Goal: Task Accomplishment & Management: Manage account settings

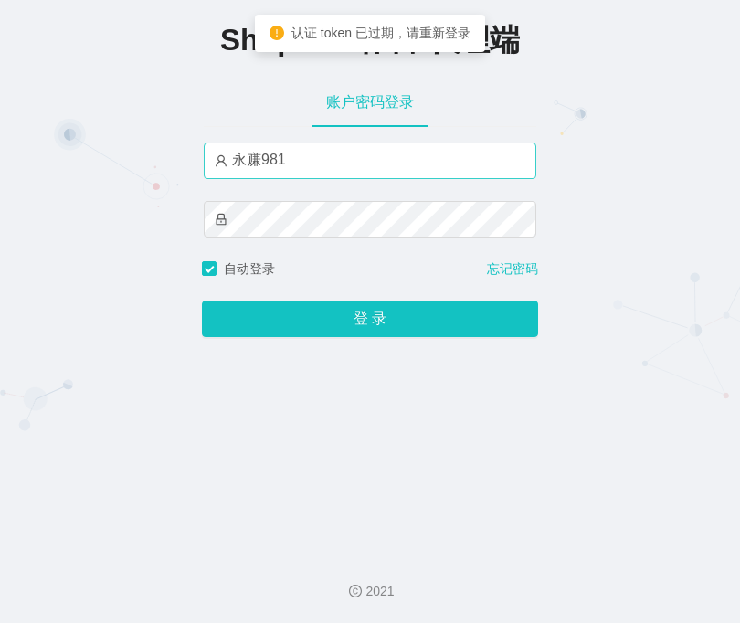
click at [339, 170] on input "永赚981" at bounding box center [370, 161] width 333 height 37
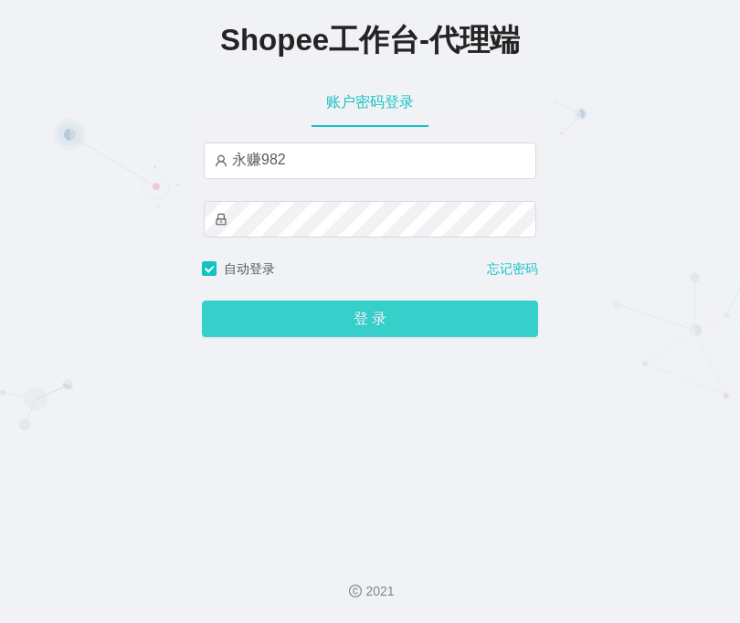
type input "永赚982"
click at [340, 333] on button "登 录" at bounding box center [370, 319] width 336 height 37
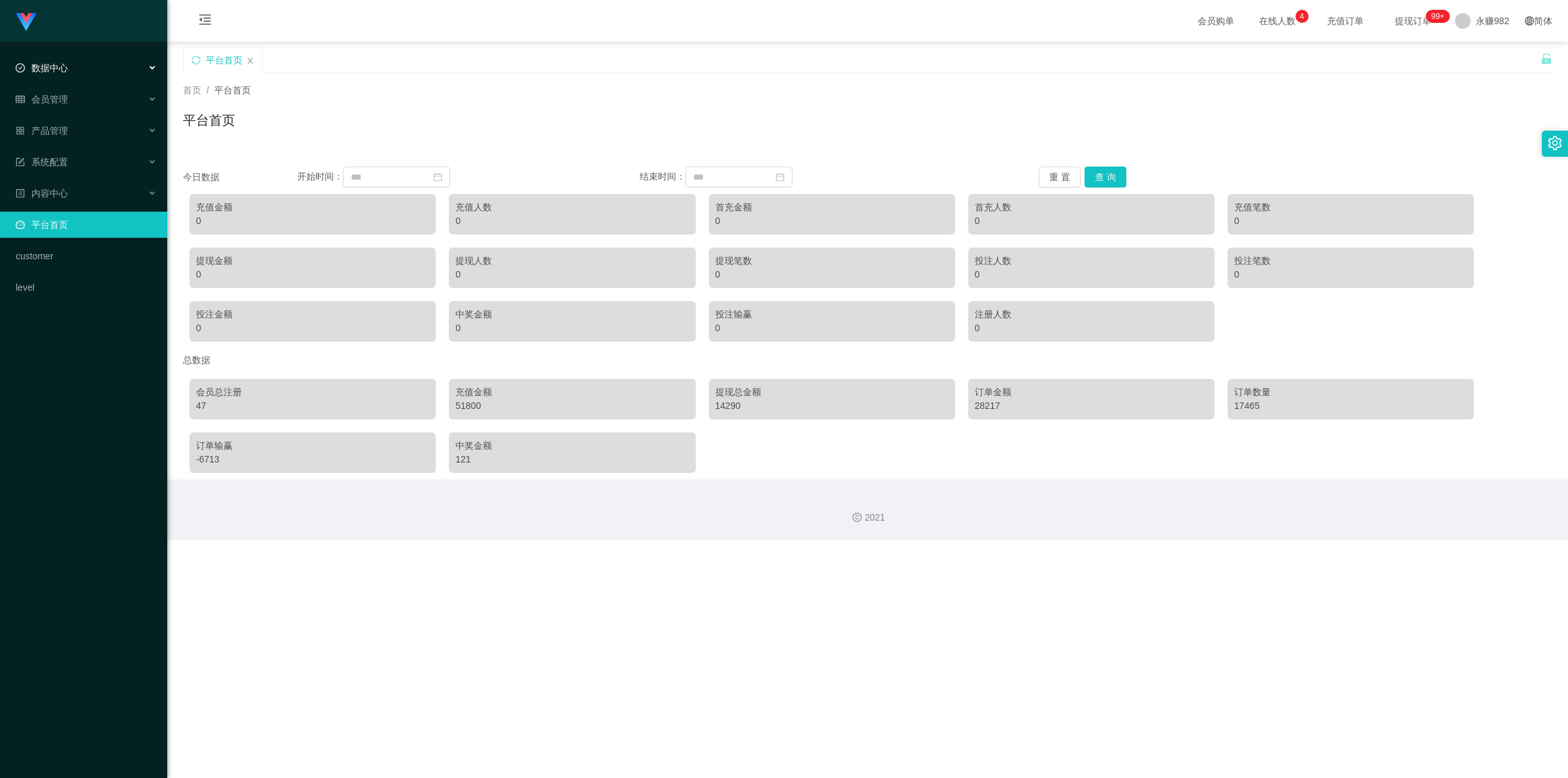
click at [69, 72] on div "数据中心" at bounding box center [84, 68] width 167 height 26
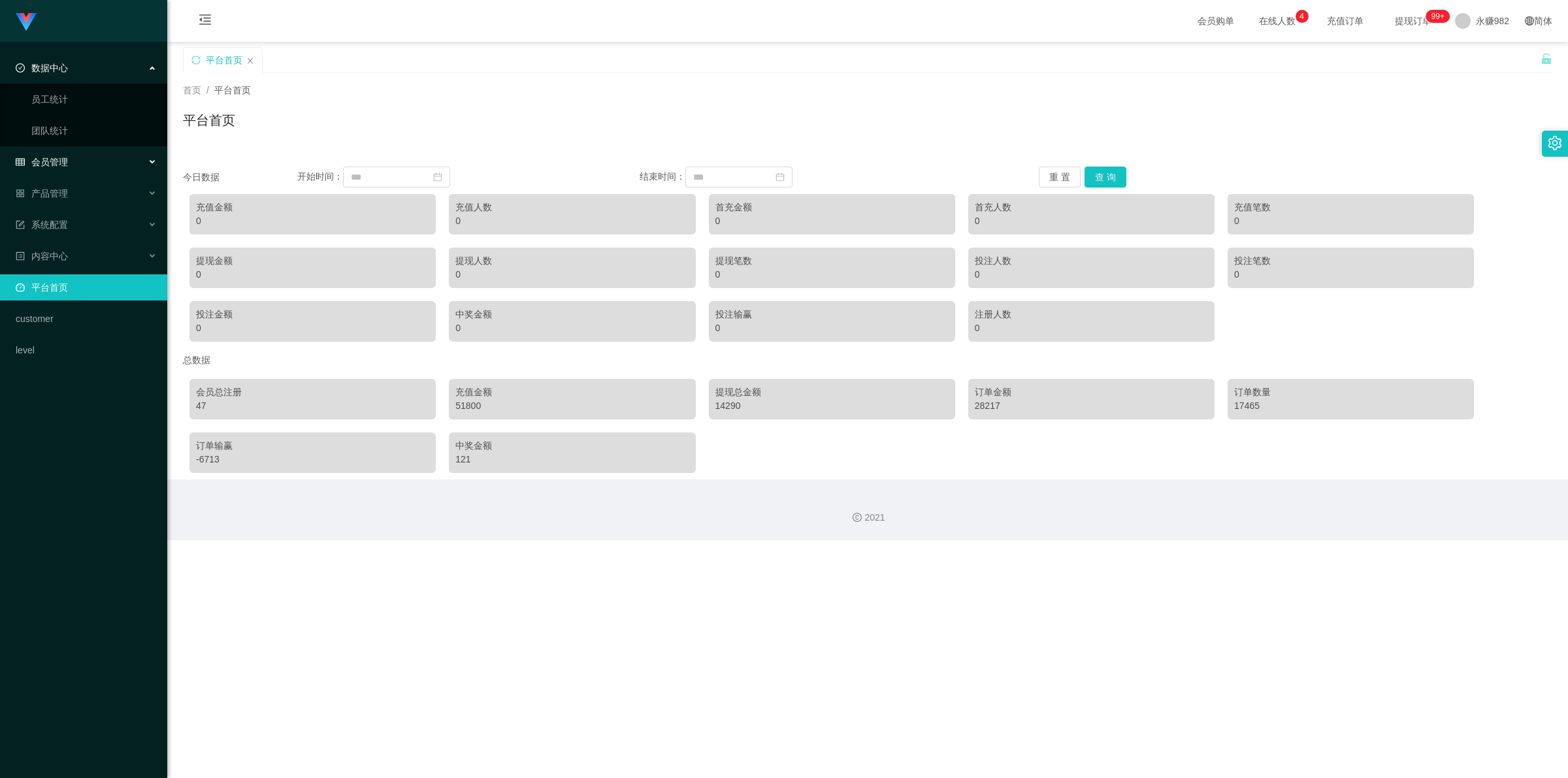
click at [61, 151] on div "会员管理" at bounding box center [84, 162] width 167 height 26
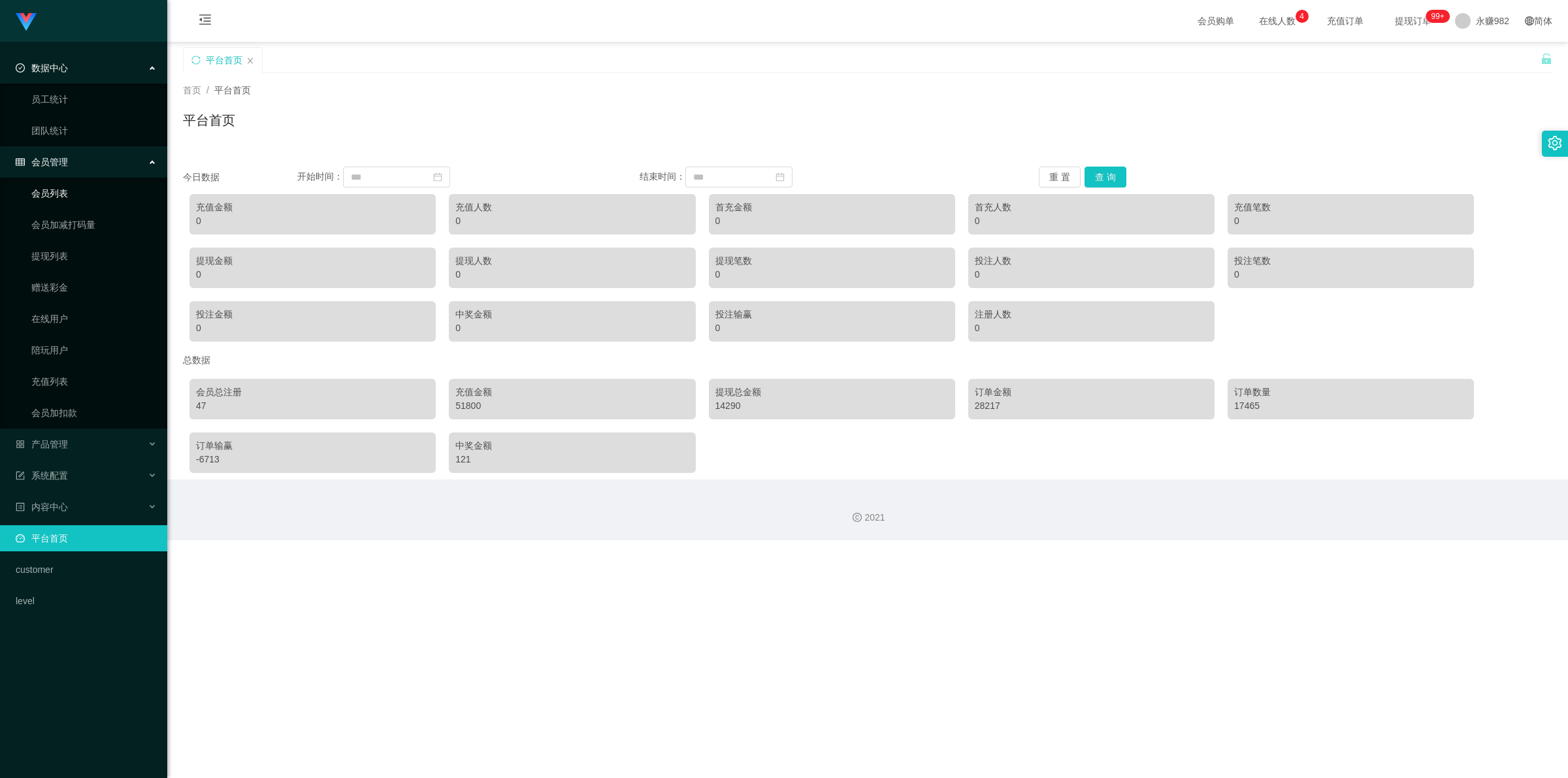
click at [60, 200] on link "会员列表" at bounding box center [94, 193] width 125 height 26
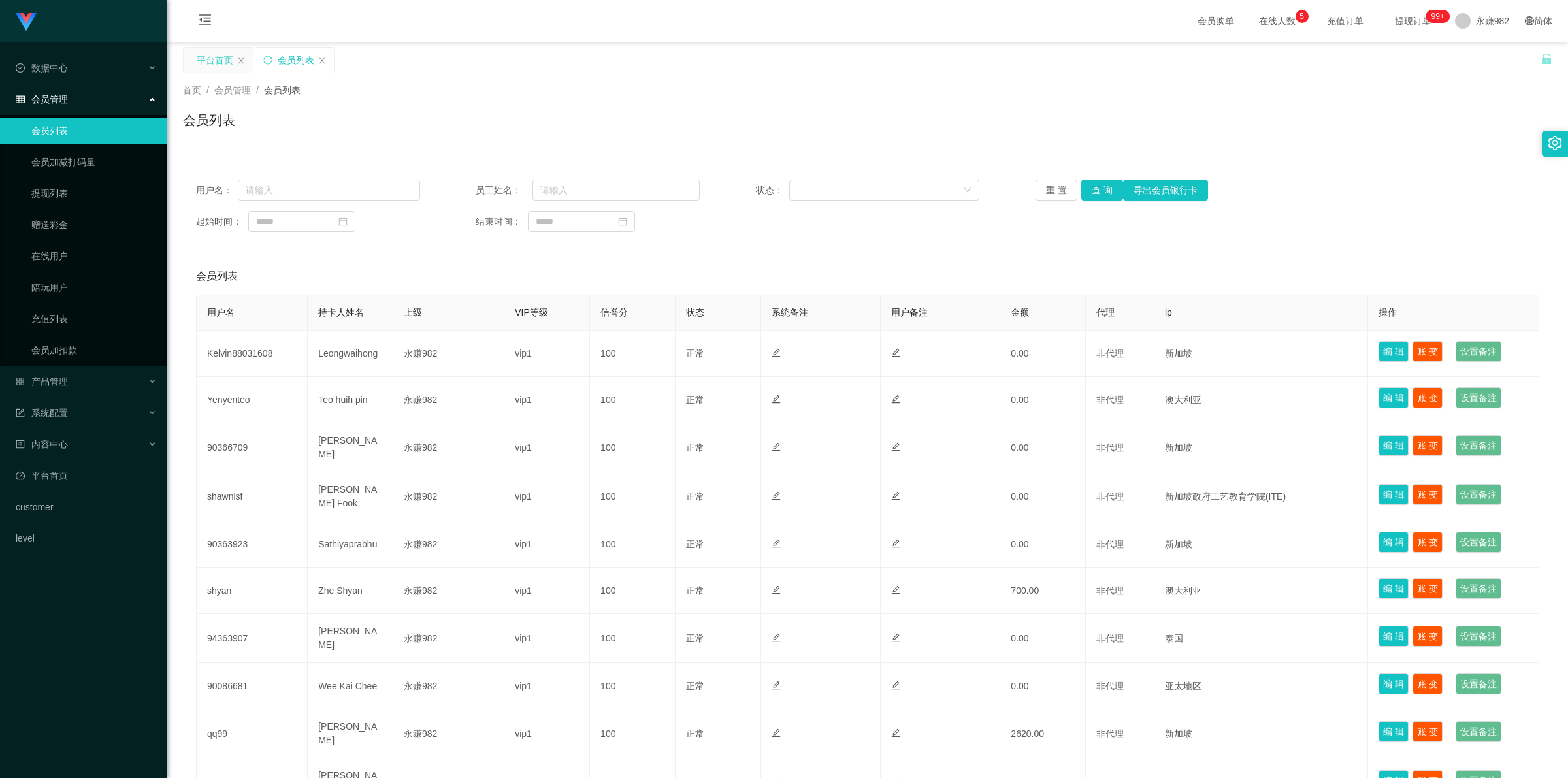
click at [220, 59] on div "平台首页" at bounding box center [215, 60] width 36 height 25
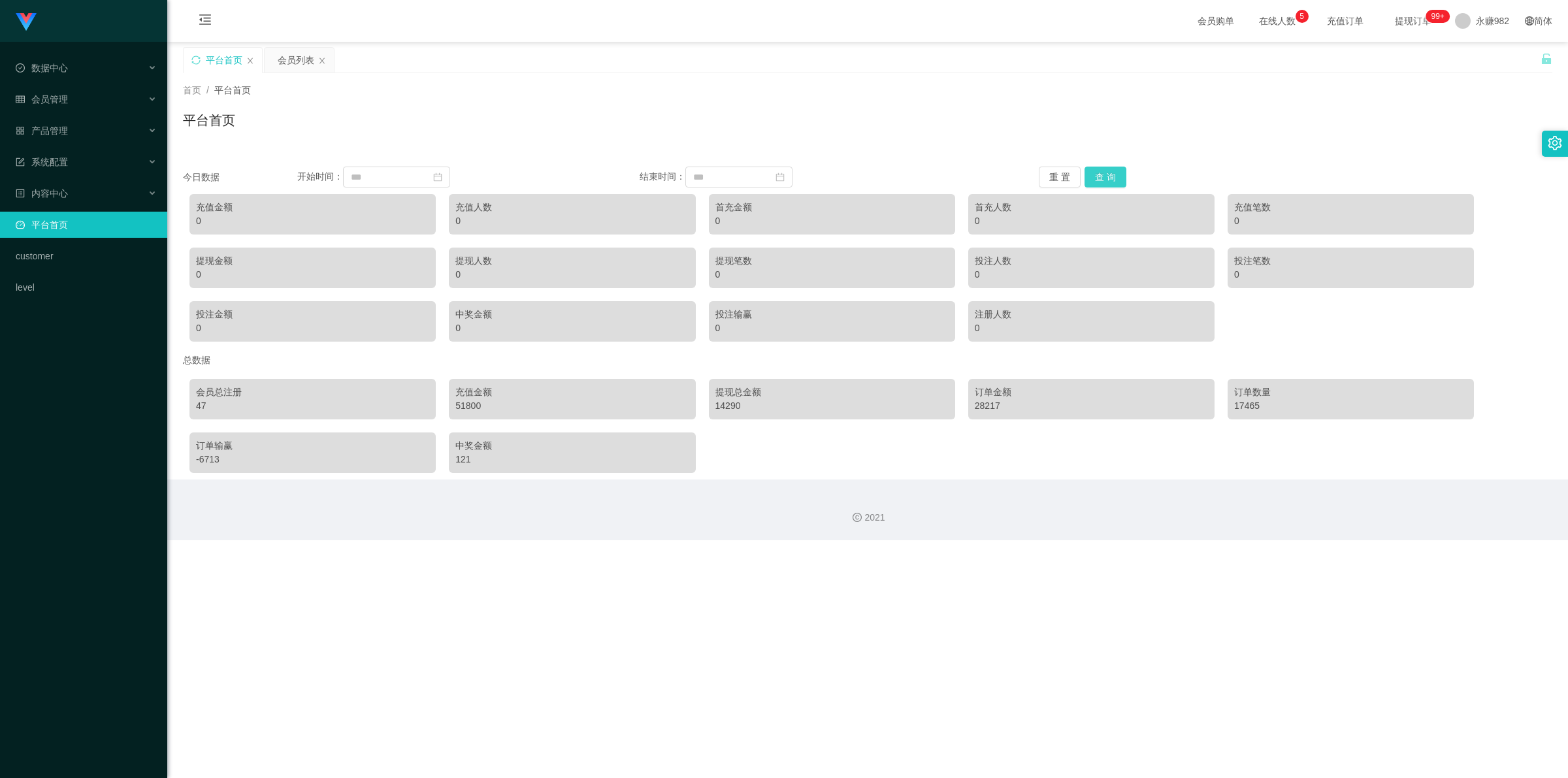
click at [528, 180] on button "查 询" at bounding box center [1105, 177] width 41 height 21
click at [245, 59] on div "平台首页" at bounding box center [223, 60] width 79 height 25
click at [248, 59] on icon "图标: close" at bounding box center [250, 60] width 8 height 8
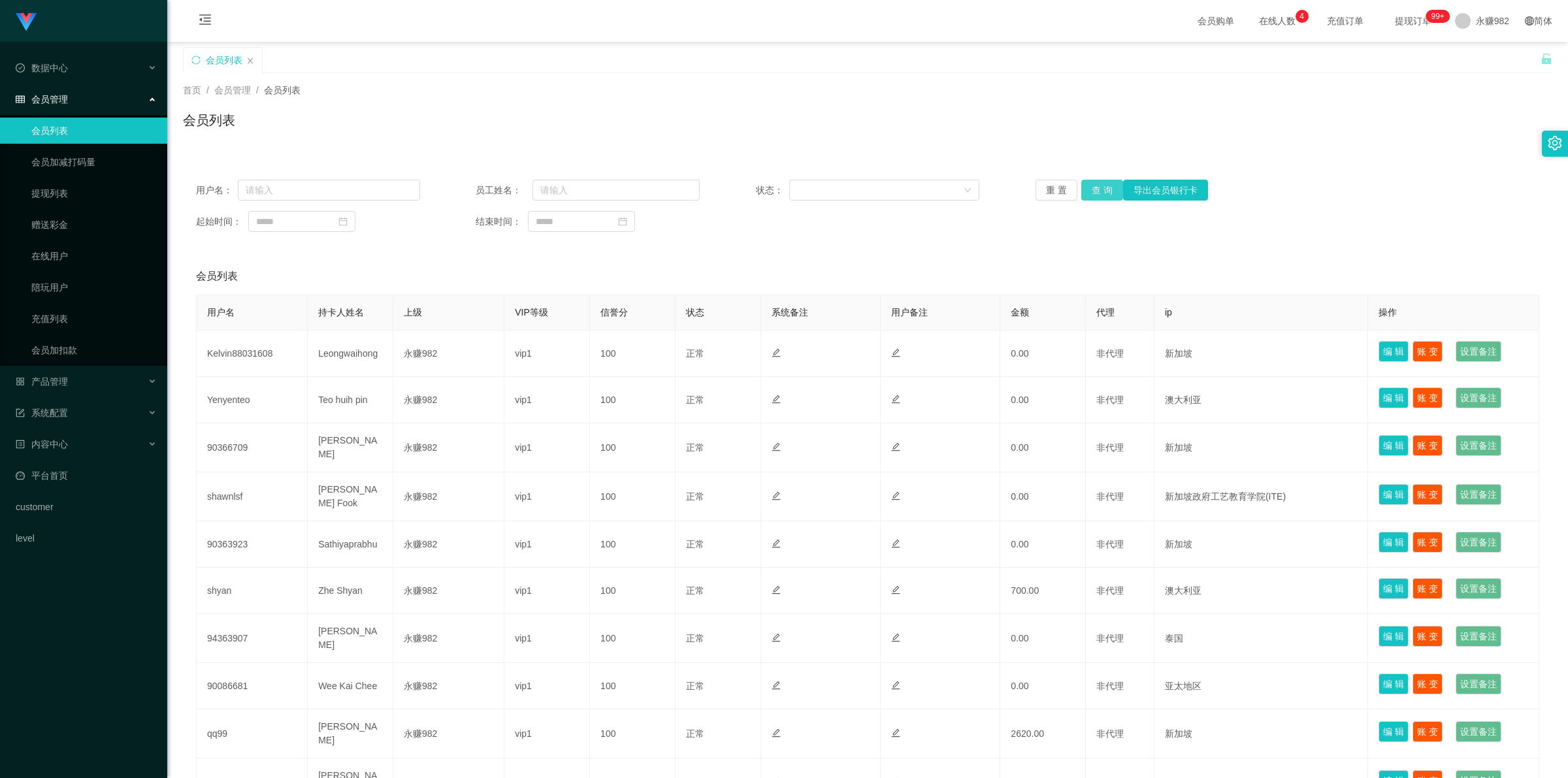
click at [528, 187] on button "查 询" at bounding box center [1102, 189] width 41 height 21
click at [66, 380] on span "产品管理" at bounding box center [41, 381] width 52 height 11
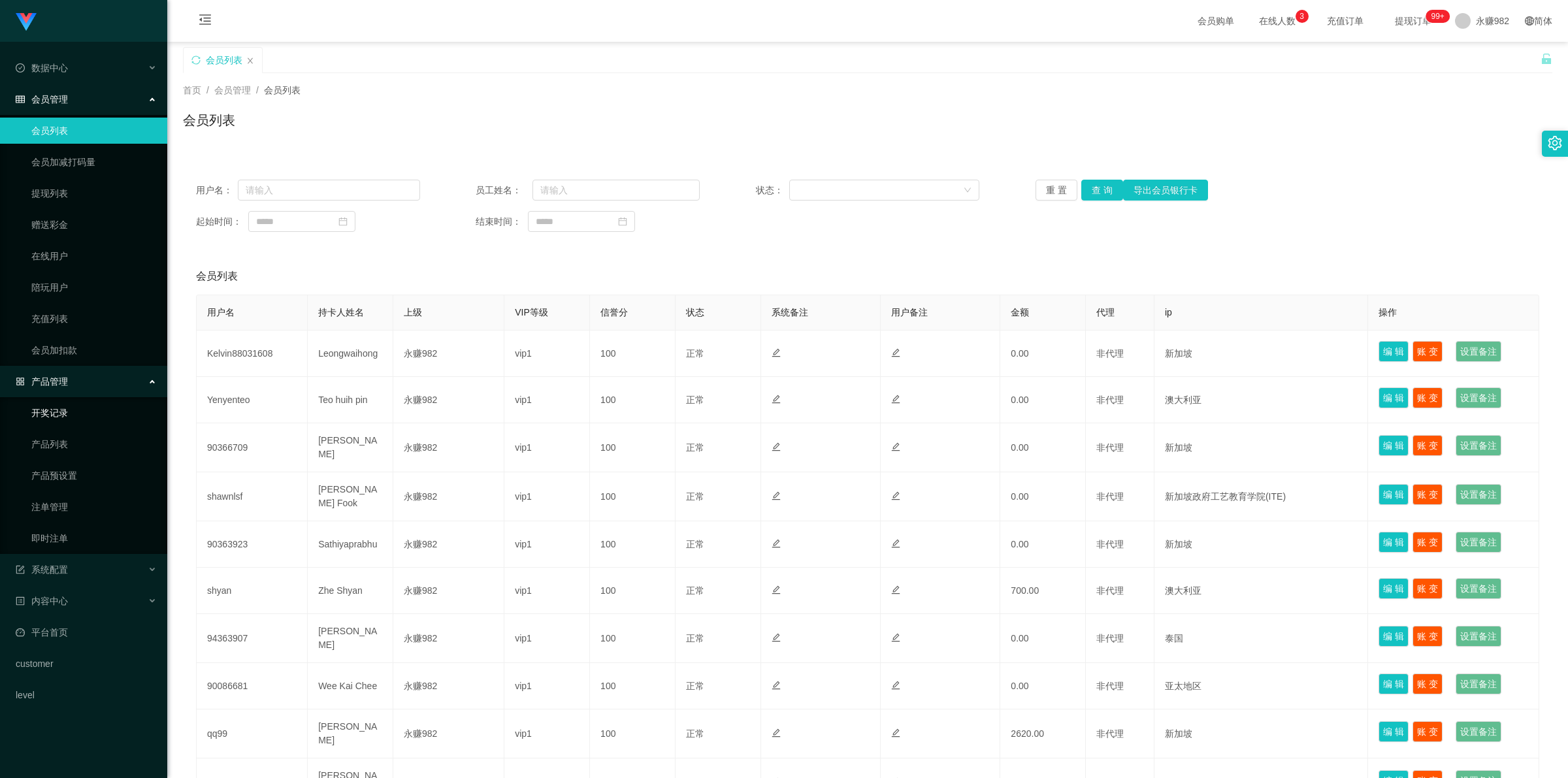
click at [71, 420] on link "开奖记录" at bounding box center [94, 413] width 125 height 26
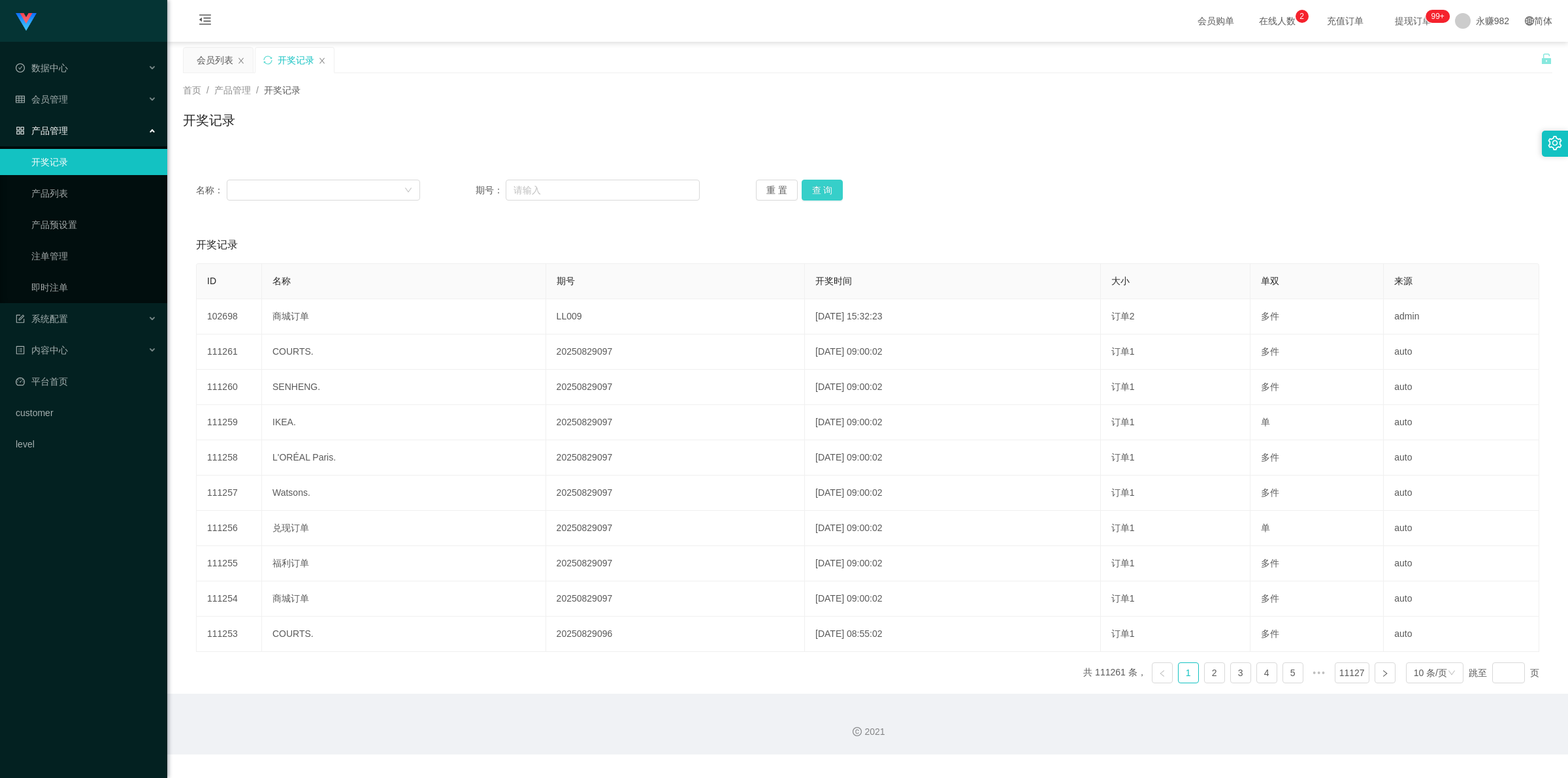
click at [528, 193] on button "查 询" at bounding box center [822, 189] width 41 height 21
click at [319, 57] on icon "图标: close" at bounding box center [322, 60] width 8 height 8
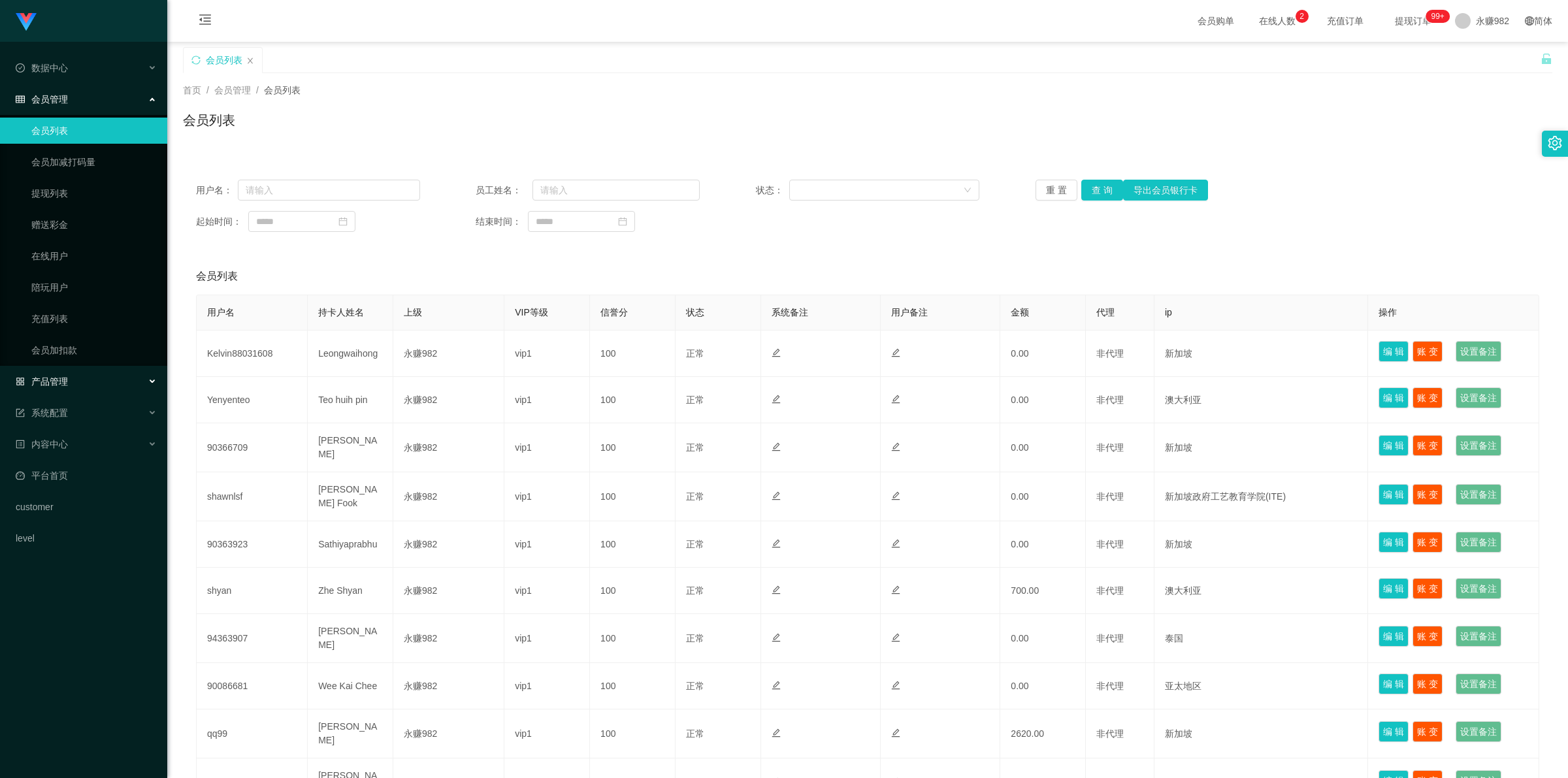
click at [63, 383] on span "产品管理" at bounding box center [41, 381] width 52 height 11
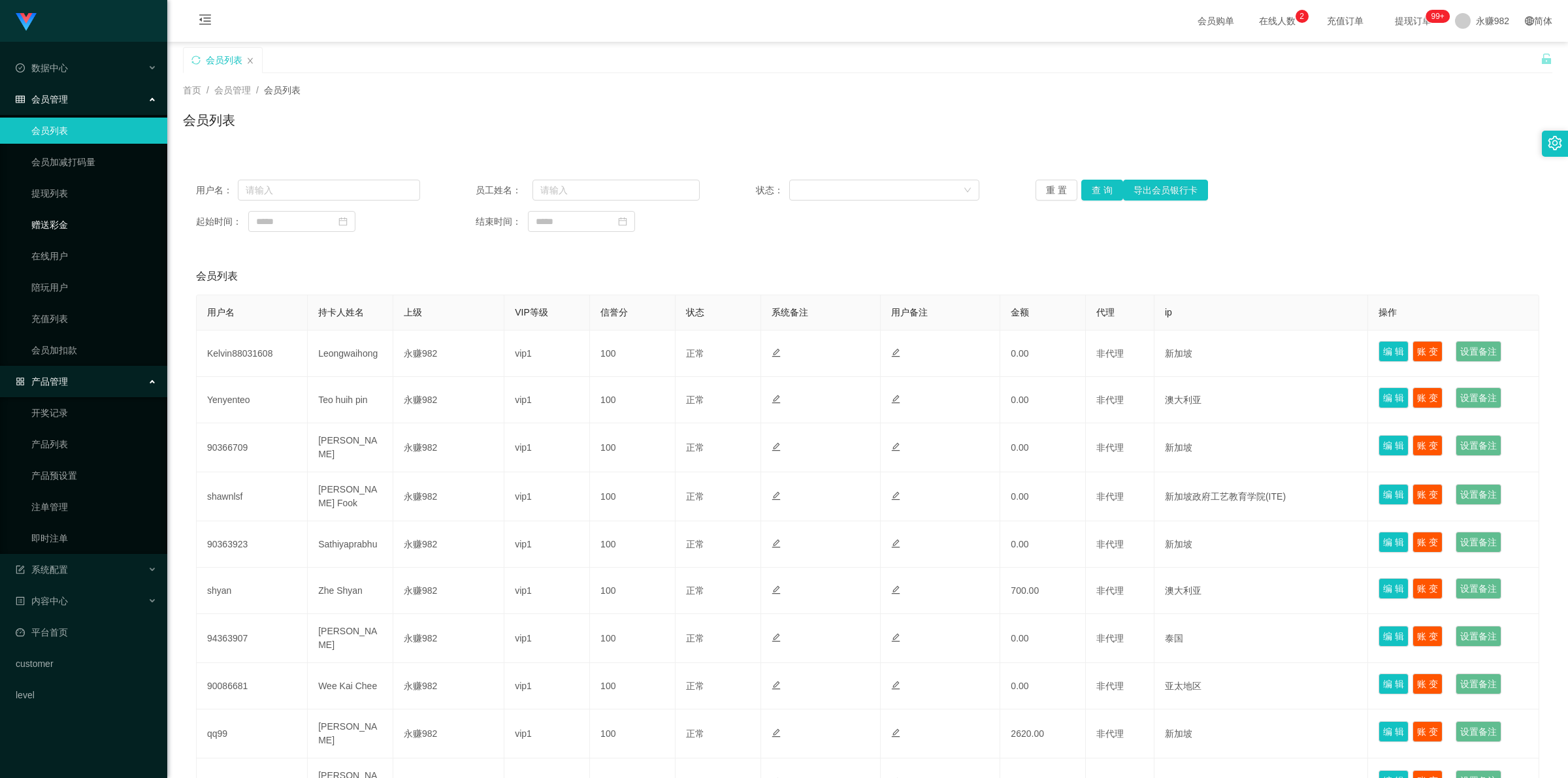
click at [72, 237] on link "赠送彩金" at bounding box center [94, 225] width 125 height 26
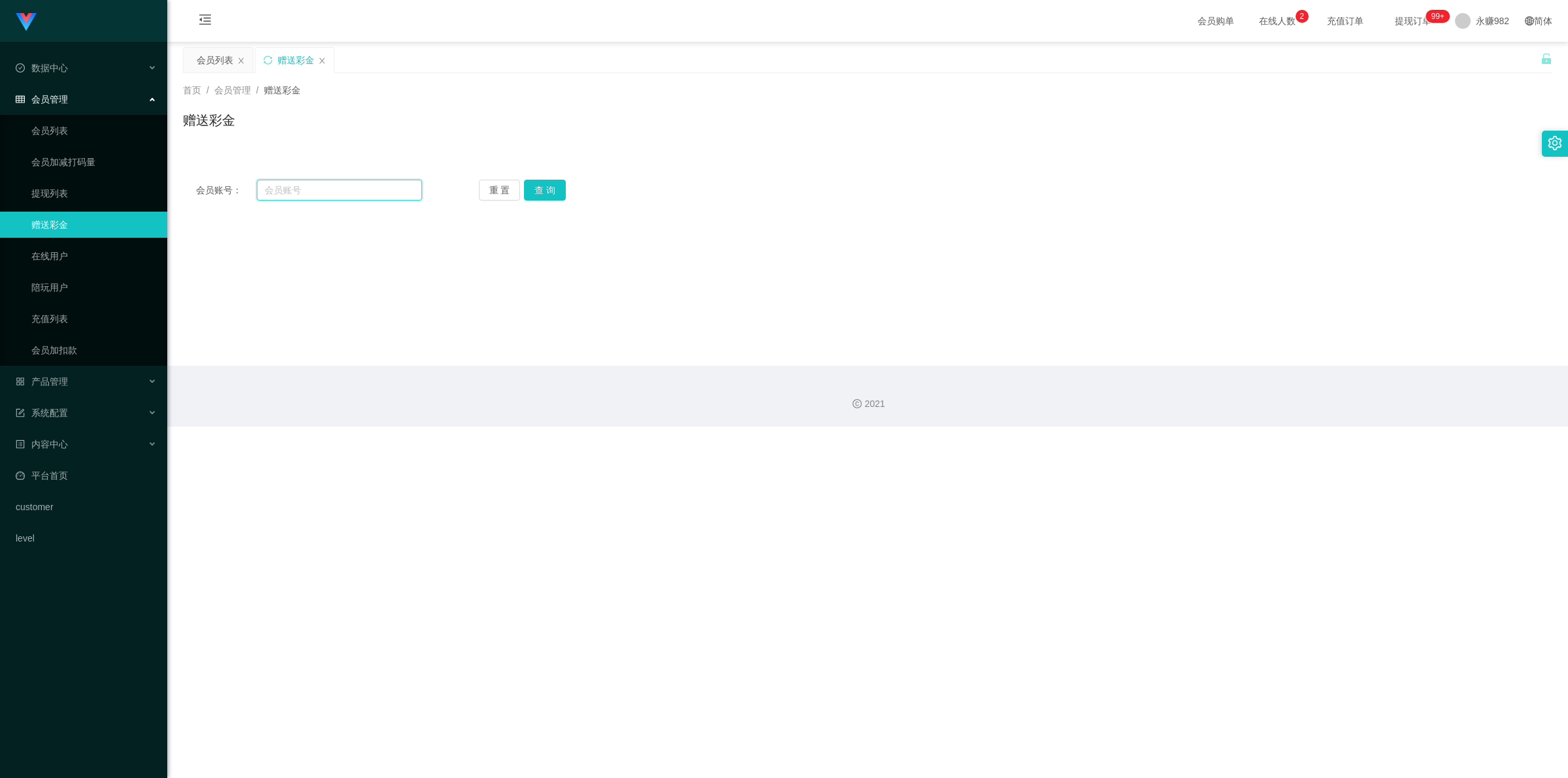
click at [328, 196] on input "text" at bounding box center [339, 189] width 165 height 21
click at [528, 196] on button "查 询" at bounding box center [545, 189] width 41 height 21
drag, startPoint x: 305, startPoint y: 184, endPoint x: 314, endPoint y: 186, distance: 9.2
click at [305, 184] on input "text" at bounding box center [339, 189] width 165 height 21
paste input "qq99"
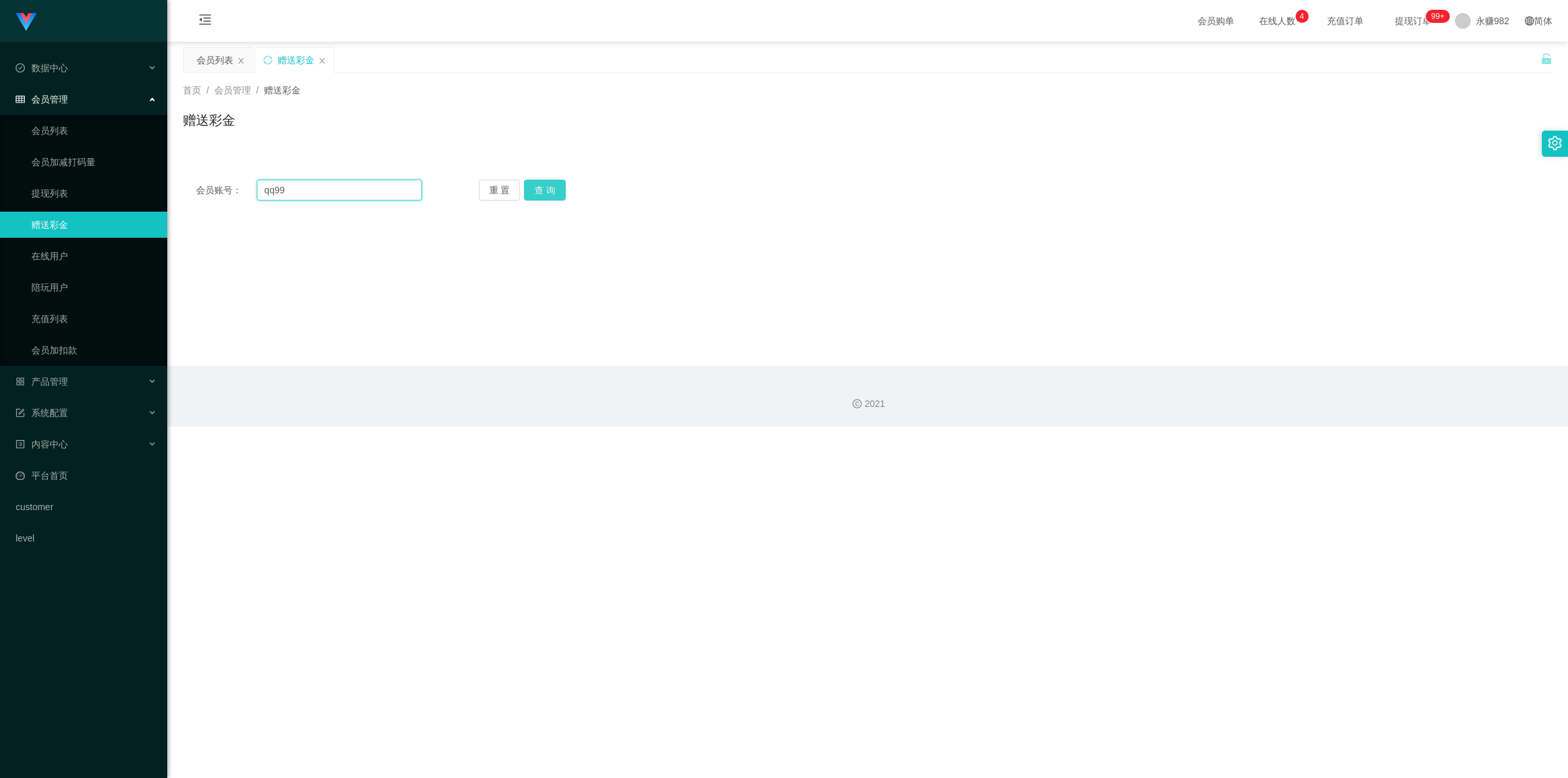
type input "qq99"
click at [528, 183] on button "查 询" at bounding box center [545, 189] width 41 height 21
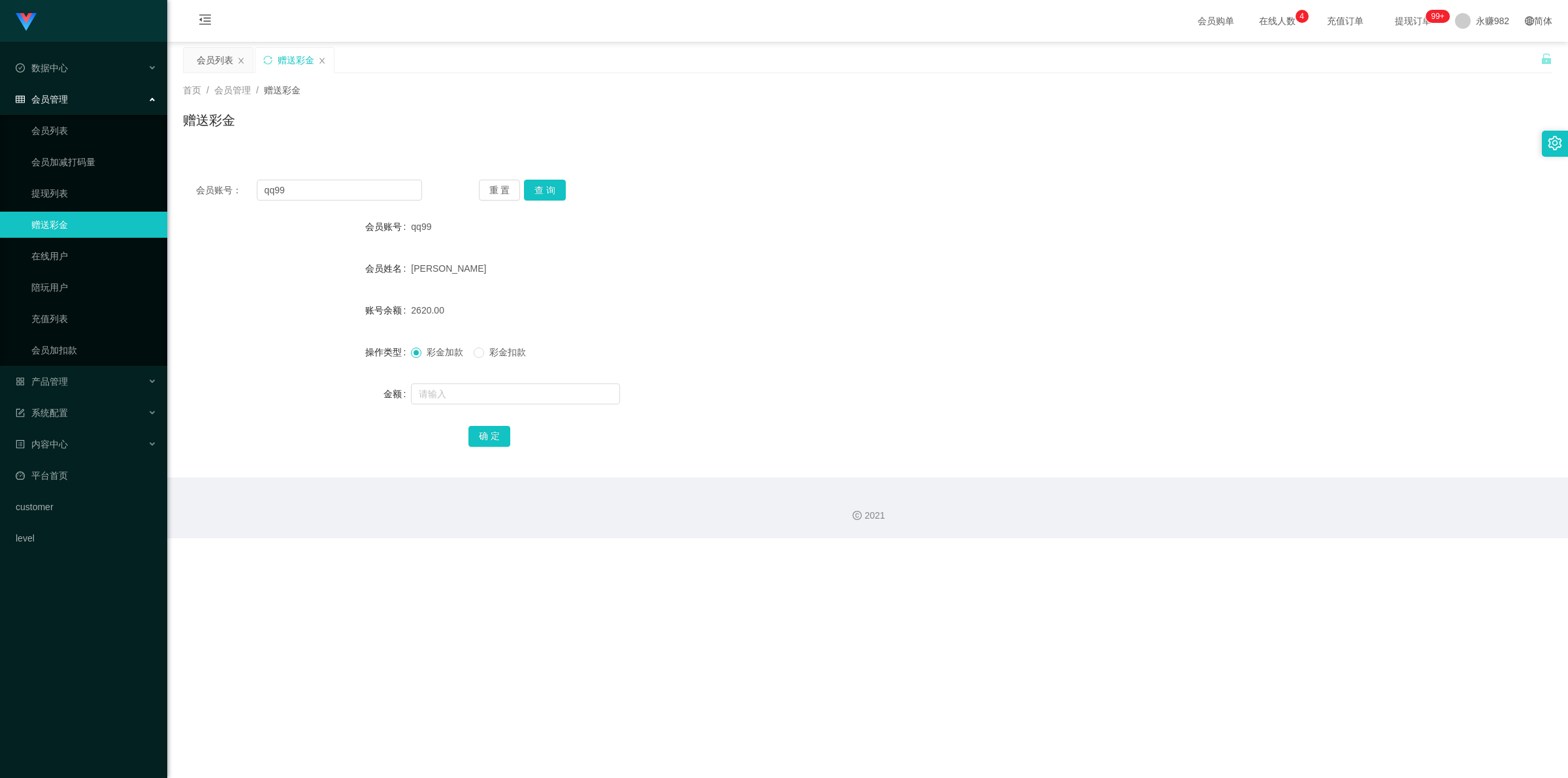
click at [490, 356] on span "彩金扣款" at bounding box center [508, 352] width 47 height 11
click at [443, 357] on span "彩金加款" at bounding box center [445, 352] width 47 height 11
click at [320, 60] on icon "图标: close" at bounding box center [322, 60] width 8 height 8
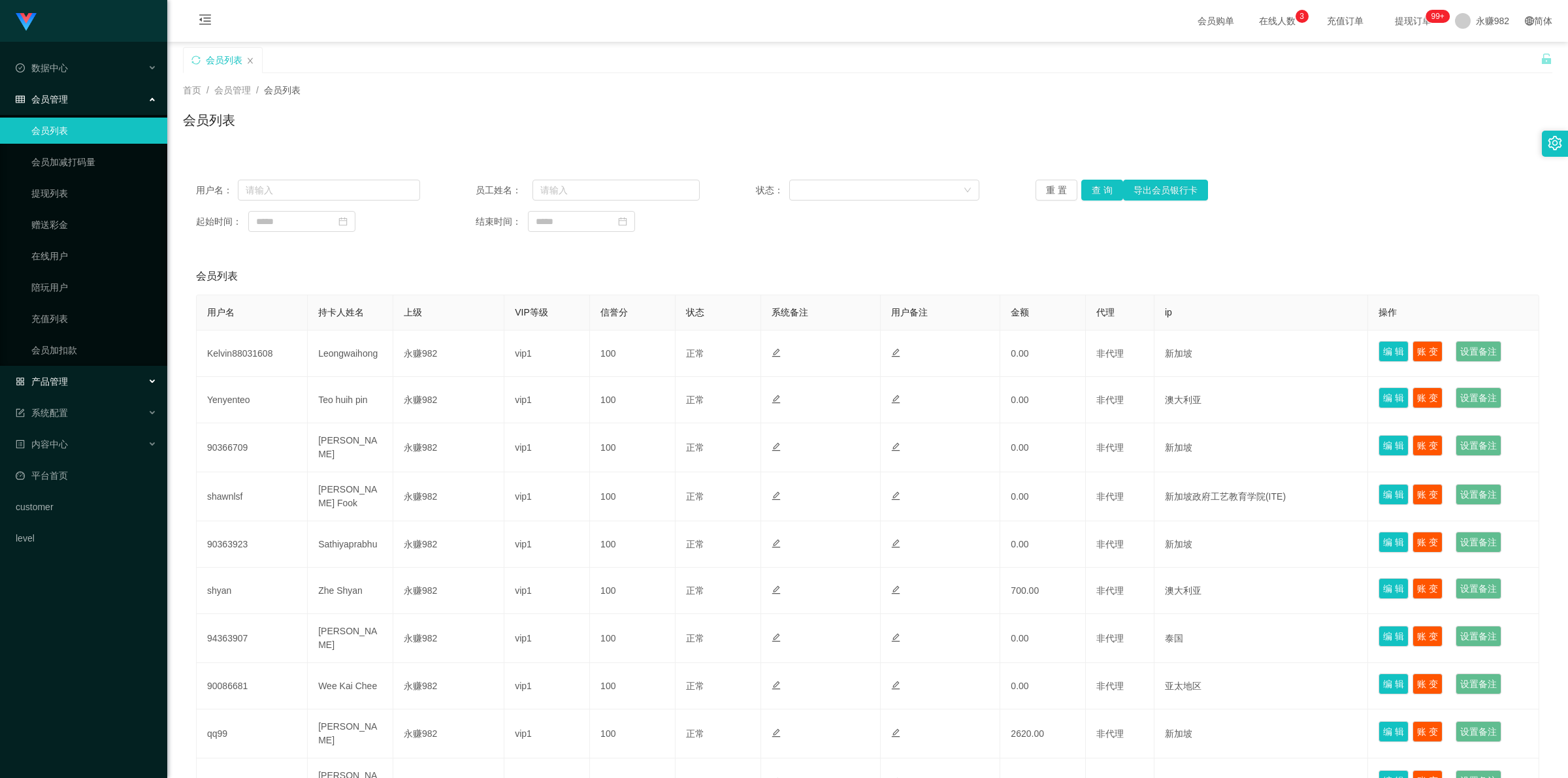
click at [59, 389] on div "产品管理" at bounding box center [84, 381] width 167 height 26
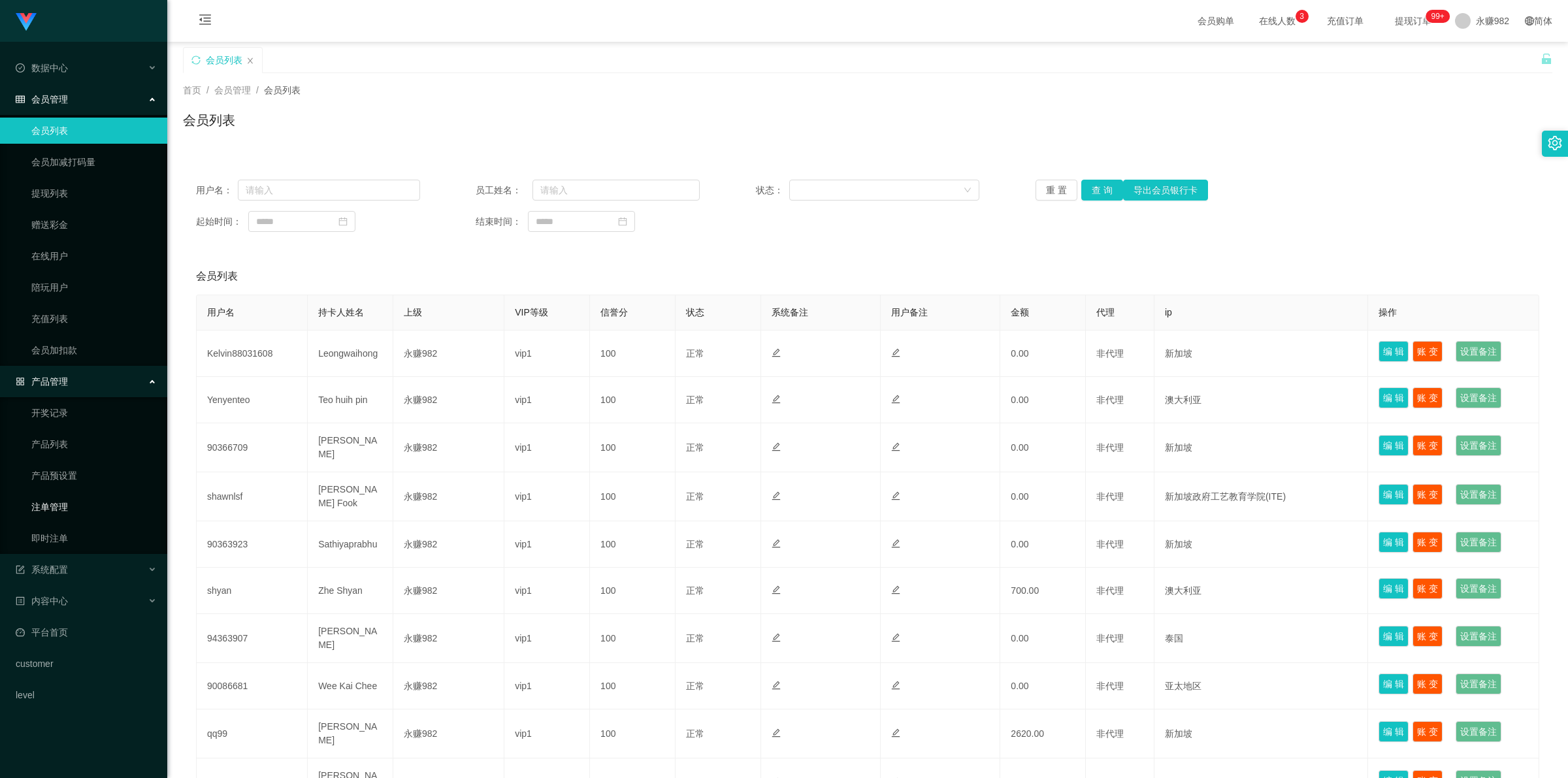
click at [51, 445] on link "注单管理" at bounding box center [94, 507] width 125 height 26
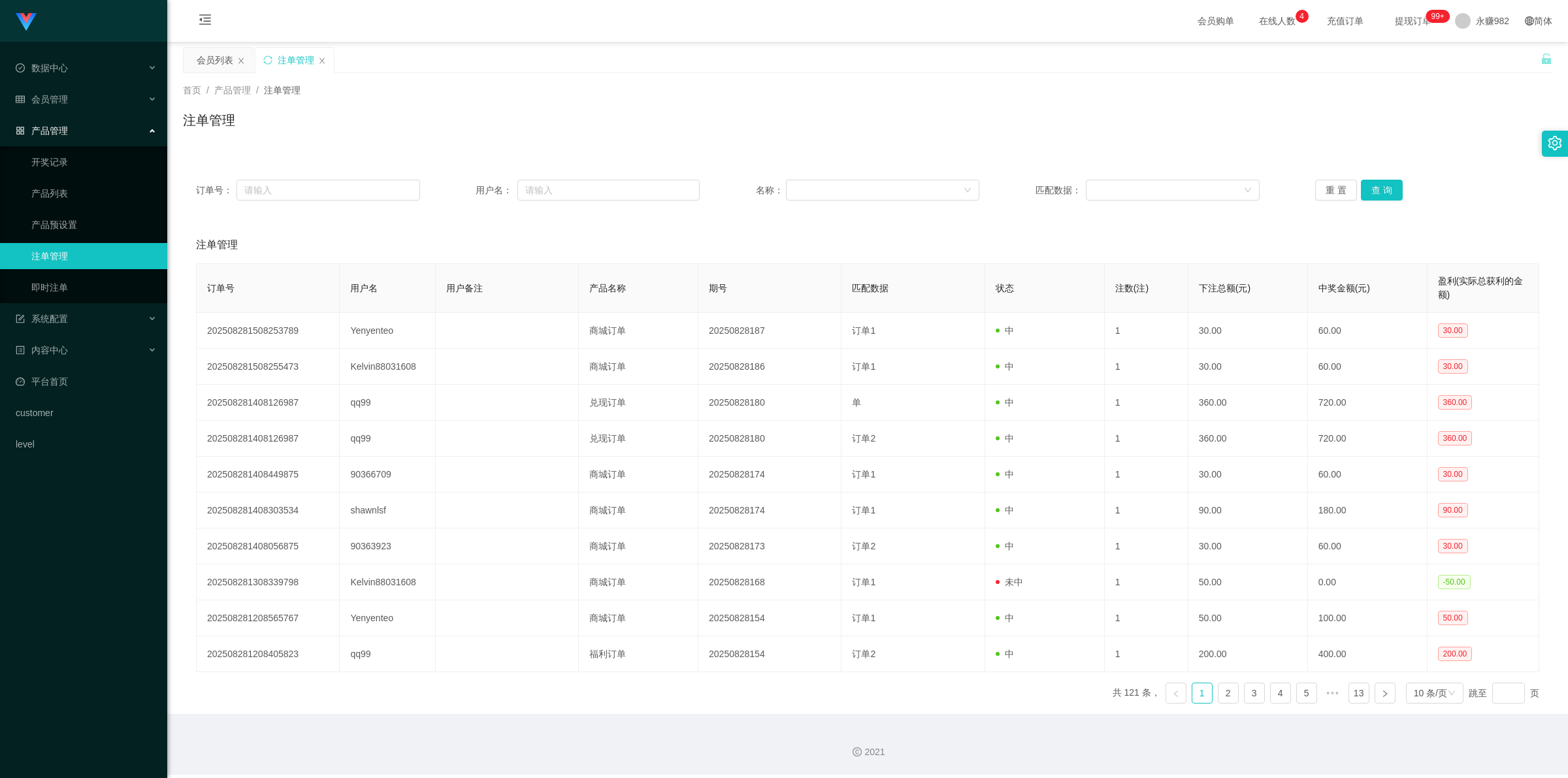
click at [61, 261] on link "注单管理" at bounding box center [94, 256] width 125 height 26
click at [528, 185] on button "查 询" at bounding box center [1381, 189] width 41 height 21
click at [59, 292] on link "即时注单" at bounding box center [94, 287] width 125 height 26
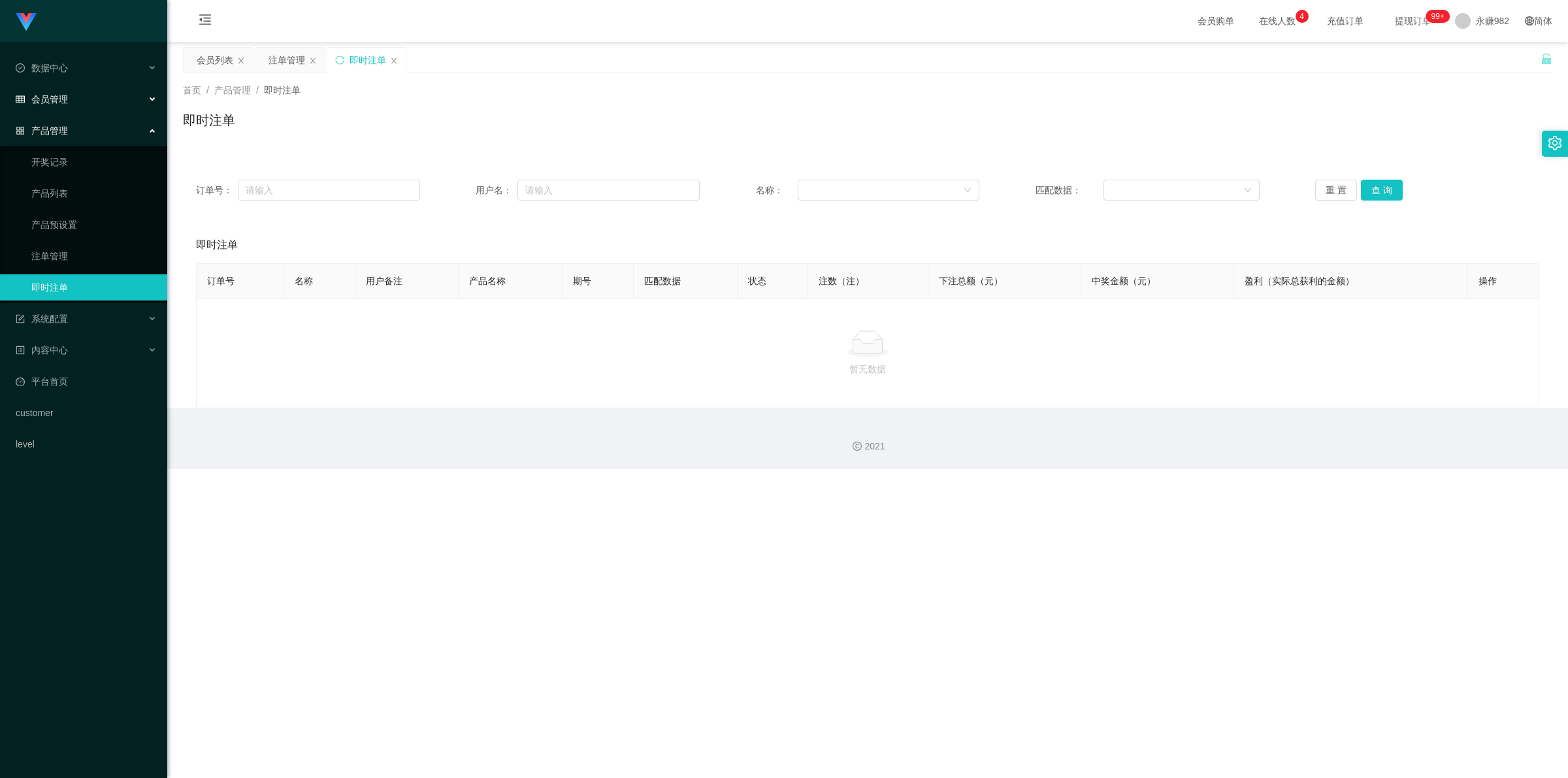
click at [75, 102] on div "会员管理" at bounding box center [84, 99] width 167 height 26
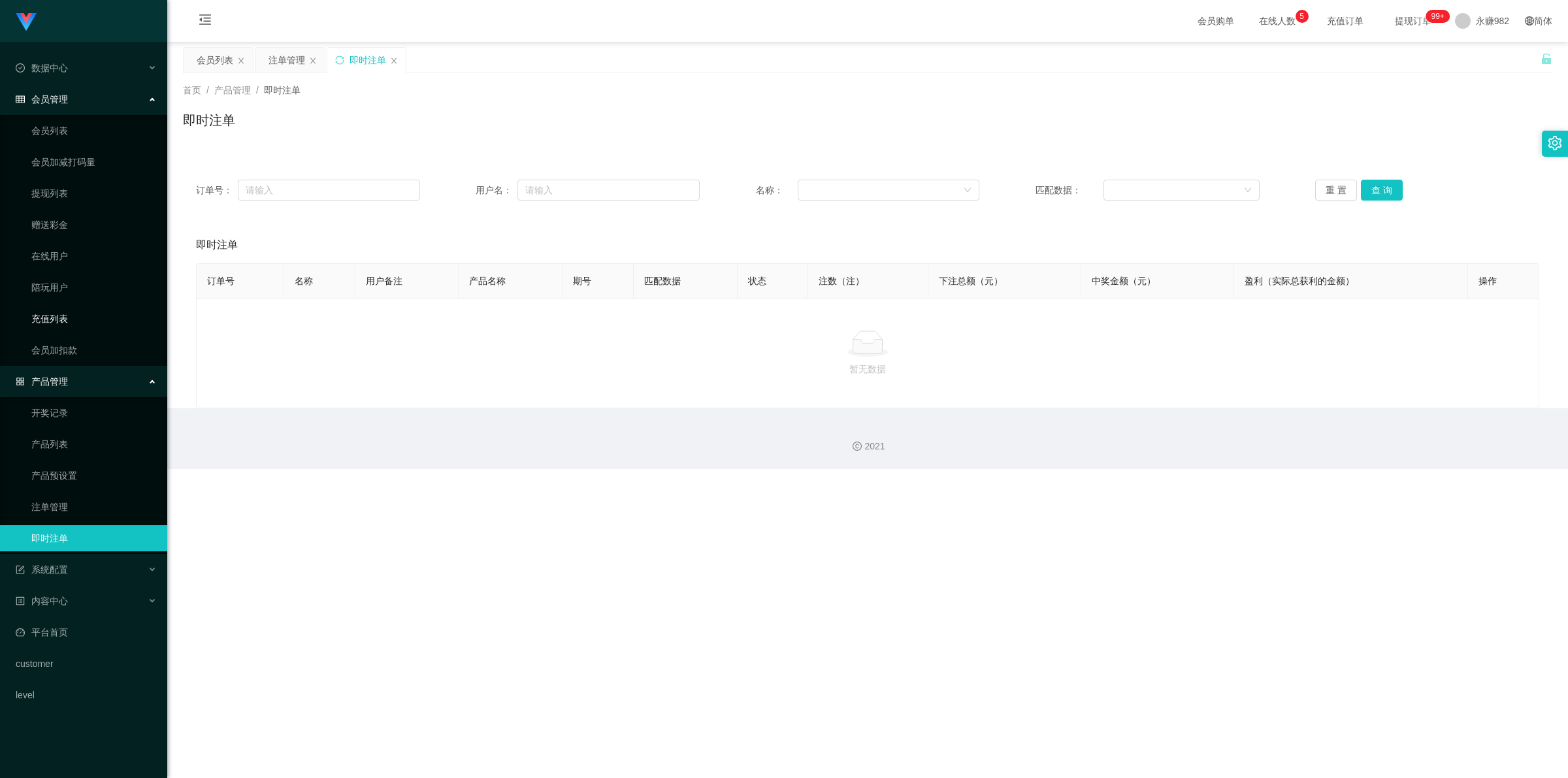
click at [47, 314] on link "充值列表" at bounding box center [94, 319] width 125 height 26
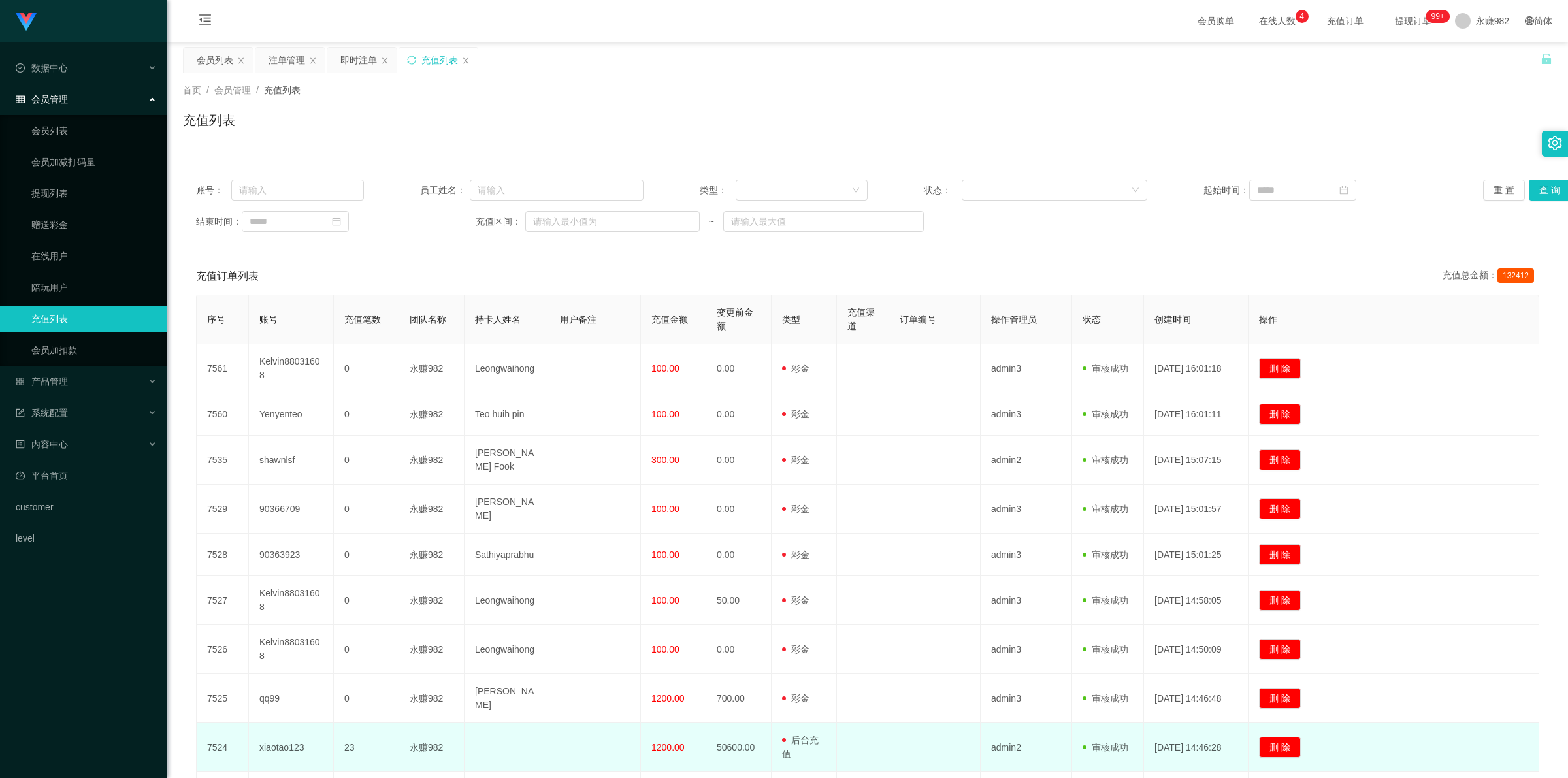
scroll to position [128, 0]
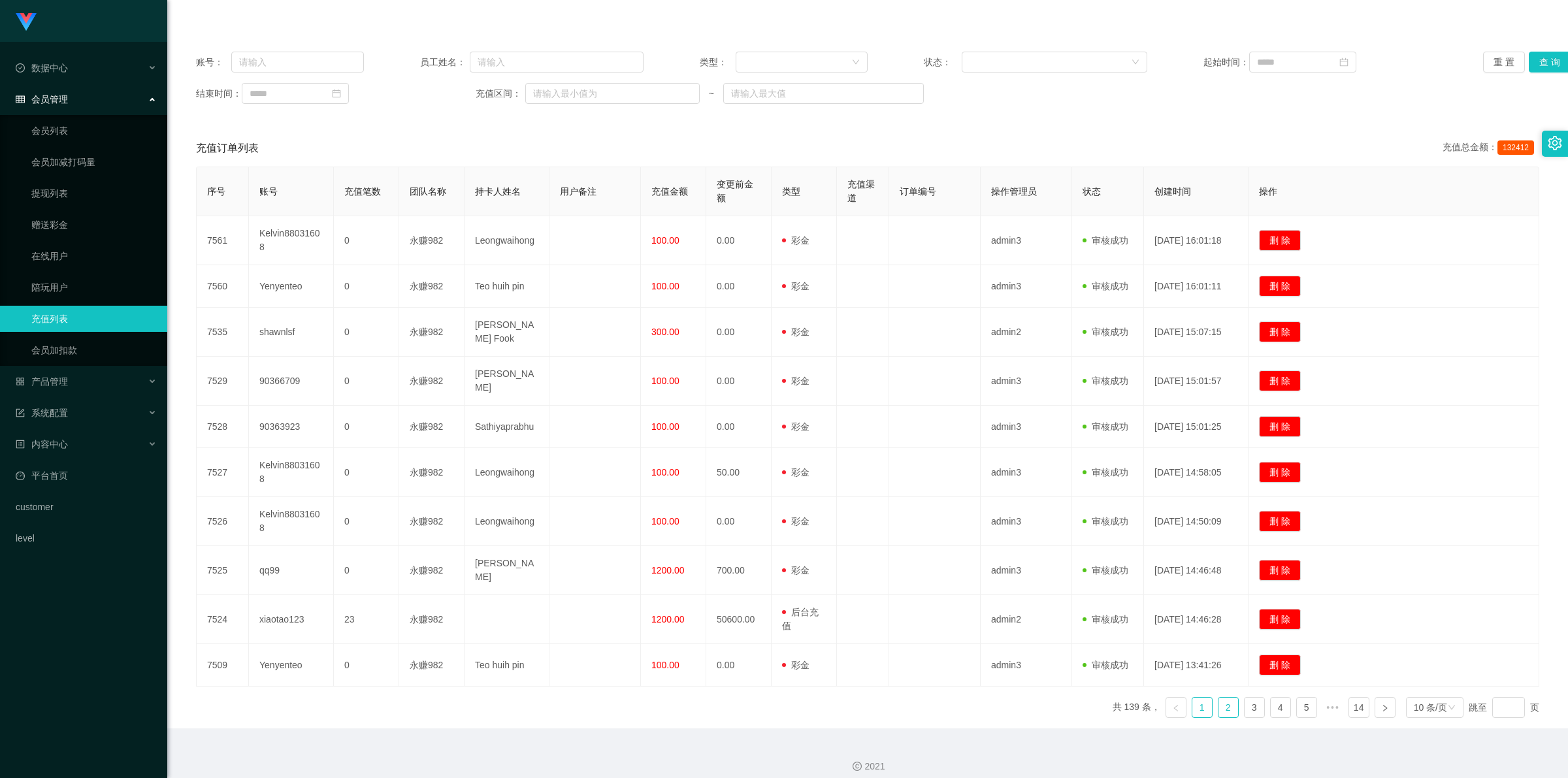
click at [528, 445] on link "2" at bounding box center [1228, 707] width 19 height 19
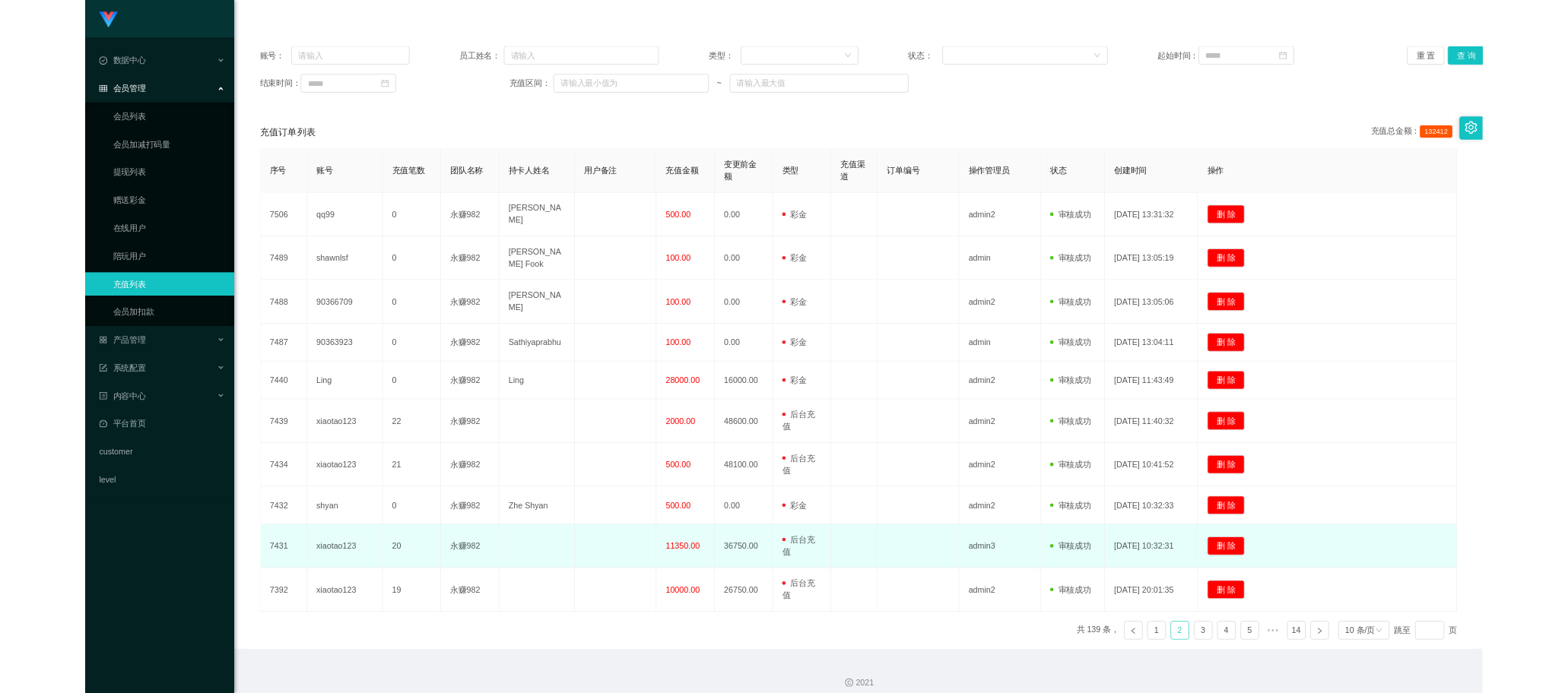
scroll to position [0, 0]
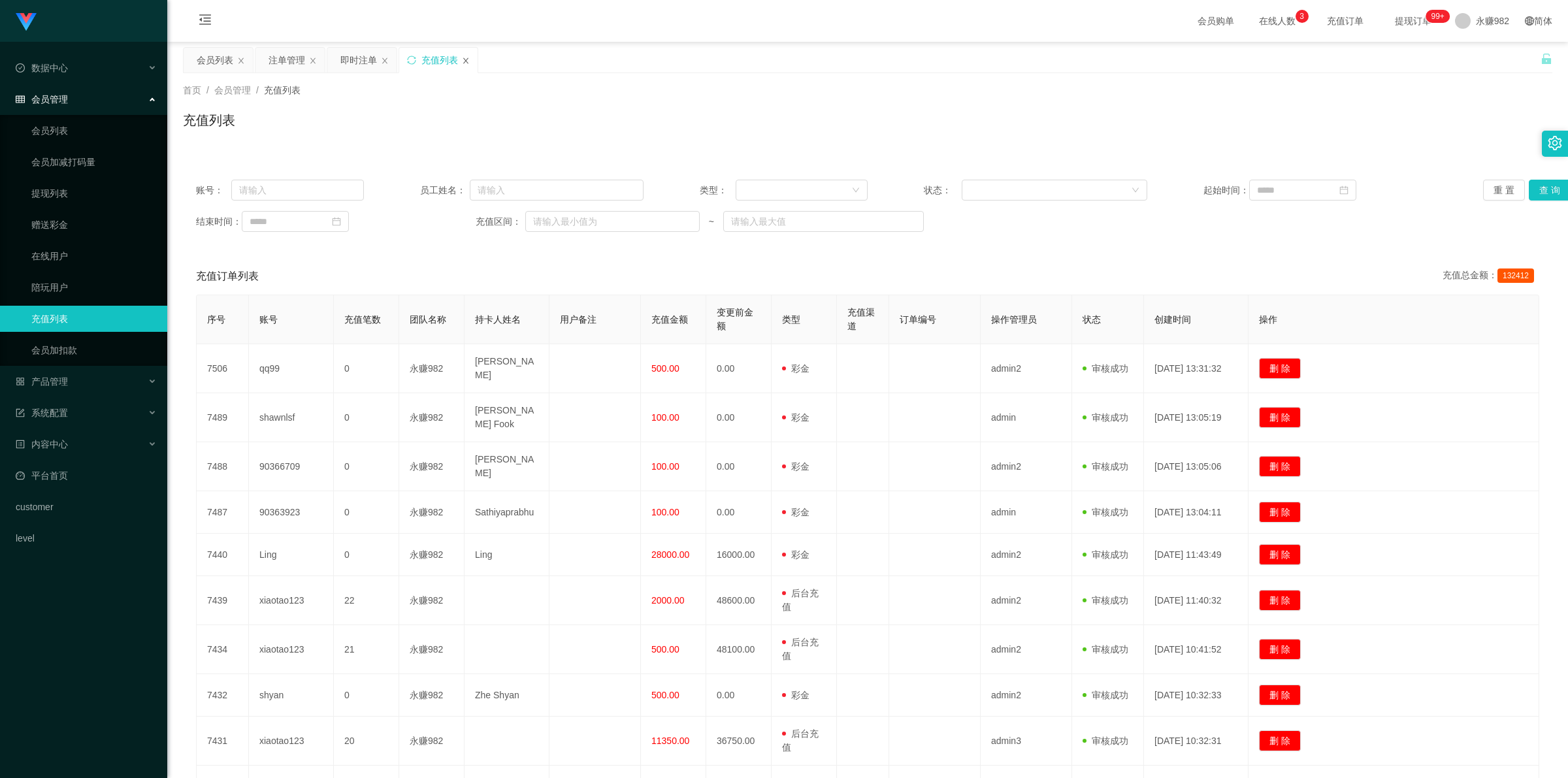
click at [465, 61] on icon "图标: close" at bounding box center [465, 60] width 8 height 8
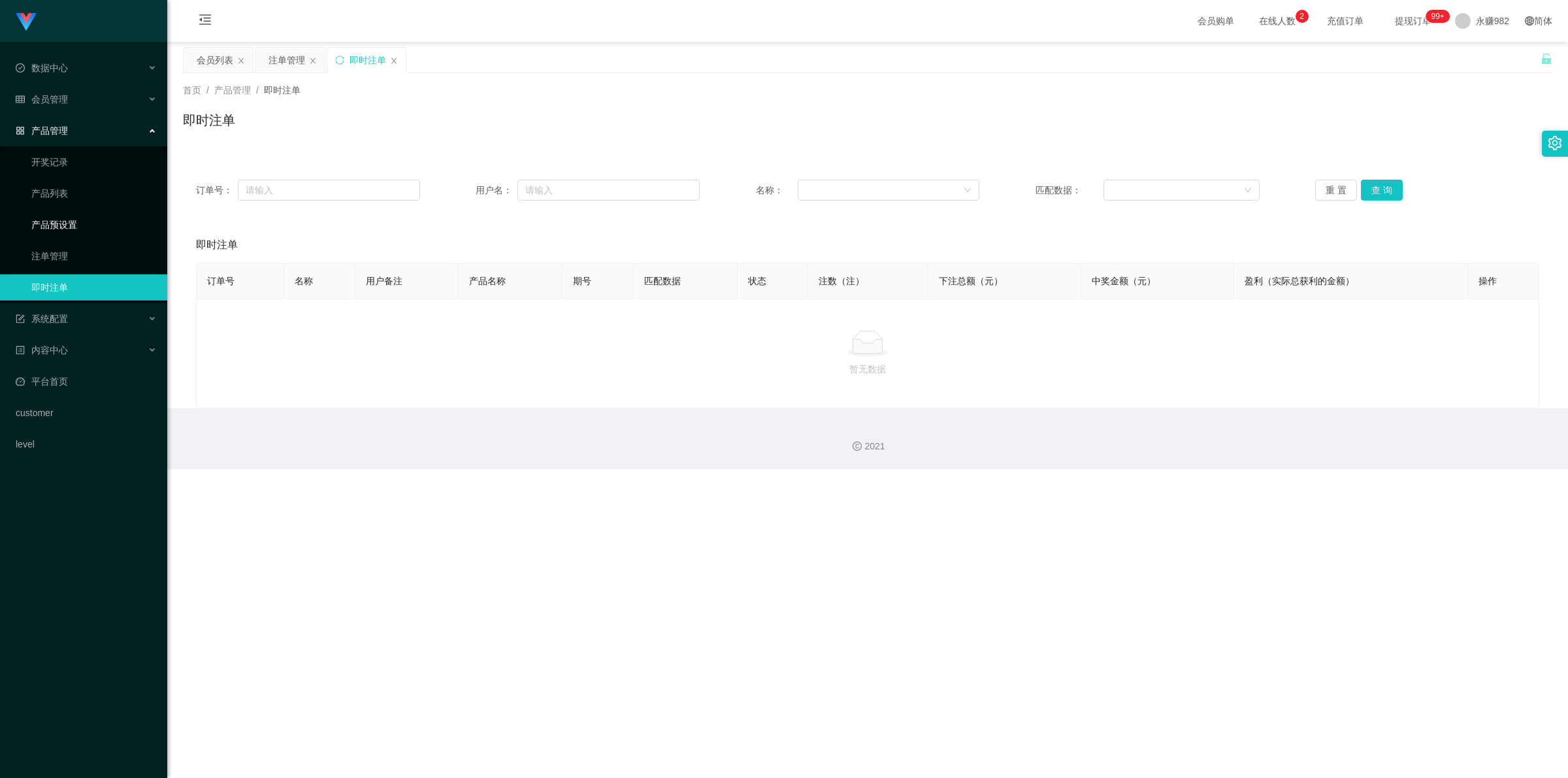
click at [75, 225] on link "产品预设置" at bounding box center [94, 225] width 125 height 26
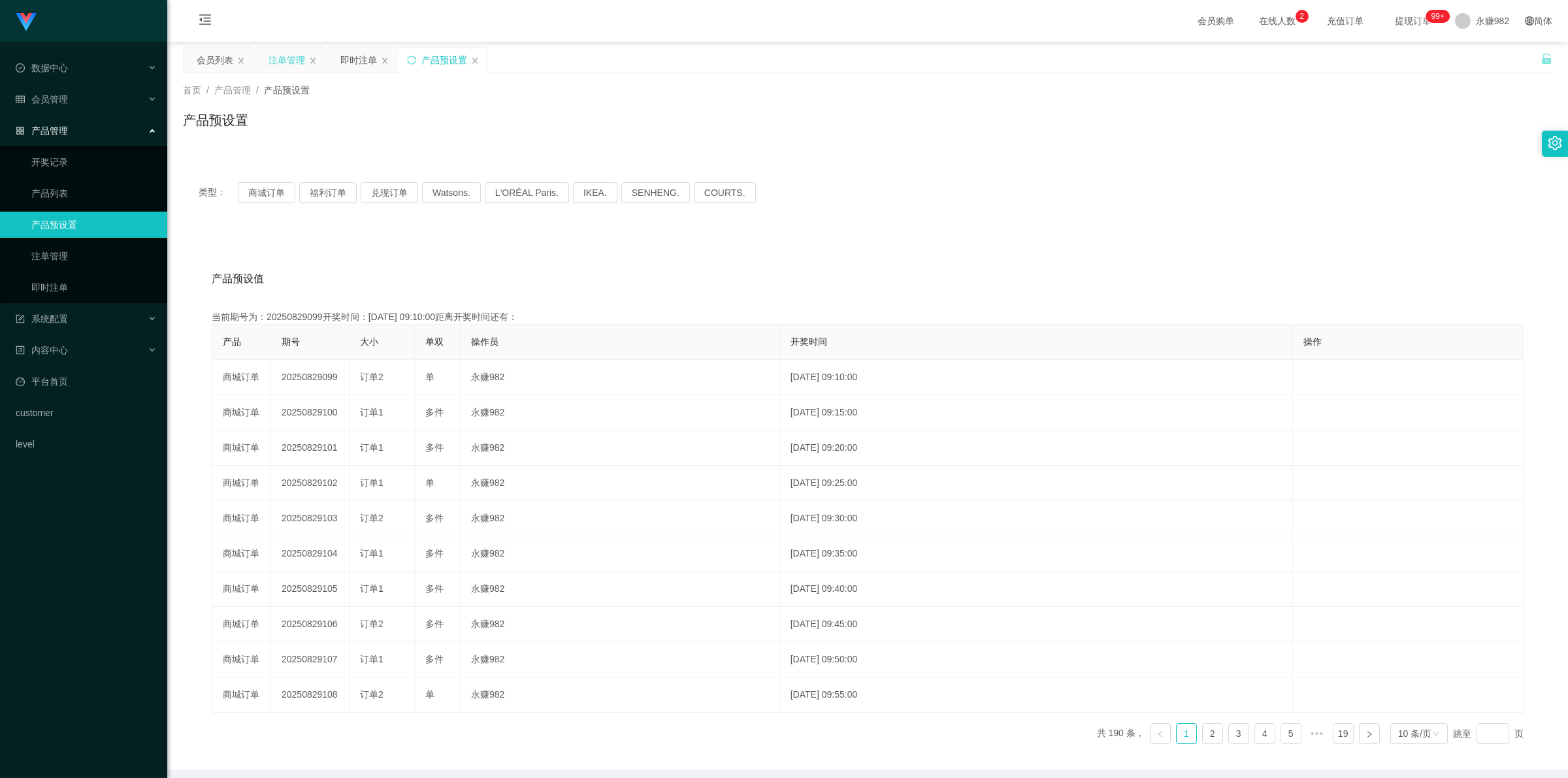
drag, startPoint x: 440, startPoint y: 64, endPoint x: 319, endPoint y: 62, distance: 121.0
click at [320, 63] on div "会员列表 注单管理 即时注单 产品预设置" at bounding box center [336, 69] width 306 height 45
click at [317, 62] on icon "图标: close" at bounding box center [312, 60] width 8 height 8
drag, startPoint x: 317, startPoint y: 62, endPoint x: 309, endPoint y: 62, distance: 8.0
click at [314, 62] on icon "图标: close" at bounding box center [312, 60] width 8 height 8
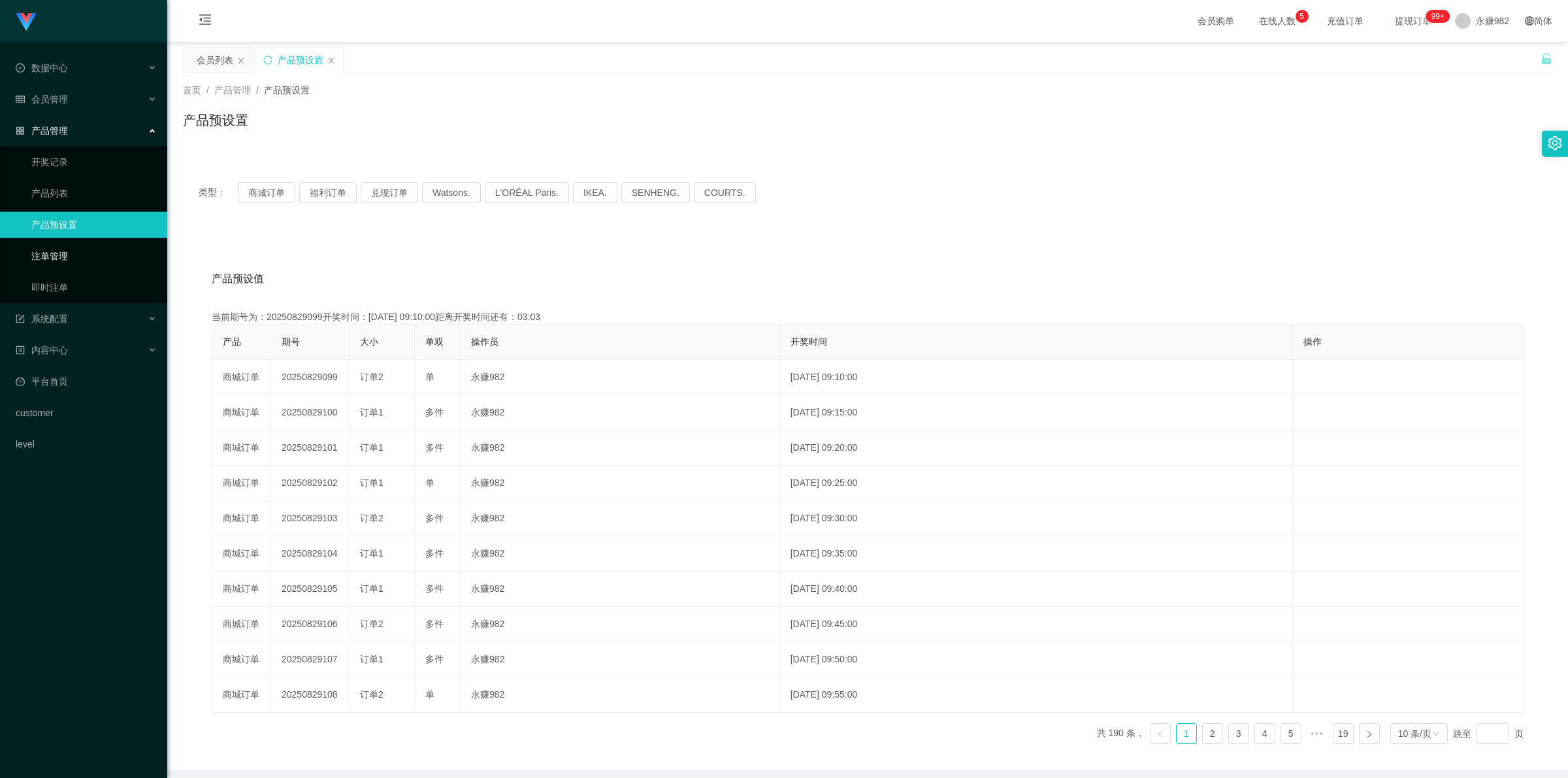
click at [53, 253] on link "注单管理" at bounding box center [94, 256] width 125 height 26
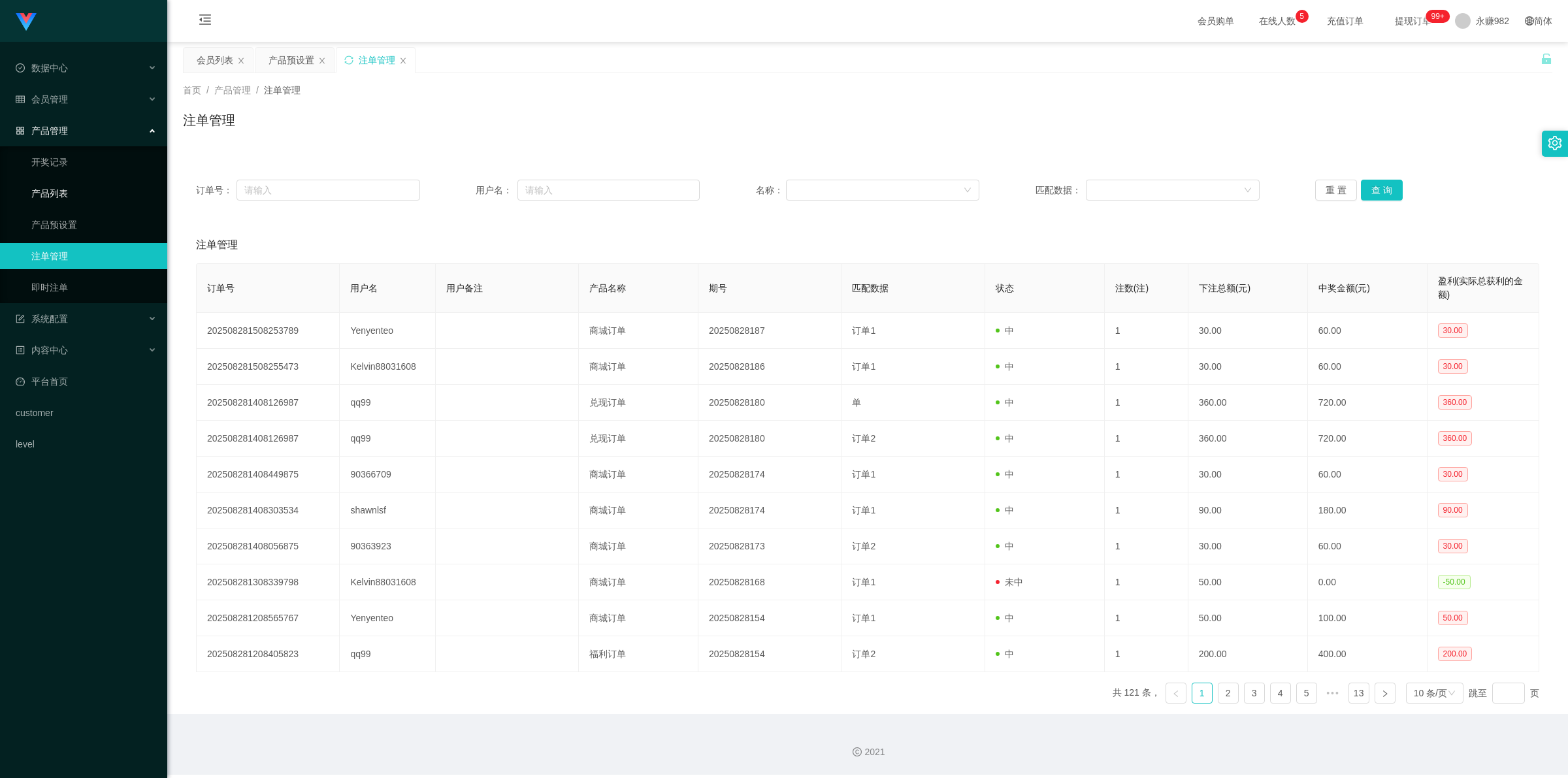
click at [75, 187] on link "产品列表" at bounding box center [94, 193] width 125 height 26
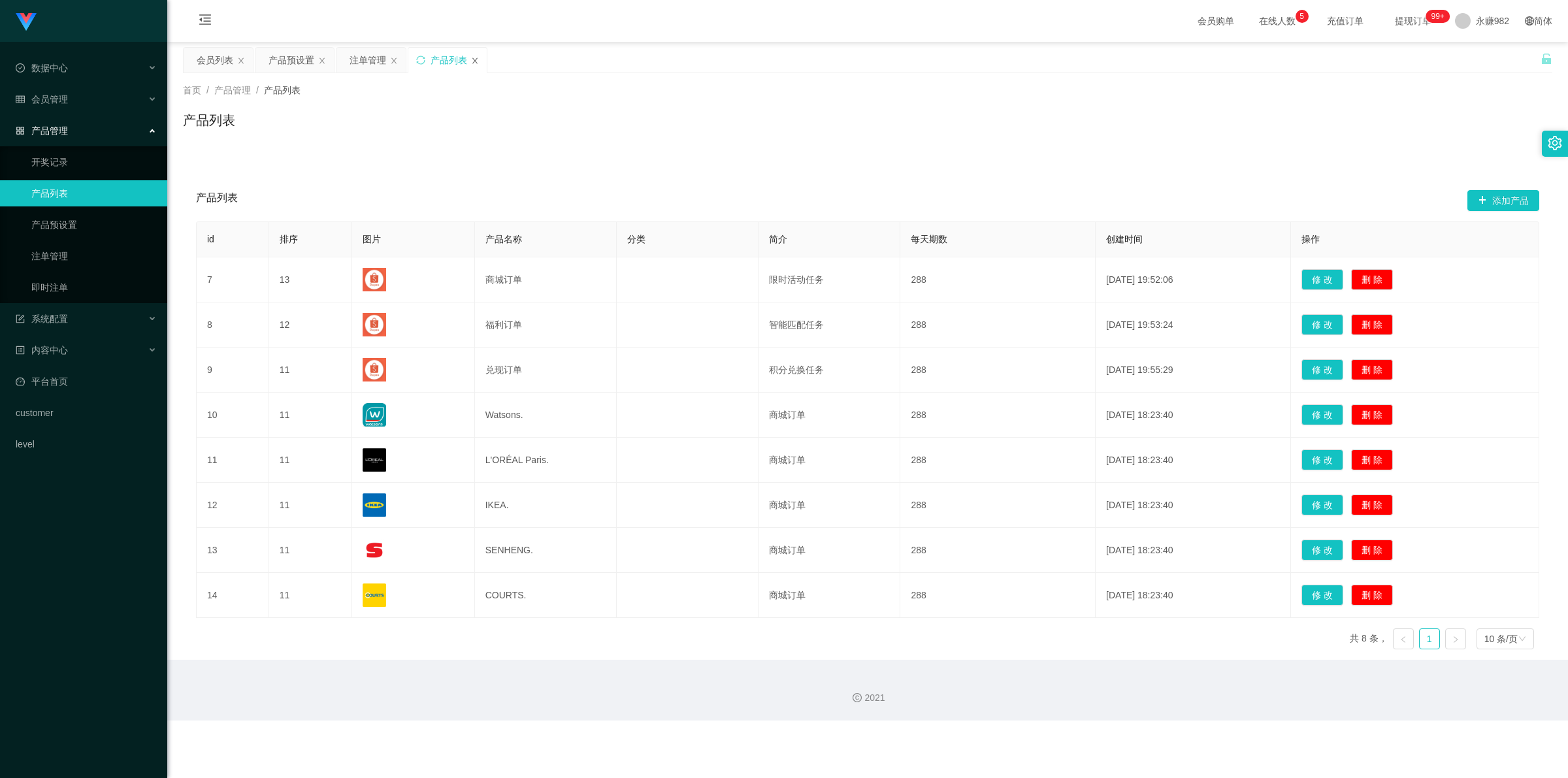
click at [478, 61] on icon "图标: close" at bounding box center [475, 60] width 8 height 8
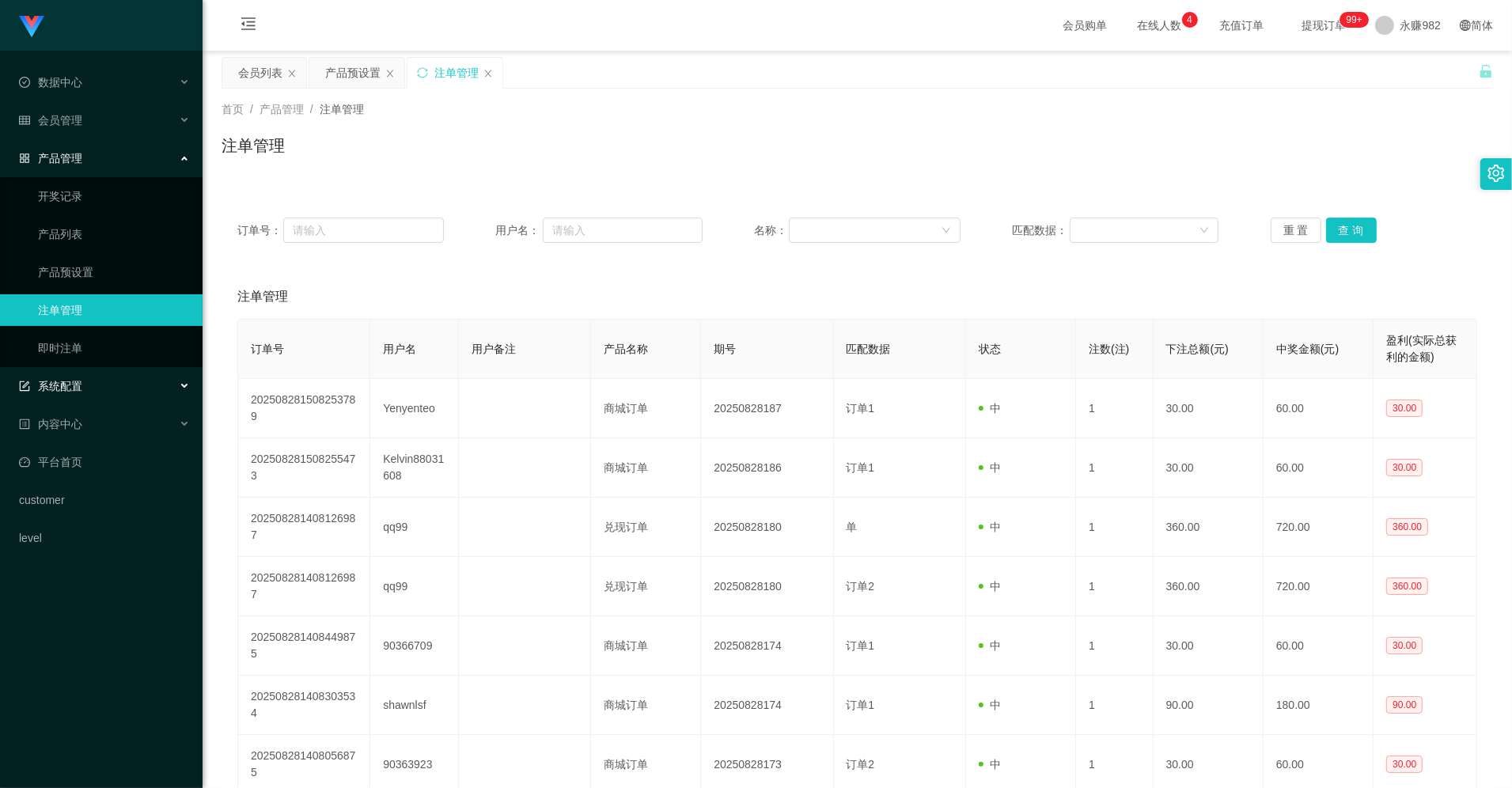
click at [96, 391] on div "系统配置" at bounding box center [101, 386] width 203 height 32
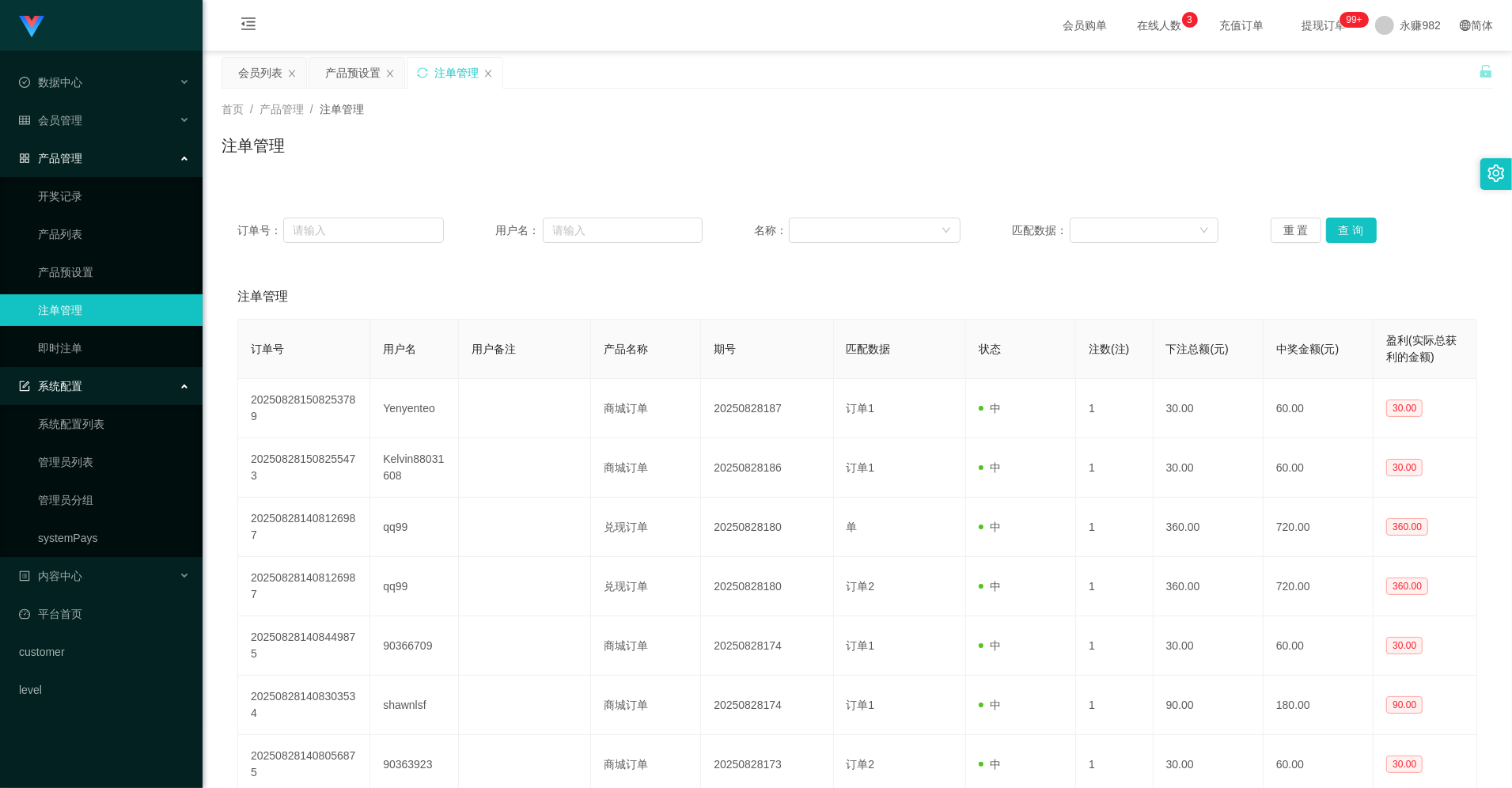
click at [96, 390] on div "系统配置" at bounding box center [101, 386] width 203 height 32
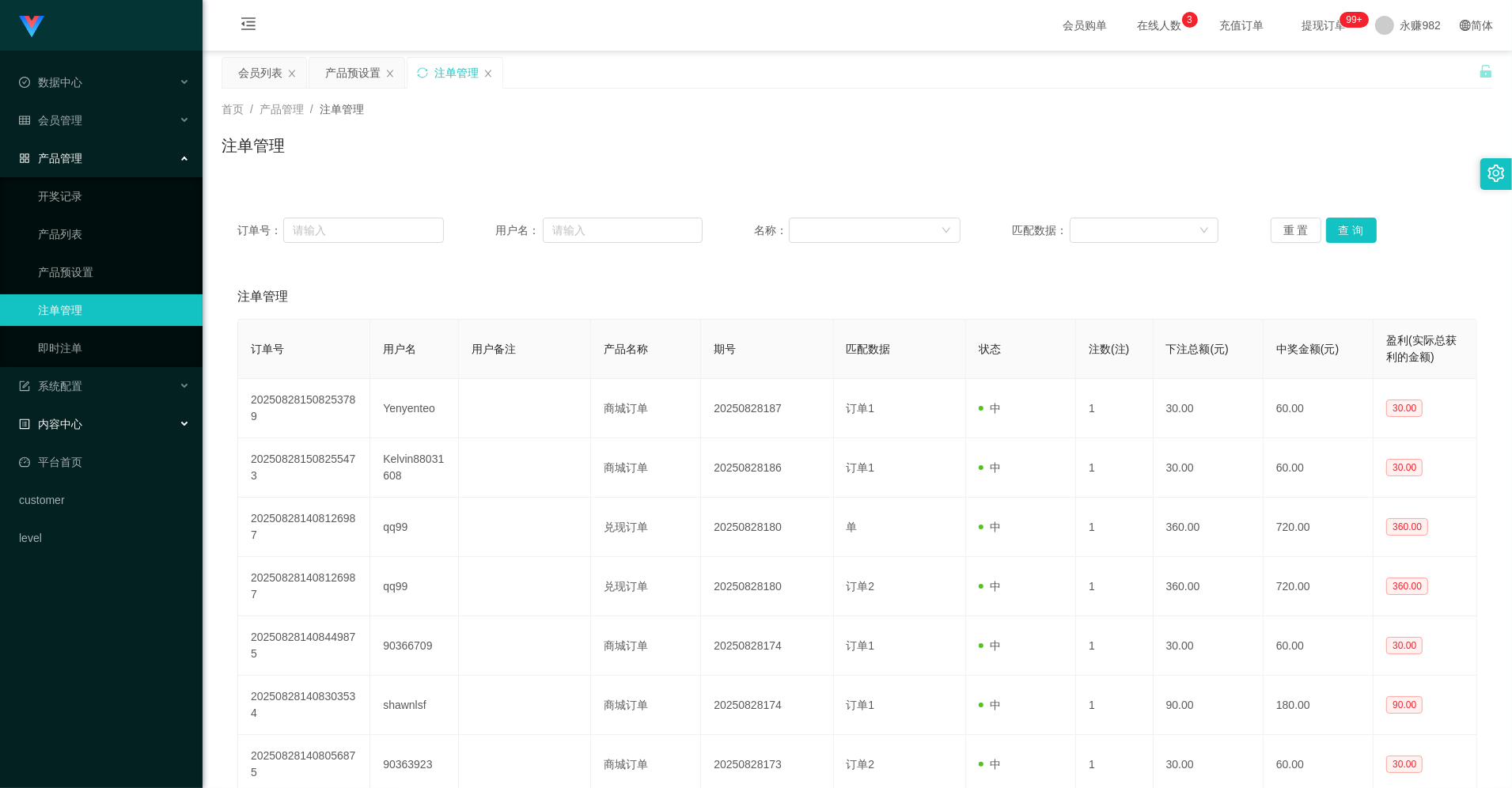
click at [100, 412] on div "内容中心" at bounding box center [101, 423] width 203 height 32
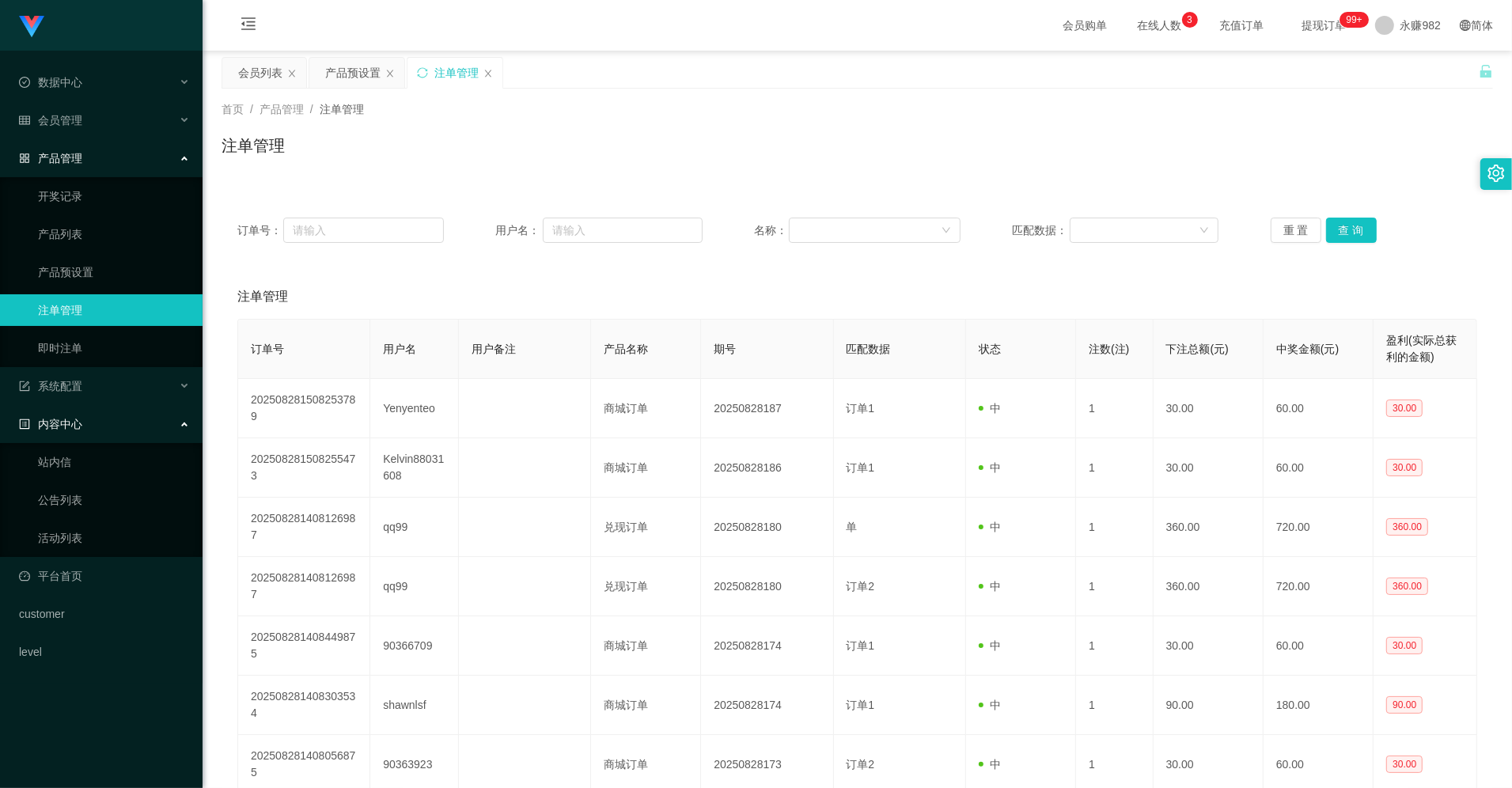
click at [99, 417] on div "内容中心" at bounding box center [101, 423] width 203 height 32
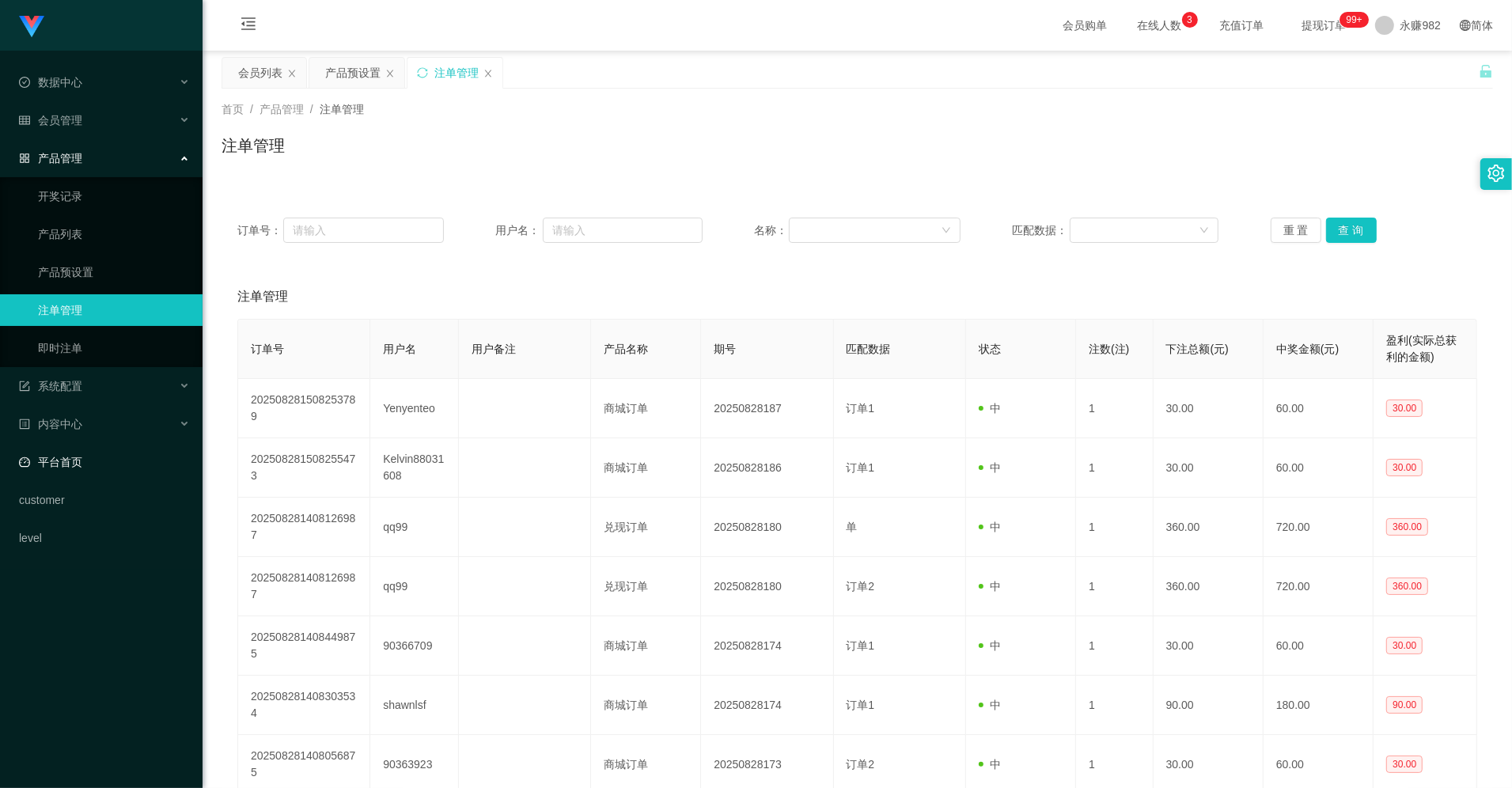
click at [93, 468] on link "平台首页" at bounding box center [104, 462] width 171 height 32
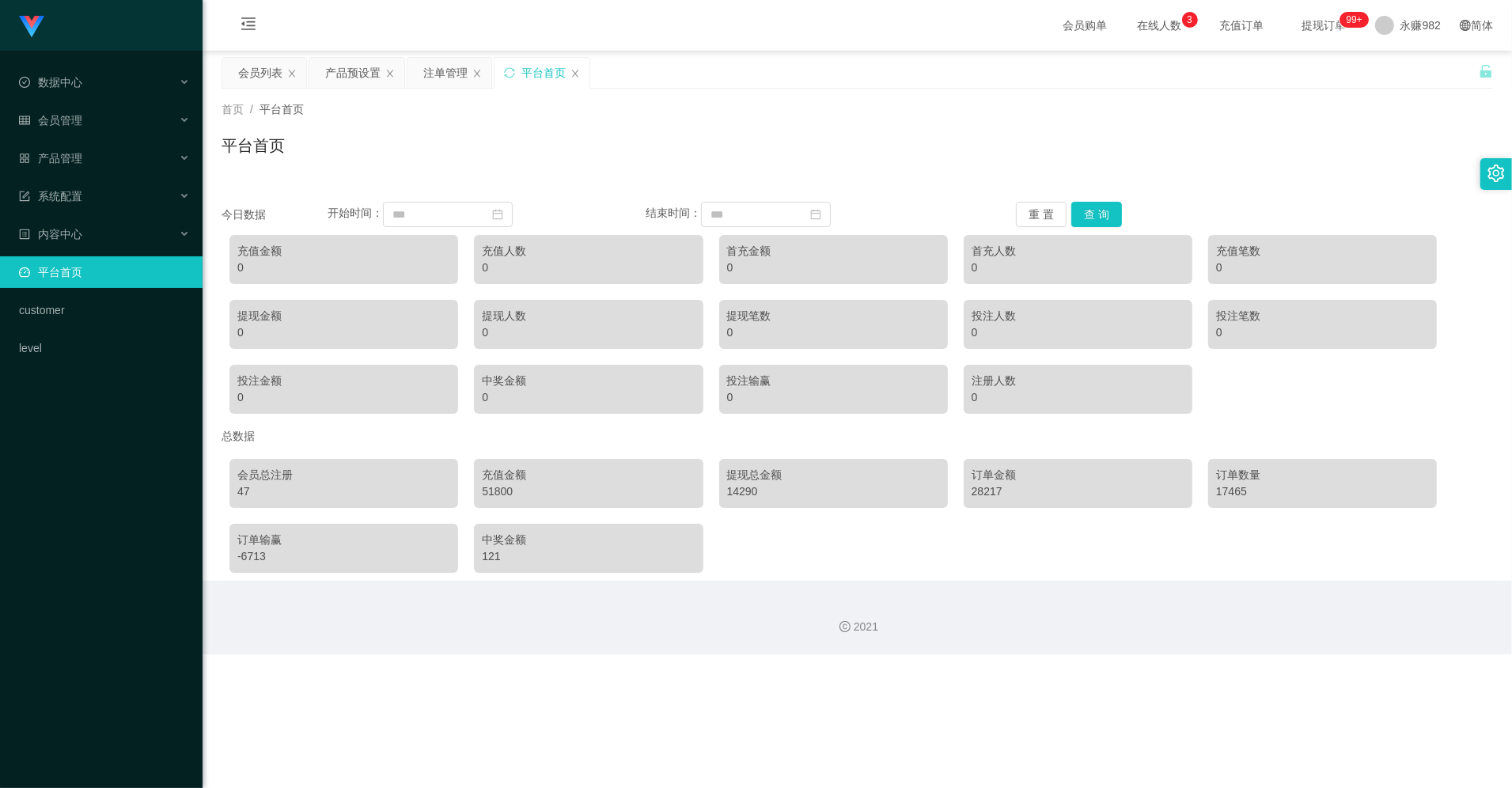
click at [576, 79] on div "平台首页" at bounding box center [542, 73] width 95 height 30
click at [578, 68] on icon "图标: close" at bounding box center [575, 73] width 10 height 10
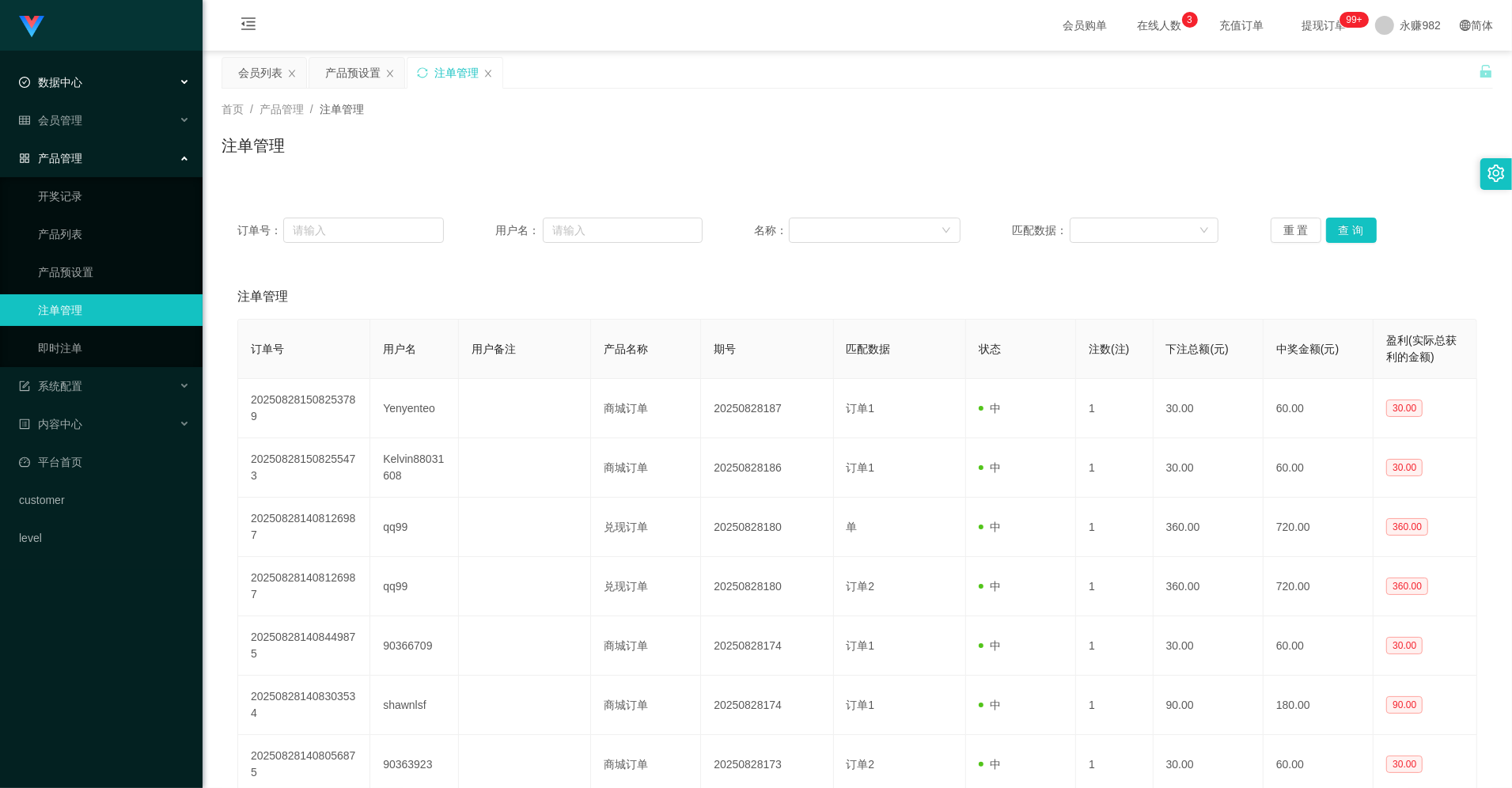
drag, startPoint x: 123, startPoint y: 72, endPoint x: 124, endPoint y: 85, distance: 13.0
click at [123, 73] on div "数据中心" at bounding box center [101, 82] width 203 height 32
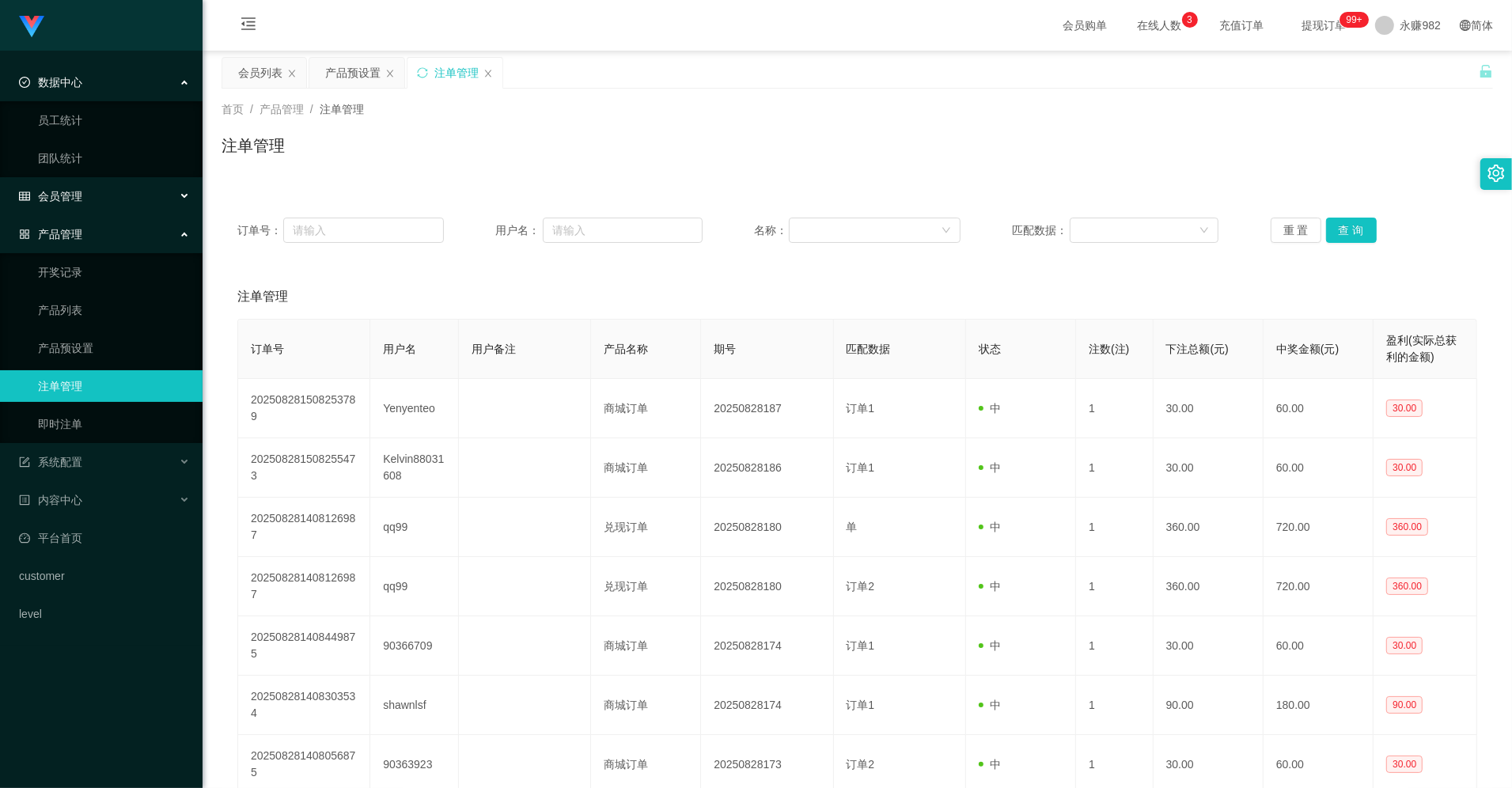
click at [87, 197] on div "会员管理" at bounding box center [101, 196] width 203 height 32
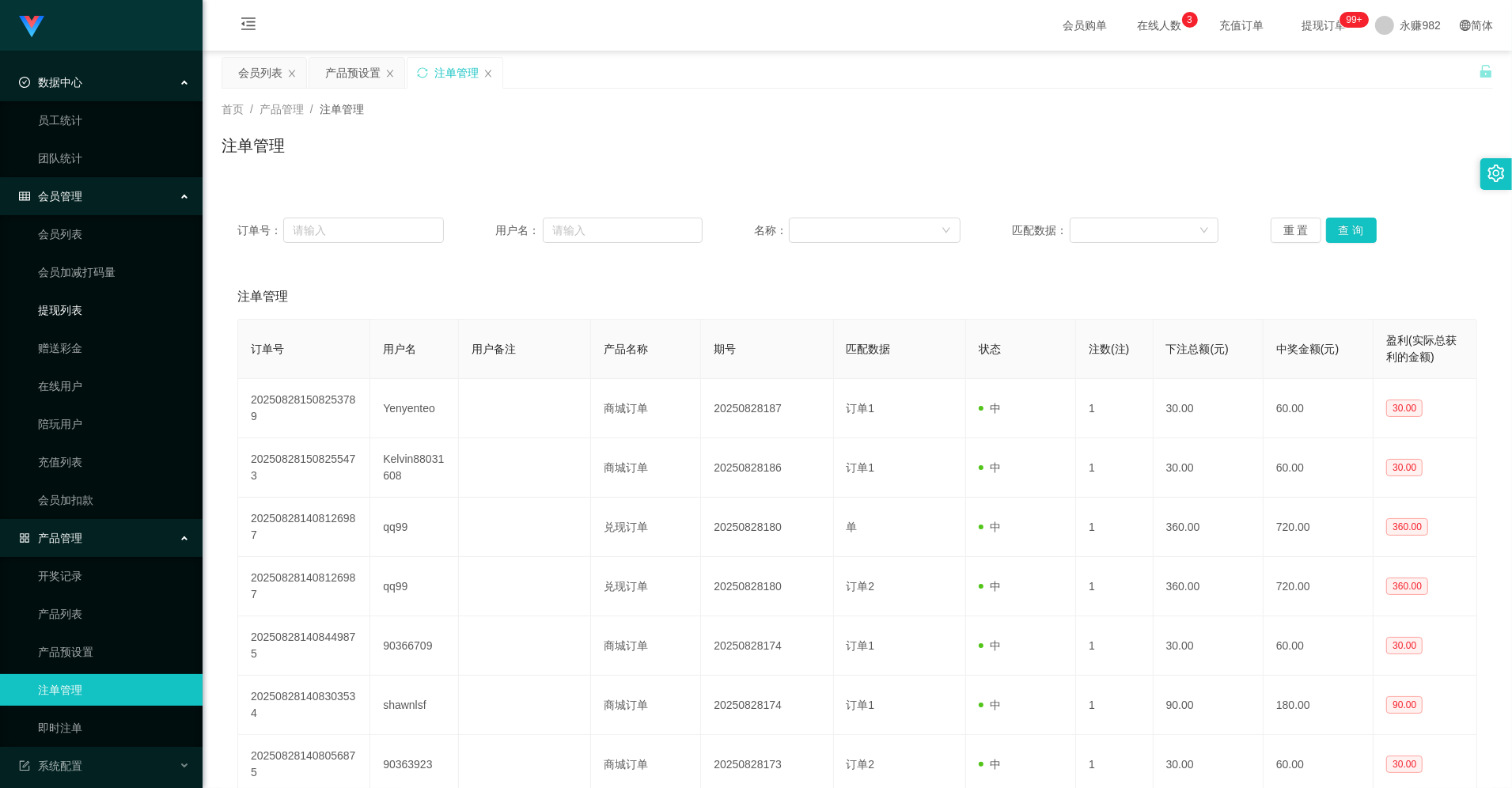
click at [86, 314] on link "提现列表" at bounding box center [113, 310] width 152 height 32
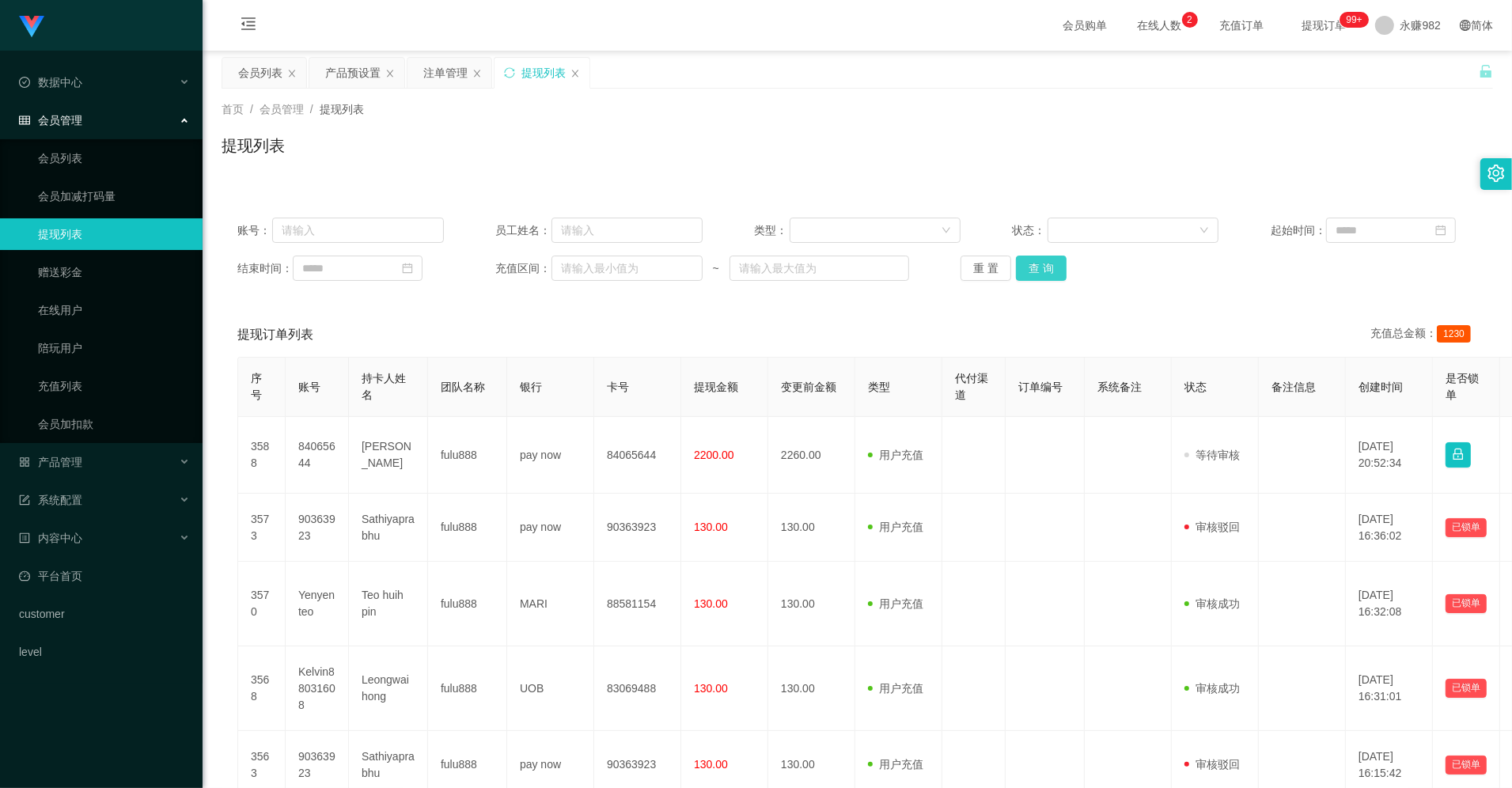
click at [640, 275] on button "查 询" at bounding box center [1041, 268] width 50 height 25
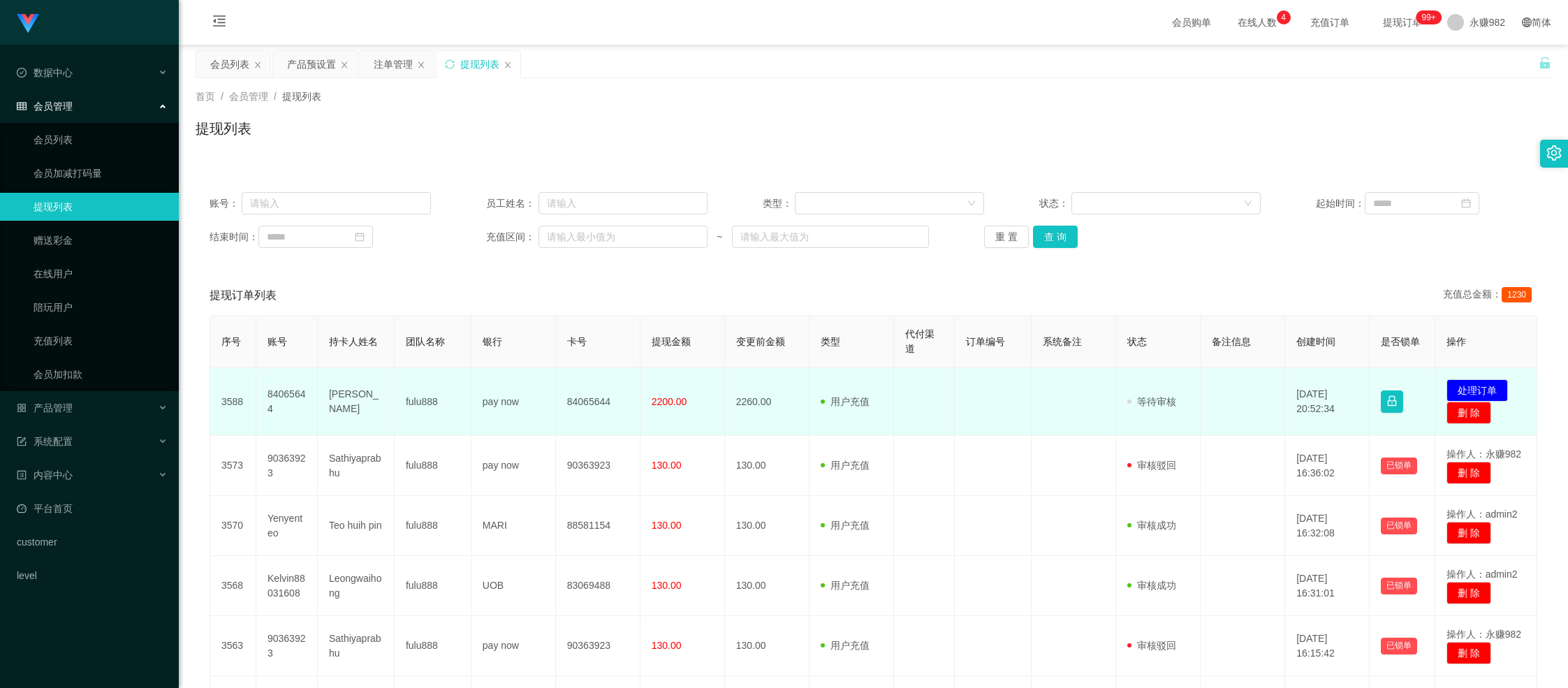
click at [340, 406] on td "[PERSON_NAME]" at bounding box center [356, 401] width 76 height 68
click at [339, 406] on td "[PERSON_NAME]" at bounding box center [356, 401] width 76 height 68
copy td "[PERSON_NAME]"
click at [281, 405] on td "84065644" at bounding box center [287, 401] width 61 height 68
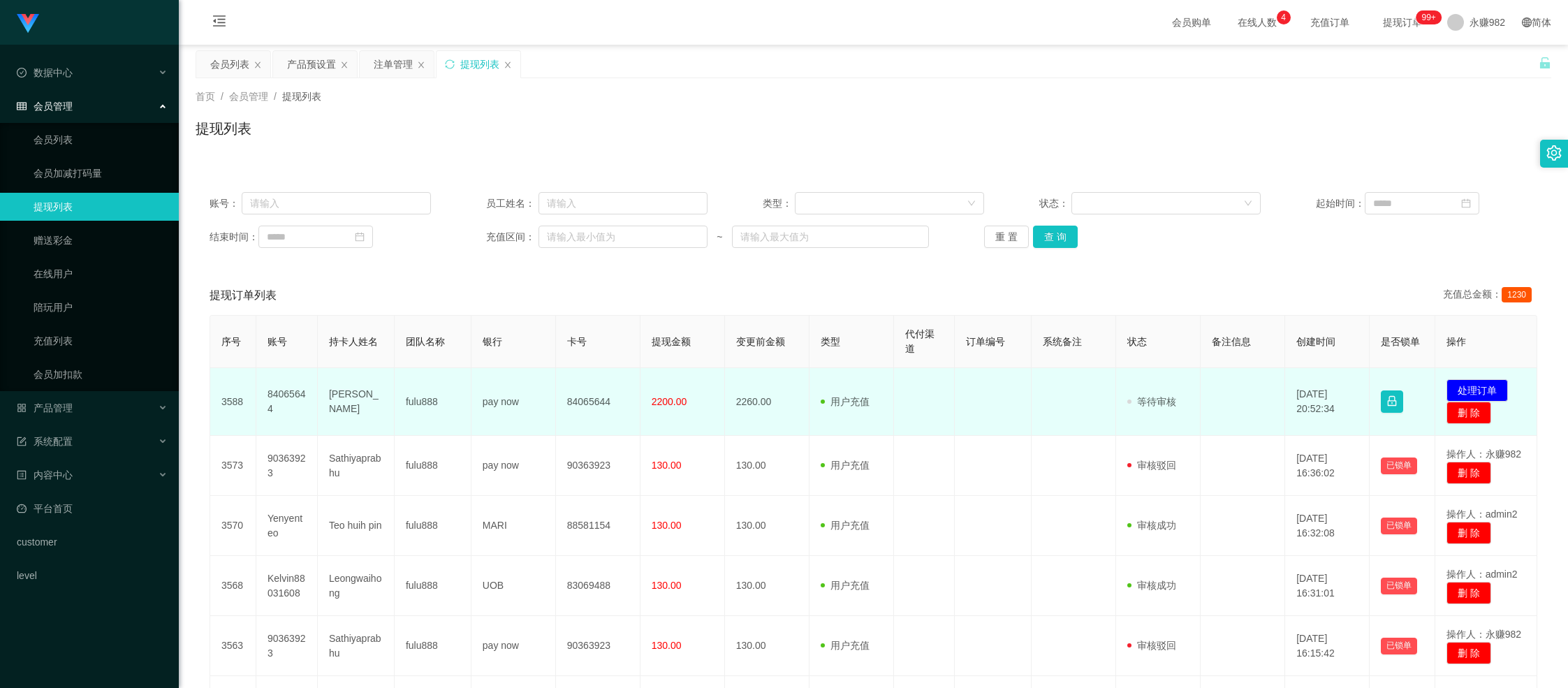
click at [281, 400] on td "84065644" at bounding box center [287, 401] width 61 height 68
click at [285, 392] on td "84065644" at bounding box center [287, 401] width 61 height 68
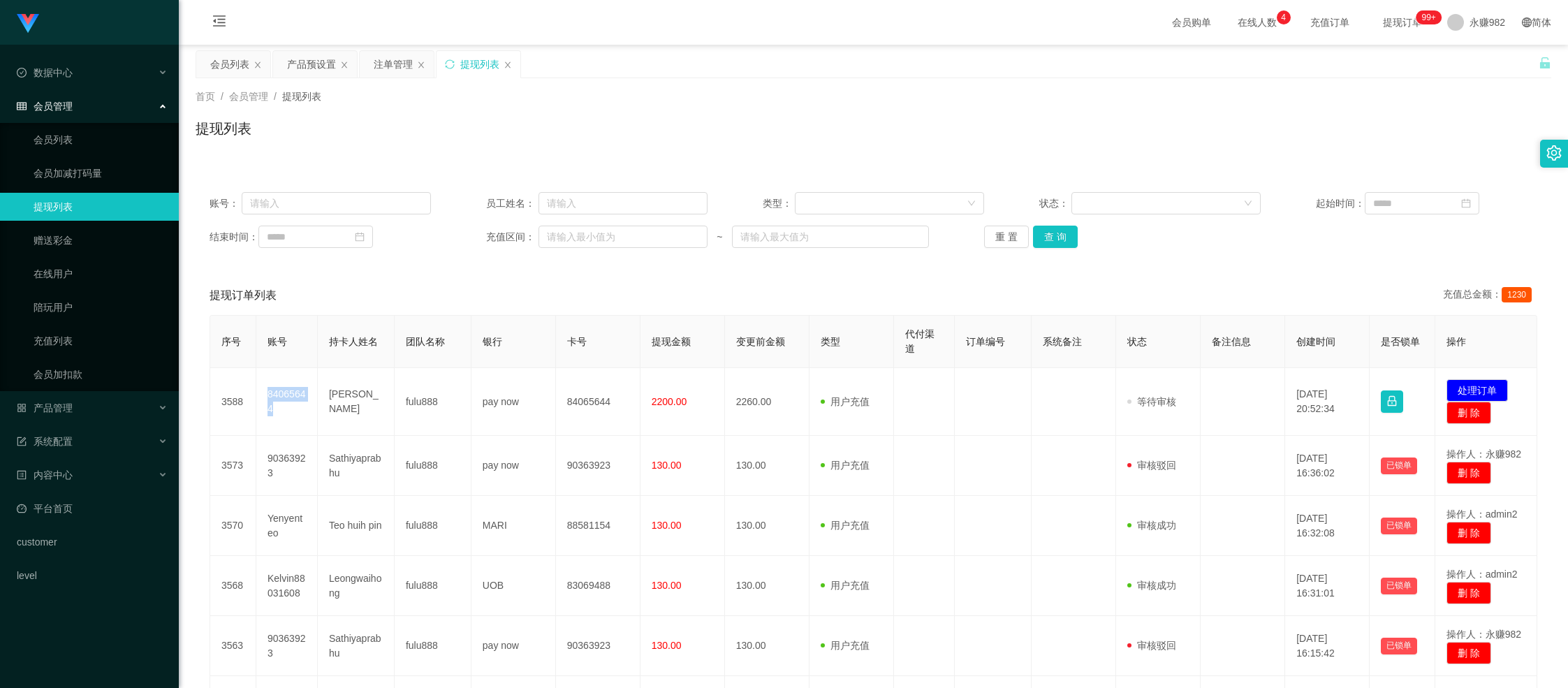
copy td "84065644"
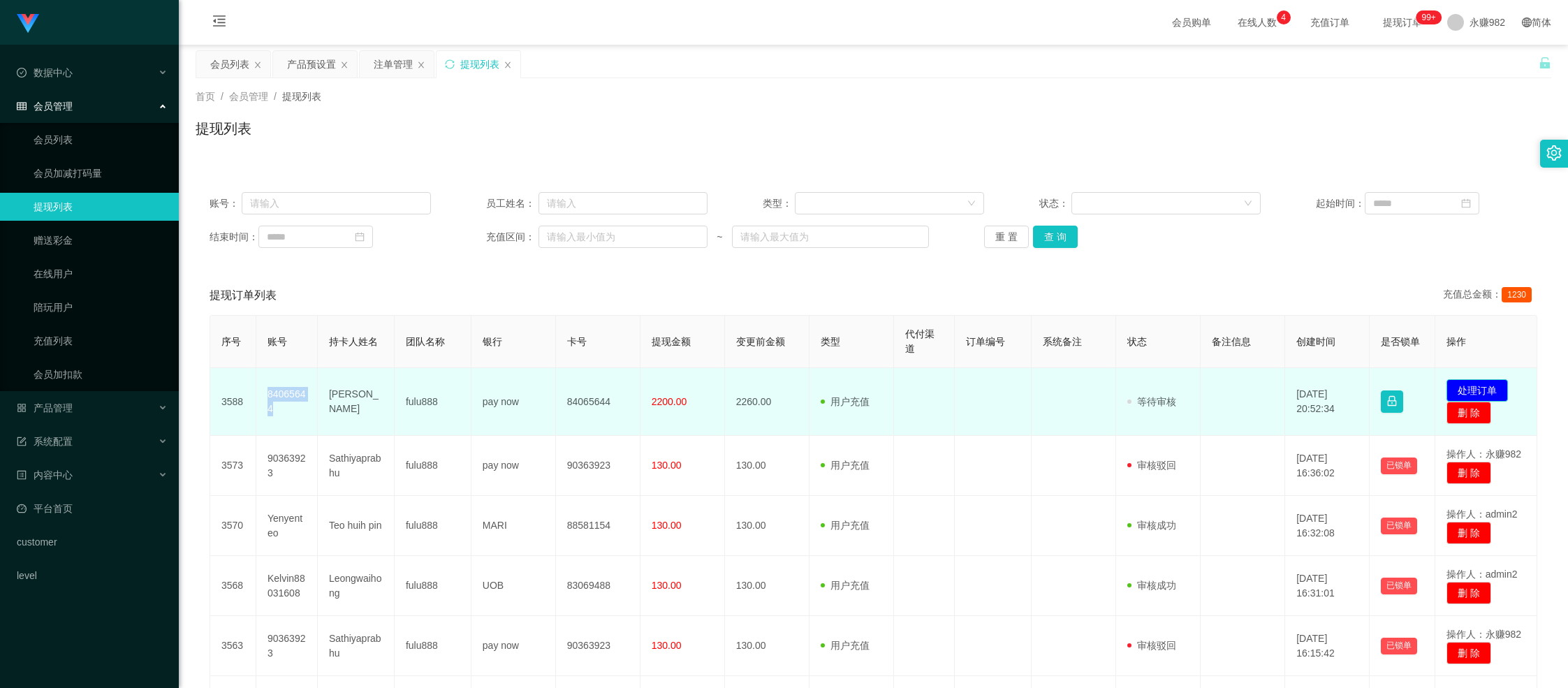
click at [565, 385] on button "处理订单" at bounding box center [1477, 390] width 61 height 22
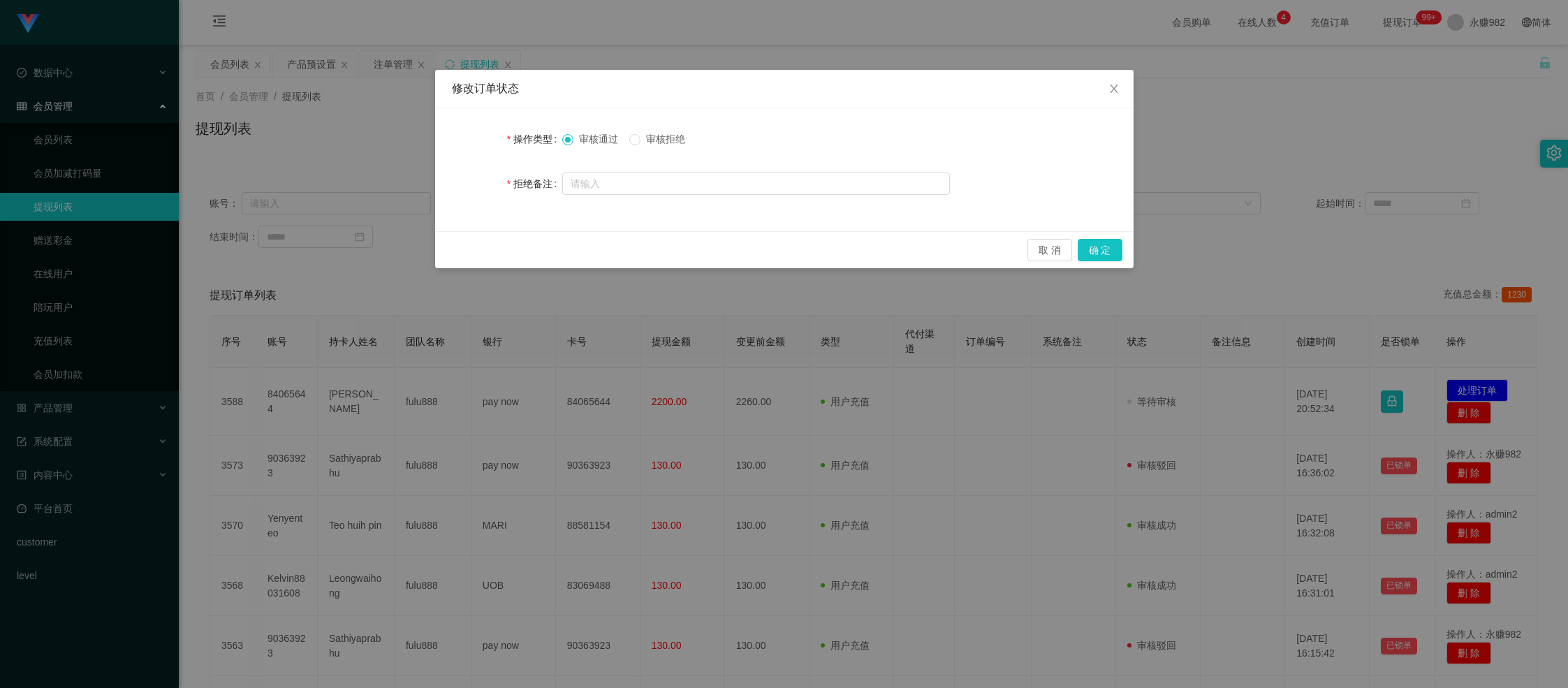
click at [565, 136] on span "审核拒绝" at bounding box center [666, 138] width 50 height 11
click at [565, 242] on button "确 定" at bounding box center [1100, 249] width 44 height 22
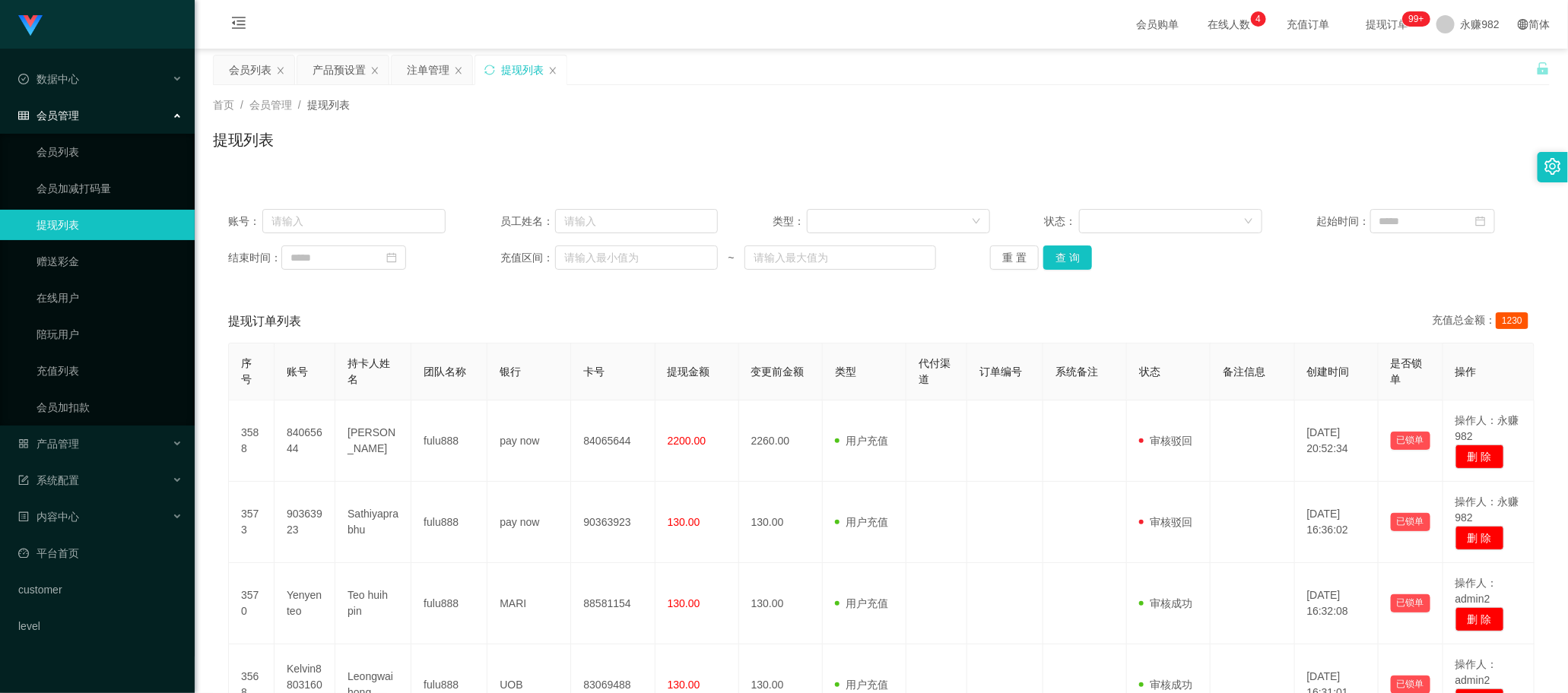
drag, startPoint x: 234, startPoint y: 67, endPoint x: 289, endPoint y: 129, distance: 82.9
click at [234, 67] on div "会员列表" at bounding box center [250, 70] width 42 height 29
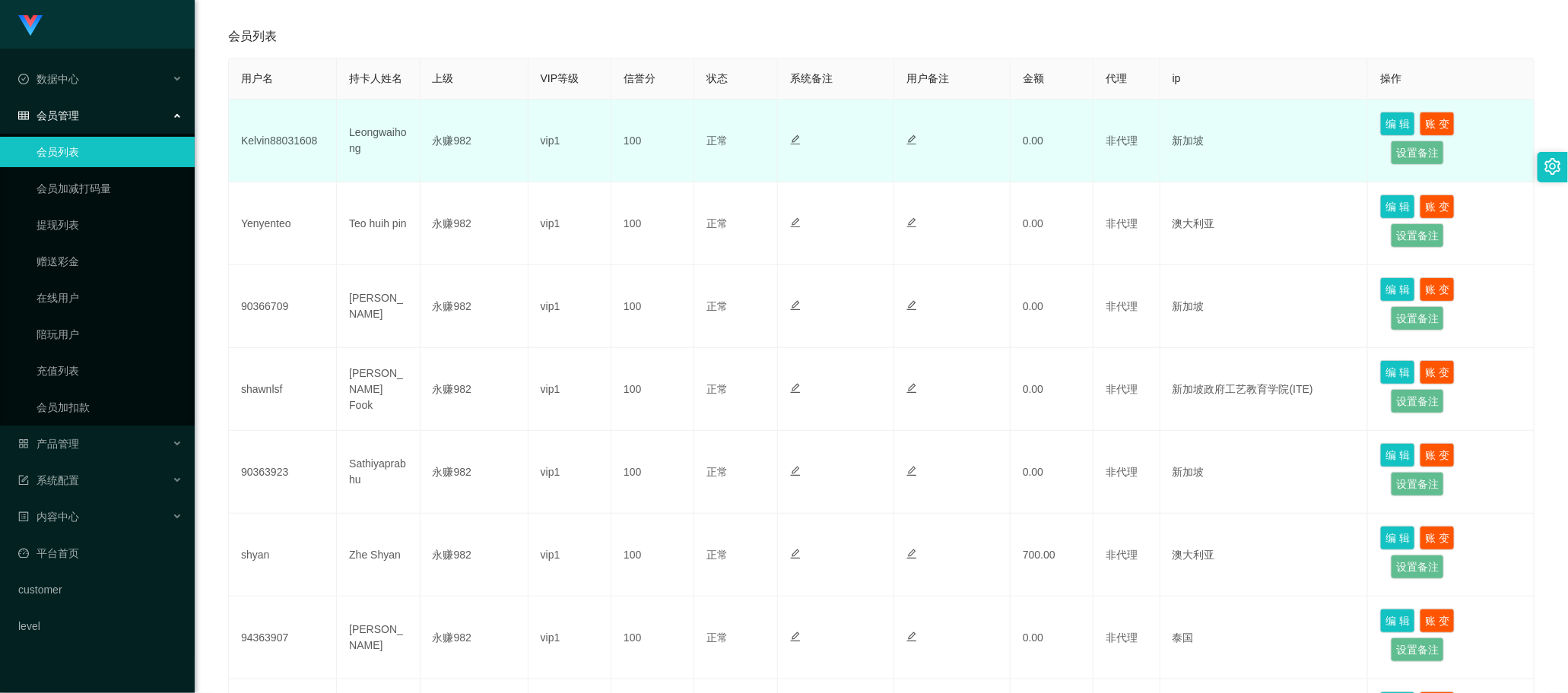
scroll to position [95, 0]
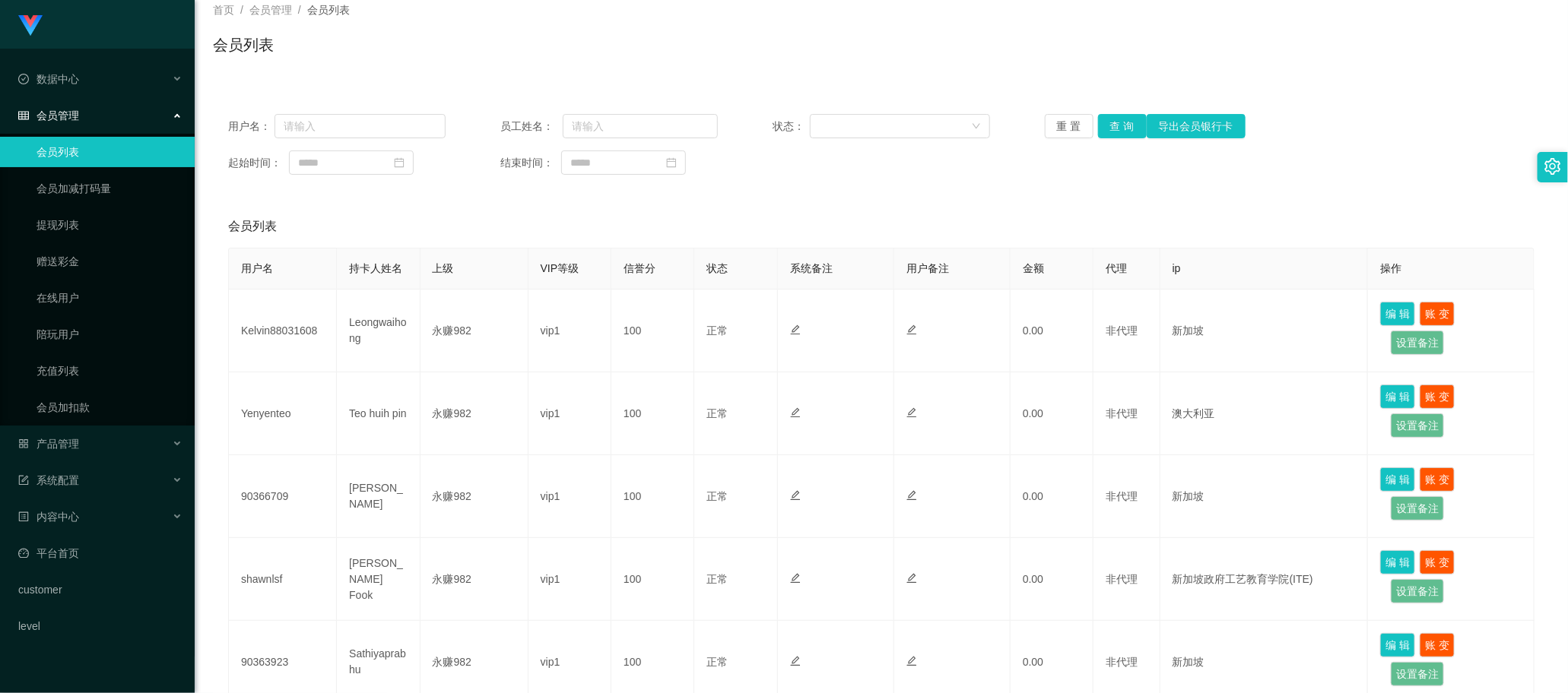
click at [615, 225] on div "会员列表" at bounding box center [881, 226] width 1307 height 42
click at [615, 123] on button "查 询" at bounding box center [1122, 126] width 48 height 24
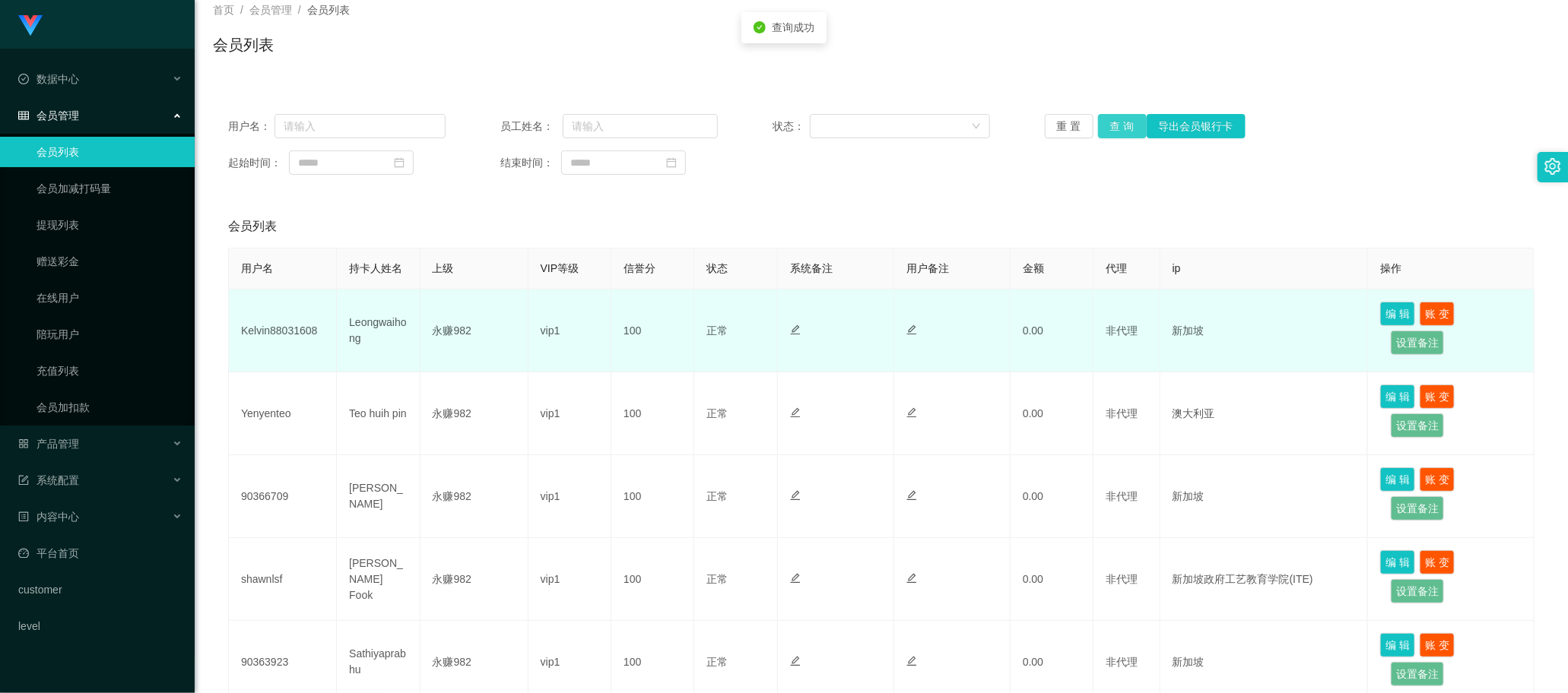
scroll to position [0, 0]
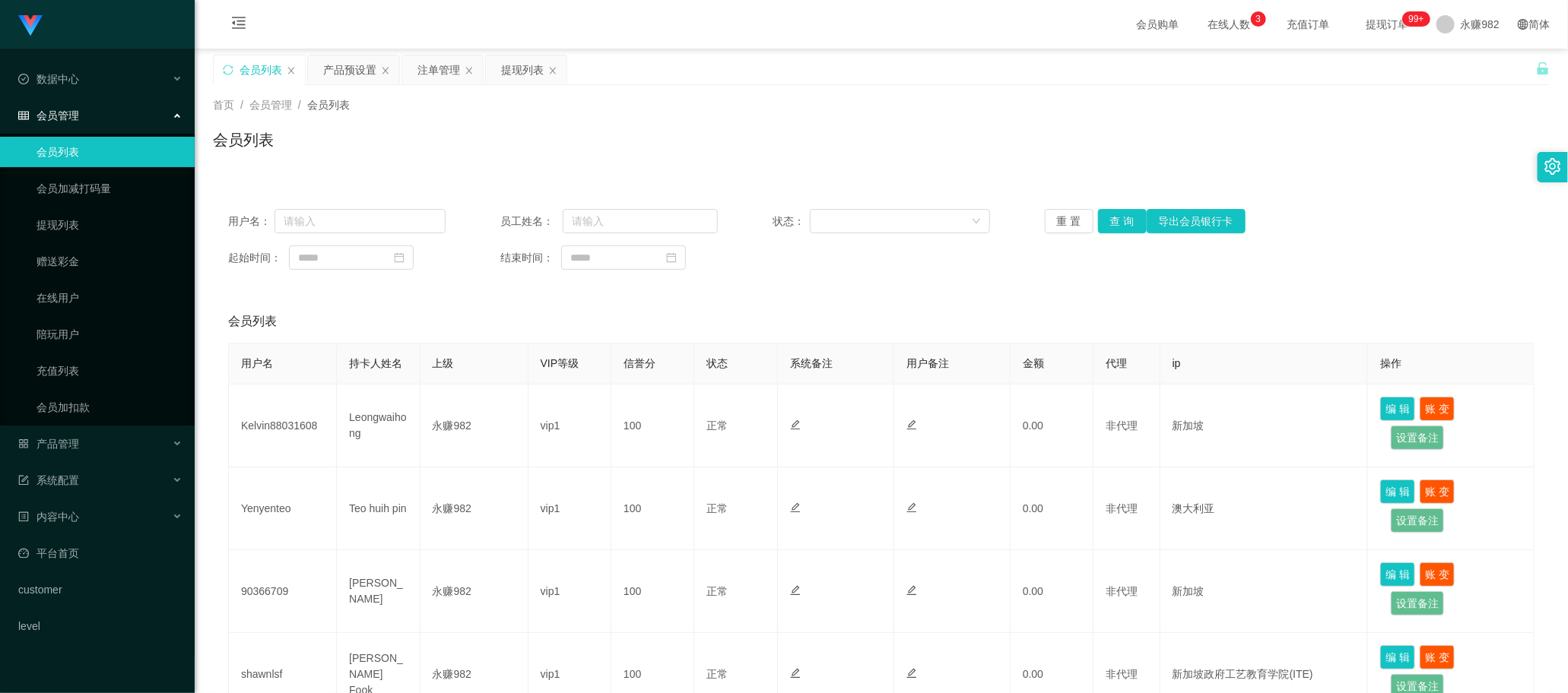
click at [615, 276] on div "用户名： 员工姓名： 状态： 重 置 查 询 导出会员银行卡 起始时间： 结束时间：" at bounding box center [881, 240] width 1337 height 92
click at [615, 283] on div "用户名： 员工姓名： 状态： 重 置 查 询 导出会员银行卡 起始时间： 结束时间：" at bounding box center [881, 240] width 1337 height 92
click at [615, 223] on button "重 置" at bounding box center [1069, 220] width 48 height 24
click at [615, 302] on div "会员列表" at bounding box center [881, 321] width 1307 height 42
click at [615, 225] on button "查 询" at bounding box center [1122, 220] width 48 height 24
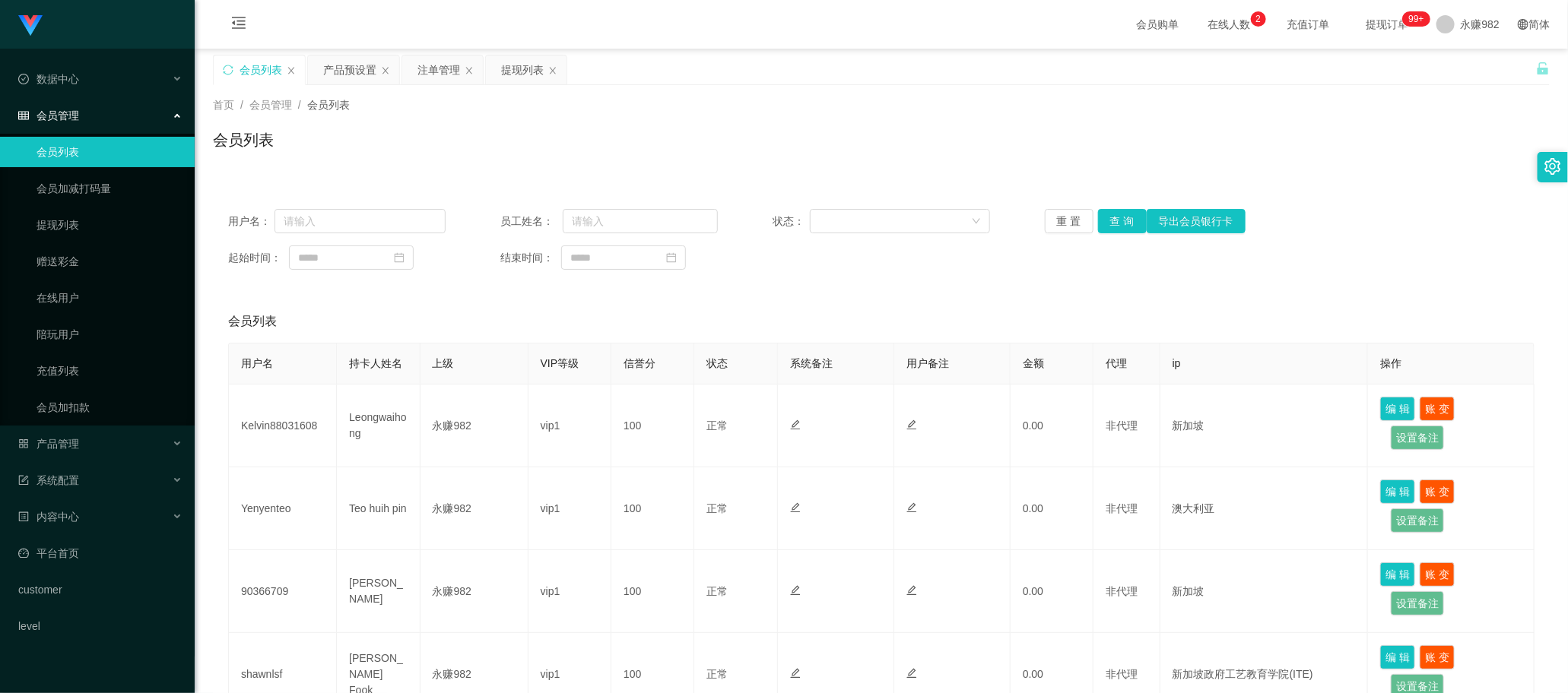
click at [615, 268] on div "起始时间： 结束时间：" at bounding box center [881, 257] width 1307 height 24
click at [615, 229] on button "查 询" at bounding box center [1122, 220] width 48 height 24
click at [568, 142] on div "会员列表" at bounding box center [881, 146] width 1337 height 35
click at [331, 78] on div "产品预设置" at bounding box center [350, 70] width 53 height 29
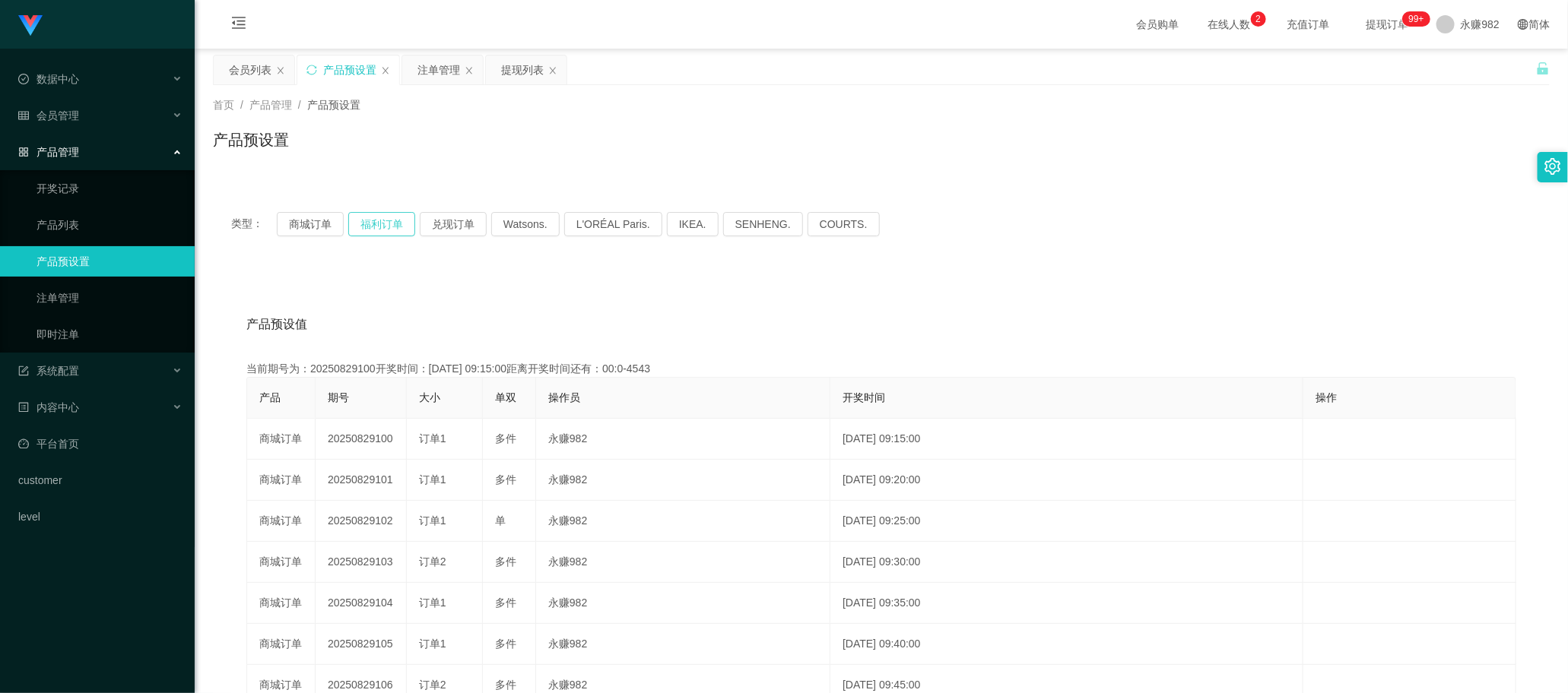
click at [365, 226] on button "福利订单" at bounding box center [381, 224] width 67 height 24
click at [366, 229] on button "福利订单" at bounding box center [381, 224] width 67 height 24
click at [388, 220] on button "福利订单" at bounding box center [381, 224] width 67 height 24
click at [439, 67] on div "注单管理" at bounding box center [439, 70] width 42 height 29
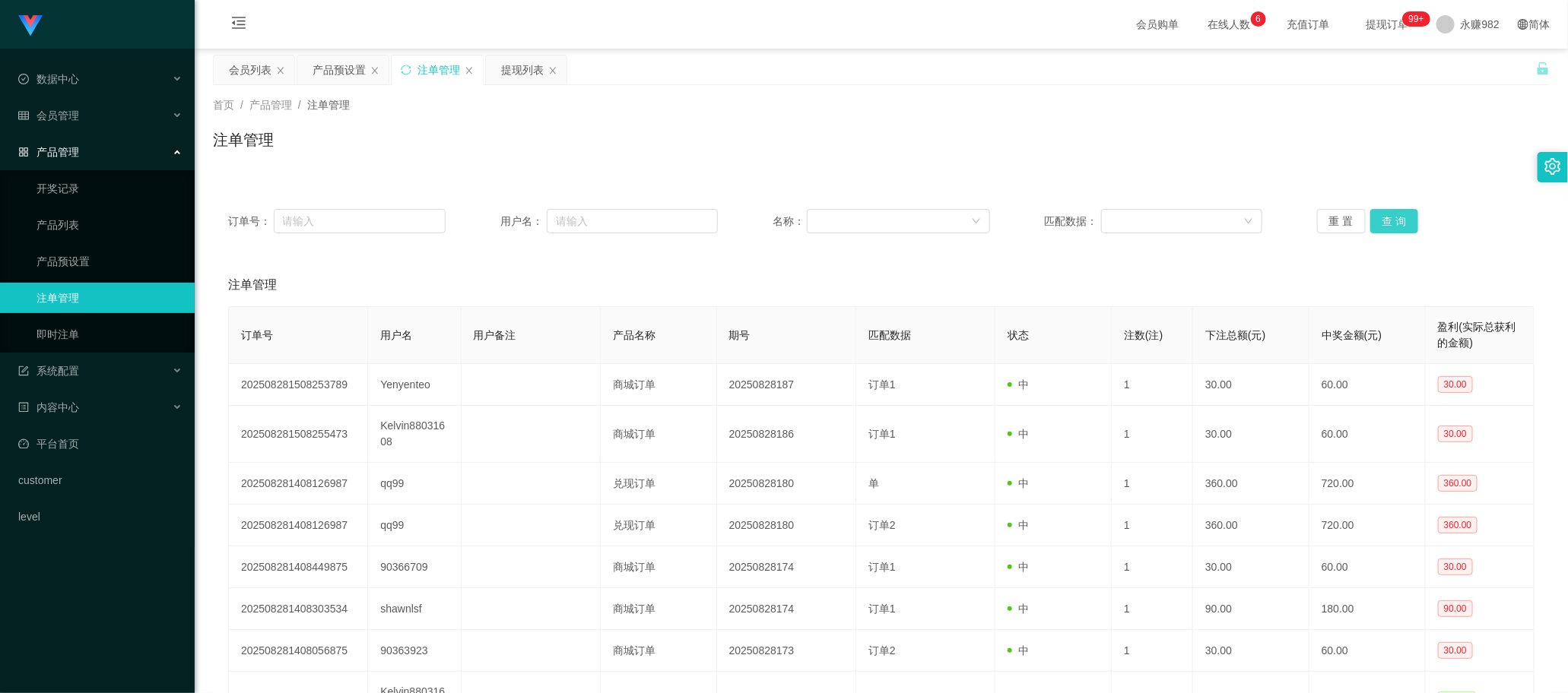
click at [615, 216] on button "查 询" at bounding box center [1394, 220] width 48 height 24
click at [615, 283] on div "注单管理" at bounding box center [881, 285] width 1307 height 42
click at [615, 218] on button "查 询" at bounding box center [1394, 220] width 48 height 24
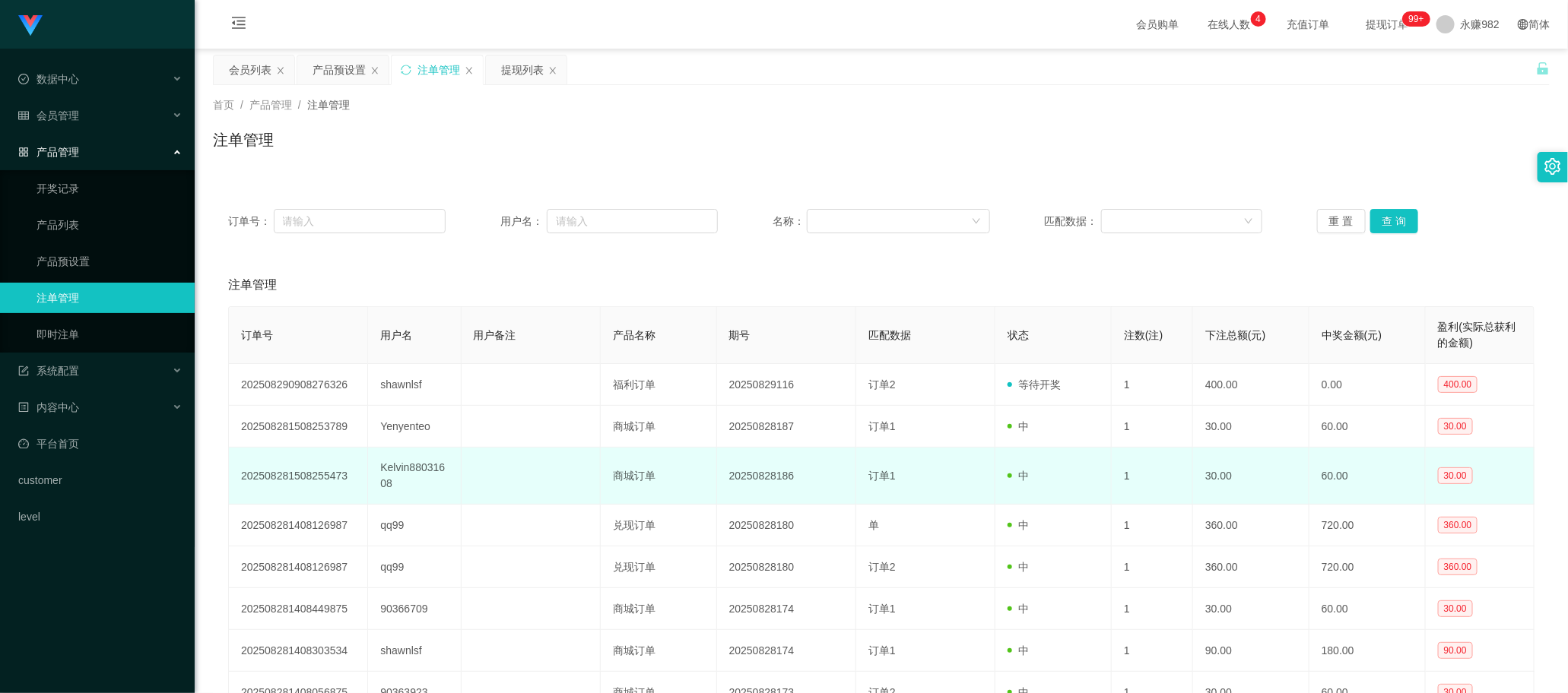
click at [615, 468] on td "订单1" at bounding box center [925, 476] width 139 height 57
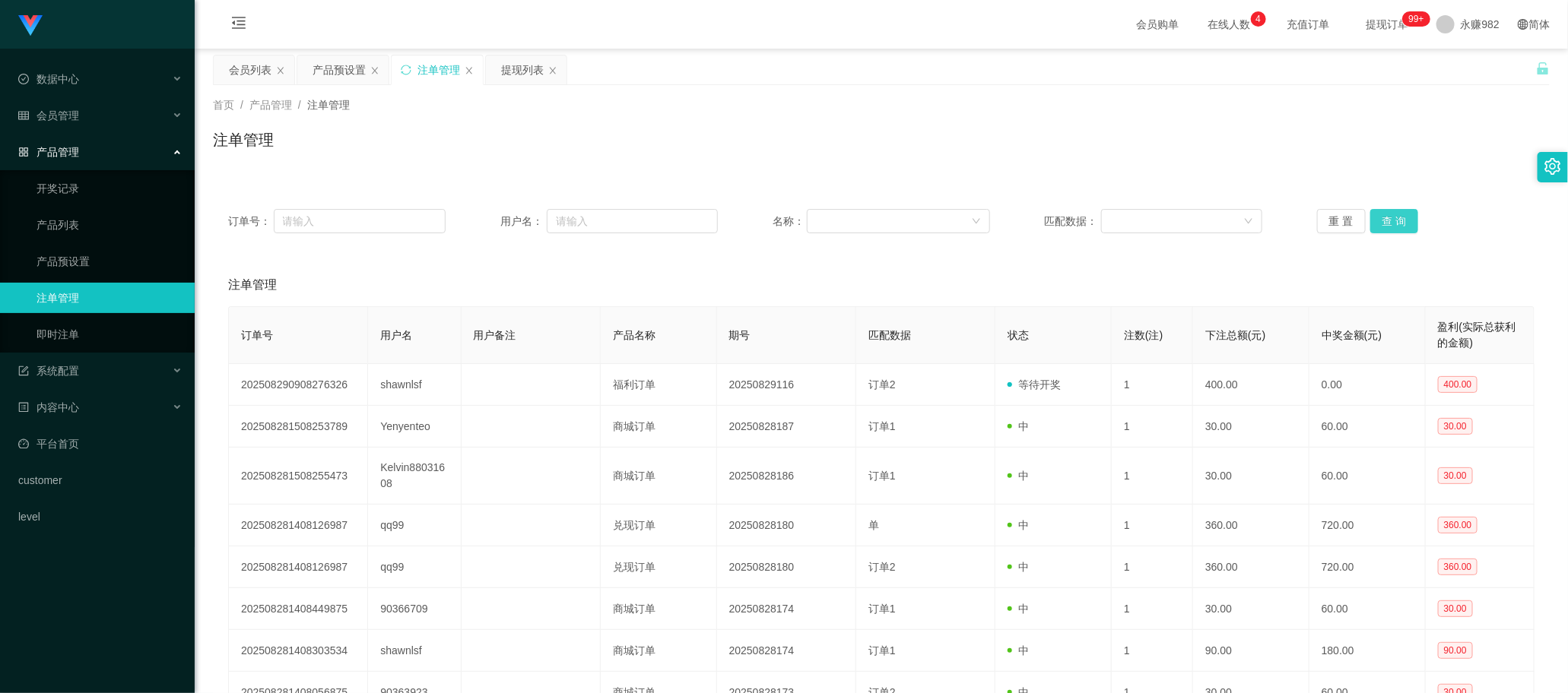
click at [615, 215] on button "查 询" at bounding box center [1394, 220] width 48 height 24
click at [615, 351] on th "期号" at bounding box center [786, 335] width 139 height 57
click at [530, 80] on div "提现列表" at bounding box center [522, 70] width 42 height 29
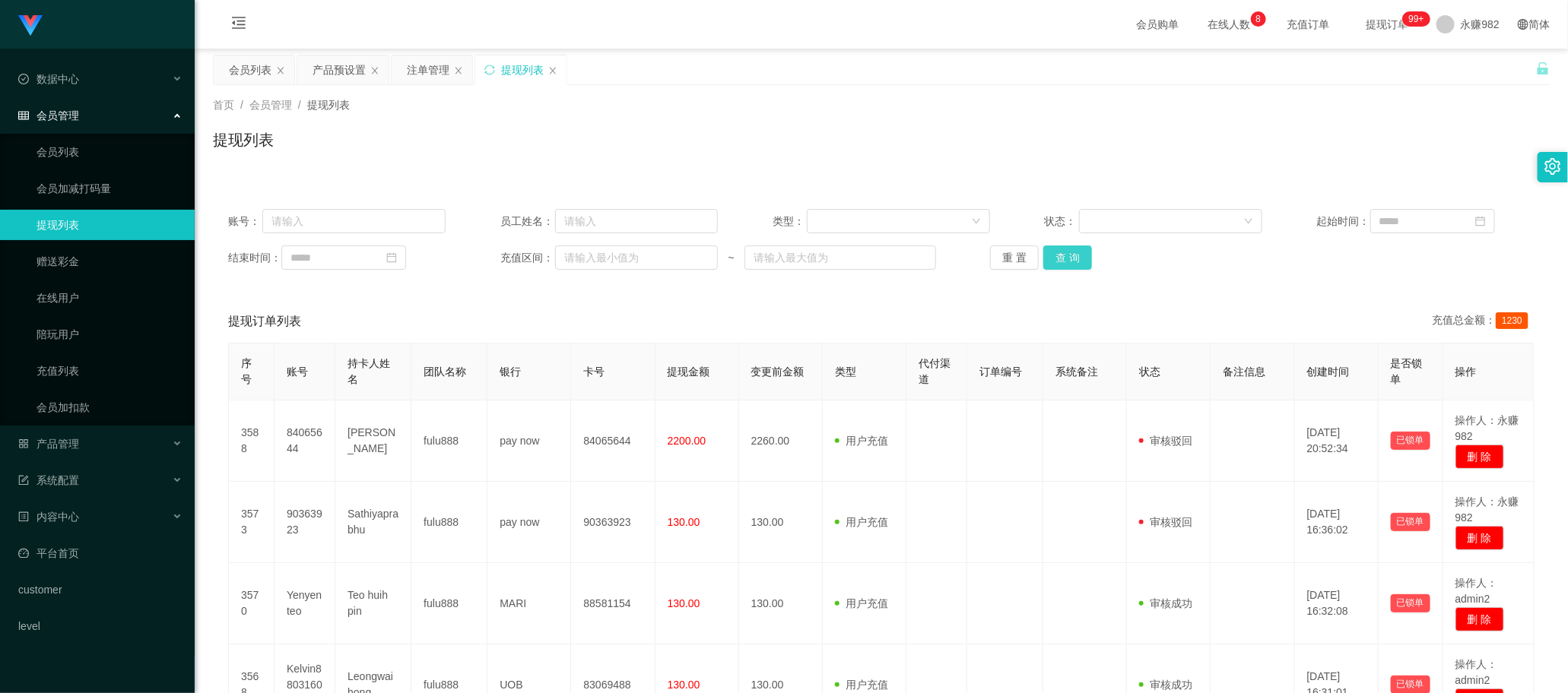
click at [615, 260] on button "查 询" at bounding box center [1067, 257] width 48 height 24
click at [423, 78] on div "注单管理" at bounding box center [428, 70] width 42 height 29
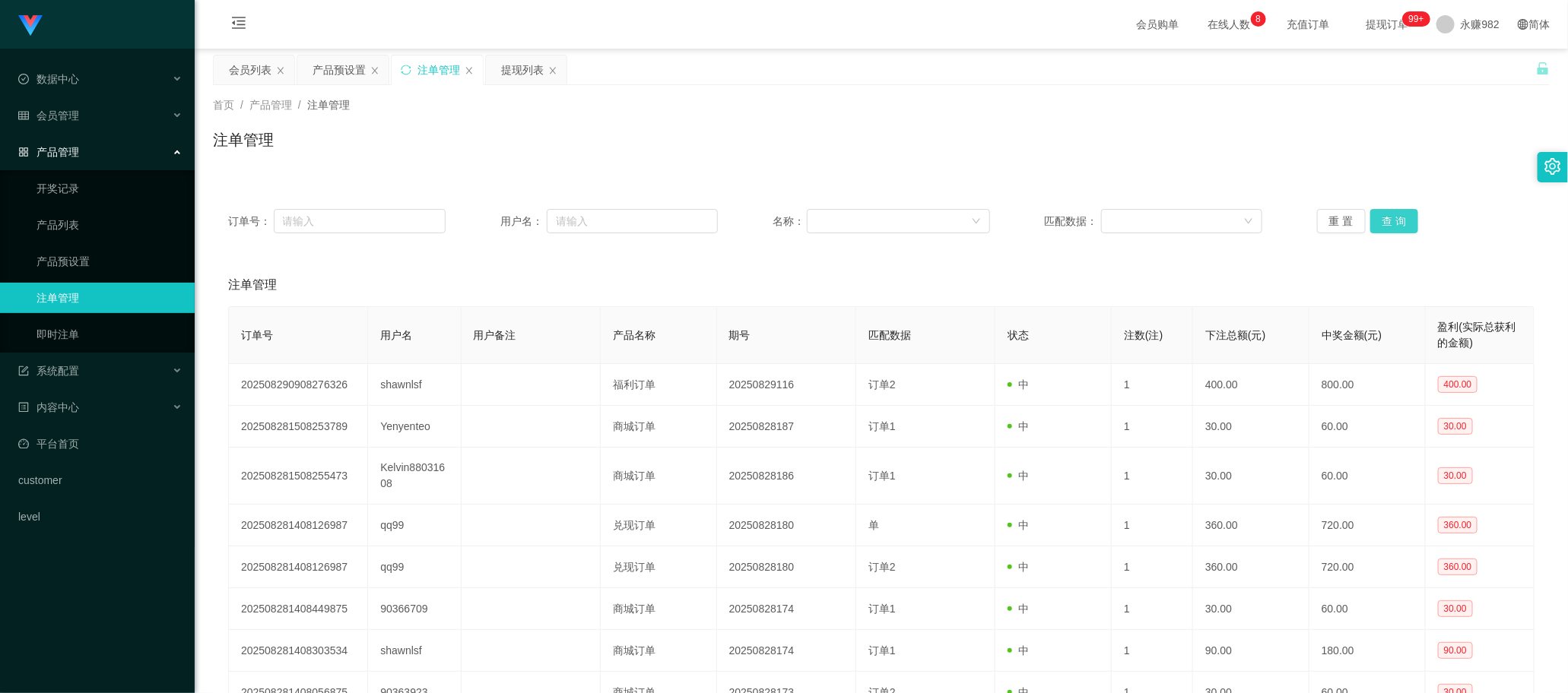
click at [615, 225] on button "查 询" at bounding box center [1394, 220] width 48 height 24
click at [568, 302] on div "注单管理" at bounding box center [881, 285] width 1307 height 42
click at [615, 214] on button "查 询" at bounding box center [1394, 220] width 48 height 24
click at [327, 70] on div "产品预设置" at bounding box center [339, 70] width 53 height 29
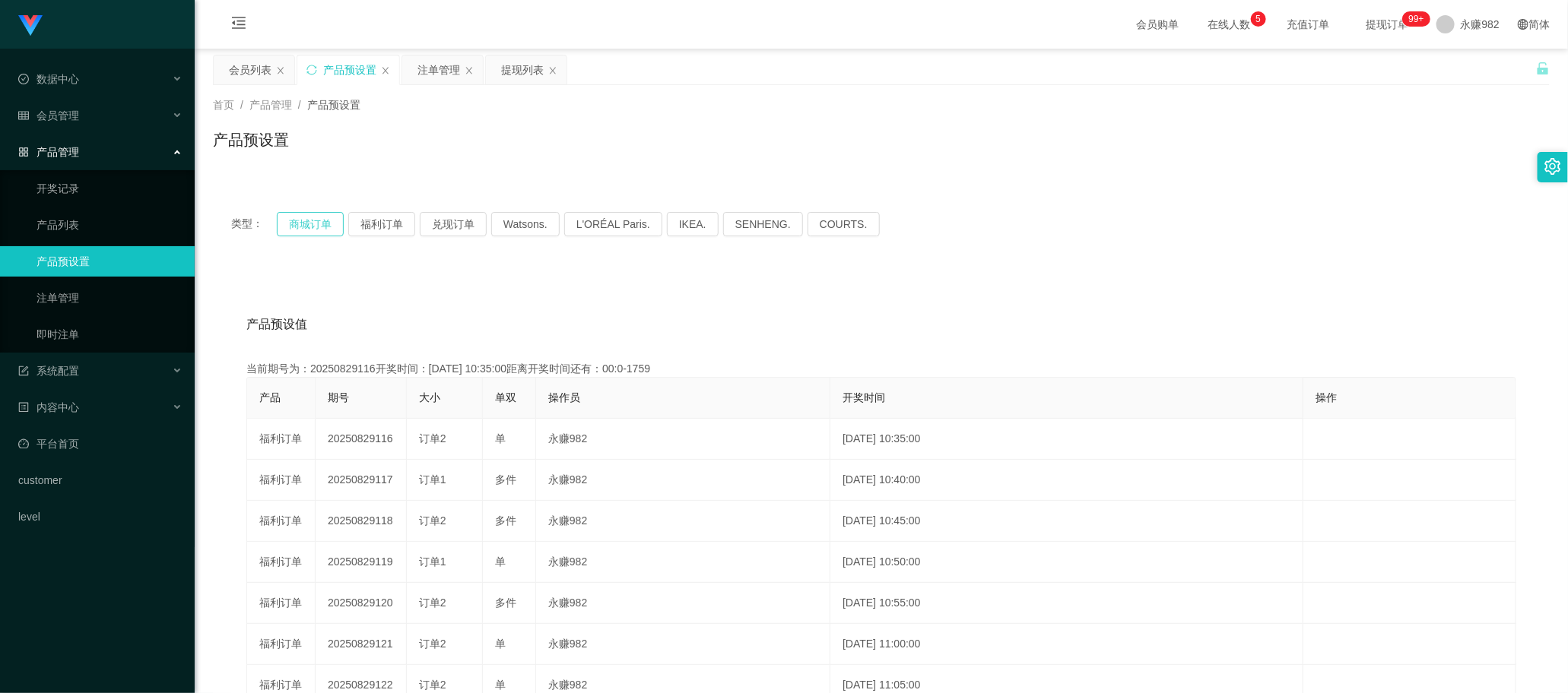
click at [293, 217] on button "商城订单" at bounding box center [310, 224] width 67 height 24
click at [376, 228] on button "福利订单" at bounding box center [381, 224] width 67 height 24
click at [615, 321] on div "产品预设值 添加期号" at bounding box center [881, 324] width 1270 height 42
click at [422, 76] on div "注单管理" at bounding box center [439, 70] width 42 height 29
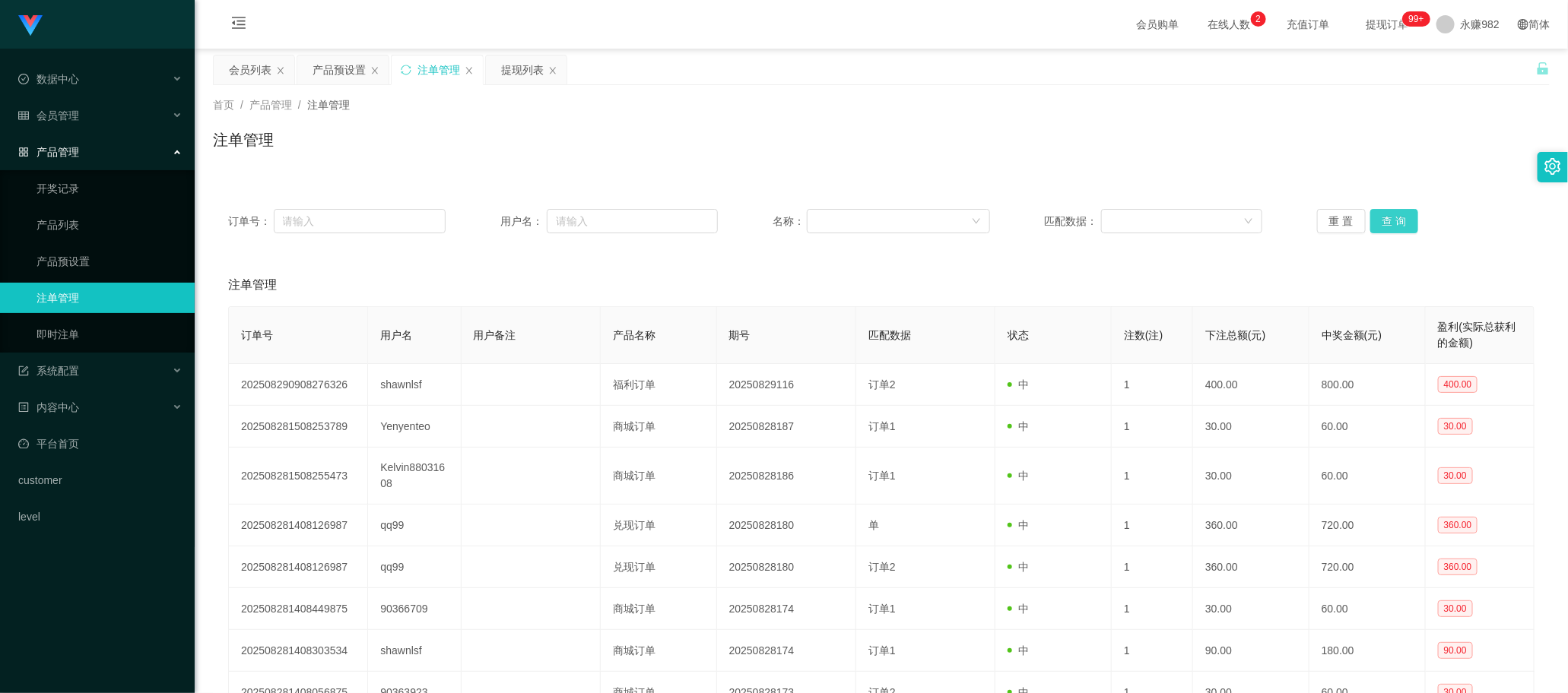
click at [615, 219] on button "查 询" at bounding box center [1394, 220] width 48 height 24
click at [615, 215] on button "查 询" at bounding box center [1394, 220] width 48 height 24
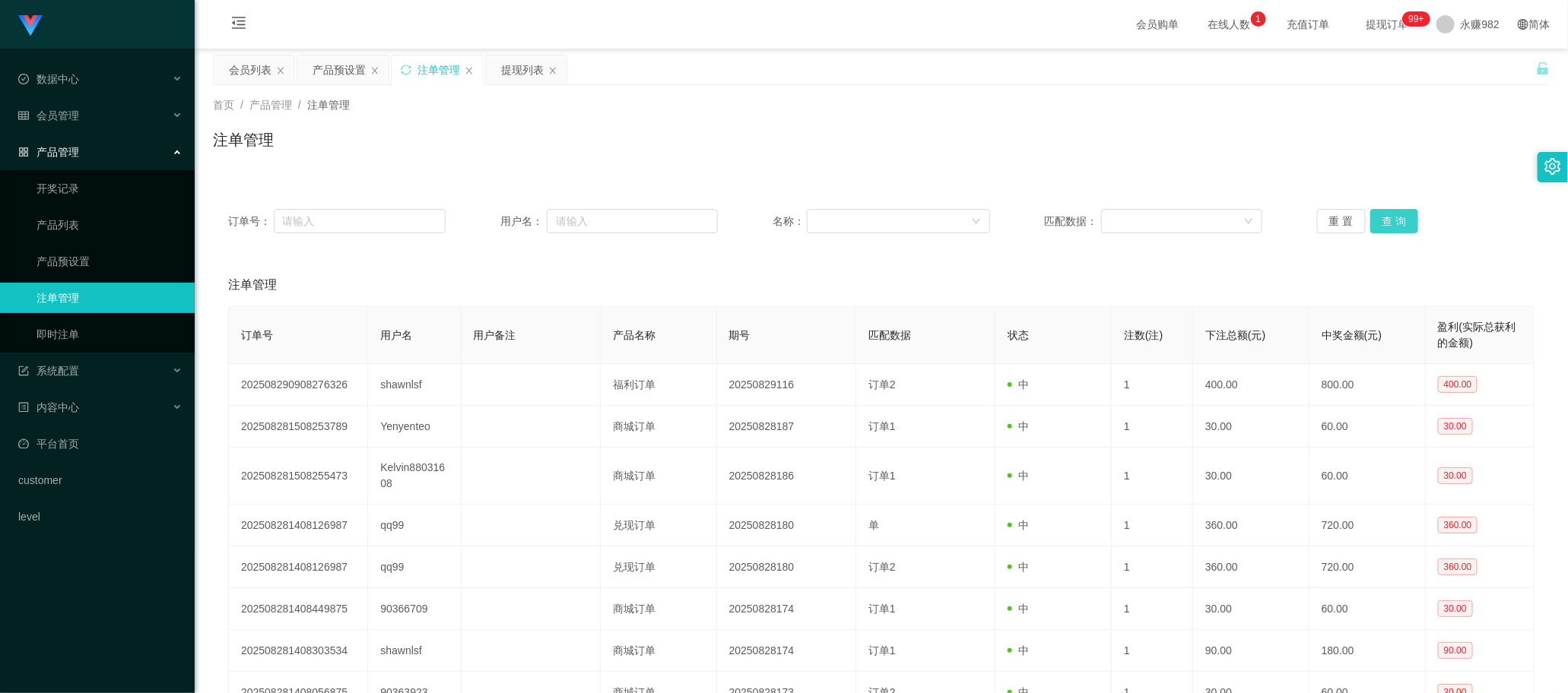
click at [615, 215] on button "查 询" at bounding box center [1394, 220] width 48 height 24
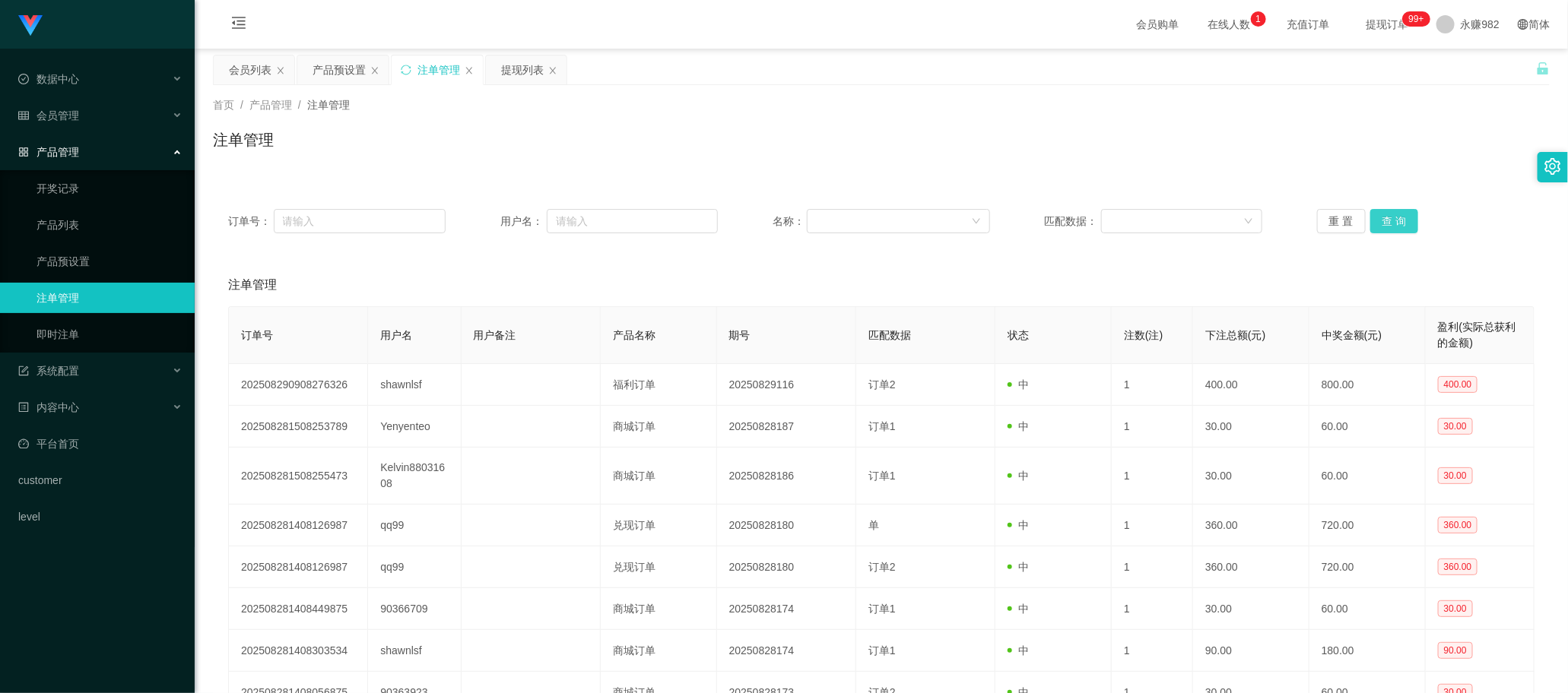
click at [615, 215] on button "查 询" at bounding box center [1394, 220] width 48 height 24
click at [615, 215] on button "查 询" at bounding box center [1402, 220] width 66 height 24
click at [615, 215] on button "查 询" at bounding box center [1394, 220] width 48 height 24
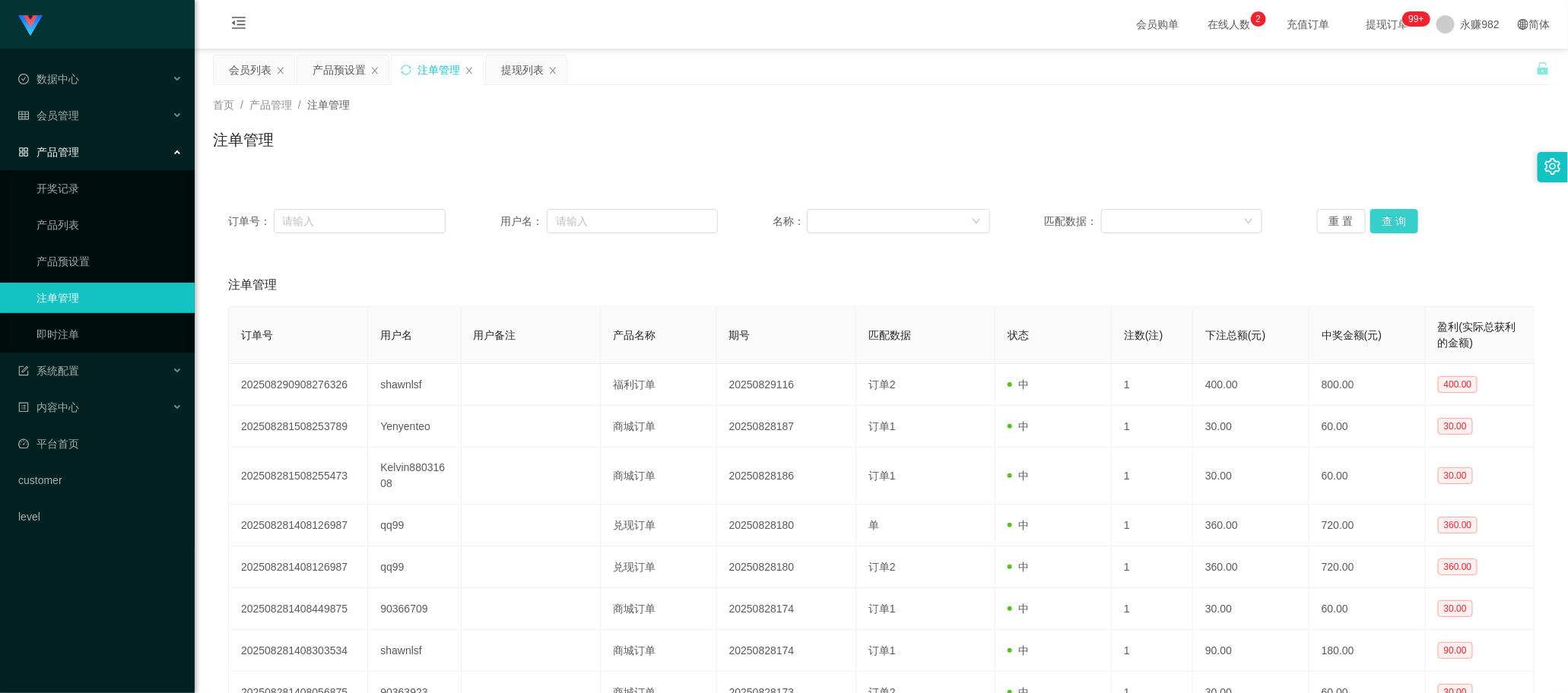
click at [615, 215] on button "查 询" at bounding box center [1394, 220] width 48 height 24
click at [615, 215] on button "查 询" at bounding box center [1402, 220] width 66 height 24
click at [615, 215] on div "重 置 查 询" at bounding box center [1425, 220] width 217 height 24
click at [615, 215] on button "查 询" at bounding box center [1394, 220] width 48 height 24
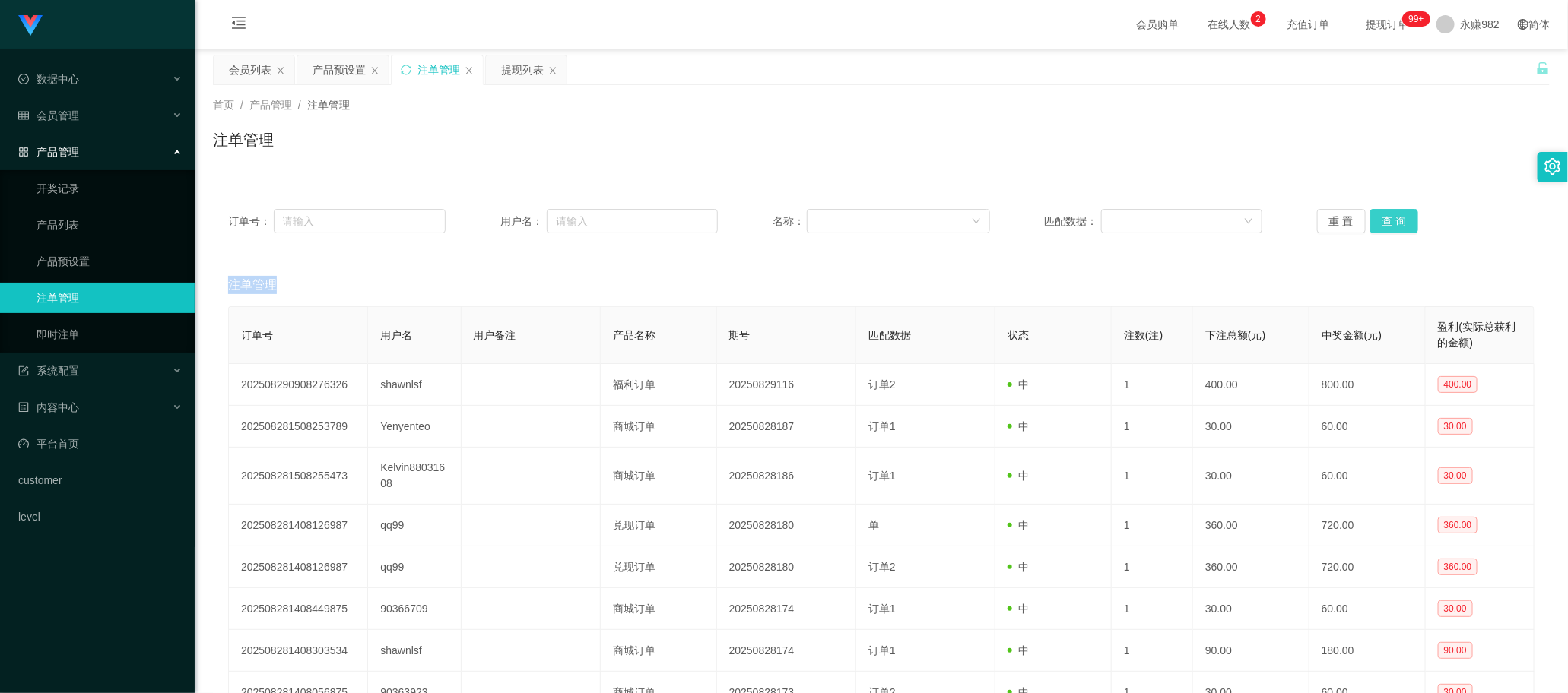
click at [615, 215] on button "查 询" at bounding box center [1394, 220] width 48 height 24
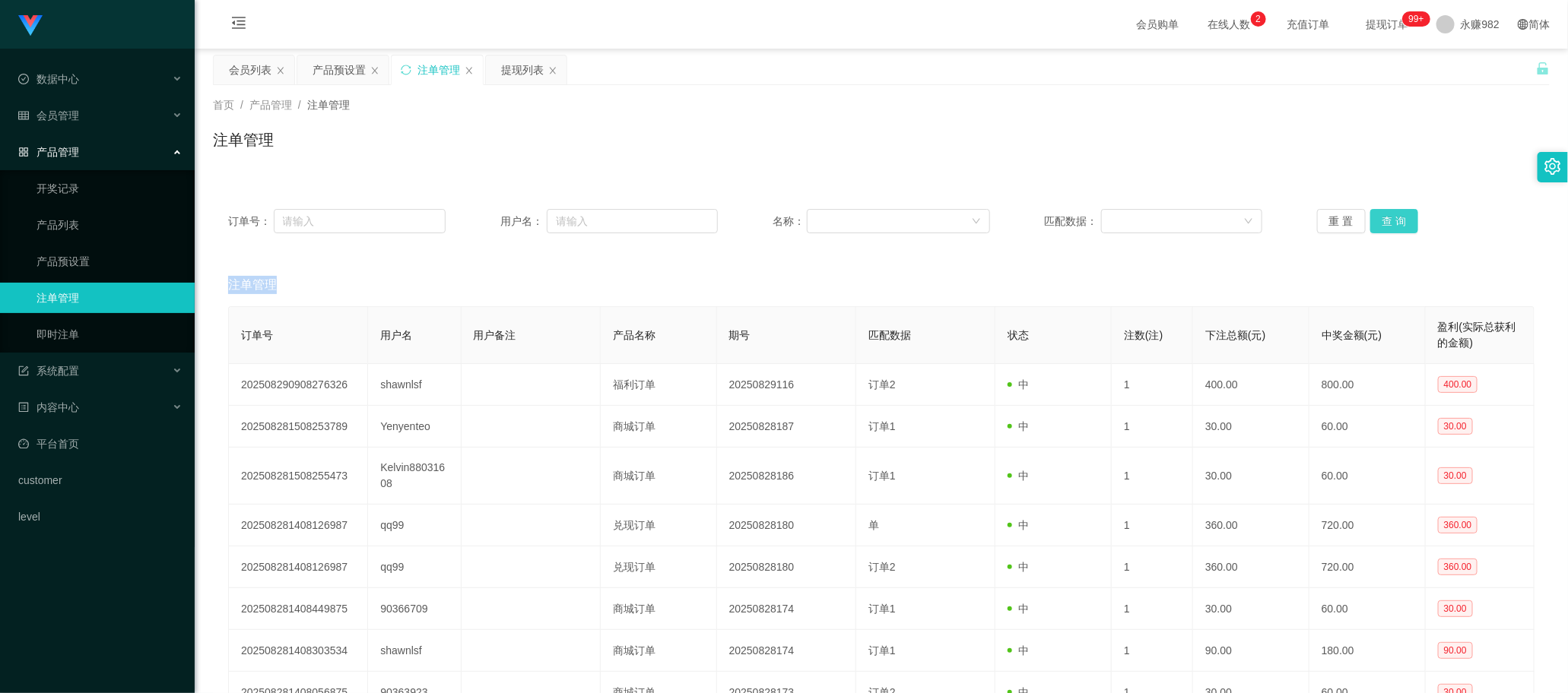
click at [615, 215] on button "查 询" at bounding box center [1394, 220] width 48 height 24
click at [615, 215] on div "重 置 查 询" at bounding box center [1425, 220] width 217 height 24
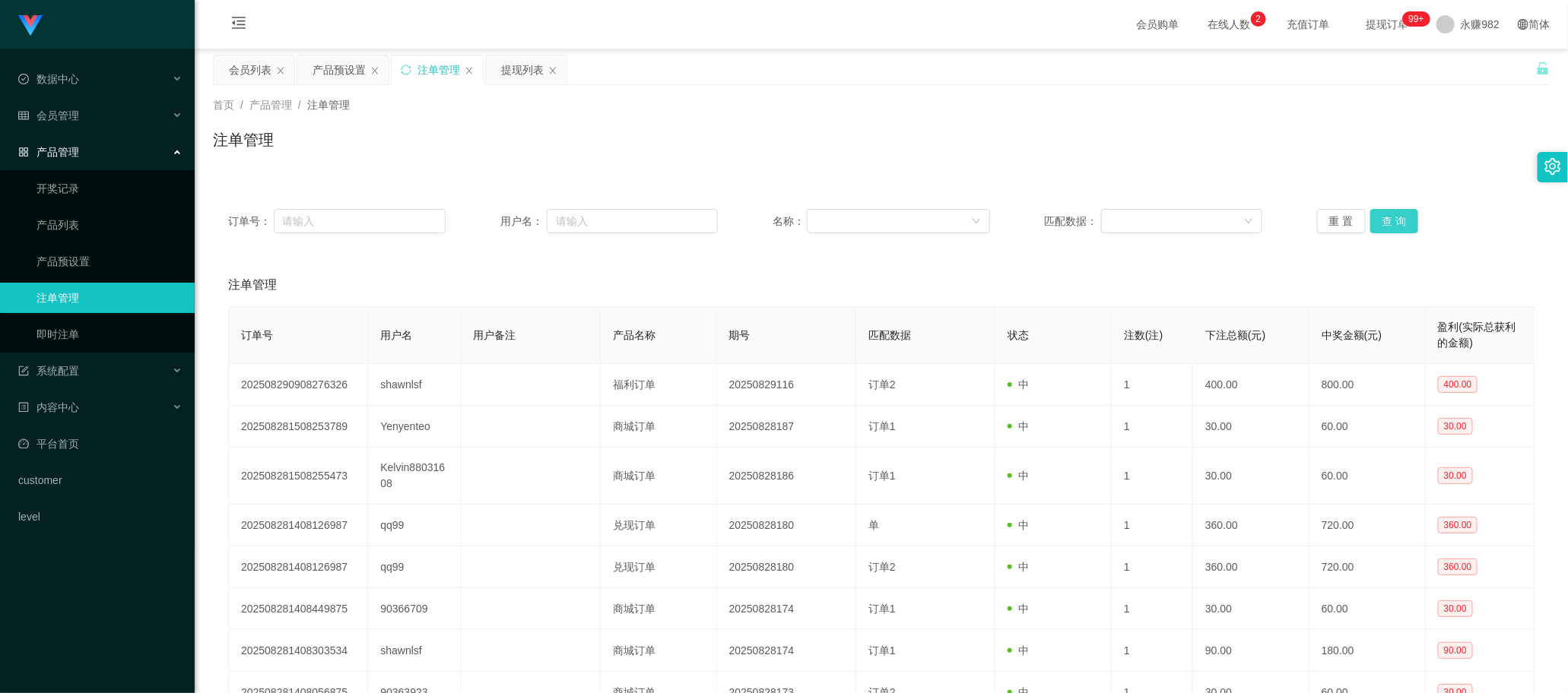
click at [615, 216] on button "查 询" at bounding box center [1394, 220] width 48 height 24
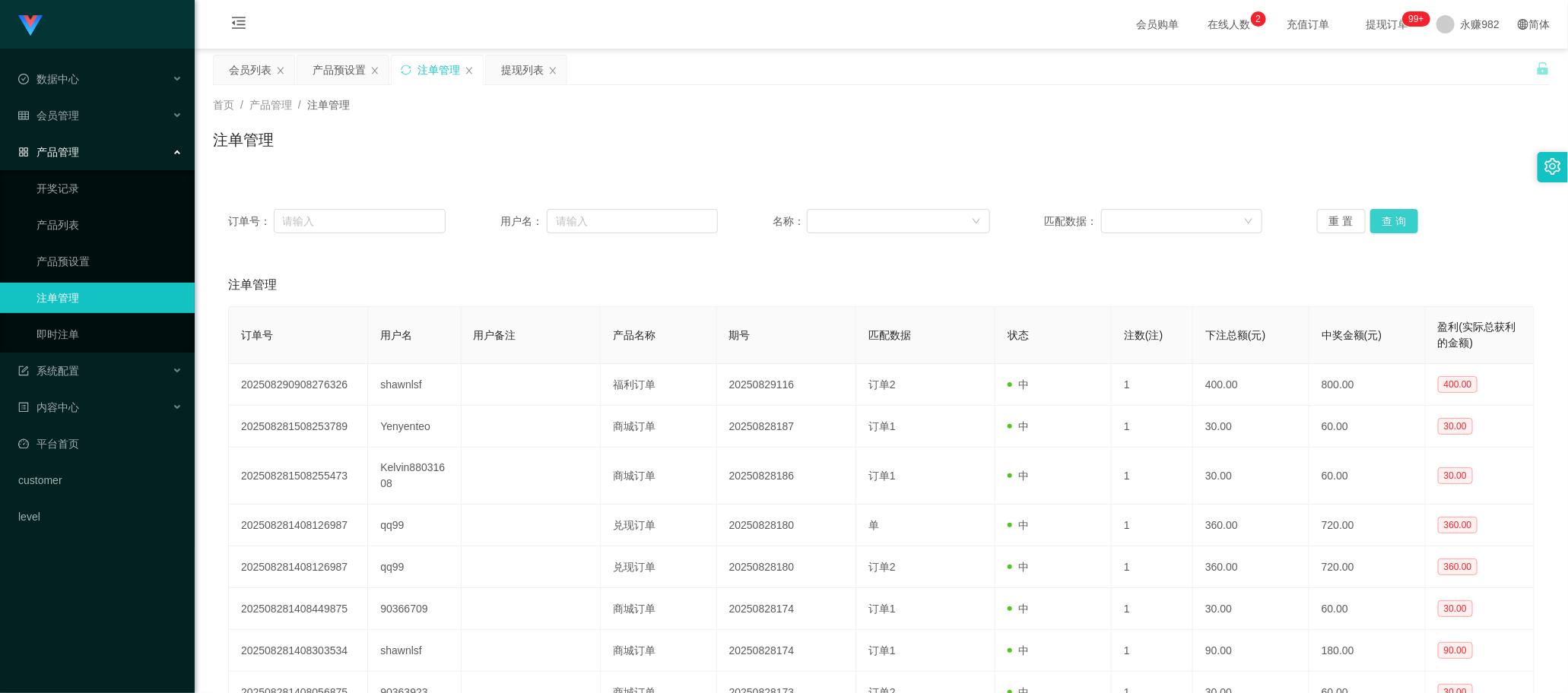
click at [615, 216] on button "查 询" at bounding box center [1394, 220] width 48 height 24
click at [615, 216] on div "重 置 查 询" at bounding box center [1425, 220] width 217 height 24
click at [615, 216] on button "查 询" at bounding box center [1394, 220] width 48 height 24
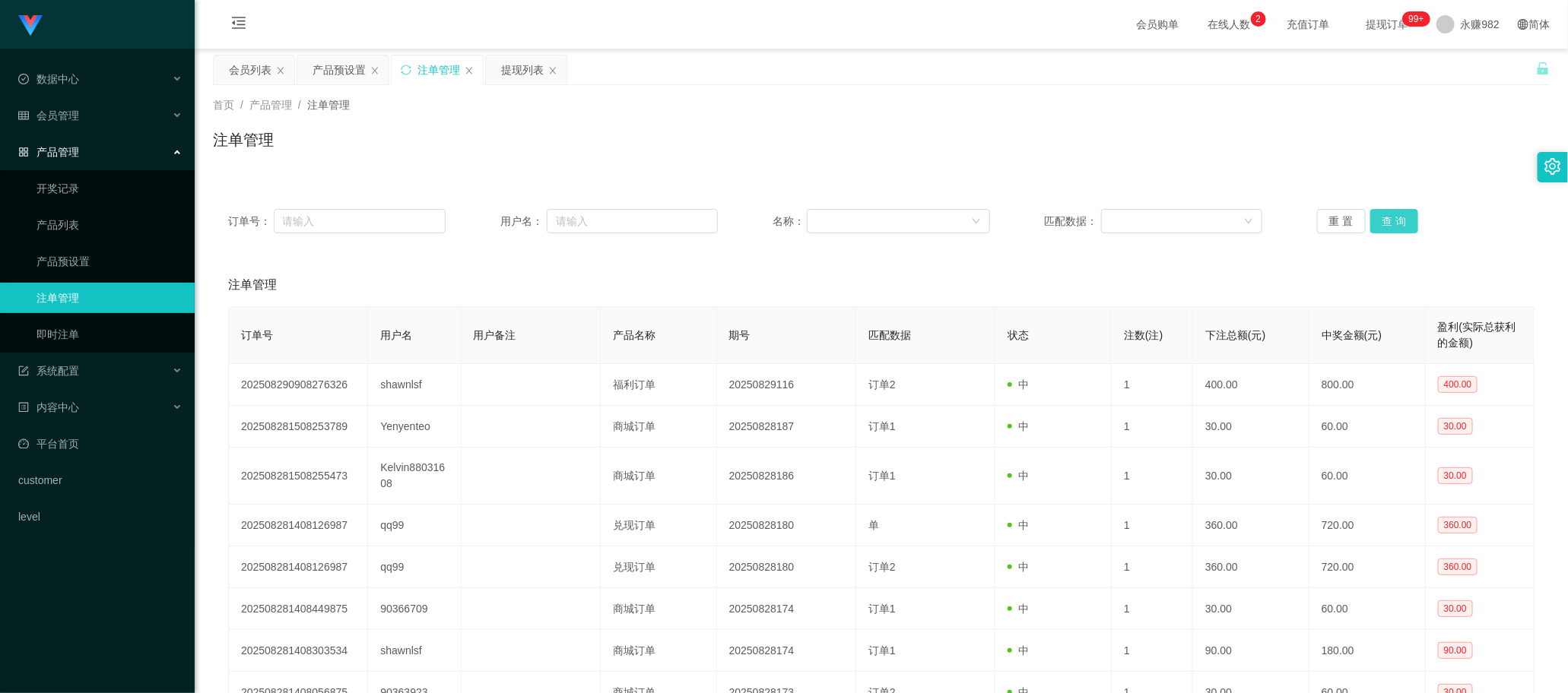
click at [615, 216] on button "查 询" at bounding box center [1394, 220] width 48 height 24
click at [615, 216] on div "重 置 查 询" at bounding box center [1425, 220] width 217 height 24
click at [615, 216] on button "查 询" at bounding box center [1394, 220] width 48 height 24
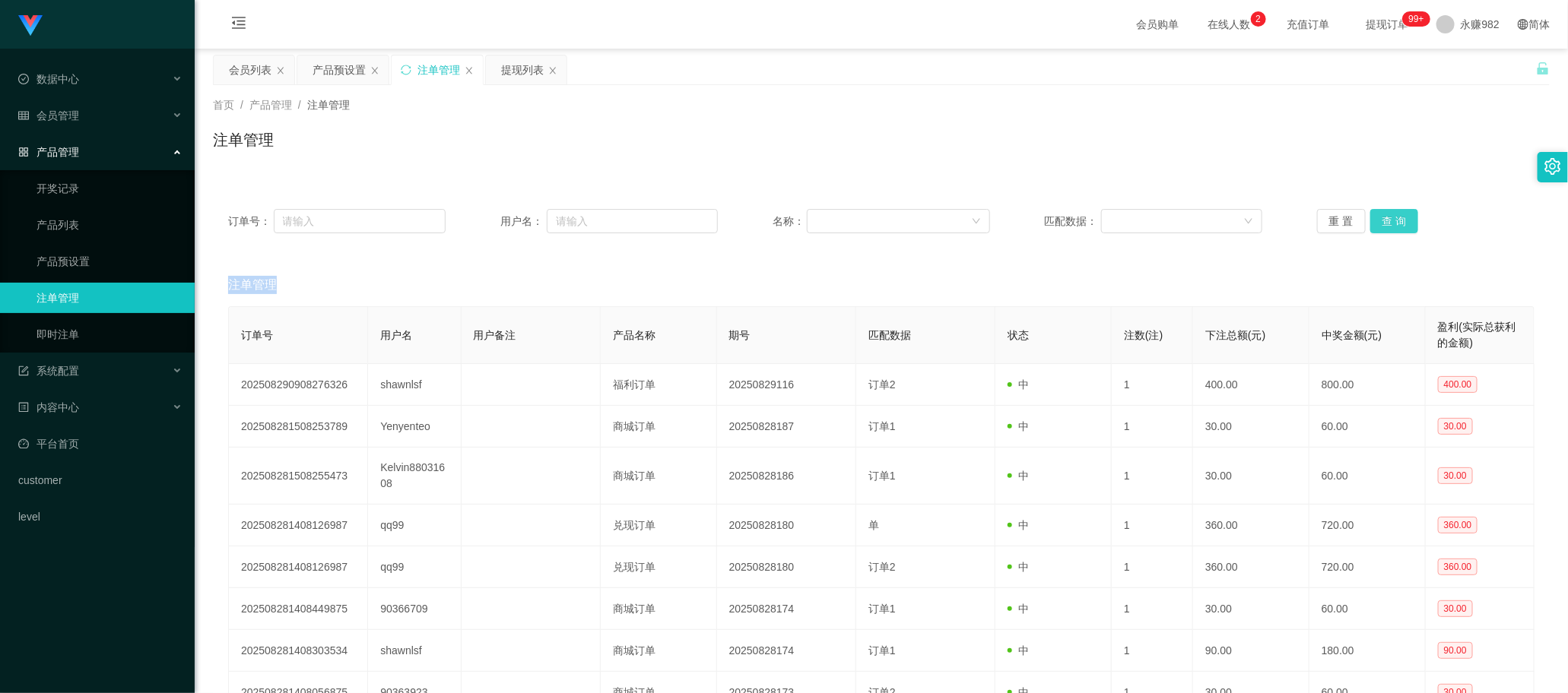
click at [615, 216] on button "查 询" at bounding box center [1394, 220] width 48 height 24
click at [615, 216] on div "重 置 查 询" at bounding box center [1425, 220] width 217 height 24
click at [615, 216] on button "查 询" at bounding box center [1394, 220] width 48 height 24
click at [615, 216] on div "重 置 查 询" at bounding box center [1425, 220] width 217 height 24
click at [615, 216] on button "查 询" at bounding box center [1394, 220] width 48 height 24
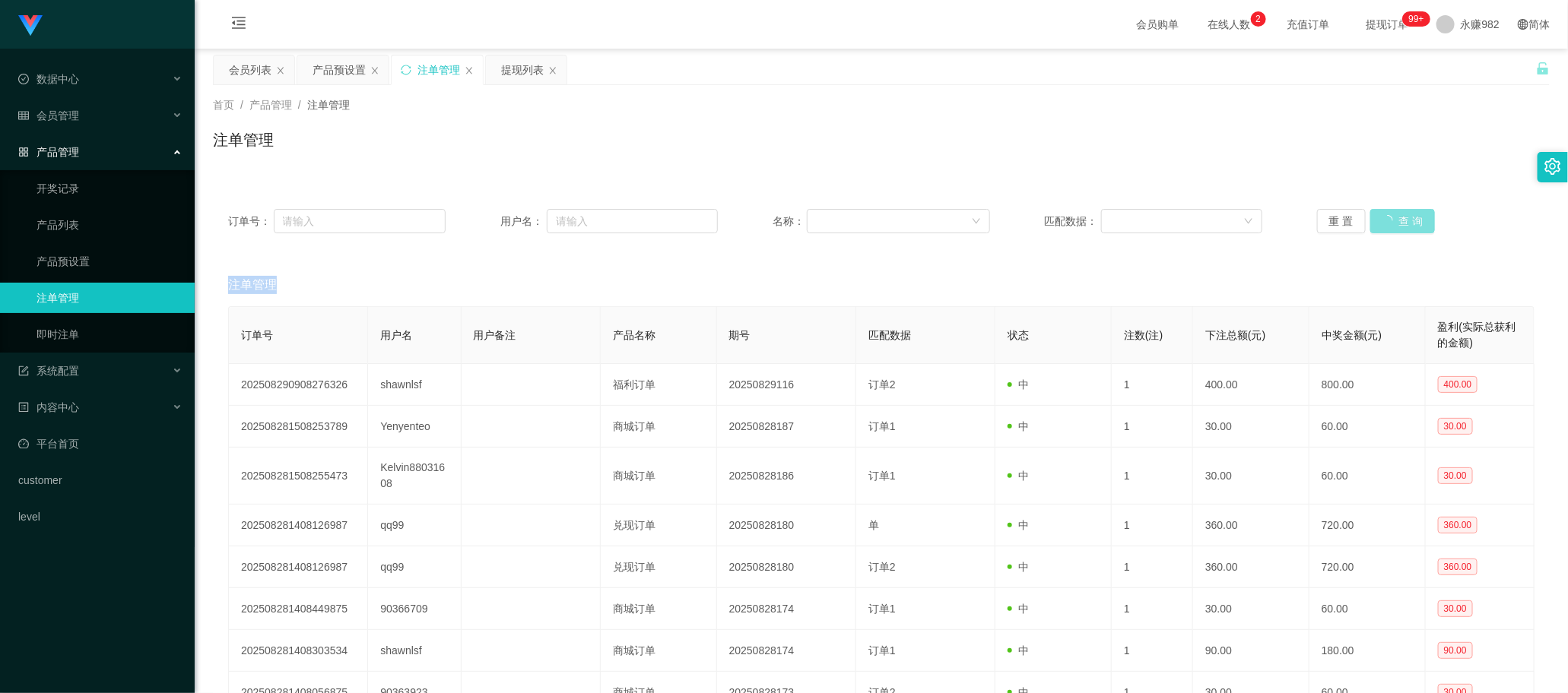
click at [615, 216] on button "查 询" at bounding box center [1402, 220] width 66 height 24
click at [615, 216] on button "查 询" at bounding box center [1394, 220] width 48 height 24
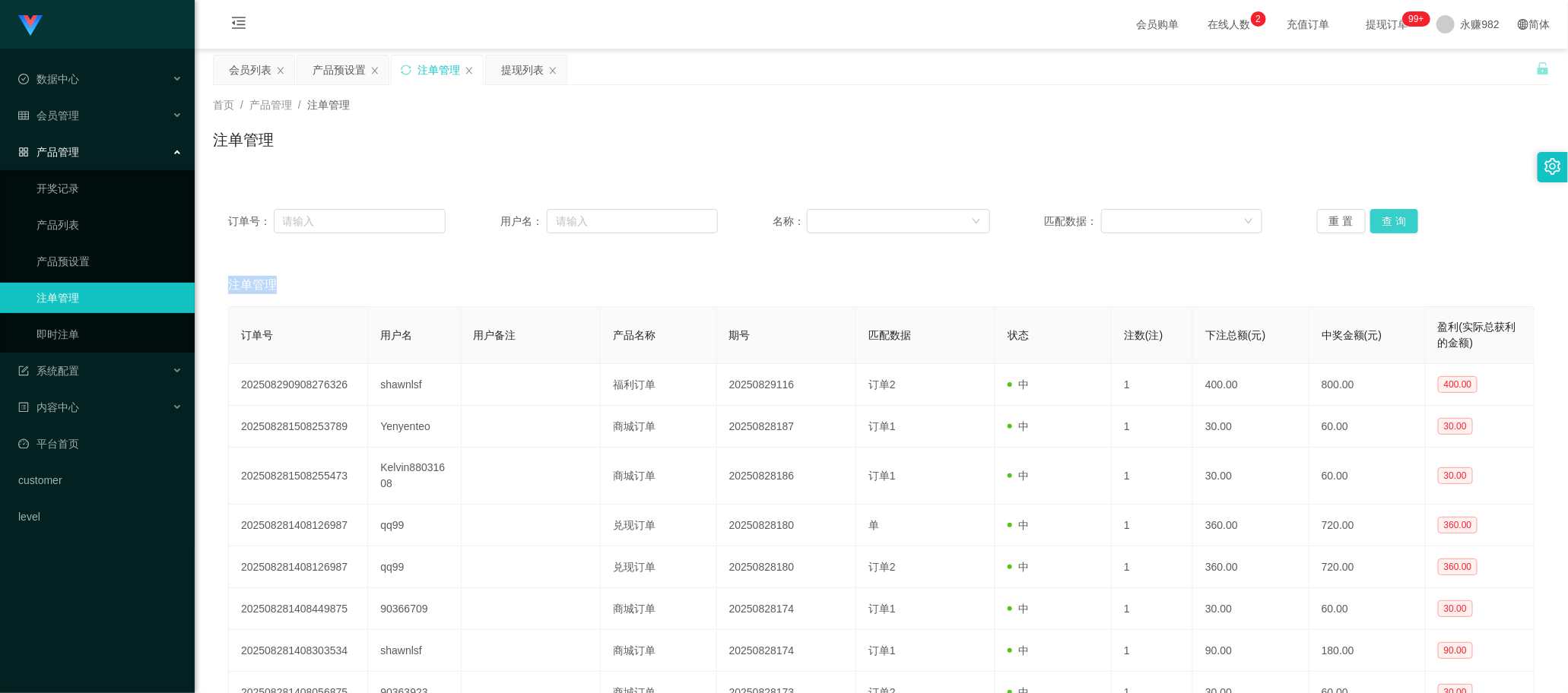
click at [615, 216] on button "查 询" at bounding box center [1394, 220] width 48 height 24
click at [615, 216] on div "重 置 查 询" at bounding box center [1425, 220] width 217 height 24
click at [615, 216] on button "查 询" at bounding box center [1394, 220] width 48 height 24
click at [615, 216] on div "重 置 查 询" at bounding box center [1425, 220] width 217 height 24
click at [615, 216] on button "查 询" at bounding box center [1394, 220] width 48 height 24
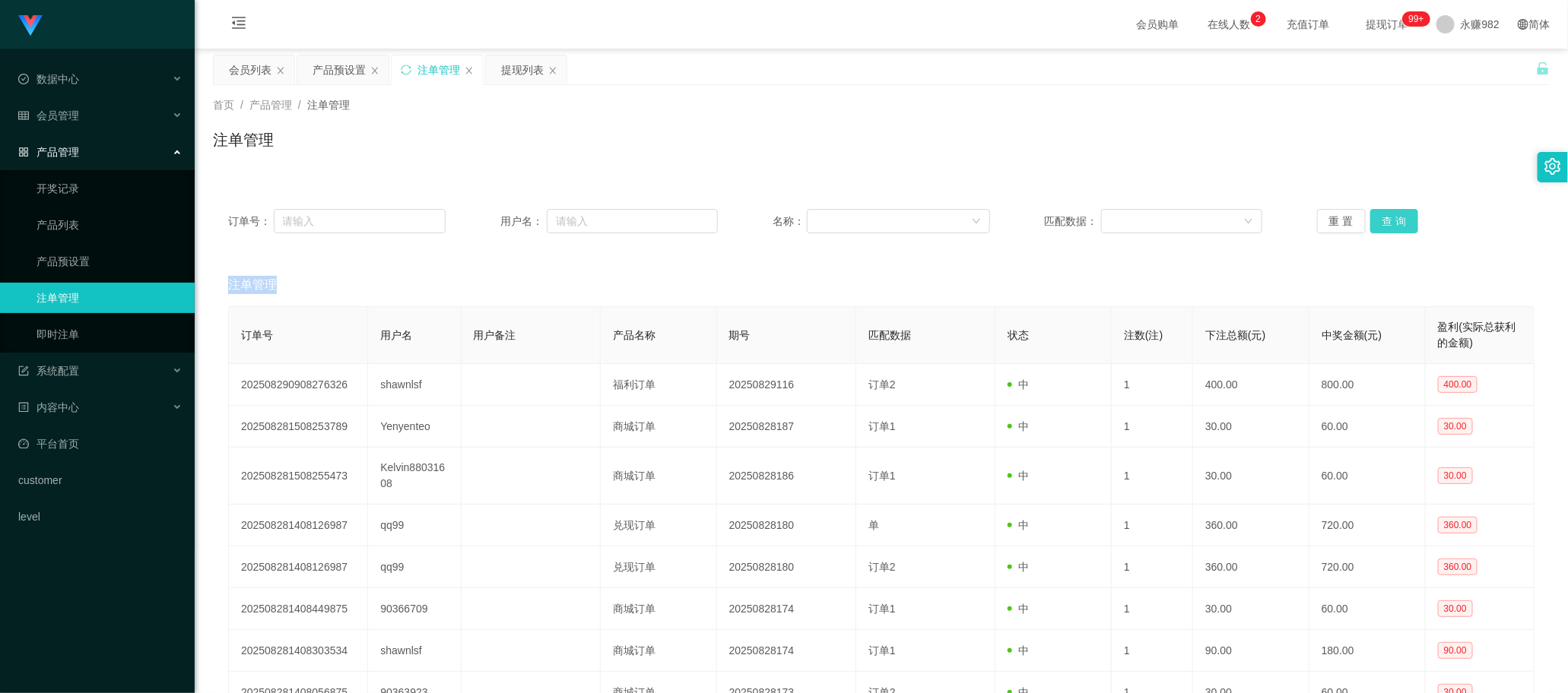
click at [615, 216] on button "查 询" at bounding box center [1394, 220] width 48 height 24
click at [615, 216] on button "查 询" at bounding box center [1402, 220] width 66 height 24
click at [615, 216] on div "重 置 查 询" at bounding box center [1425, 220] width 217 height 24
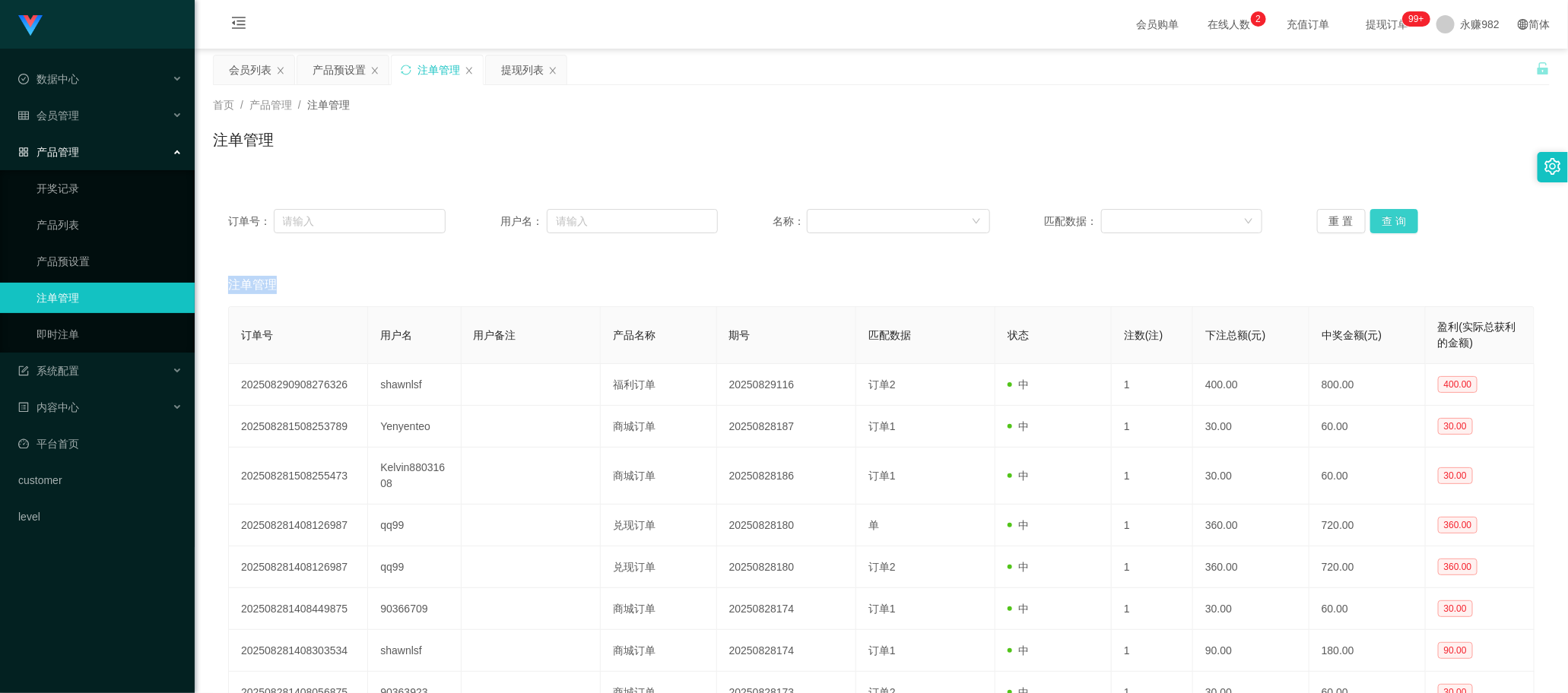
click at [615, 216] on button "查 询" at bounding box center [1394, 220] width 48 height 24
click at [615, 216] on div "重 置 查 询" at bounding box center [1425, 220] width 217 height 24
click at [615, 216] on button "查 询" at bounding box center [1394, 220] width 48 height 24
click at [615, 216] on button "查 询" at bounding box center [1402, 220] width 66 height 24
click at [615, 216] on button "查 询" at bounding box center [1394, 220] width 48 height 24
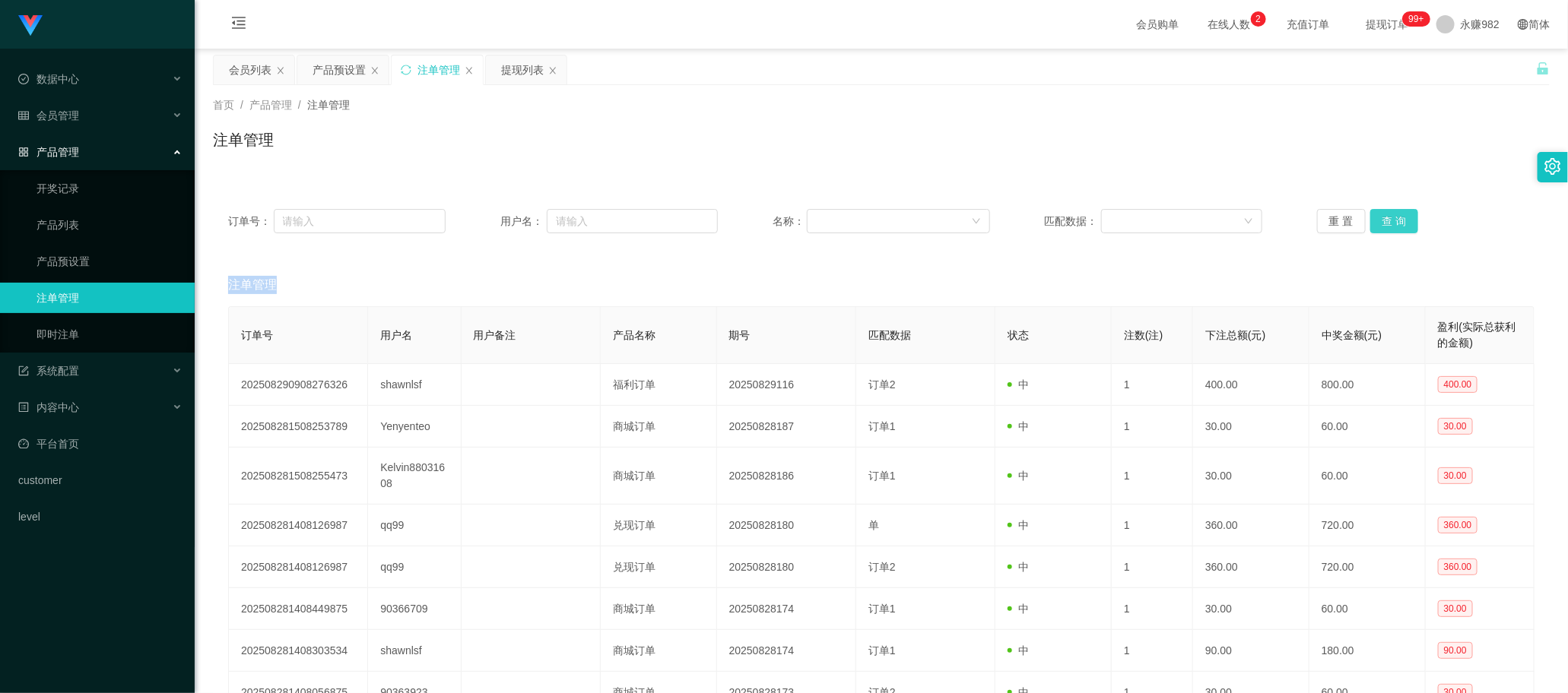
click at [615, 216] on button "查 询" at bounding box center [1394, 220] width 48 height 24
click at [615, 216] on div "重 置 查 询" at bounding box center [1425, 220] width 217 height 24
click at [615, 216] on button "查 询" at bounding box center [1394, 220] width 48 height 24
click at [615, 216] on div "重 置 查 询" at bounding box center [1425, 220] width 217 height 24
click at [615, 216] on button "查 询" at bounding box center [1394, 220] width 48 height 24
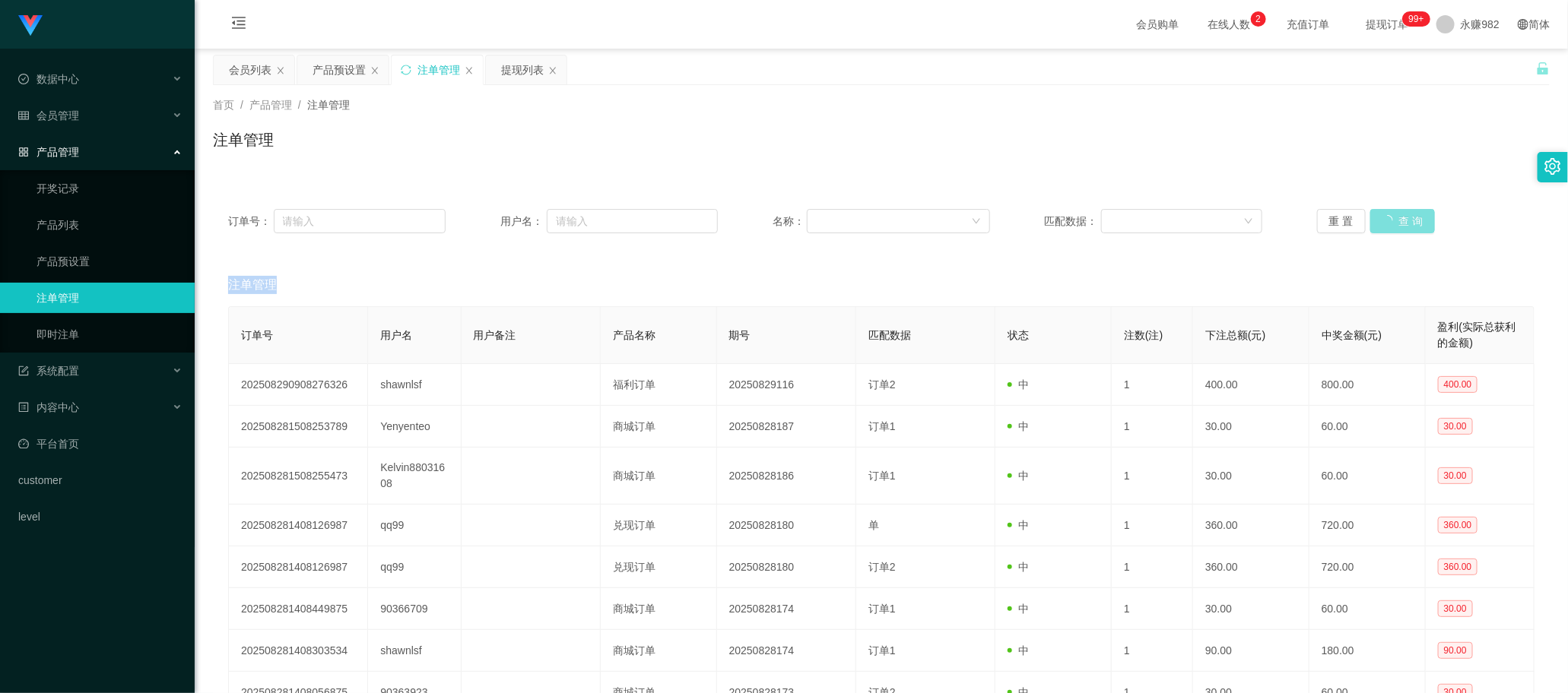
click at [615, 216] on div "重 置 查 询" at bounding box center [1425, 220] width 217 height 24
click at [615, 216] on button "查 询" at bounding box center [1394, 220] width 48 height 24
click at [615, 216] on div "重 置 查 询" at bounding box center [1425, 220] width 217 height 24
click at [615, 216] on button "查 询" at bounding box center [1394, 220] width 48 height 24
click at [615, 216] on div "重 置 查 询" at bounding box center [1425, 220] width 217 height 24
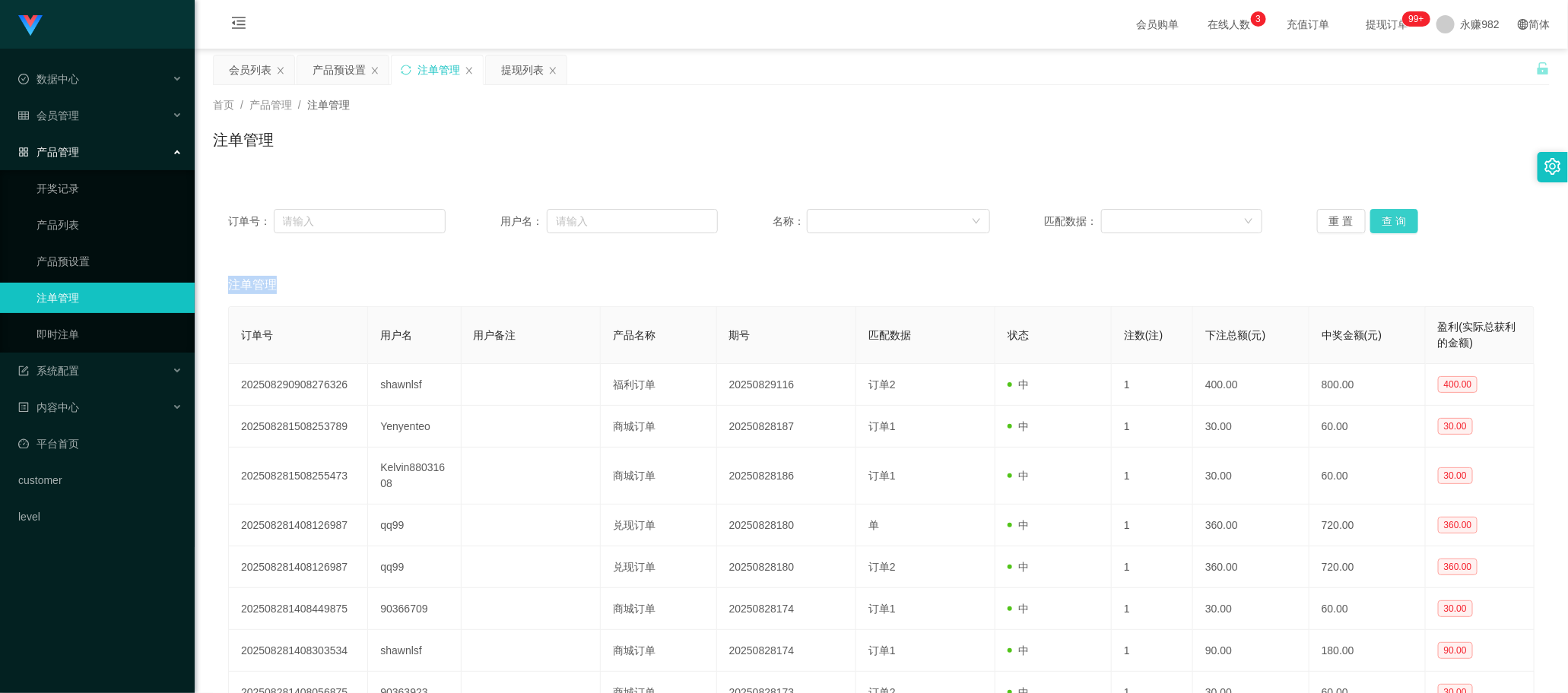
click at [615, 216] on button "查 询" at bounding box center [1394, 220] width 48 height 24
click at [615, 216] on button "查 询" at bounding box center [1402, 220] width 66 height 24
click at [615, 216] on button "查 询" at bounding box center [1394, 220] width 48 height 24
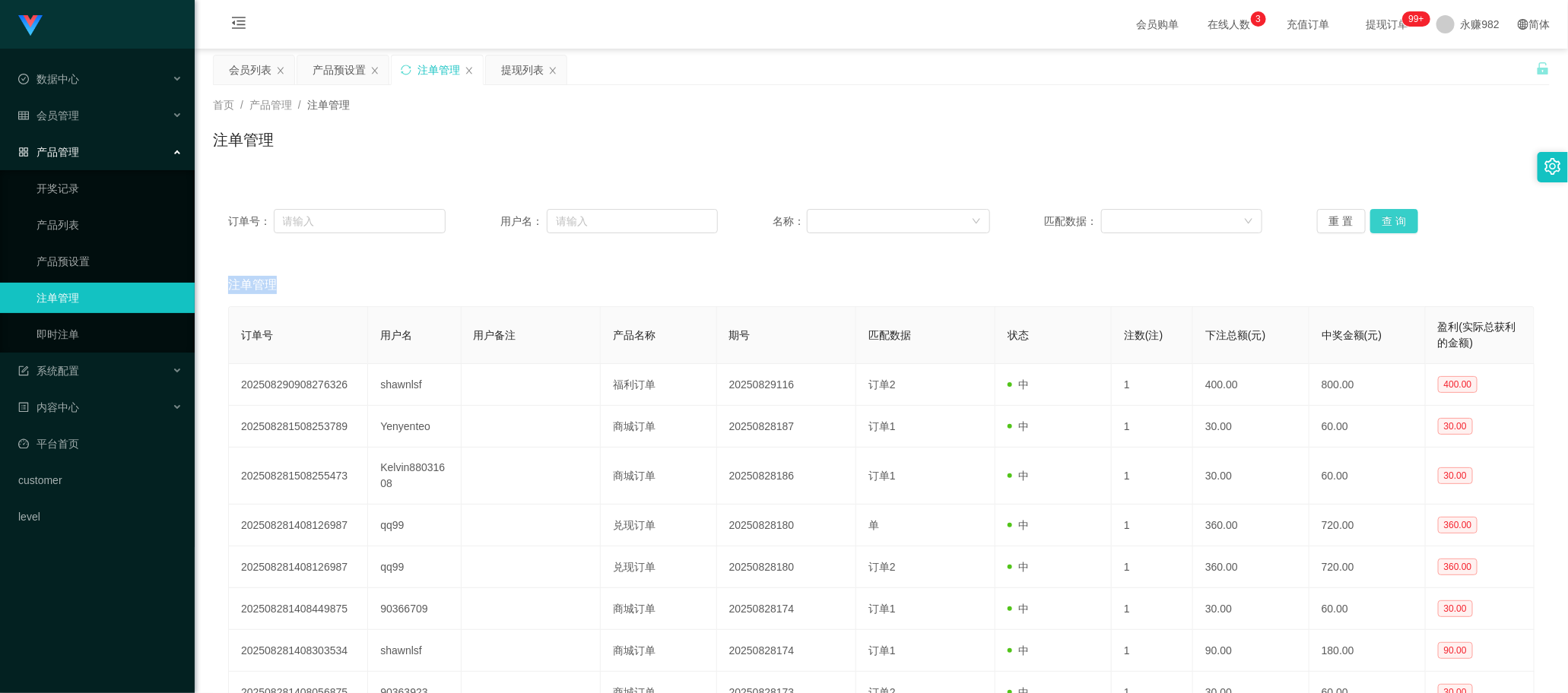
click at [615, 216] on div "重 置 查 询" at bounding box center [1425, 220] width 217 height 24
click at [615, 216] on button "查 询" at bounding box center [1394, 220] width 48 height 24
click at [615, 216] on div "重 置 查 询" at bounding box center [1425, 220] width 217 height 24
click at [615, 216] on button "查 询" at bounding box center [1394, 220] width 48 height 24
click at [615, 216] on div "重 置 查 询" at bounding box center [1425, 220] width 217 height 24
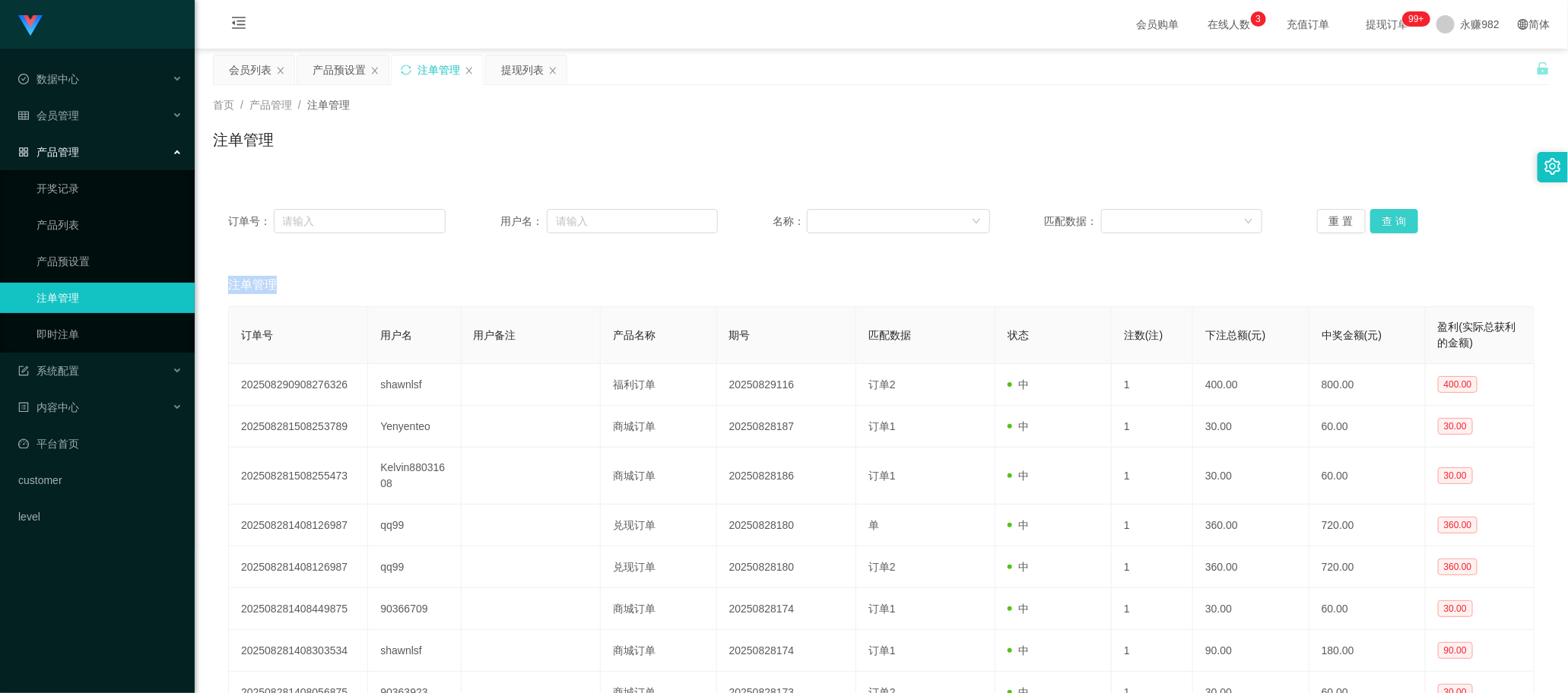
click at [615, 216] on button "查 询" at bounding box center [1394, 220] width 48 height 24
click at [615, 216] on div "重 置 查 询" at bounding box center [1425, 220] width 217 height 24
click at [615, 216] on button "查 询" at bounding box center [1394, 220] width 48 height 24
click at [615, 222] on button "查 询" at bounding box center [1394, 220] width 48 height 24
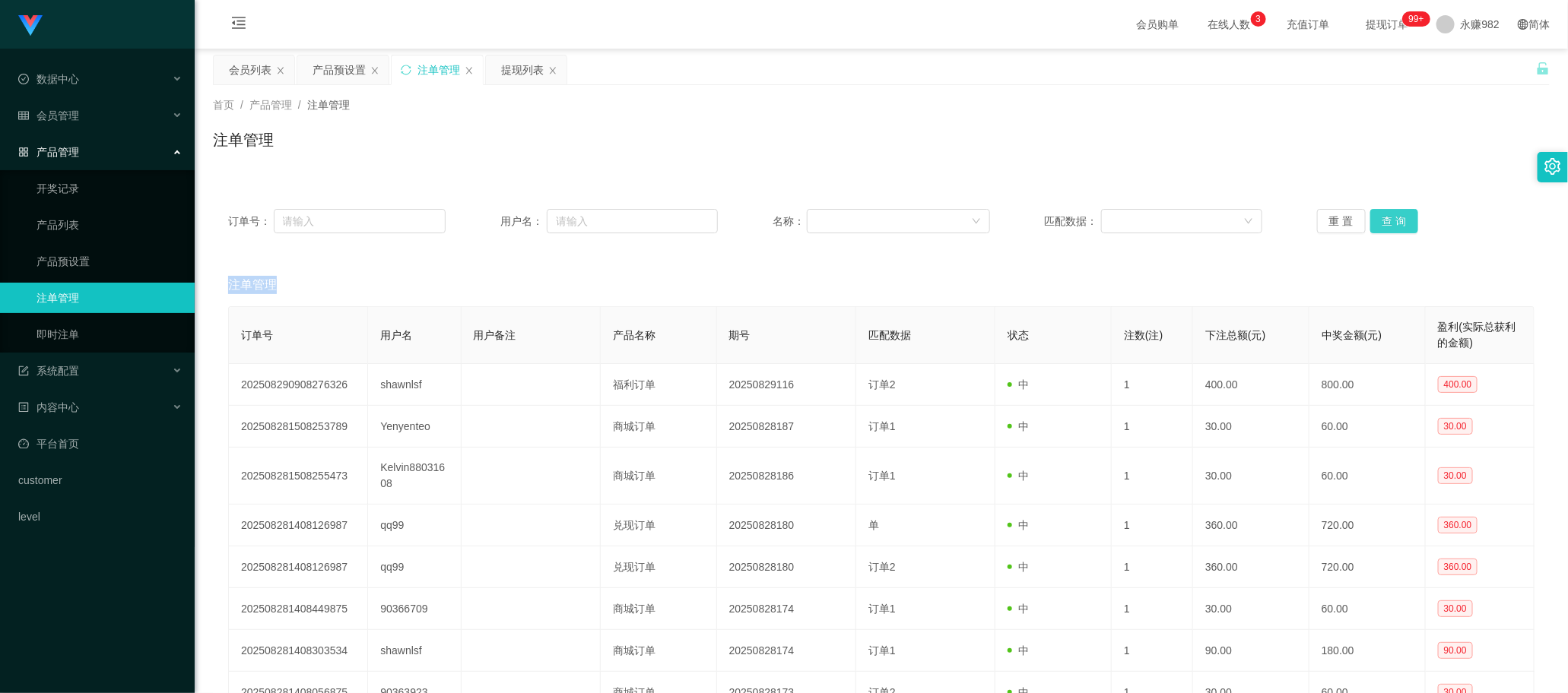
click at [615, 222] on button "查 询" at bounding box center [1394, 220] width 48 height 24
click at [615, 222] on div "重 置 查 询" at bounding box center [1425, 220] width 217 height 24
click at [615, 222] on button "查 询" at bounding box center [1394, 220] width 48 height 24
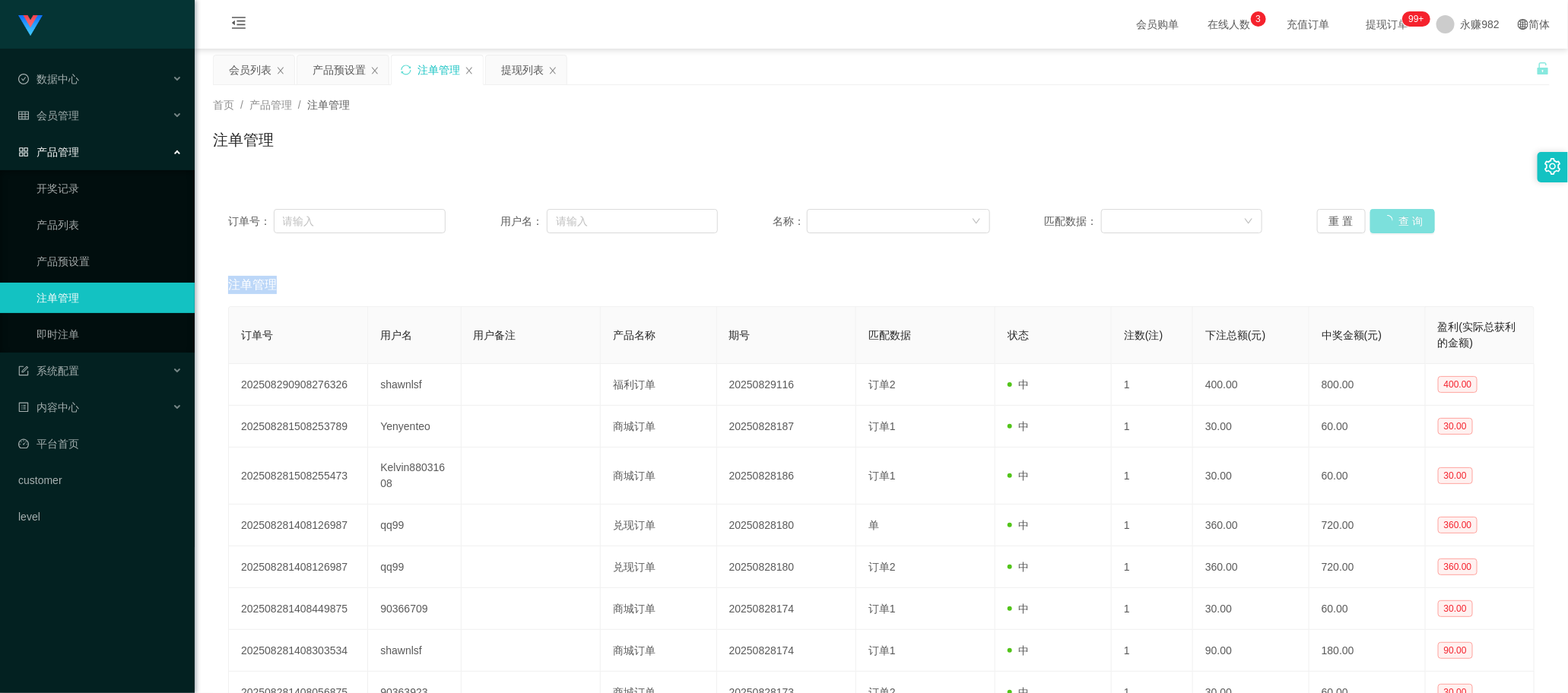
click at [615, 222] on button "查 询" at bounding box center [1402, 220] width 66 height 24
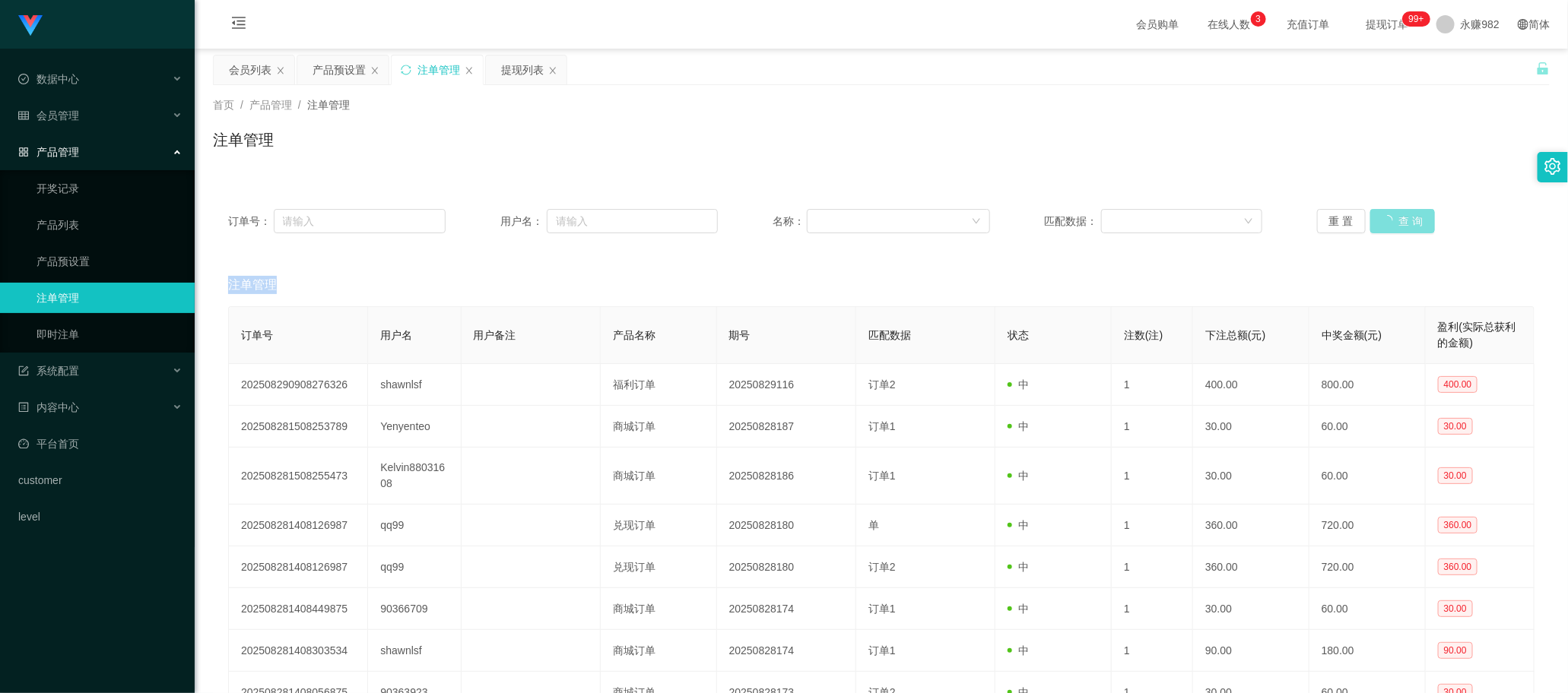
click at [615, 222] on button "查 询" at bounding box center [1402, 220] width 66 height 24
click at [615, 222] on button "查 询" at bounding box center [1394, 220] width 48 height 24
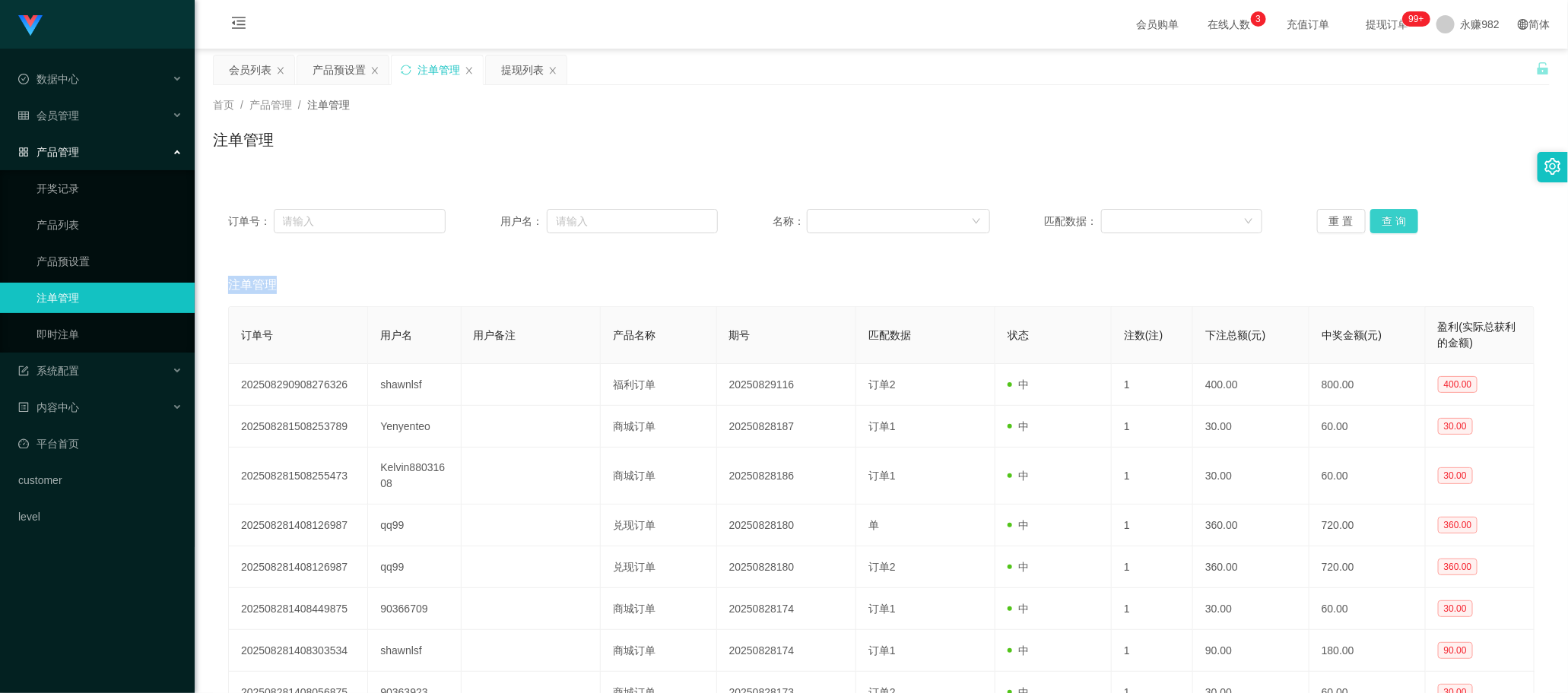
click at [615, 222] on div "重 置 查 询" at bounding box center [1425, 220] width 217 height 24
click at [615, 222] on button "查 询" at bounding box center [1394, 220] width 48 height 24
click at [615, 222] on div "重 置 查 询" at bounding box center [1425, 220] width 217 height 24
click at [615, 222] on button "查 询" at bounding box center [1394, 220] width 48 height 24
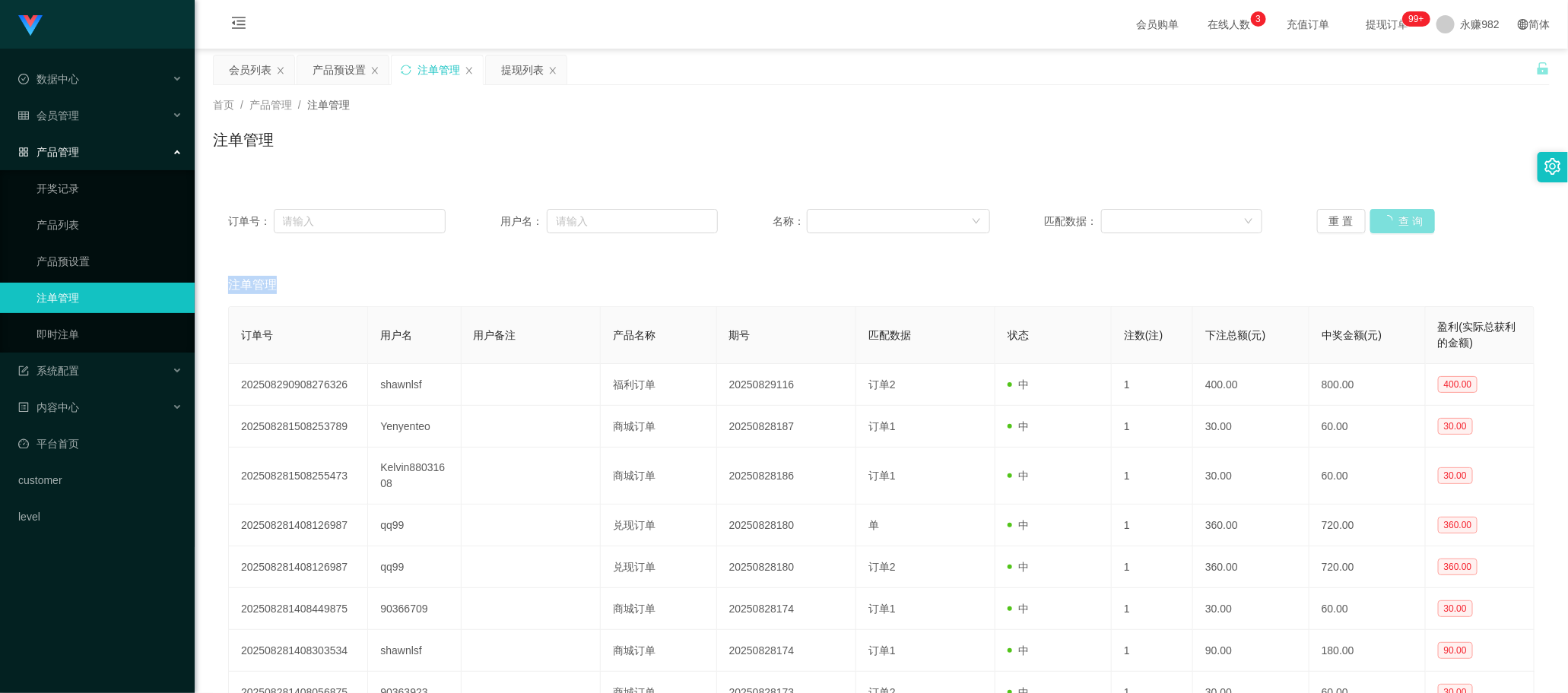
click at [615, 222] on div "重 置 查 询" at bounding box center [1425, 220] width 217 height 24
click at [615, 222] on button "查 询" at bounding box center [1394, 220] width 48 height 24
click at [615, 222] on div "重 置 查 询" at bounding box center [1425, 220] width 217 height 24
click at [615, 222] on button "查 询" at bounding box center [1394, 220] width 48 height 24
click at [615, 222] on div "重 置 查 询" at bounding box center [1425, 220] width 217 height 24
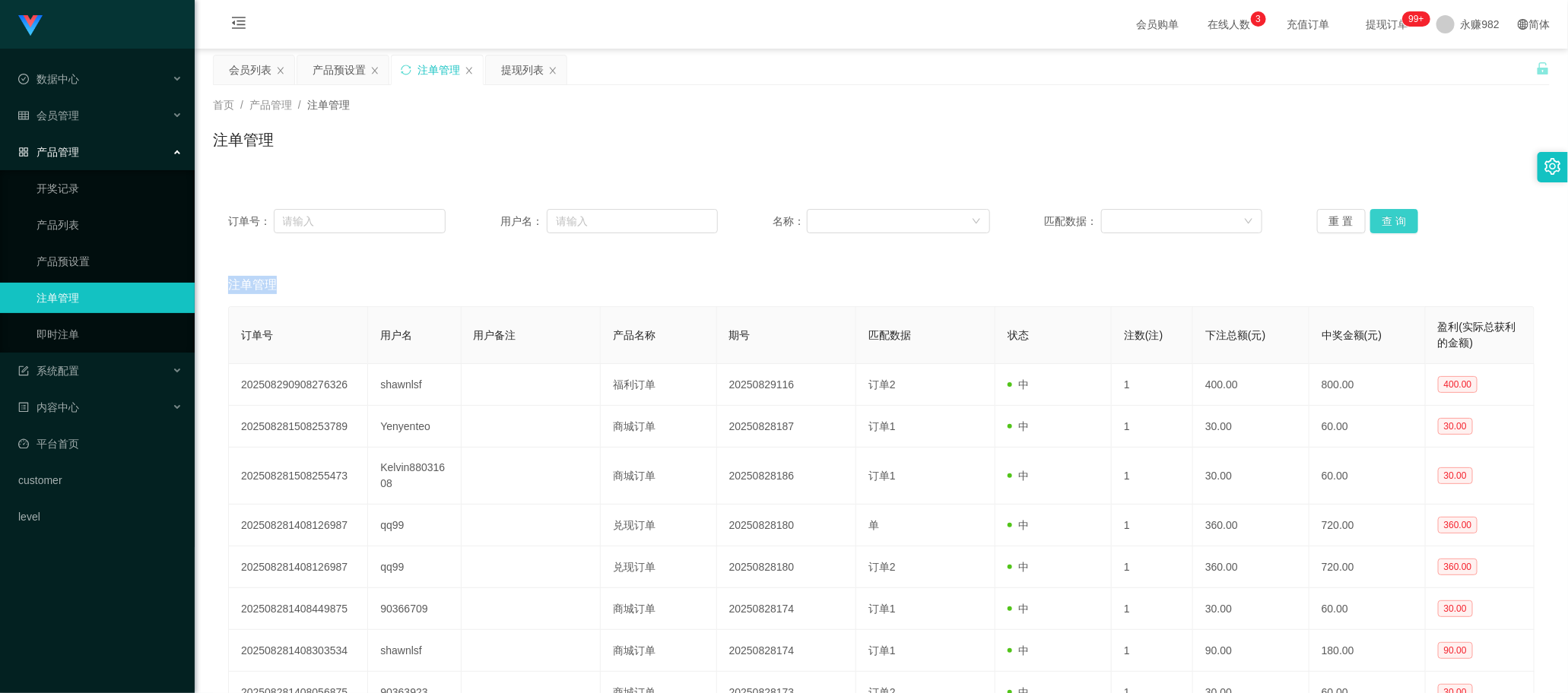
click at [615, 222] on button "查 询" at bounding box center [1394, 220] width 48 height 24
click at [615, 222] on div "重 置 查 询" at bounding box center [1425, 220] width 217 height 24
click at [615, 222] on button "查 询" at bounding box center [1394, 220] width 48 height 24
click at [615, 222] on div "重 置 查 询" at bounding box center [1425, 220] width 217 height 24
click at [615, 222] on button "查 询" at bounding box center [1394, 220] width 48 height 24
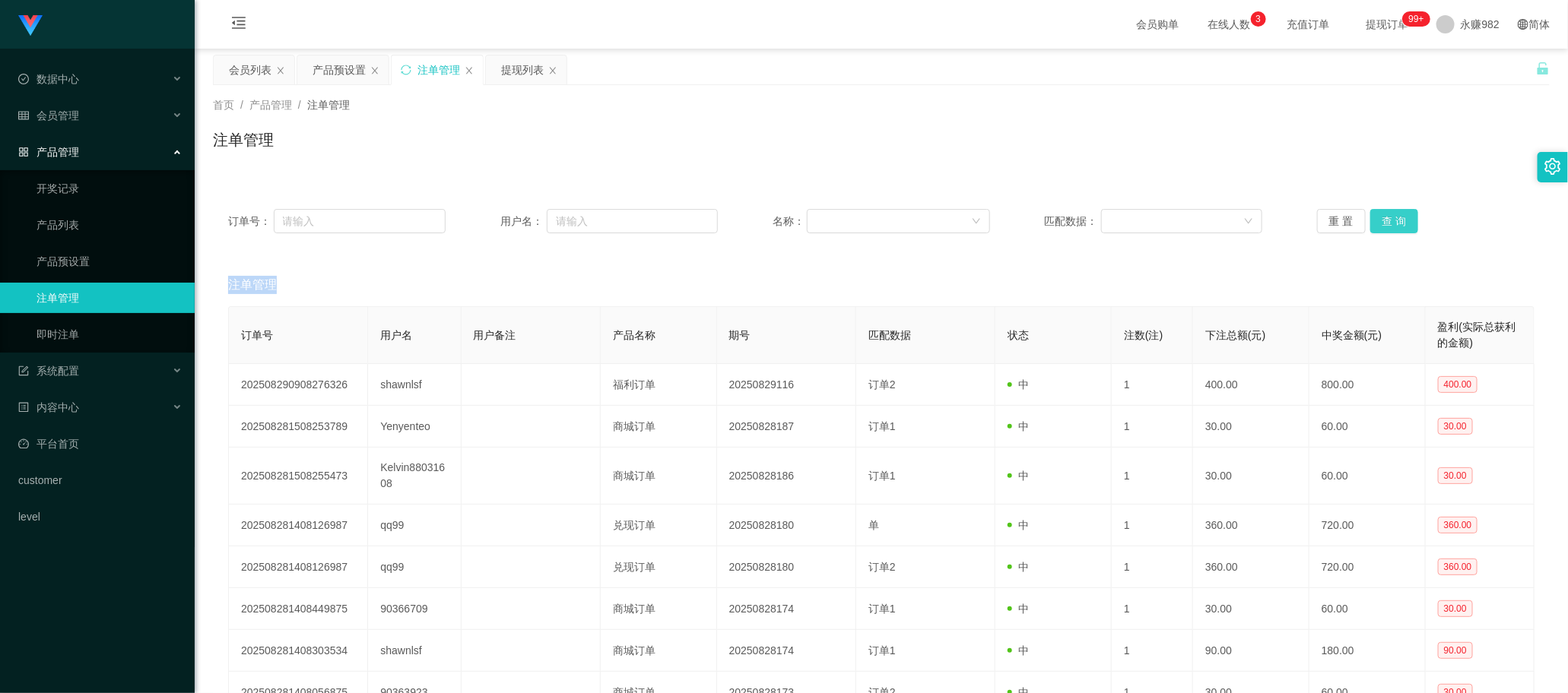
click at [615, 222] on div "重 置 查 询" at bounding box center [1425, 220] width 217 height 24
click at [615, 222] on button "查 询" at bounding box center [1394, 220] width 48 height 24
click at [615, 222] on div "重 置 查 询" at bounding box center [1425, 220] width 217 height 24
click at [615, 222] on button "查 询" at bounding box center [1394, 220] width 48 height 24
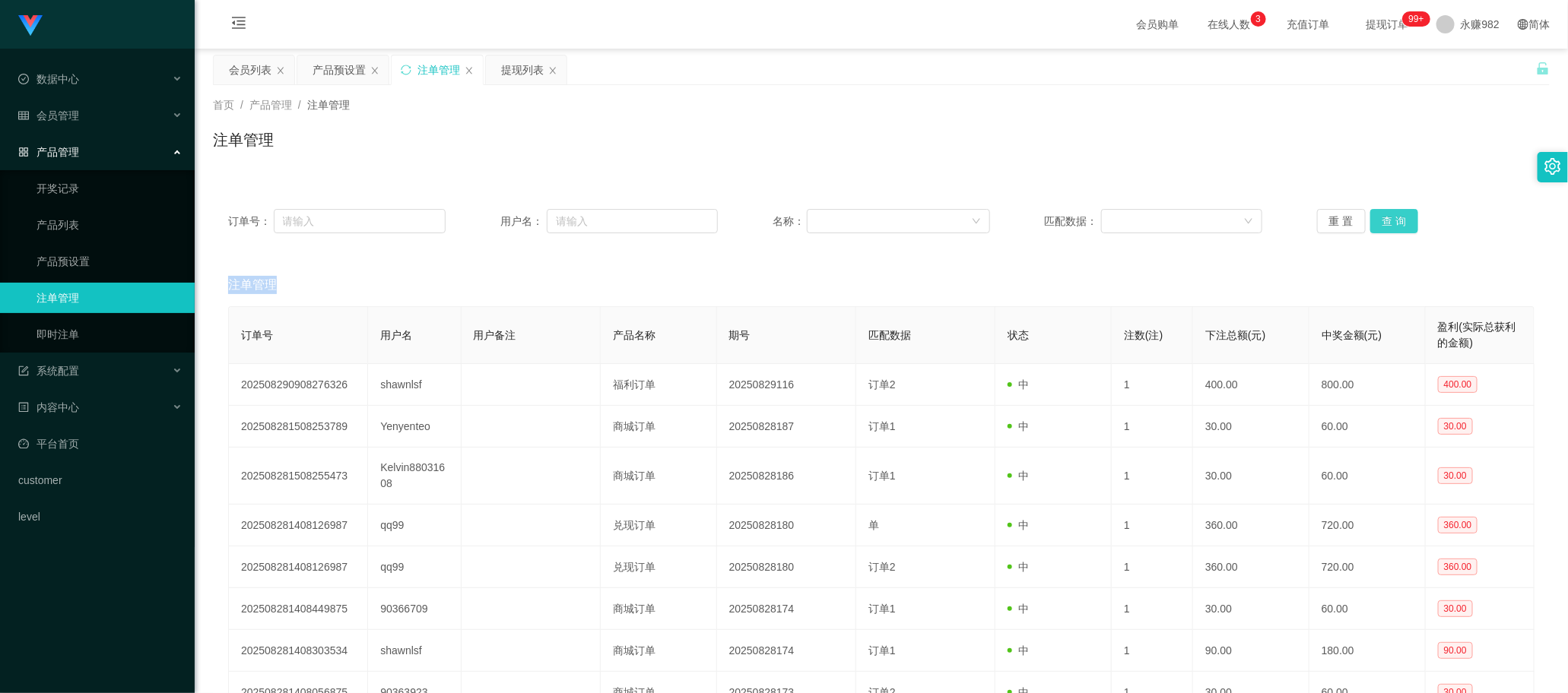
click at [615, 222] on div "重 置 查 询" at bounding box center [1425, 220] width 217 height 24
click at [615, 222] on button "查 询" at bounding box center [1394, 220] width 48 height 24
click at [615, 222] on button "查 询" at bounding box center [1402, 220] width 66 height 24
click at [615, 222] on div "重 置 查 询" at bounding box center [1425, 220] width 217 height 24
click at [615, 222] on button "查 询" at bounding box center [1394, 220] width 48 height 24
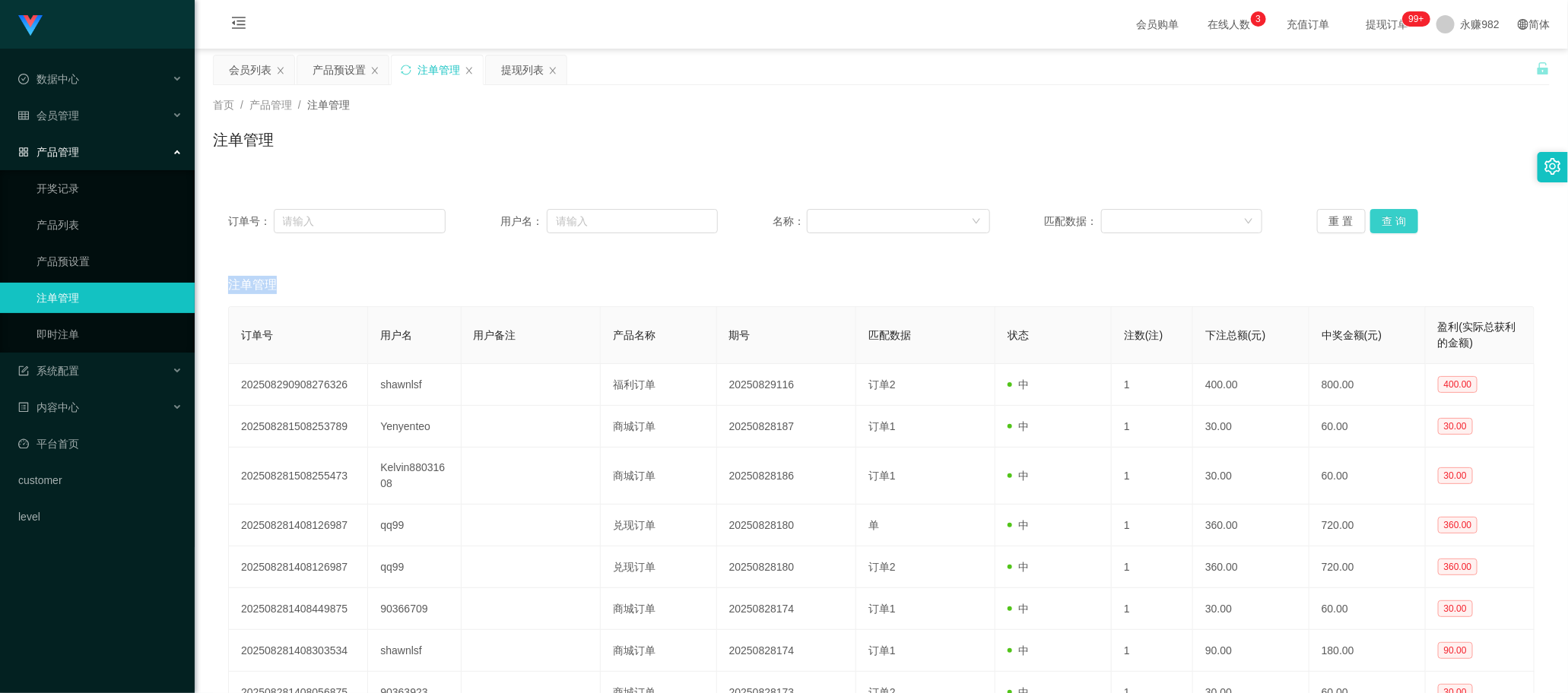
click at [615, 222] on button "查 询" at bounding box center [1394, 220] width 48 height 24
click at [615, 222] on div "重 置 查 询" at bounding box center [1425, 220] width 217 height 24
click at [615, 222] on button "查 询" at bounding box center [1394, 220] width 48 height 24
click at [615, 222] on button "查 询" at bounding box center [1402, 220] width 66 height 24
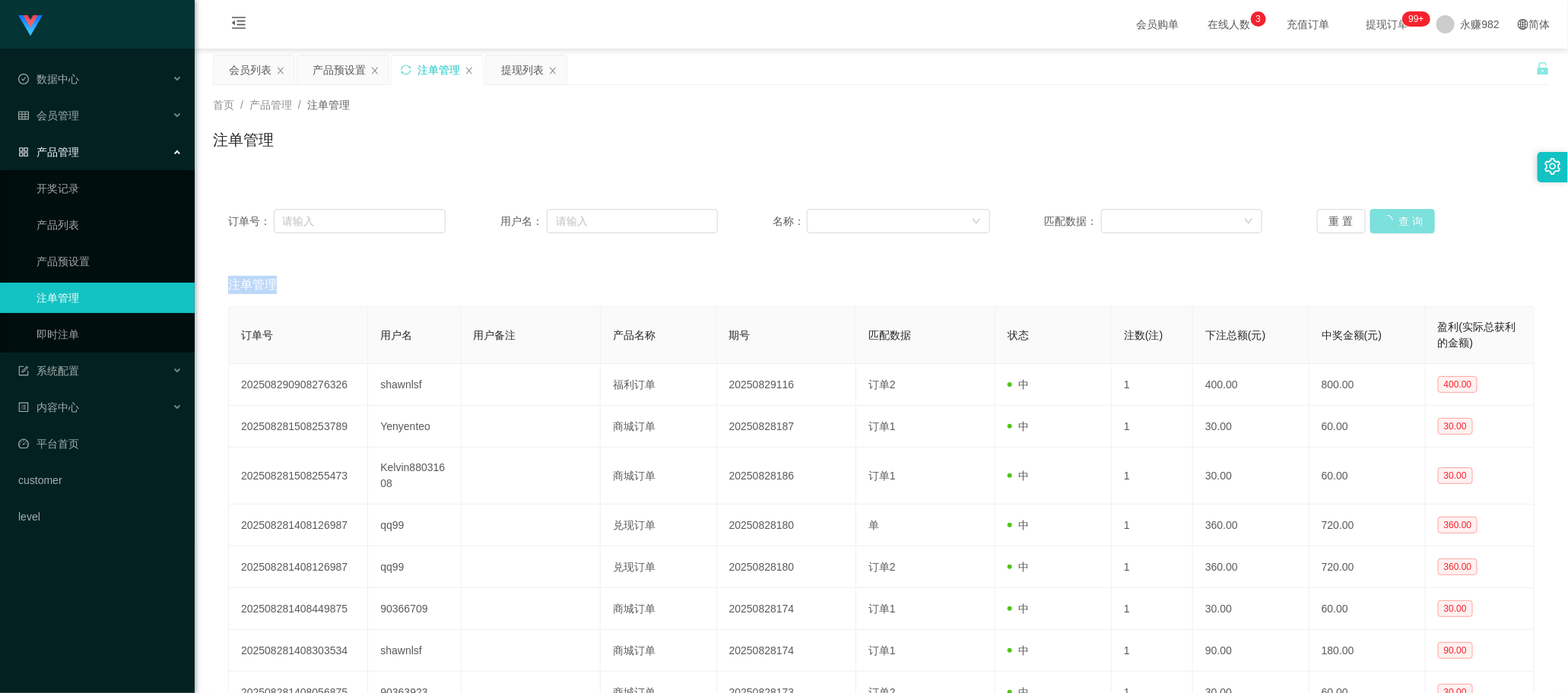
click at [615, 222] on button "查 询" at bounding box center [1402, 220] width 66 height 24
click at [615, 222] on button "查 询" at bounding box center [1394, 220] width 48 height 24
click at [615, 222] on div "重 置 查 询" at bounding box center [1425, 220] width 217 height 24
click at [615, 222] on button "查 询" at bounding box center [1394, 220] width 48 height 24
click at [615, 222] on div "重 置 查 询" at bounding box center [1425, 220] width 217 height 24
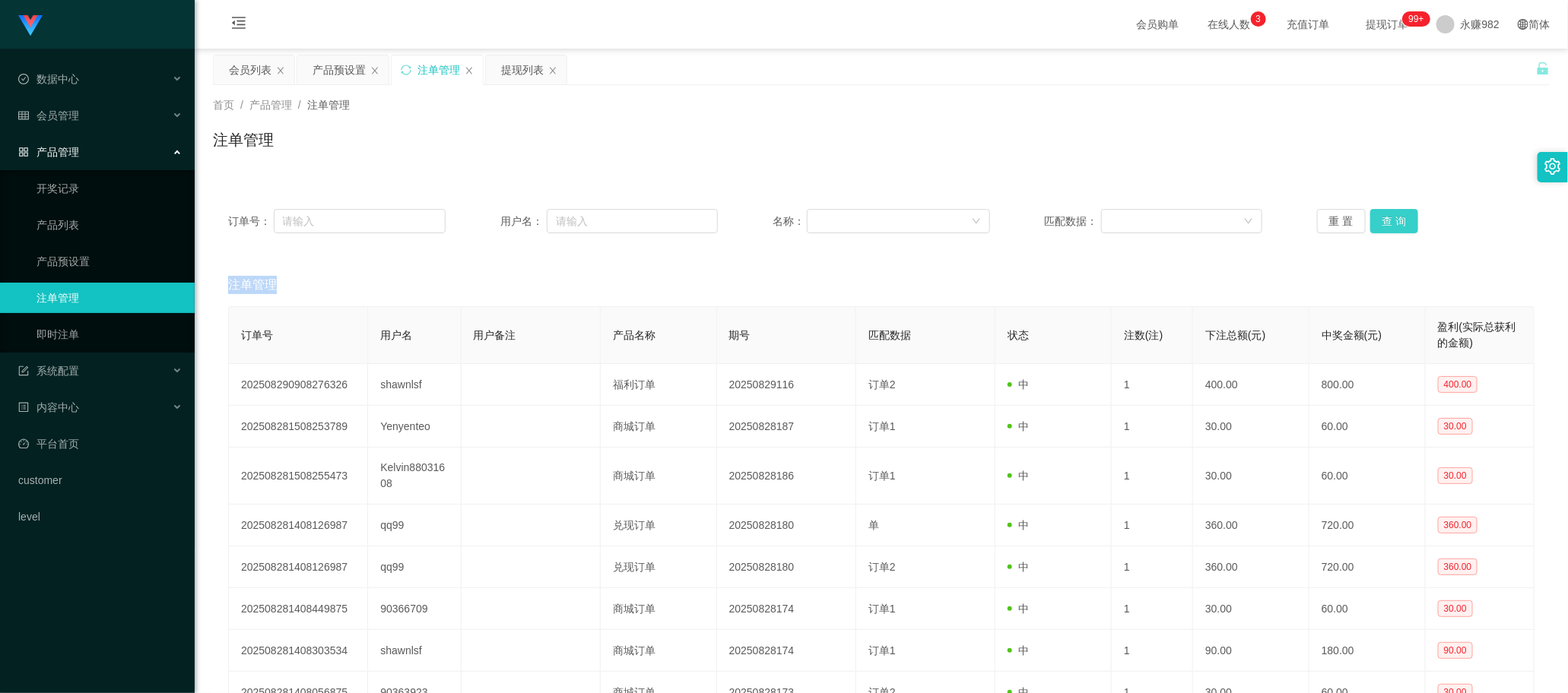
click at [615, 222] on button "查 询" at bounding box center [1394, 220] width 48 height 24
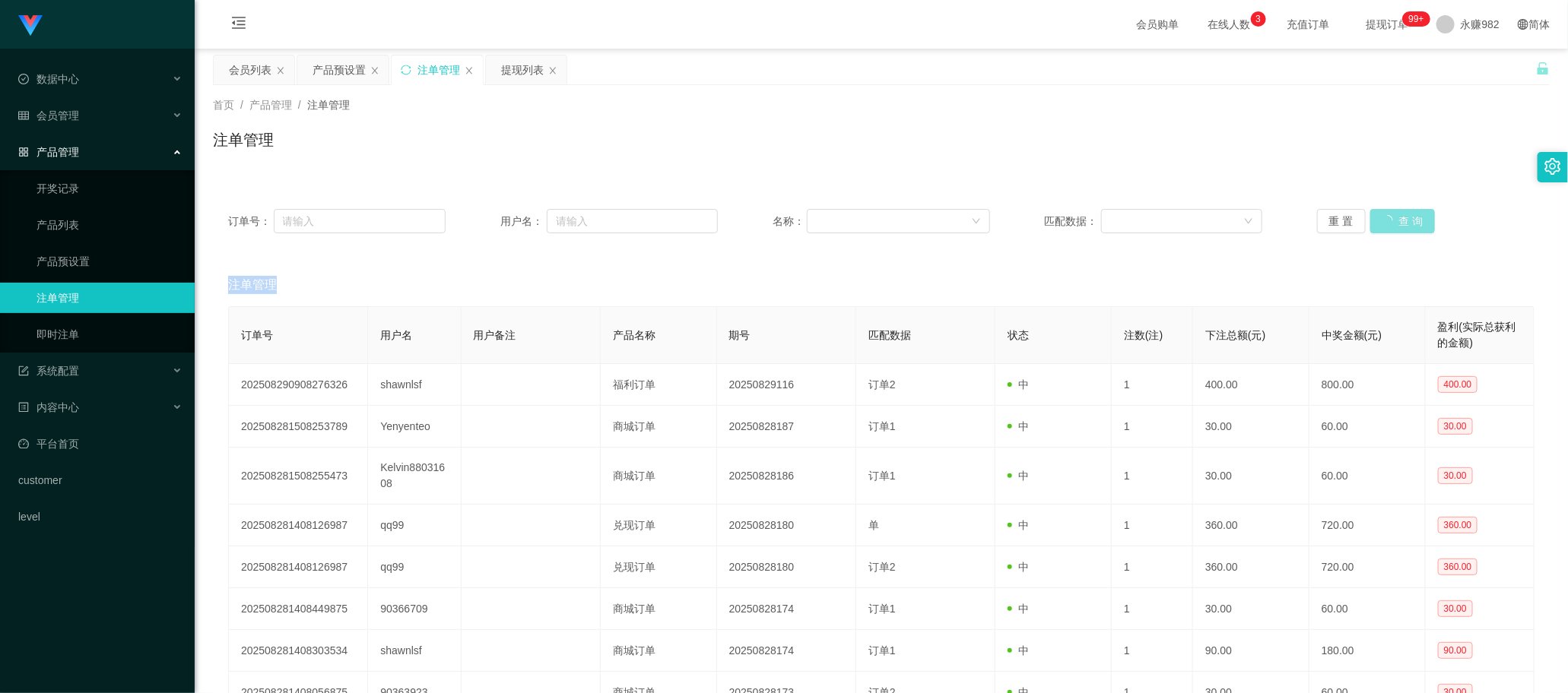
click at [615, 222] on div "重 置 查 询" at bounding box center [1425, 220] width 217 height 24
click at [615, 222] on button "查 询" at bounding box center [1394, 220] width 48 height 24
click at [615, 222] on button "查 询" at bounding box center [1402, 220] width 66 height 24
click at [615, 222] on button "查 询" at bounding box center [1394, 220] width 48 height 24
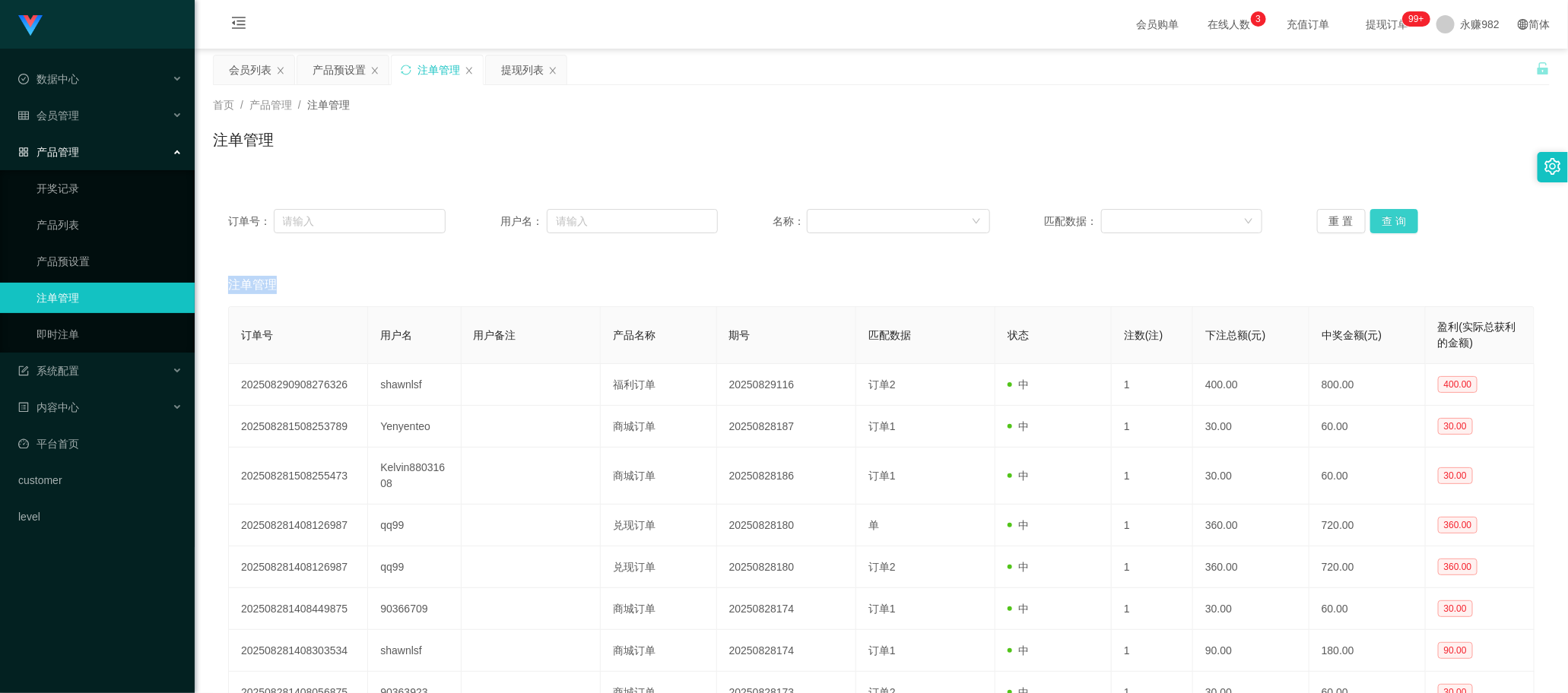
click at [615, 222] on button "查 询" at bounding box center [1394, 220] width 48 height 24
click at [615, 222] on div "重 置 查 询" at bounding box center [1425, 220] width 217 height 24
click at [615, 222] on button "查 询" at bounding box center [1394, 220] width 48 height 24
click at [615, 222] on div "重 置 查 询" at bounding box center [1425, 220] width 217 height 24
click at [615, 222] on button "查 询" at bounding box center [1394, 220] width 48 height 24
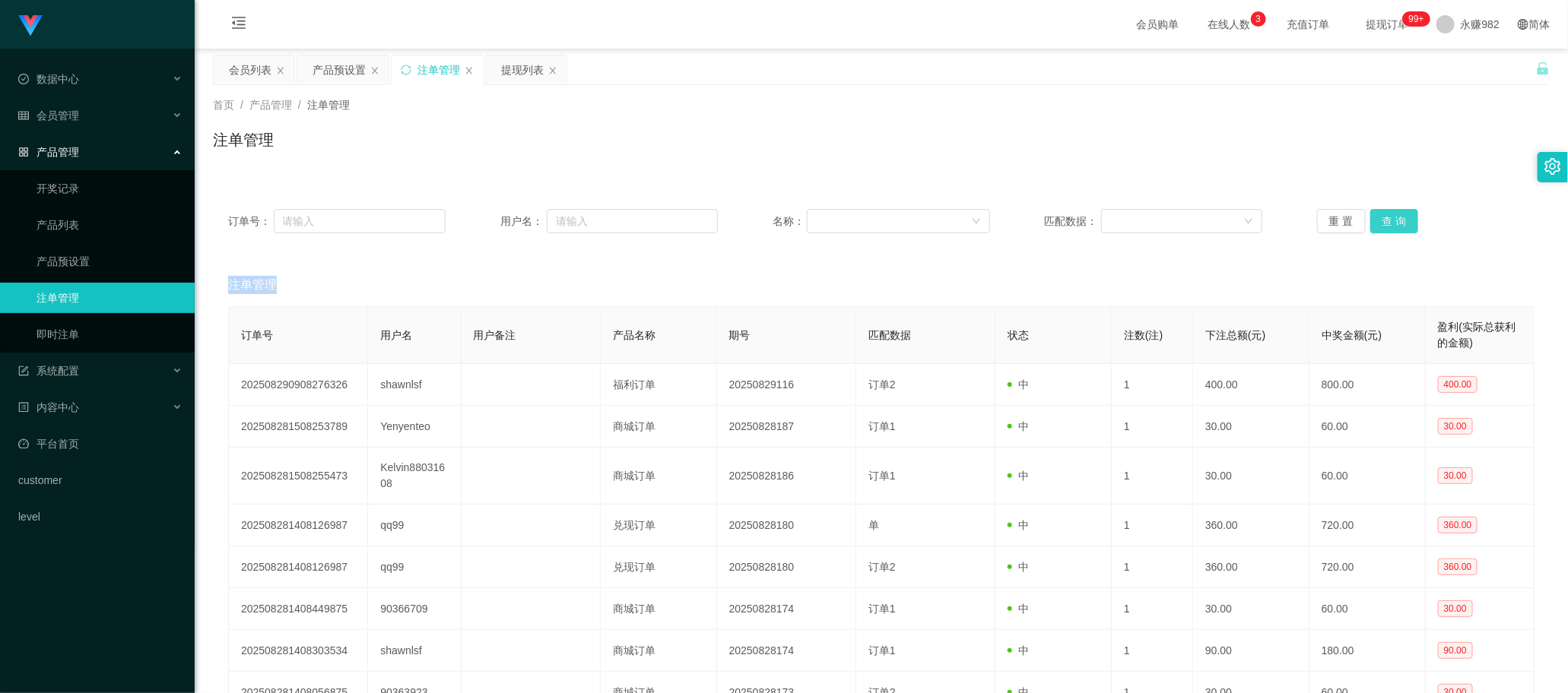
click at [615, 222] on button "查 询" at bounding box center [1394, 220] width 48 height 24
click at [615, 222] on button "查 询" at bounding box center [1402, 220] width 66 height 24
click at [615, 222] on div "重 置 查 询" at bounding box center [1425, 220] width 217 height 24
click at [615, 222] on button "查 询" at bounding box center [1394, 220] width 48 height 24
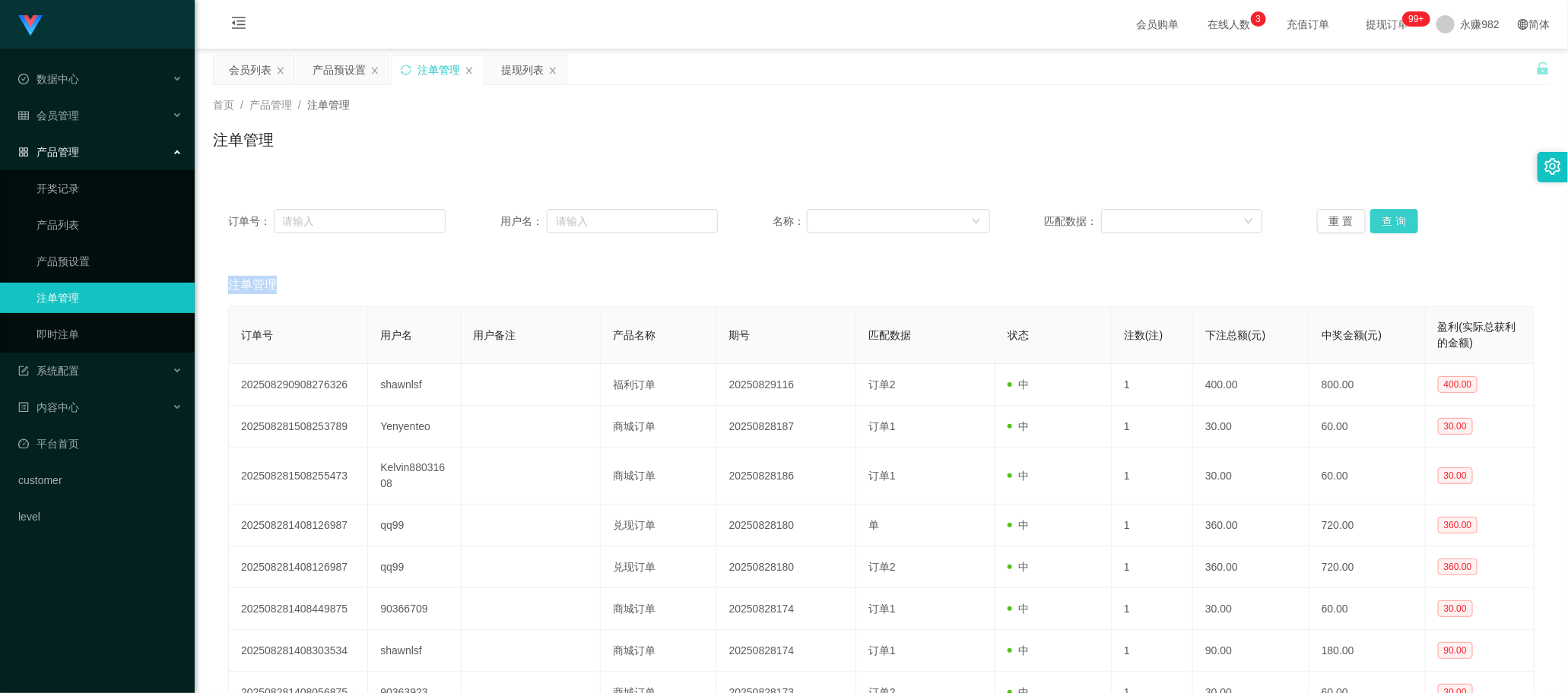
click at [615, 222] on div "重 置 查 询" at bounding box center [1425, 220] width 217 height 24
click at [615, 222] on button "查 询" at bounding box center [1394, 220] width 48 height 24
click at [615, 222] on div "重 置 查 询" at bounding box center [1425, 220] width 217 height 24
click at [615, 222] on button "查 询" at bounding box center [1394, 220] width 48 height 24
click at [615, 222] on div "重 置 查 询" at bounding box center [1425, 220] width 217 height 24
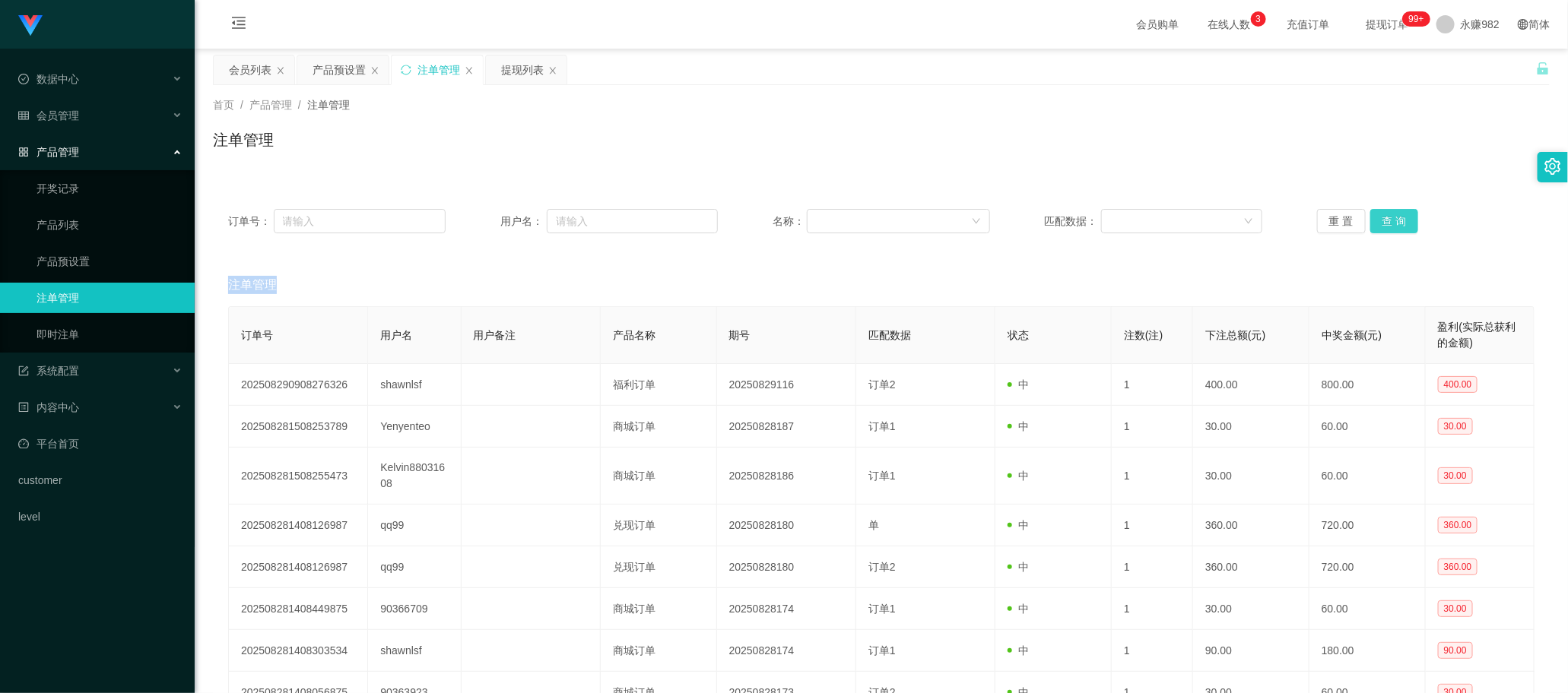
click at [615, 222] on button "查 询" at bounding box center [1394, 220] width 48 height 24
click at [615, 222] on div "重 置 查 询" at bounding box center [1425, 220] width 217 height 24
click at [615, 222] on button "查 询" at bounding box center [1394, 220] width 48 height 24
click at [615, 222] on div "重 置 查 询" at bounding box center [1425, 220] width 217 height 24
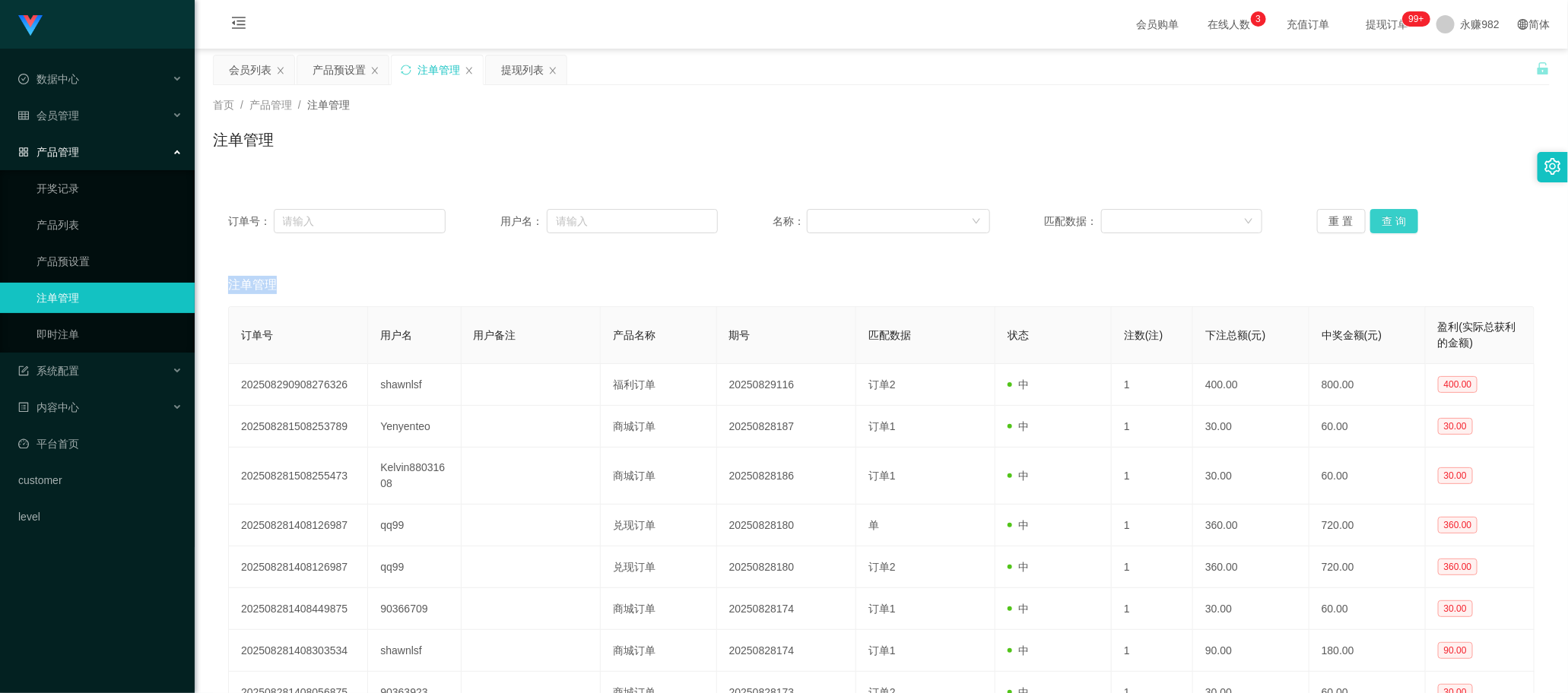
click at [615, 222] on button "查 询" at bounding box center [1394, 220] width 48 height 24
click at [615, 222] on div "重 置 查 询" at bounding box center [1425, 220] width 217 height 24
click at [615, 222] on button "查 询" at bounding box center [1394, 220] width 48 height 24
click at [615, 222] on div "重 置 查 询" at bounding box center [1425, 220] width 217 height 24
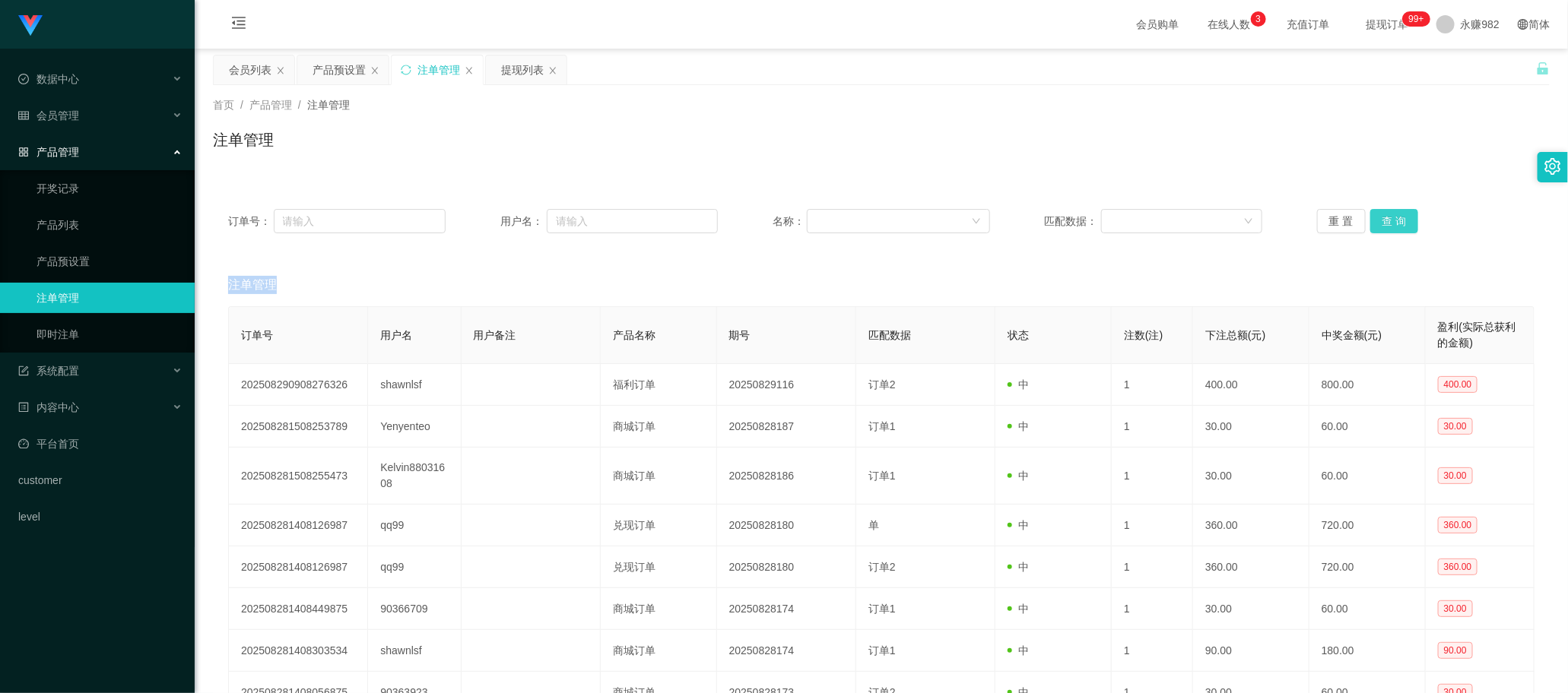
click at [615, 222] on button "查 询" at bounding box center [1394, 220] width 48 height 24
click at [615, 222] on div "重 置 查 询" at bounding box center [1425, 220] width 217 height 24
click at [615, 222] on button "查 询" at bounding box center [1394, 220] width 48 height 24
click at [615, 222] on div "重 置 查 询" at bounding box center [1425, 220] width 217 height 24
click at [615, 222] on button "查 询" at bounding box center [1394, 220] width 48 height 24
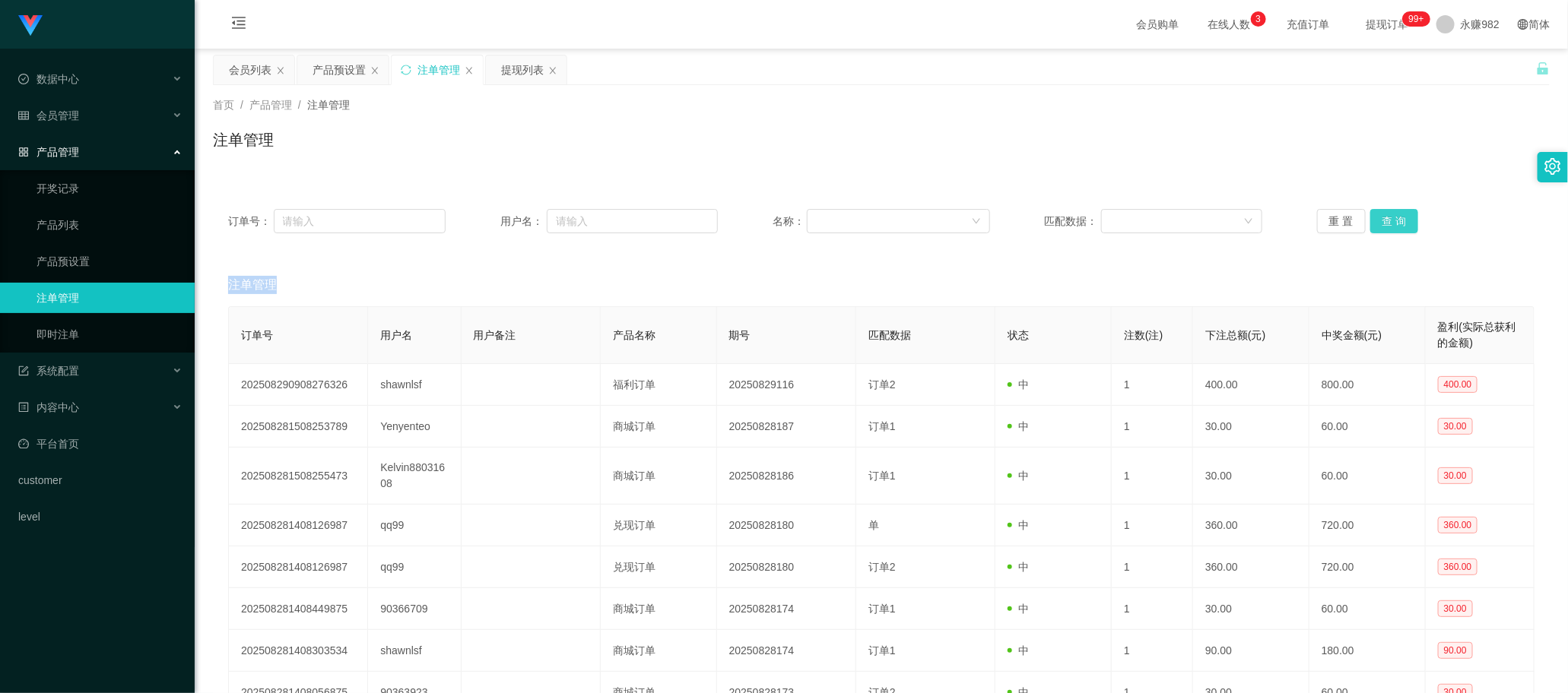
click at [615, 222] on div "重 置 查 询" at bounding box center [1425, 220] width 217 height 24
click at [615, 222] on button "查 询" at bounding box center [1394, 220] width 48 height 24
click at [615, 222] on div "重 置 查 询" at bounding box center [1425, 220] width 217 height 24
click at [615, 222] on button "查 询" at bounding box center [1394, 220] width 48 height 24
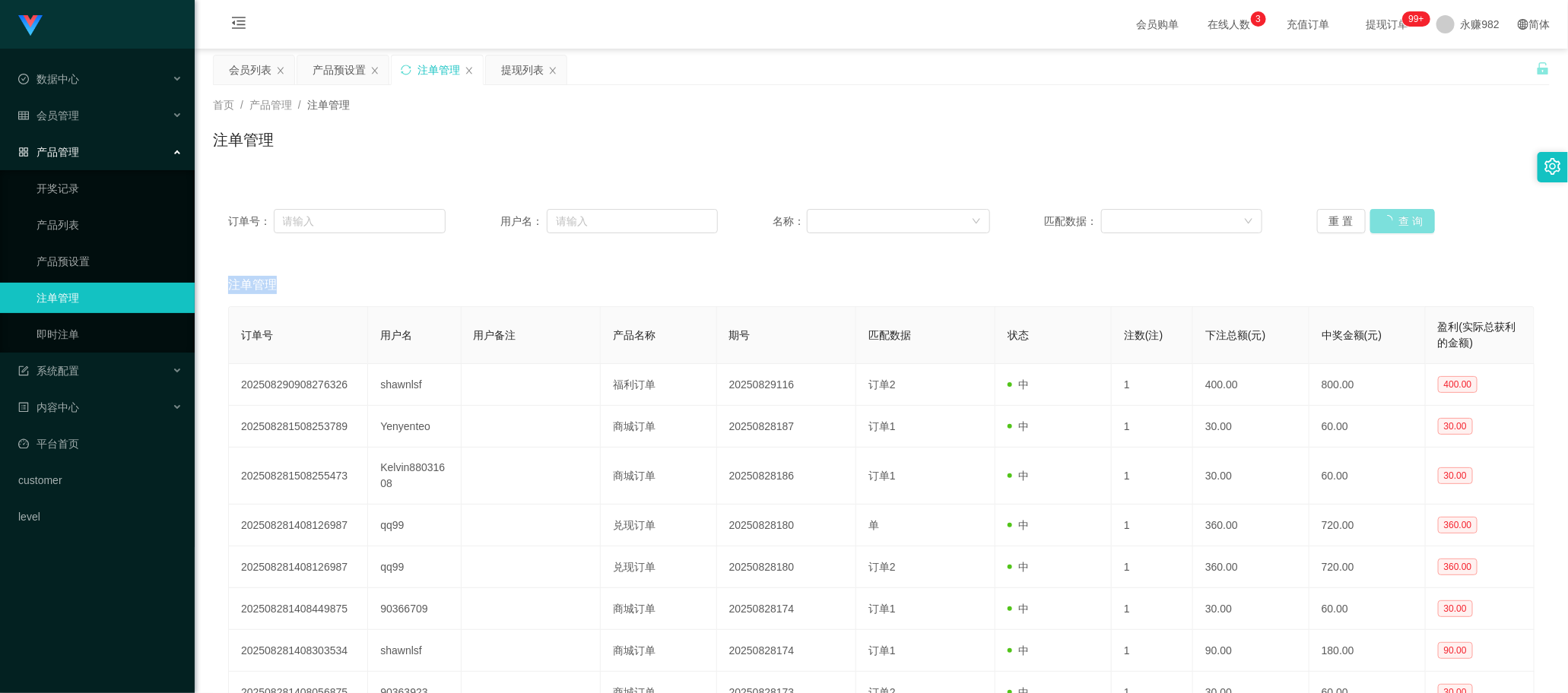
click at [615, 222] on div "重 置 查 询" at bounding box center [1425, 220] width 217 height 24
click at [615, 222] on button "查 询" at bounding box center [1394, 220] width 48 height 24
click at [615, 222] on div "重 置 查 询" at bounding box center [1425, 220] width 217 height 24
click at [615, 222] on button "查 询" at bounding box center [1394, 220] width 48 height 24
click at [615, 222] on div "重 置 查 询" at bounding box center [1425, 220] width 217 height 24
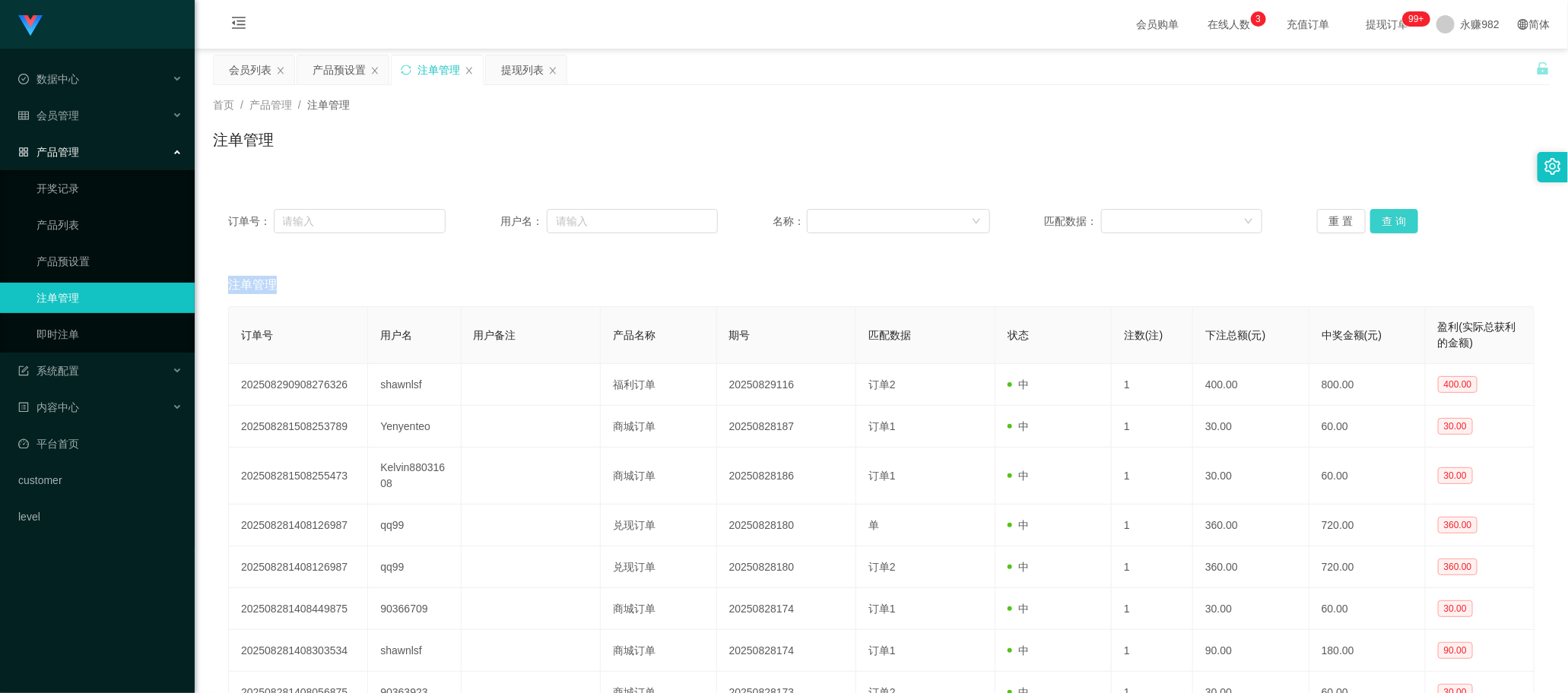
click at [615, 222] on button "查 询" at bounding box center [1394, 220] width 48 height 24
click at [615, 222] on div "重 置 查 询" at bounding box center [1425, 220] width 217 height 24
click at [615, 222] on button "查 询" at bounding box center [1394, 220] width 48 height 24
click at [615, 222] on div "重 置 查 询" at bounding box center [1425, 220] width 217 height 24
click at [615, 222] on button "查 询" at bounding box center [1394, 220] width 48 height 24
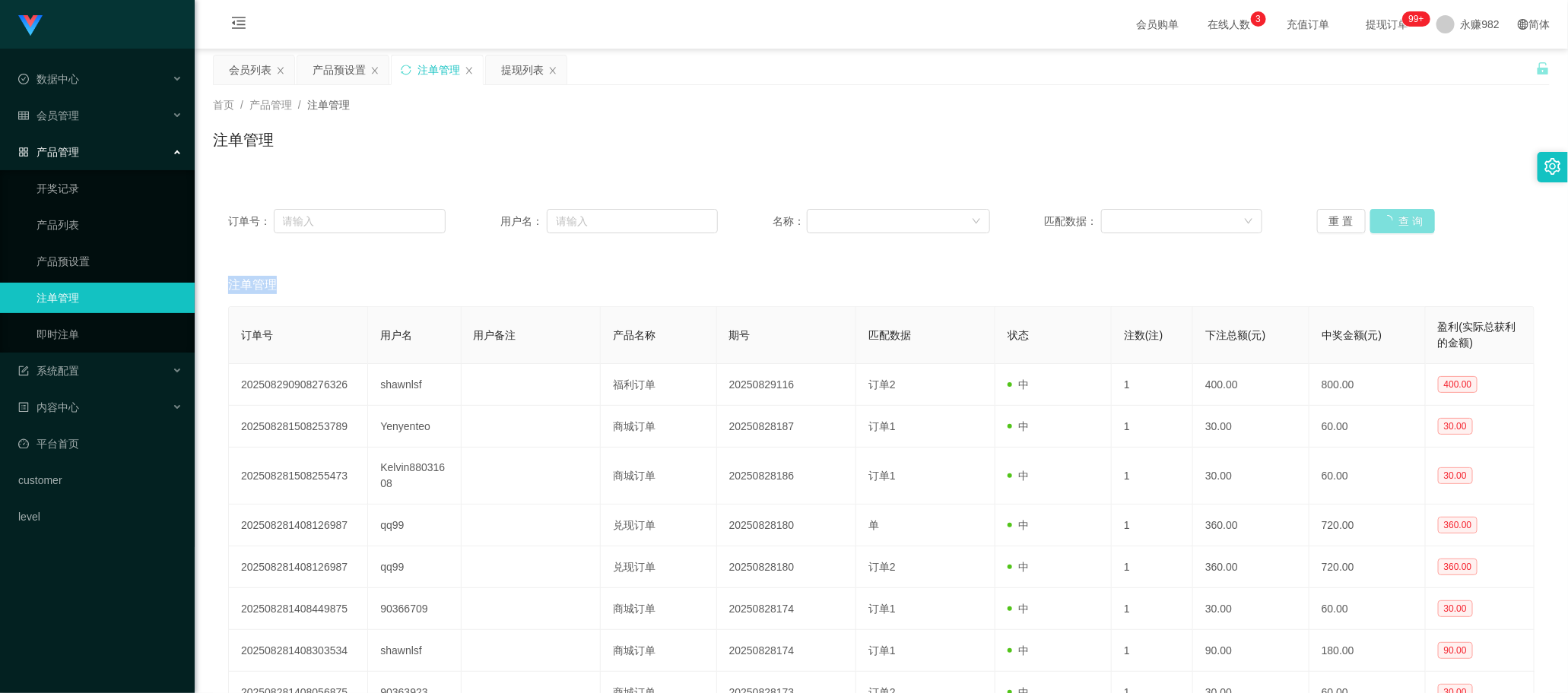
click at [615, 222] on div "重 置 查 询" at bounding box center [1425, 220] width 217 height 24
click at [615, 222] on button "查 询" at bounding box center [1394, 220] width 48 height 24
click at [615, 220] on button "查 询" at bounding box center [1394, 220] width 48 height 24
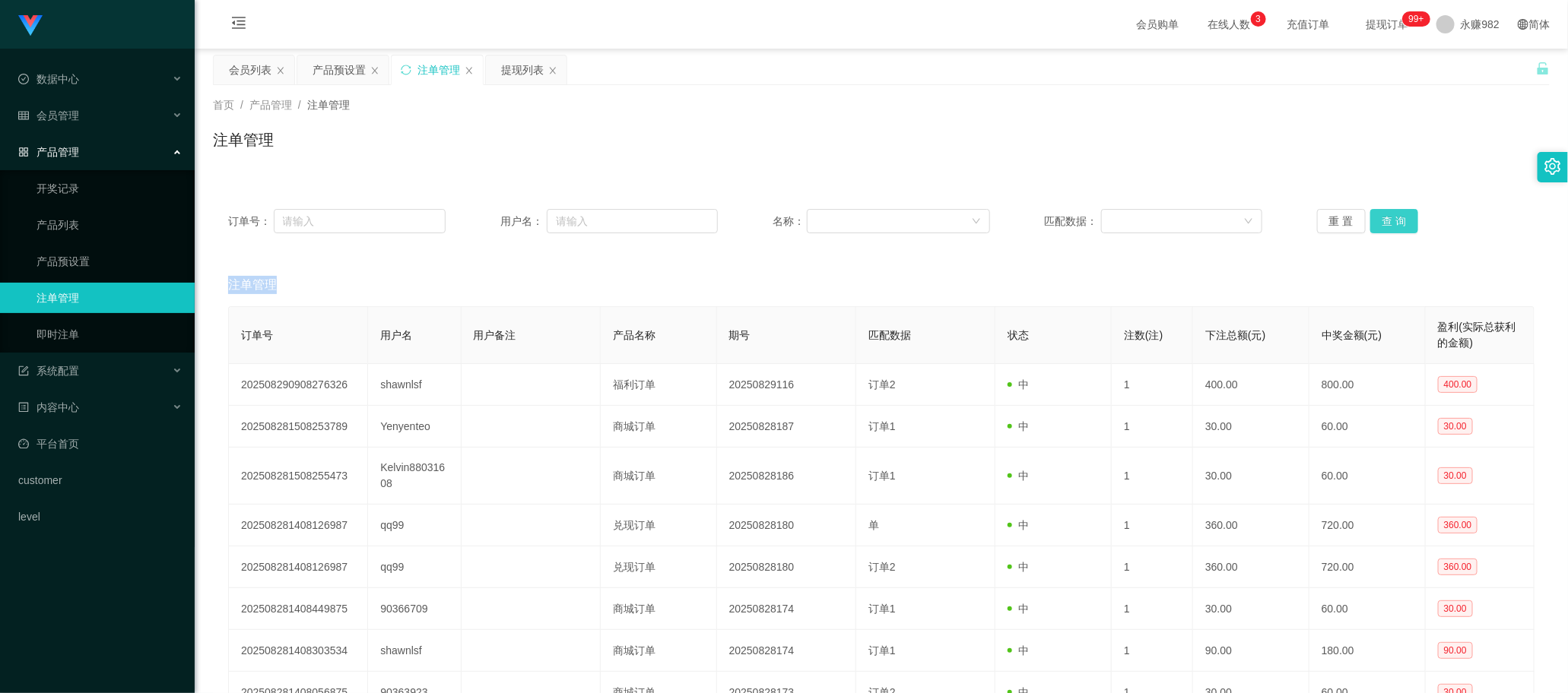
click at [615, 220] on button "查 询" at bounding box center [1394, 220] width 48 height 24
click at [615, 220] on div "重 置 查 询" at bounding box center [1425, 220] width 217 height 24
click at [615, 220] on button "查 询" at bounding box center [1394, 220] width 48 height 24
click at [615, 220] on div "重 置 查 询" at bounding box center [1425, 220] width 217 height 24
click at [615, 220] on button "查 询" at bounding box center [1394, 220] width 48 height 24
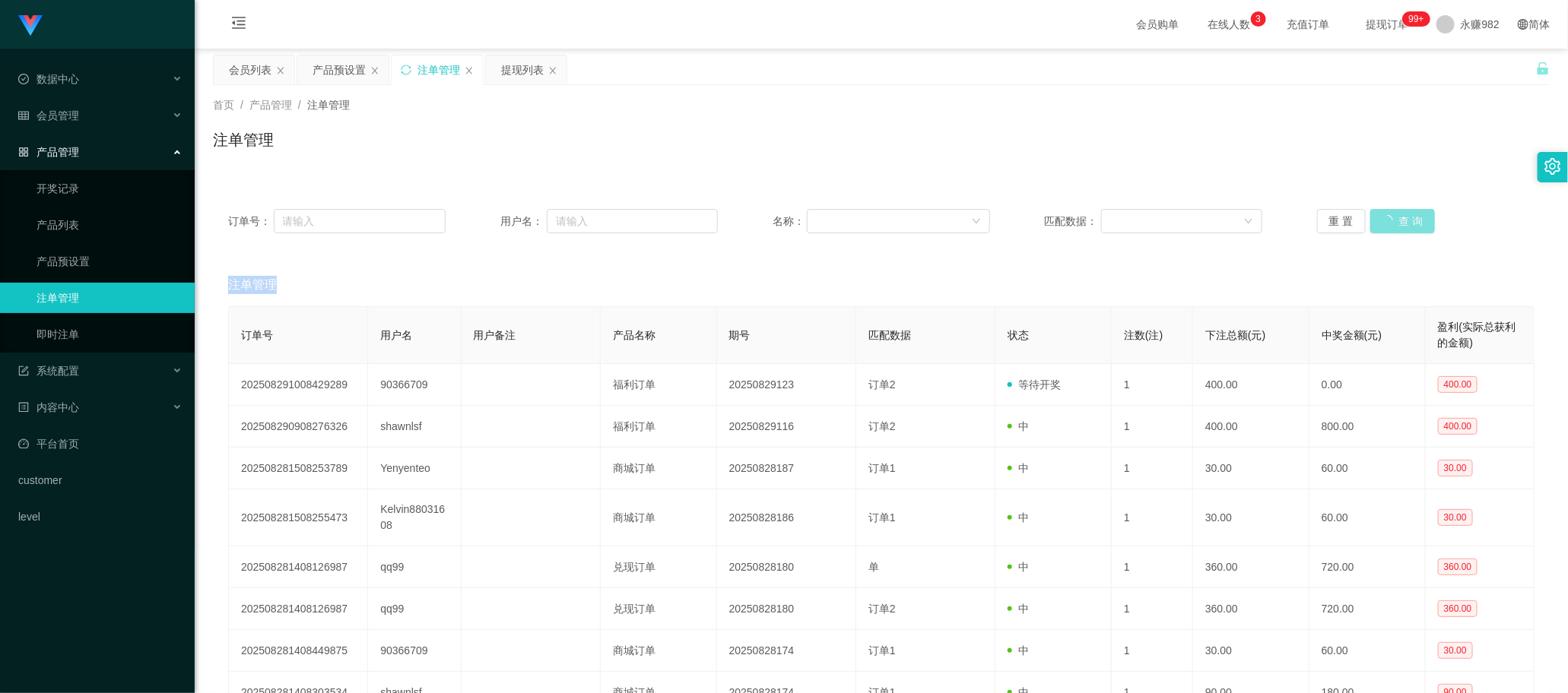
click at [615, 220] on button "查 询" at bounding box center [1402, 220] width 66 height 24
click at [615, 214] on button "查 询" at bounding box center [1394, 220] width 48 height 24
click at [615, 214] on div "重 置 查 询" at bounding box center [1425, 220] width 217 height 24
click at [615, 214] on button "查 询" at bounding box center [1394, 220] width 48 height 24
click at [615, 214] on div "重 置 查 询" at bounding box center [1425, 220] width 217 height 24
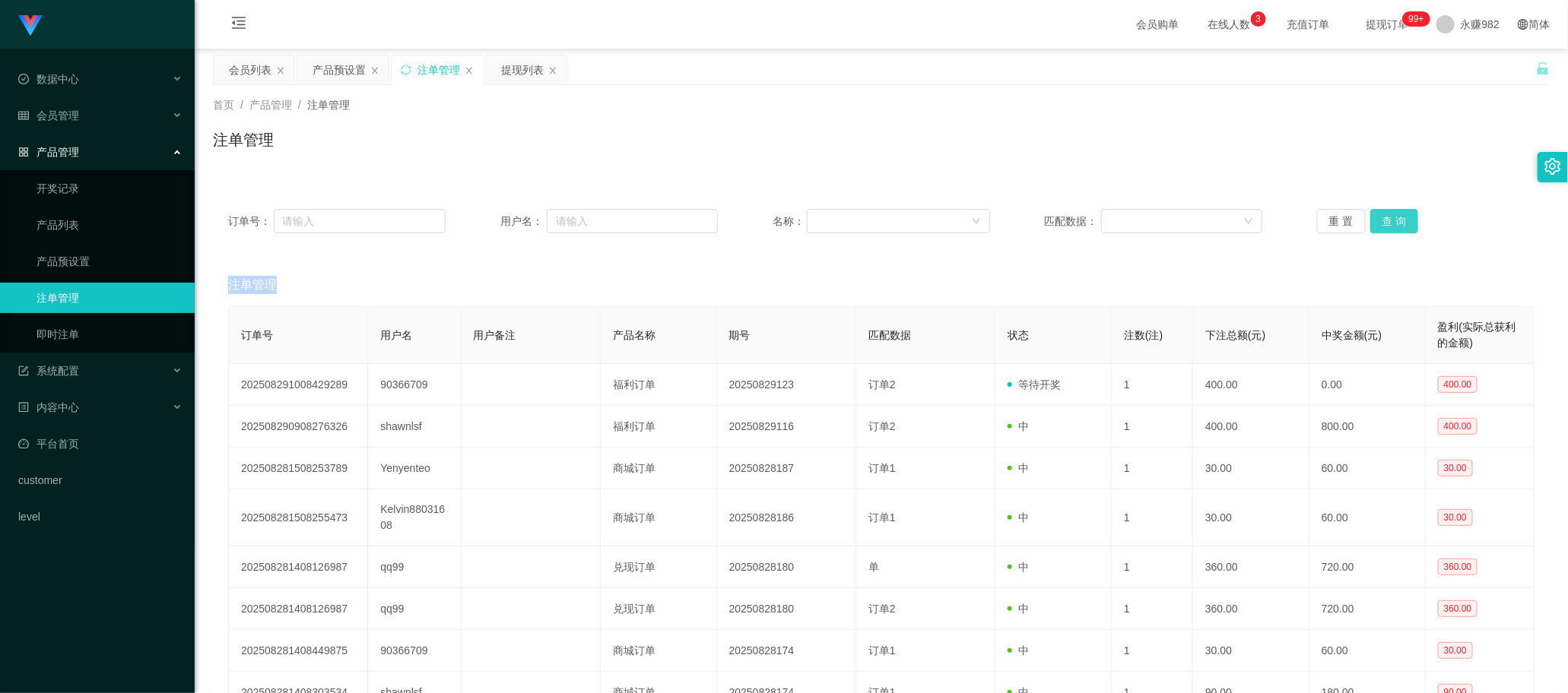
click at [615, 214] on button "查 询" at bounding box center [1394, 220] width 48 height 24
click at [615, 214] on div "重 置 查 询" at bounding box center [1425, 220] width 217 height 24
click at [615, 214] on button "查 询" at bounding box center [1394, 220] width 48 height 24
click at [615, 214] on div "重 置 查 询" at bounding box center [1425, 220] width 217 height 24
click at [615, 214] on button "查 询" at bounding box center [1394, 220] width 48 height 24
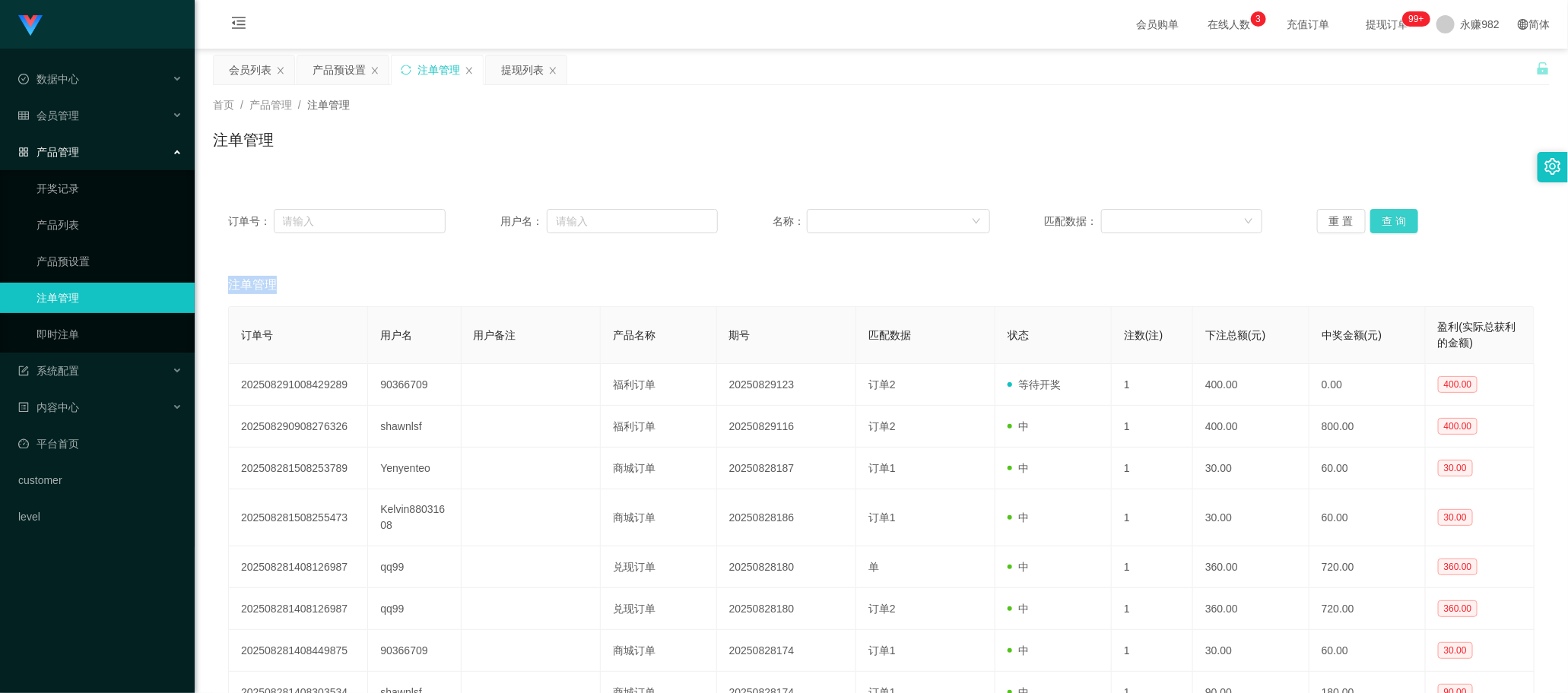
click at [615, 214] on div "重 置 查 询" at bounding box center [1425, 220] width 217 height 24
click at [615, 214] on button "查 询" at bounding box center [1394, 220] width 48 height 24
click at [615, 214] on div "重 置 查 询" at bounding box center [1425, 220] width 217 height 24
click at [615, 214] on button "查 询" at bounding box center [1394, 220] width 48 height 24
click at [615, 222] on button "查 询" at bounding box center [1394, 220] width 48 height 24
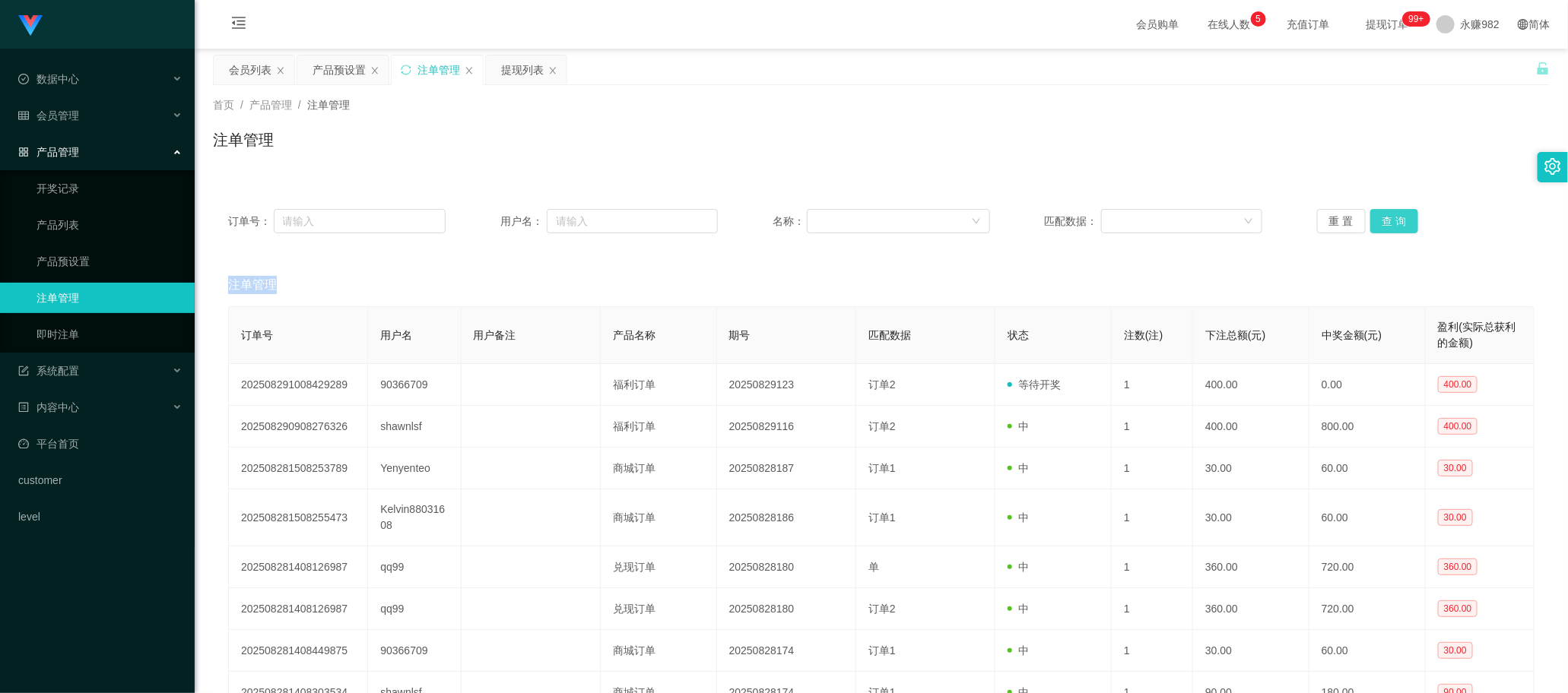
click at [615, 222] on button "查 询" at bounding box center [1394, 220] width 48 height 24
click at [615, 136] on div "注单管理" at bounding box center [881, 146] width 1337 height 35
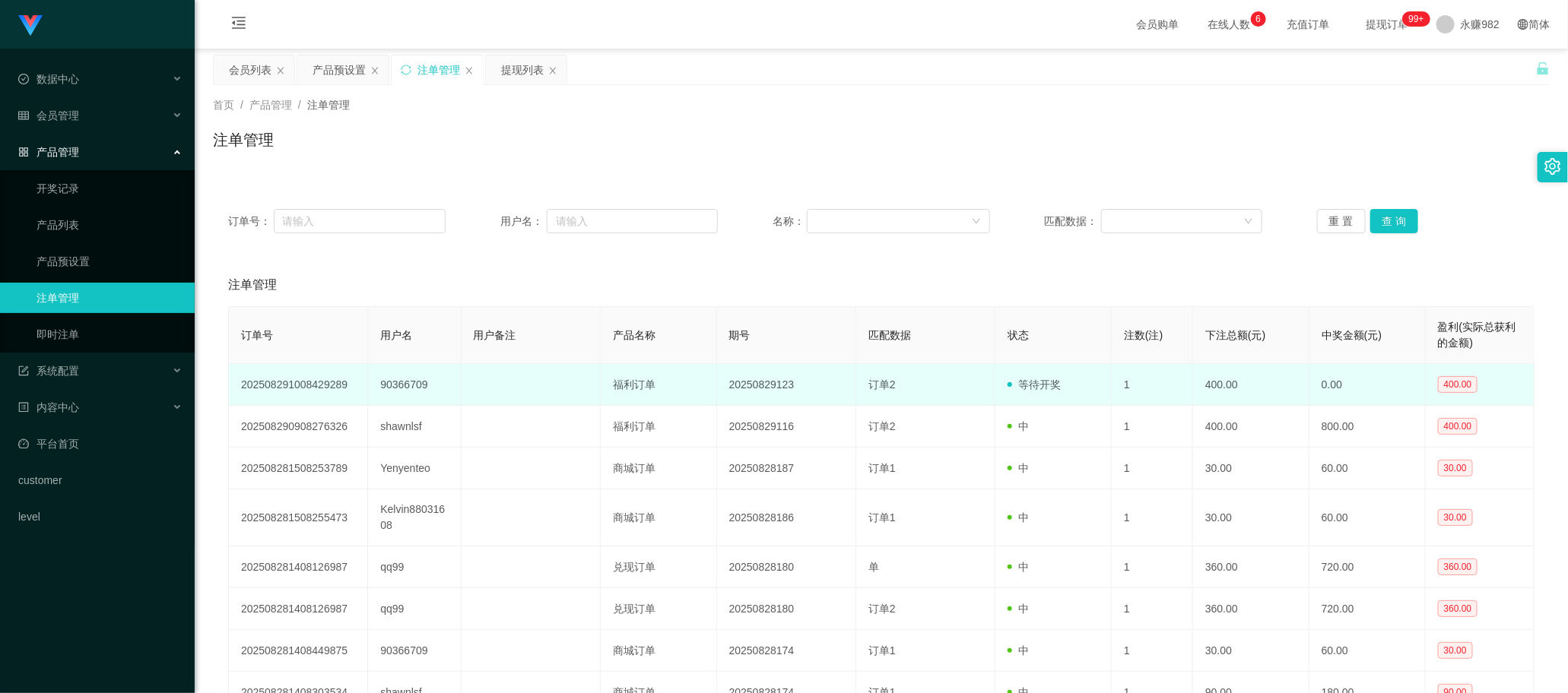
click at [615, 376] on td "订单2" at bounding box center [925, 385] width 139 height 42
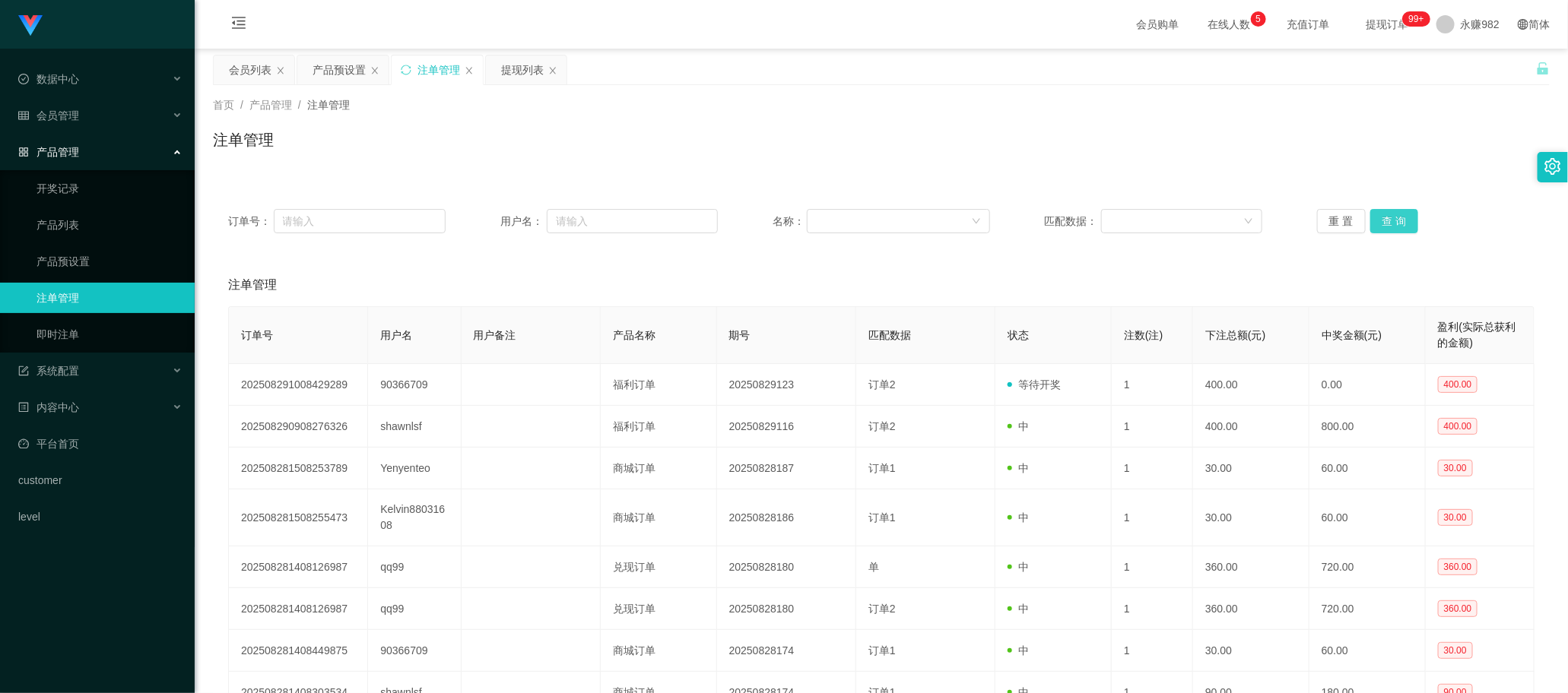
click at [615, 225] on button "查 询" at bounding box center [1394, 220] width 48 height 24
click at [615, 218] on button "查 询" at bounding box center [1394, 220] width 48 height 24
click at [615, 173] on div "首页 / 产品管理 / 注单管理 / 注单管理" at bounding box center [881, 130] width 1373 height 91
click at [615, 252] on div "订单号： 用户名： 名称： 匹配数据： 重 置 查 询 注单管理 订单号 用户名 用户备注 产品名称 期号 匹配数据 状态 注数(注) 下注总额(元) 中奖金…" at bounding box center [881, 527] width 1337 height 667
click at [615, 218] on button "查 询" at bounding box center [1394, 220] width 48 height 24
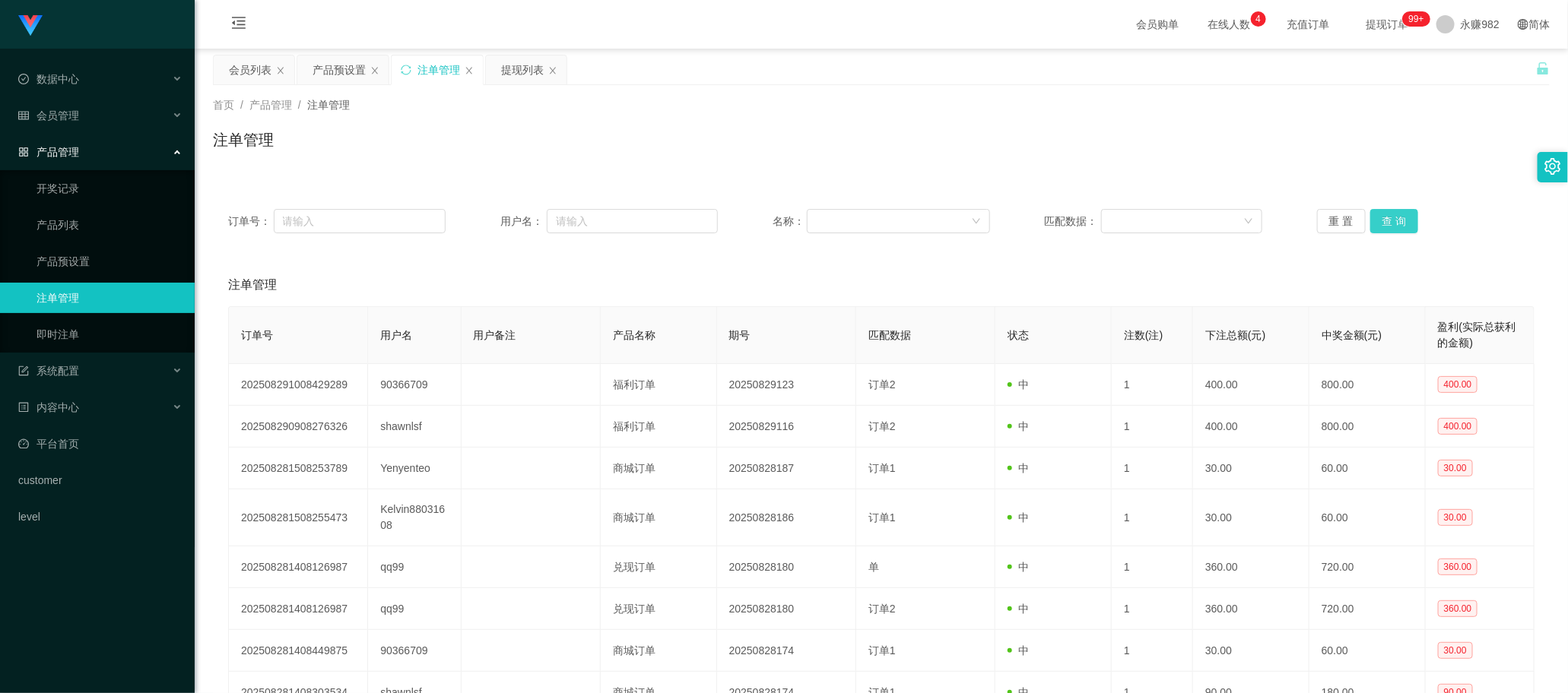
click at [615, 225] on button "查 询" at bounding box center [1394, 220] width 48 height 24
click at [615, 214] on button "查 询" at bounding box center [1394, 220] width 48 height 24
click at [615, 167] on div "首页 / 产品管理 / 注单管理 / 注单管理" at bounding box center [881, 130] width 1373 height 91
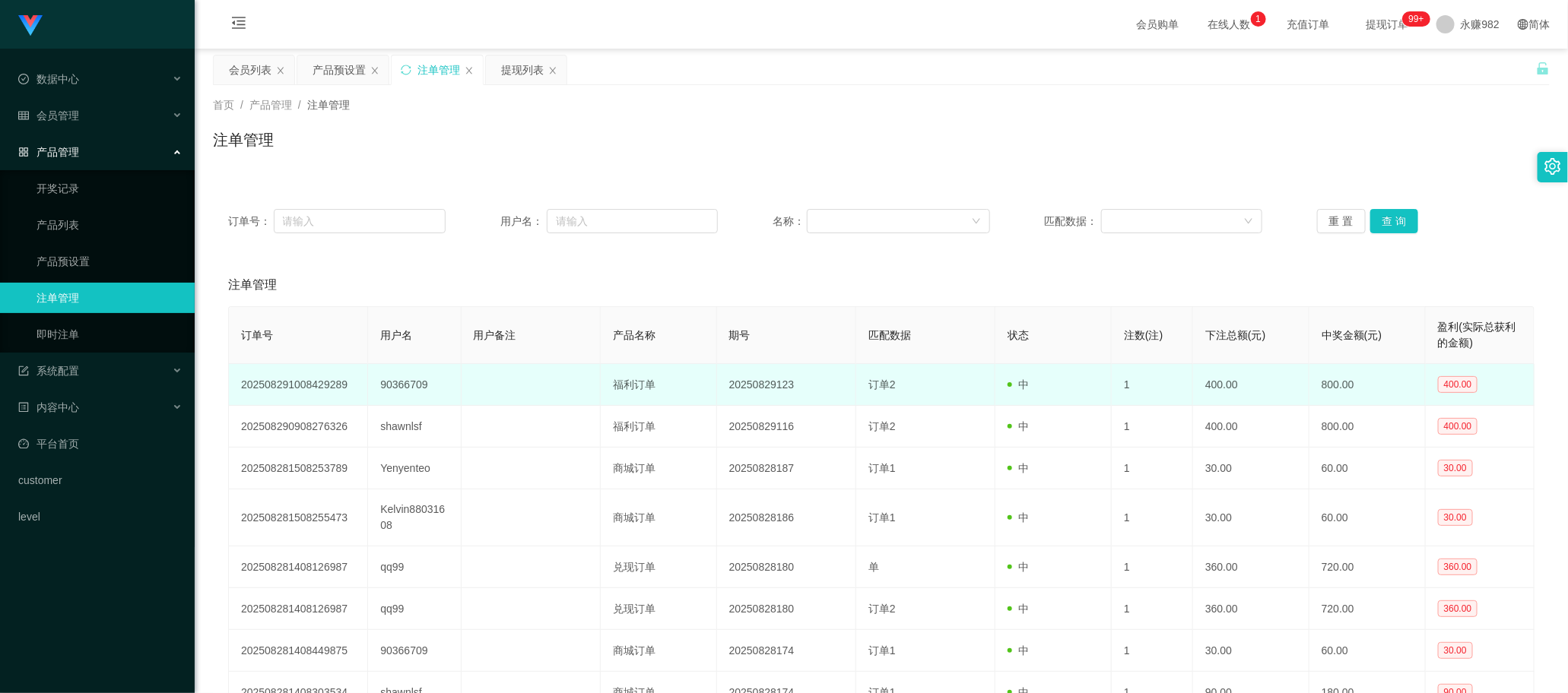
click at [615, 384] on td "福利订单" at bounding box center [659, 385] width 117 height 42
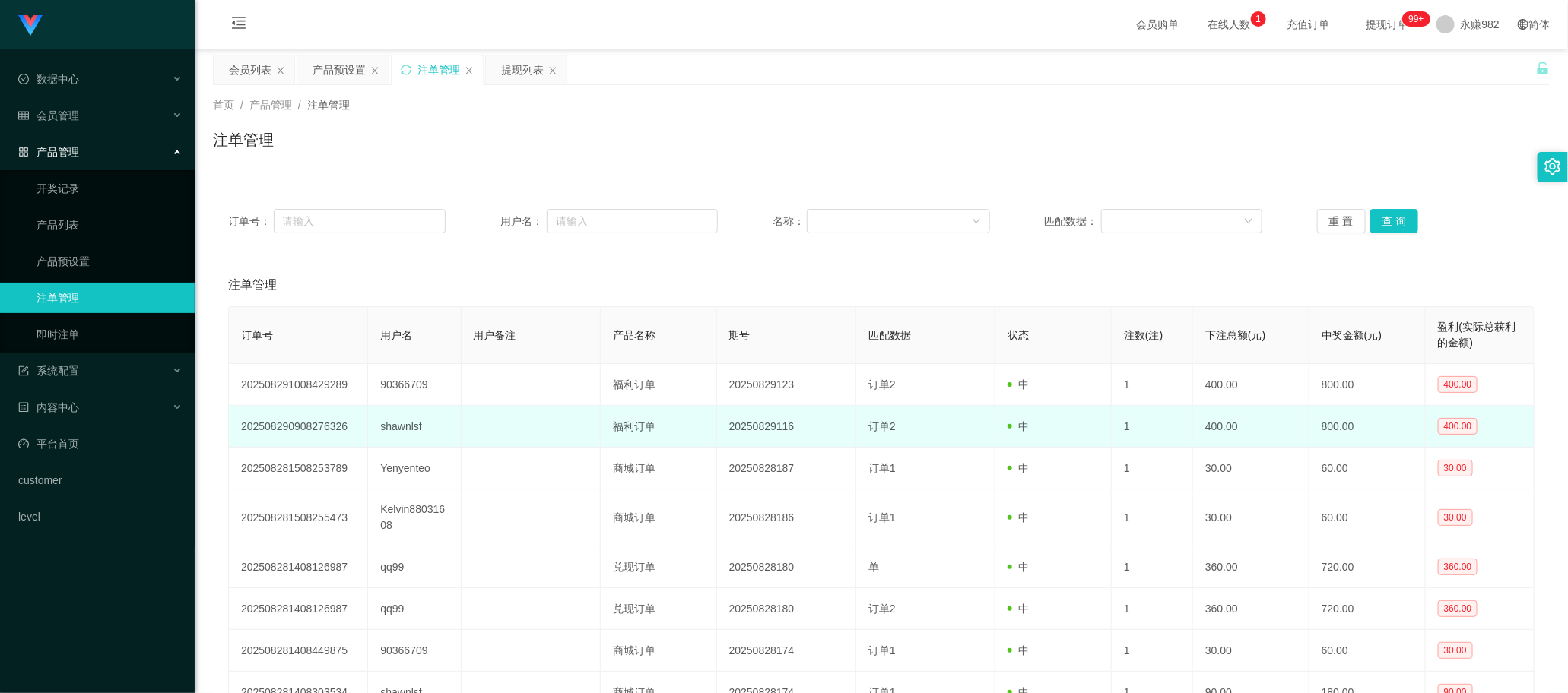
click at [404, 423] on td "shawnlsf" at bounding box center [414, 427] width 92 height 42
copy td "shawnlsf"
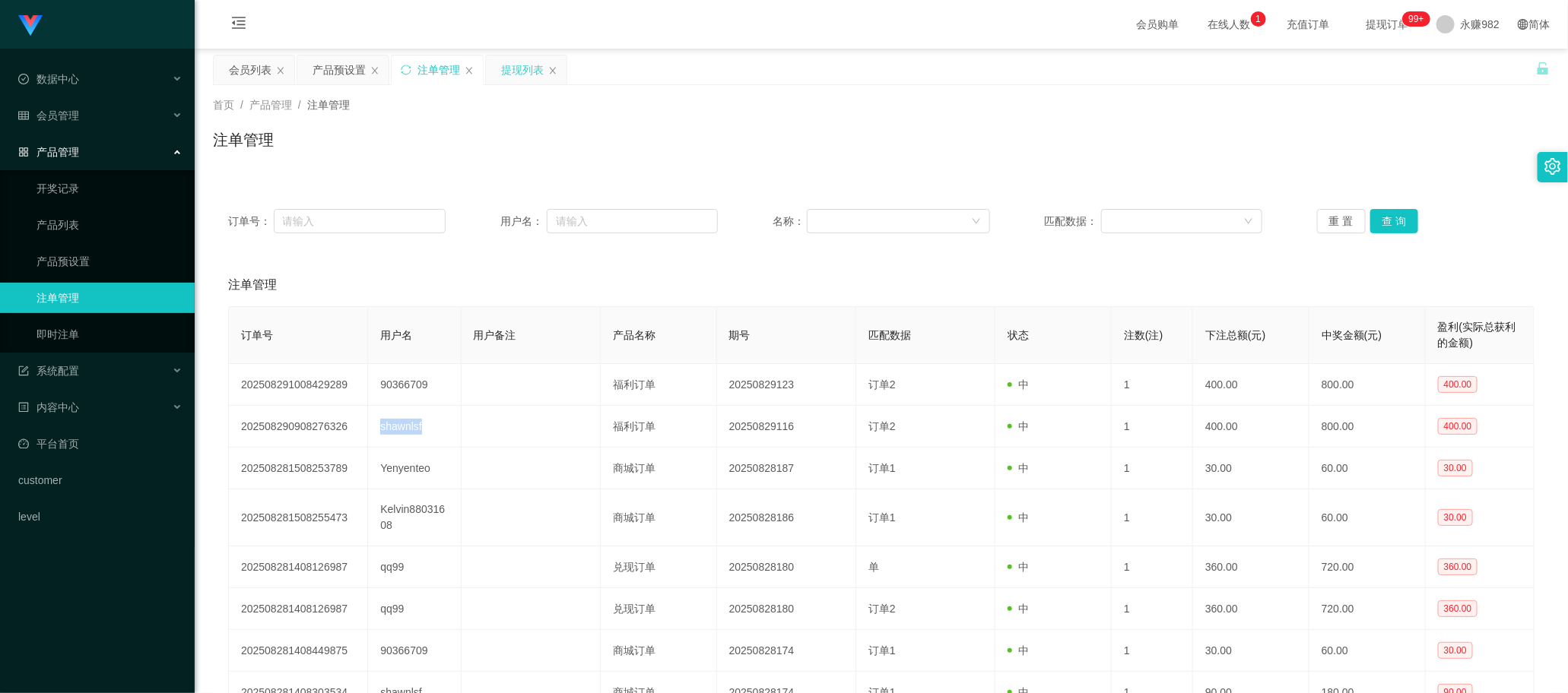
click at [507, 78] on div "提现列表" at bounding box center [522, 70] width 42 height 29
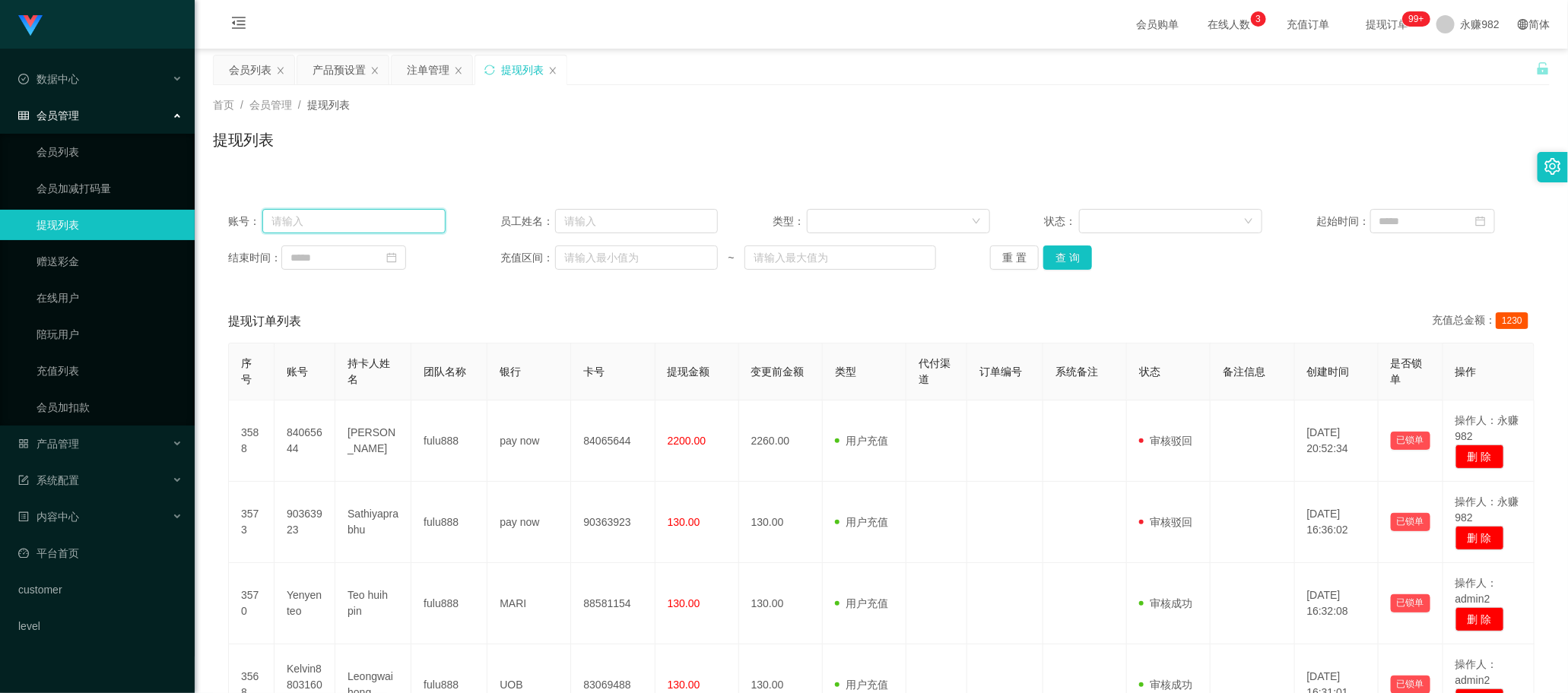
drag, startPoint x: 364, startPoint y: 230, endPoint x: 378, endPoint y: 230, distance: 14.0
click at [364, 230] on input "text" at bounding box center [354, 220] width 184 height 24
paste input "shawnlsf"
type input "shawnlsf"
click at [615, 259] on button "查 询" at bounding box center [1067, 257] width 48 height 24
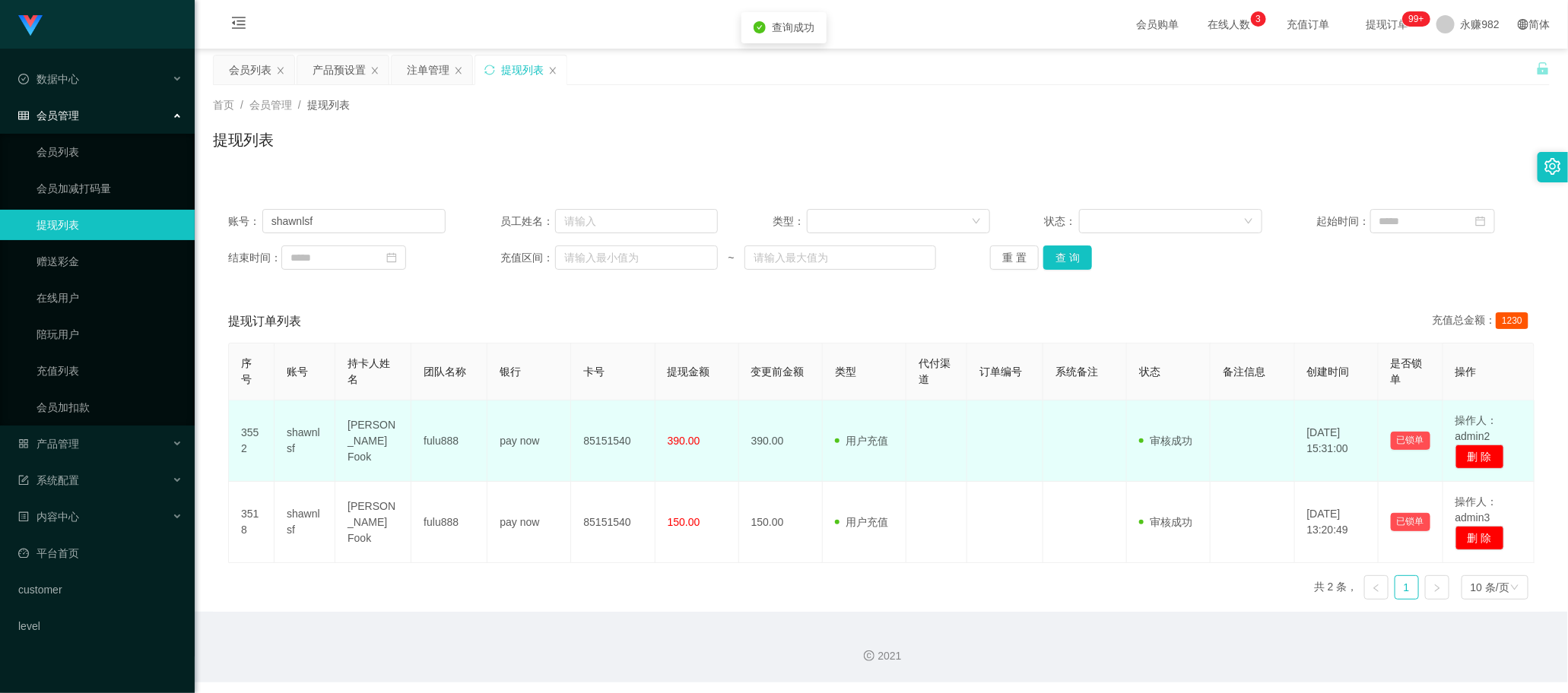
click at [374, 435] on td "[PERSON_NAME] Fook" at bounding box center [373, 441] width 76 height 82
copy td "[PERSON_NAME] Fook"
click at [615, 451] on td "85151540" at bounding box center [613, 441] width 83 height 82
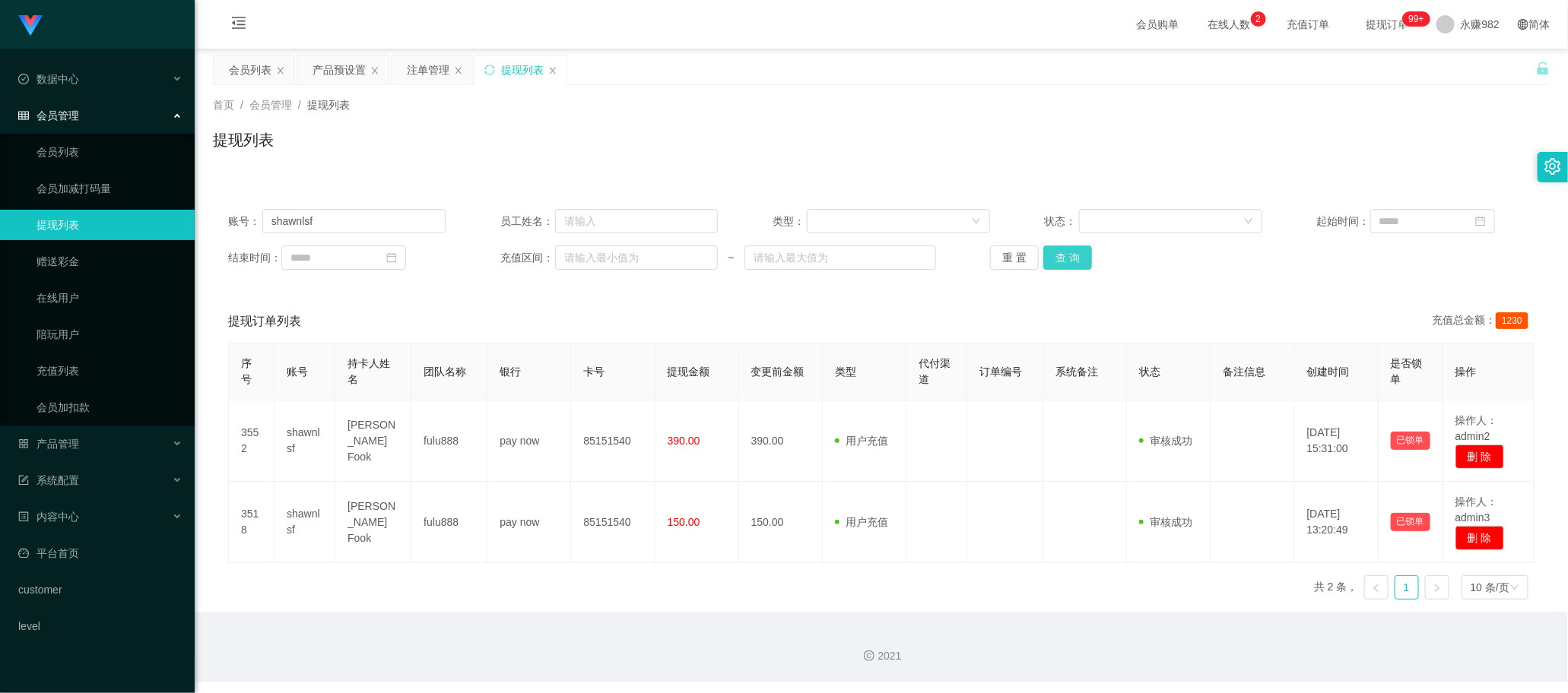
click at [615, 263] on button "查 询" at bounding box center [1067, 257] width 48 height 24
click at [370, 218] on input "shawnlsf" at bounding box center [354, 220] width 184 height 24
click at [615, 257] on button "查 询" at bounding box center [1067, 257] width 48 height 24
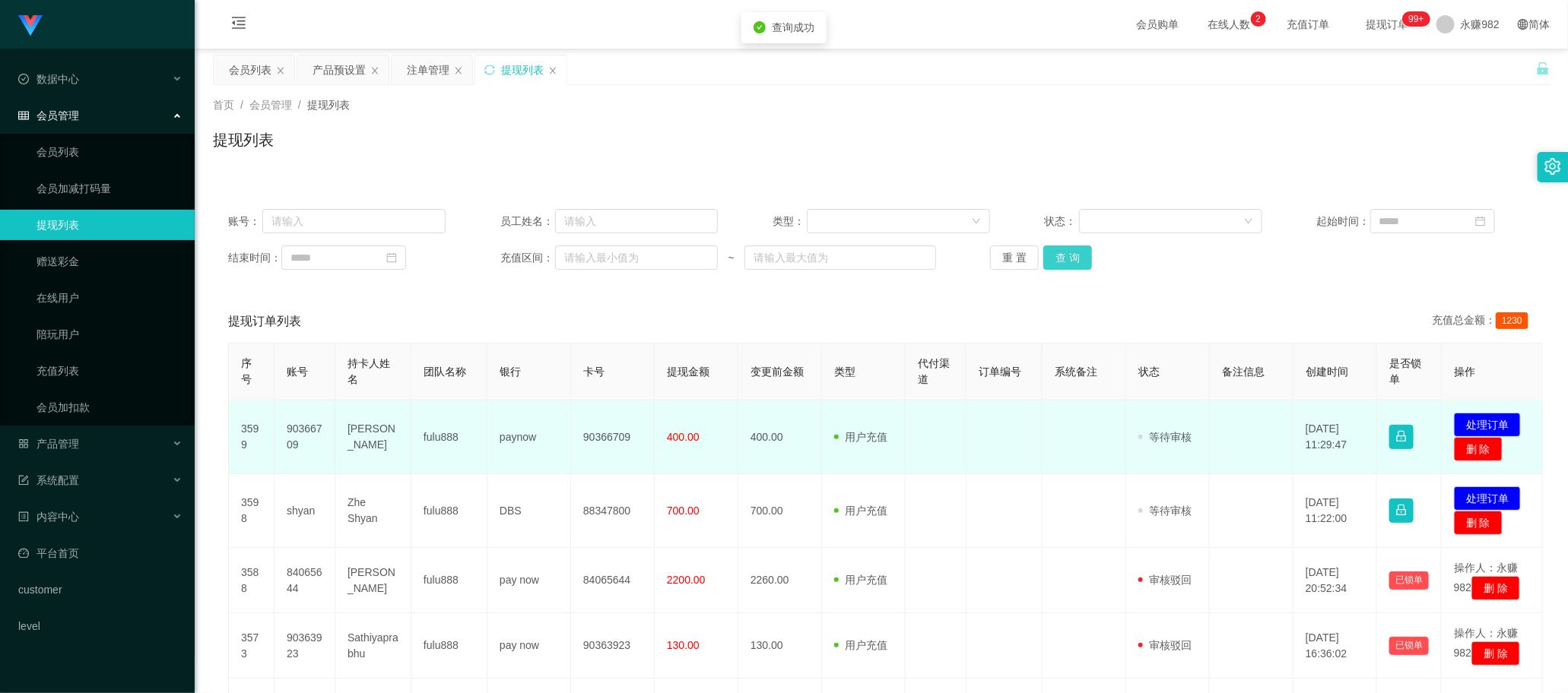
scroll to position [95, 0]
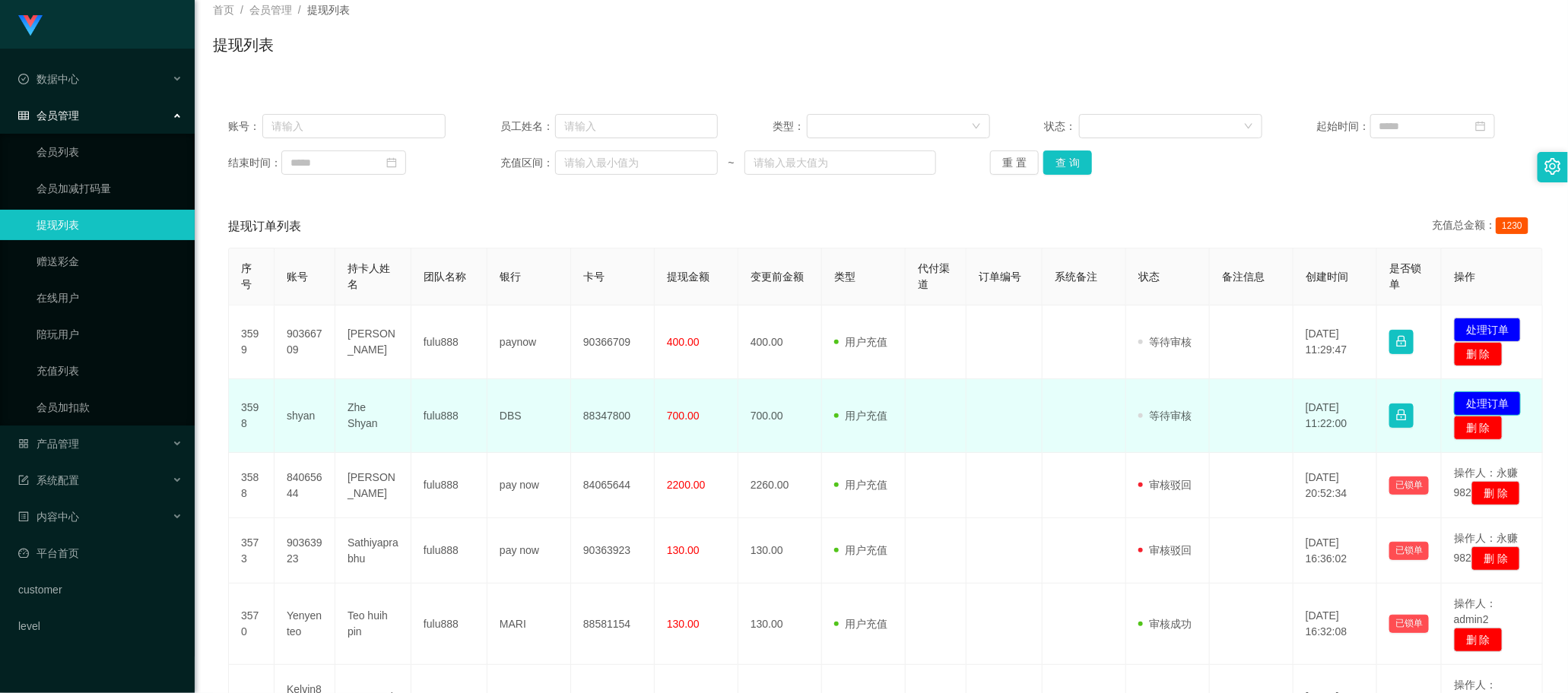
click at [615, 416] on button "处理订单" at bounding box center [1487, 403] width 67 height 24
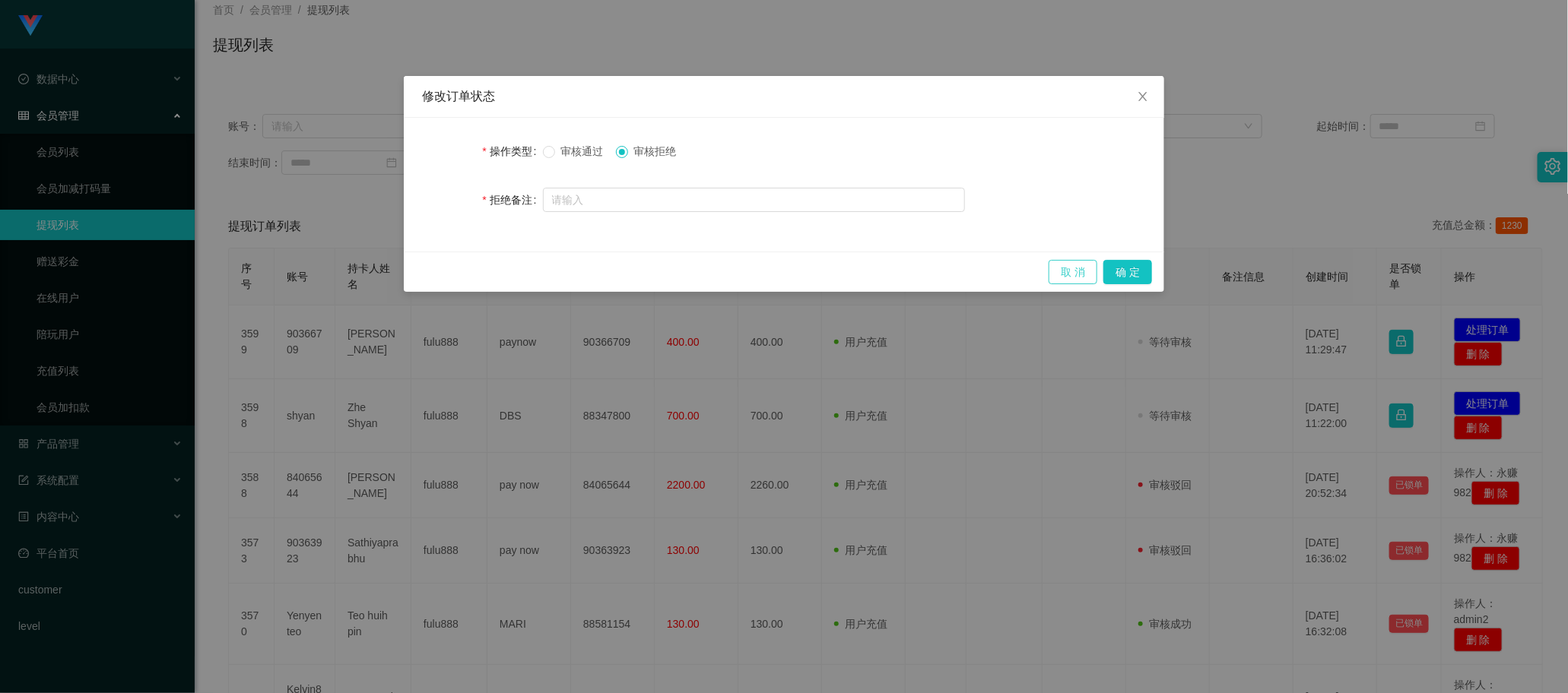
click at [615, 271] on button "取 消" at bounding box center [1073, 271] width 48 height 24
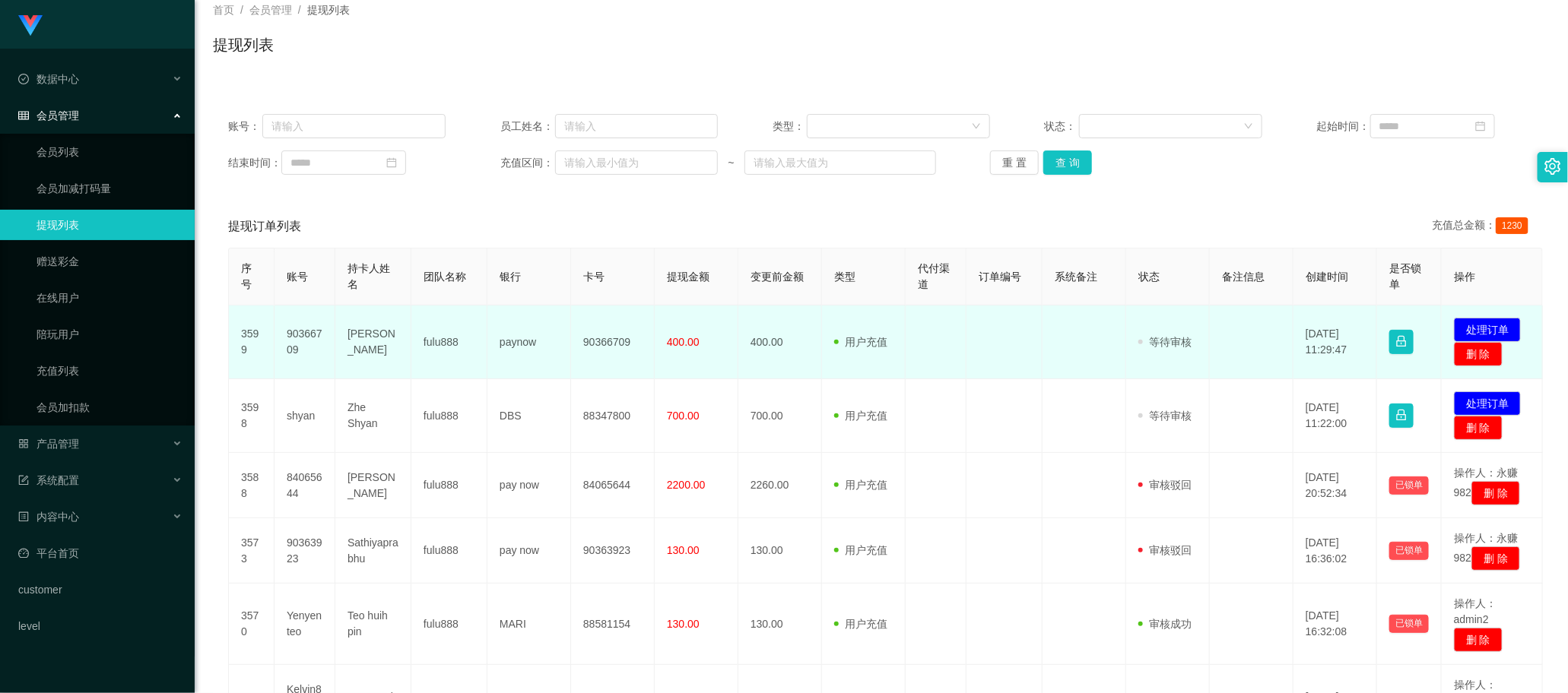
click at [309, 343] on td "90366709" at bounding box center [305, 342] width 61 height 74
copy td "90366709"
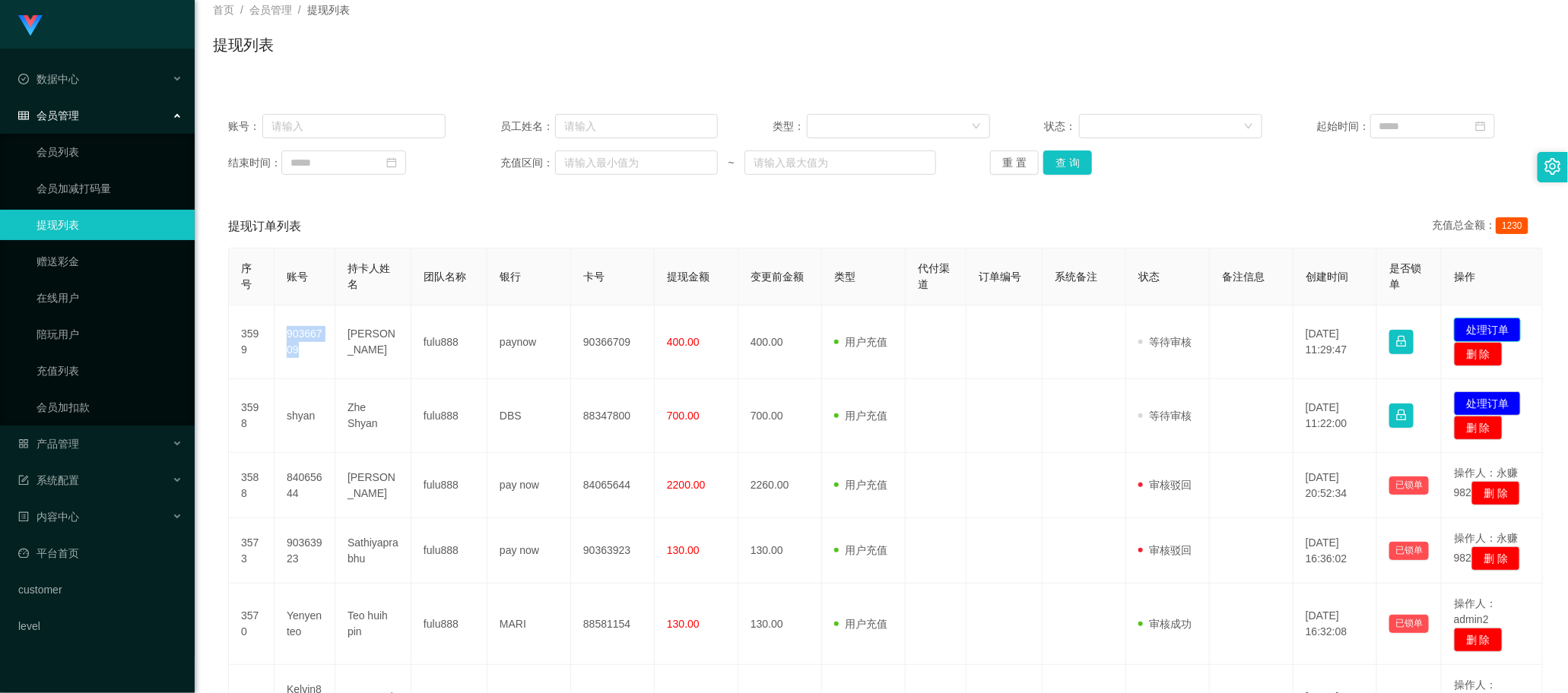
click at [615, 327] on button "处理订单" at bounding box center [1487, 329] width 67 height 24
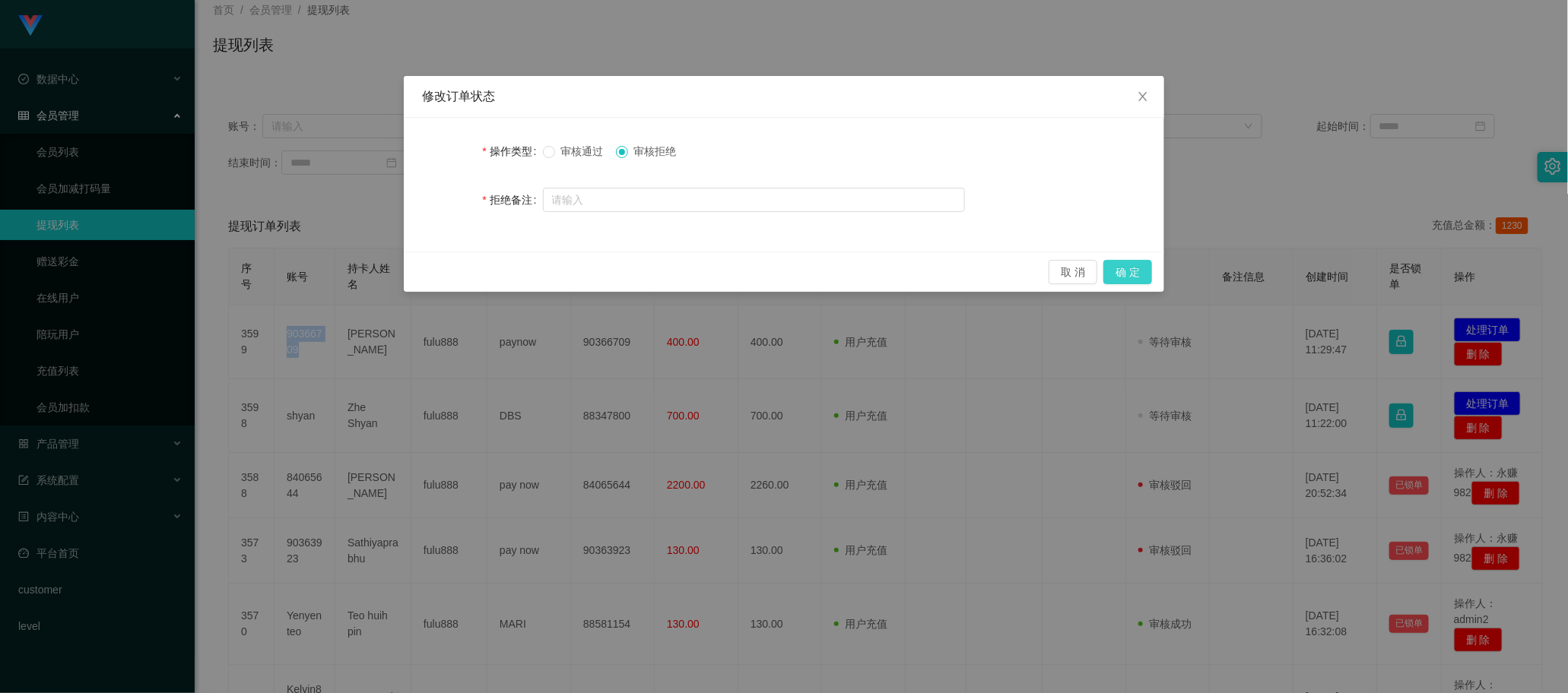
click at [615, 274] on button "确 定" at bounding box center [1128, 271] width 48 height 24
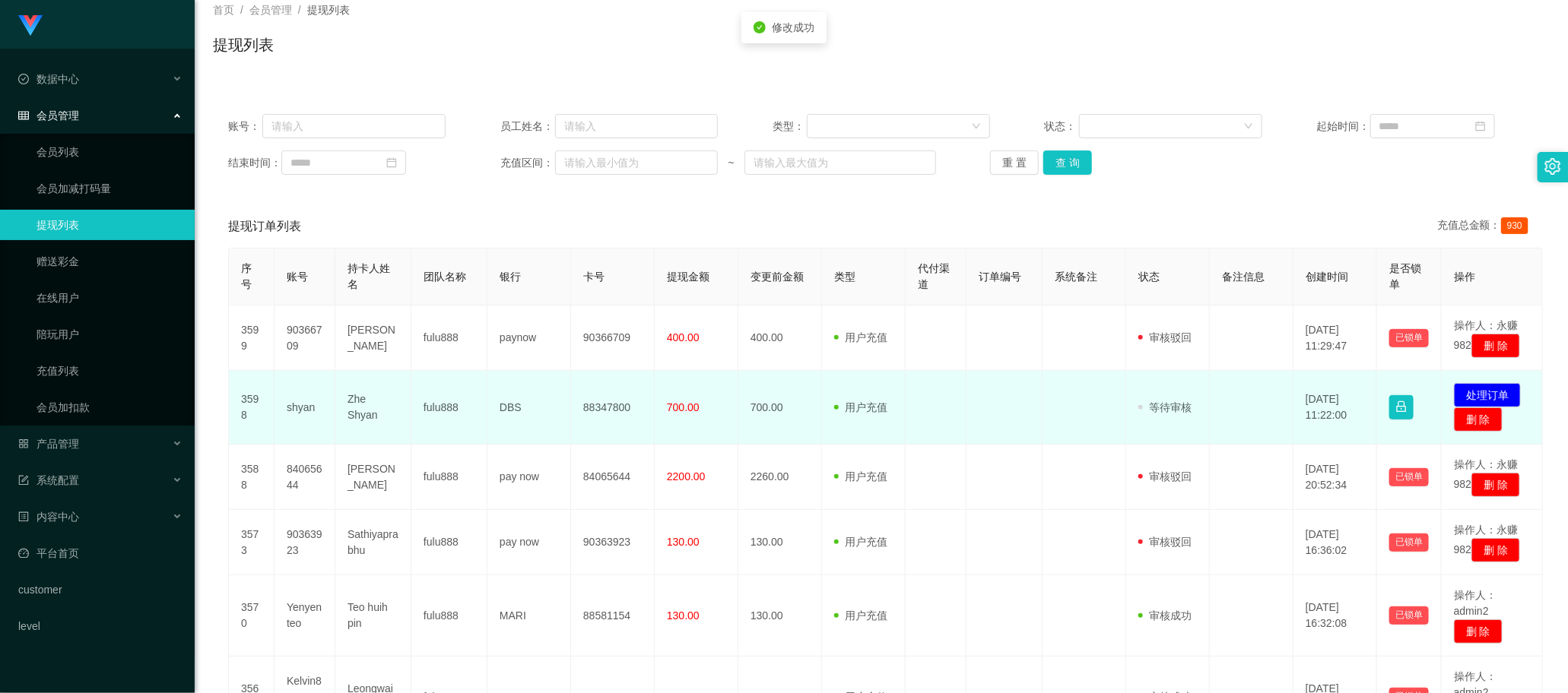
click at [300, 434] on td "shyan" at bounding box center [305, 408] width 61 height 74
copy td "shyan"
click at [615, 408] on button "处理订单" at bounding box center [1487, 394] width 67 height 24
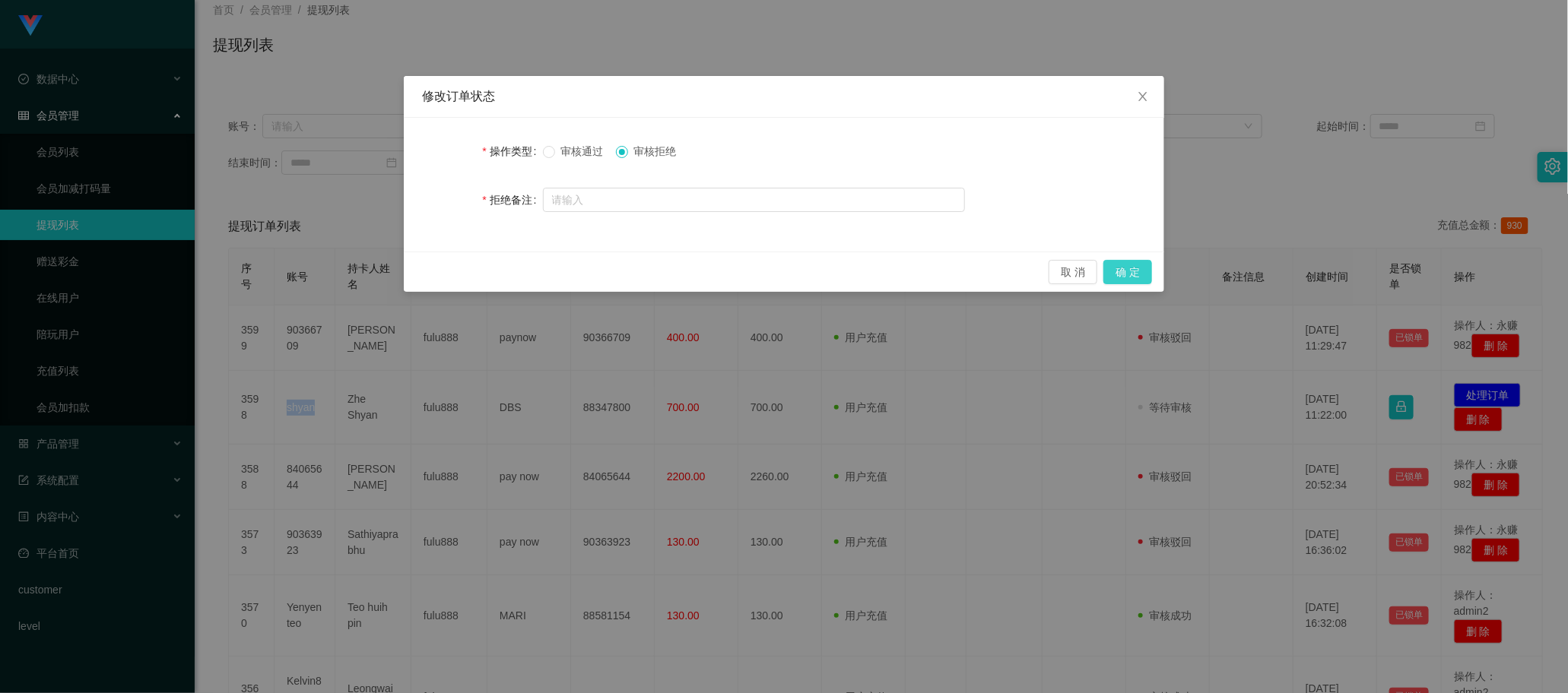
click at [615, 275] on button "确 定" at bounding box center [1128, 271] width 48 height 24
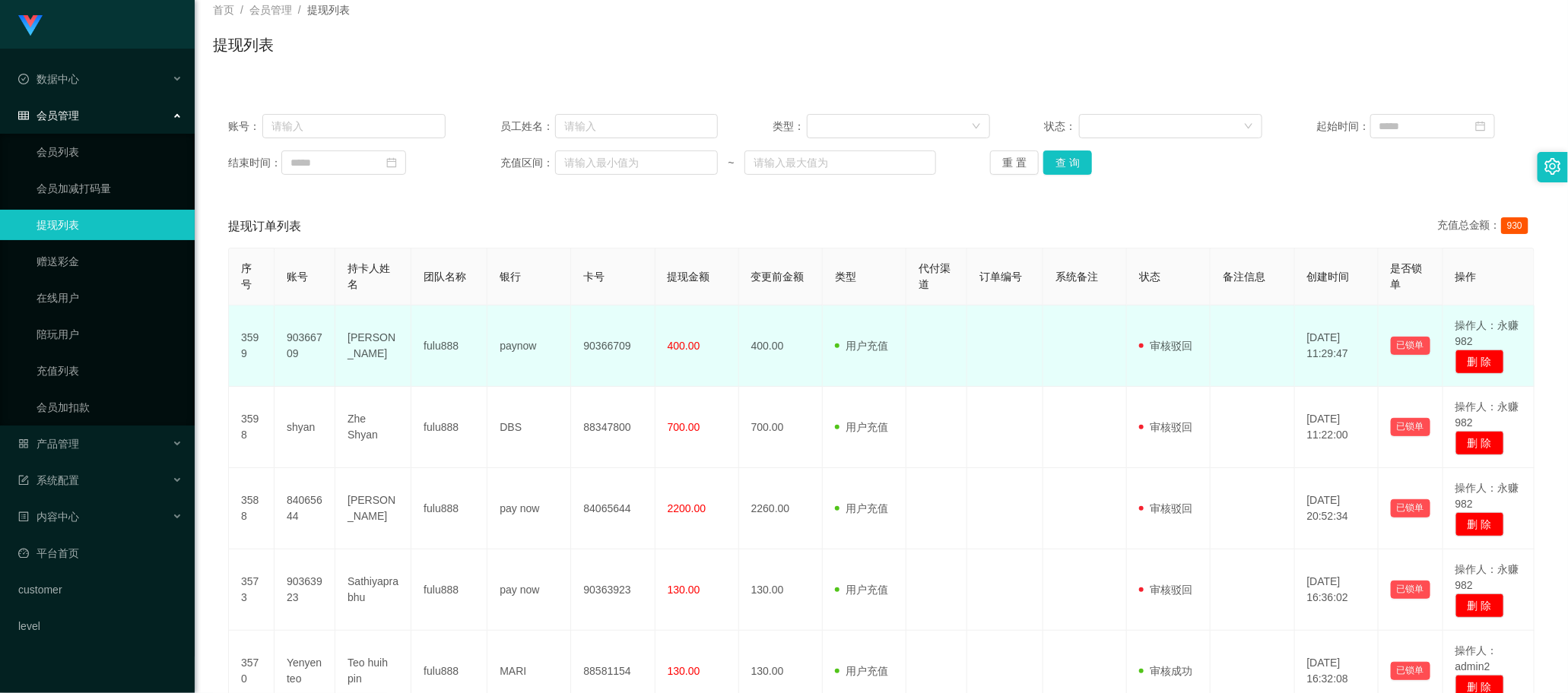
click at [615, 386] on td "400.00" at bounding box center [781, 346] width 83 height 82
click at [615, 385] on td "400.00" at bounding box center [697, 346] width 83 height 82
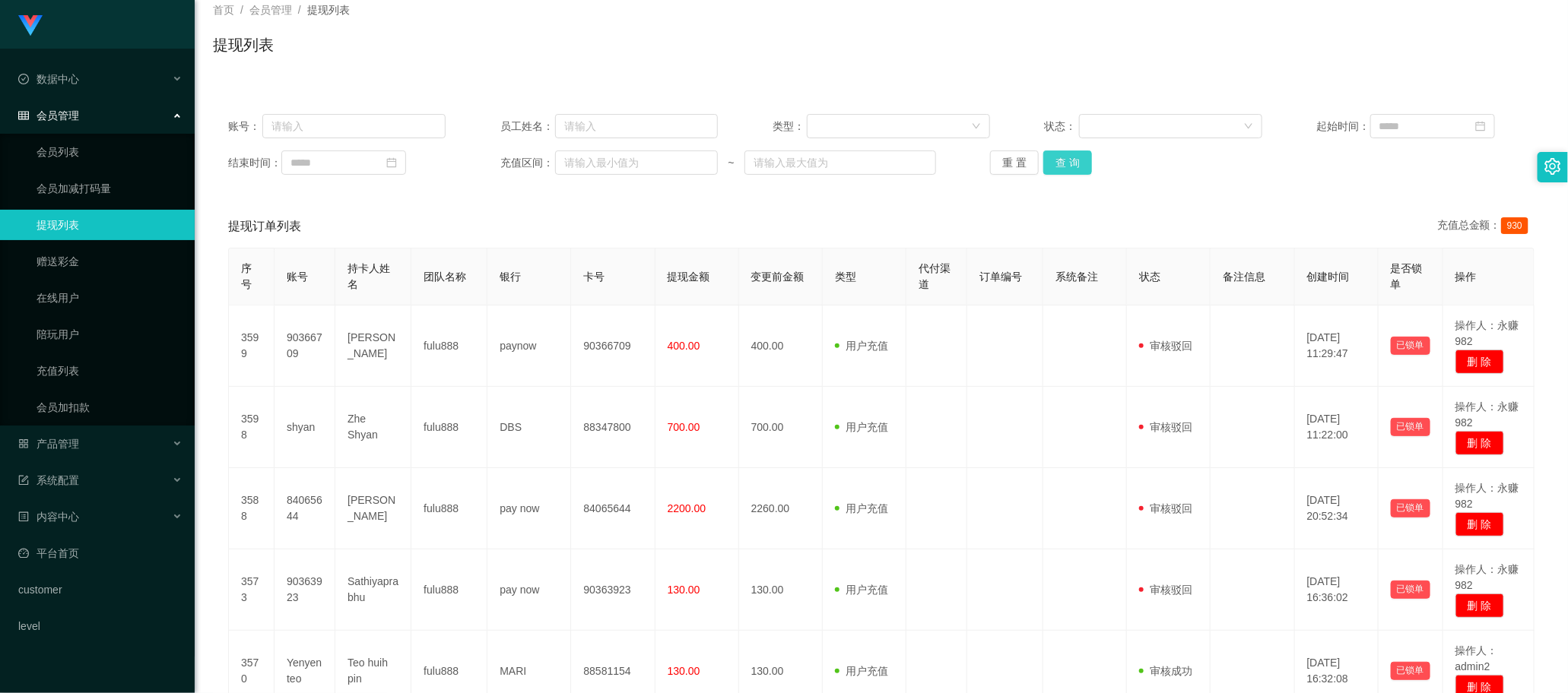
click at [615, 162] on button "查 询" at bounding box center [1067, 162] width 48 height 24
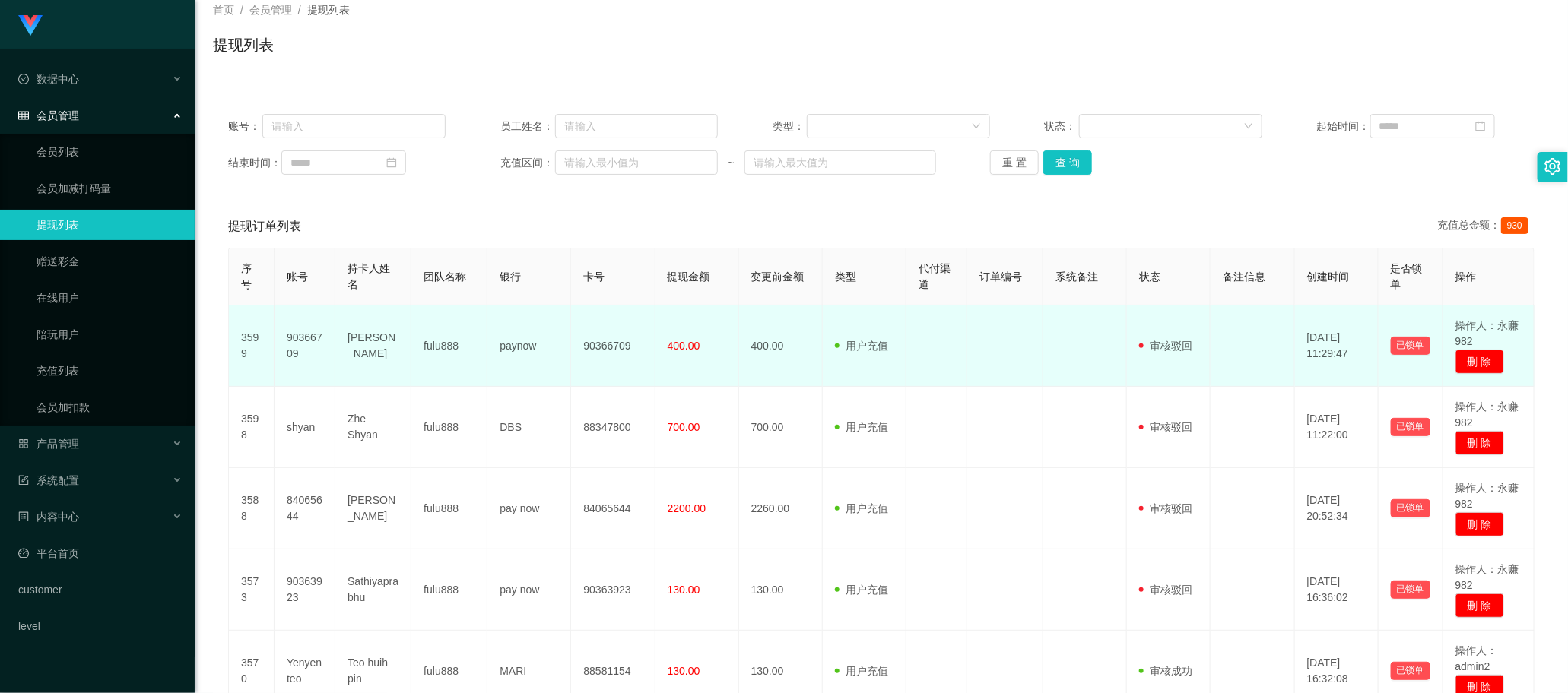
click at [615, 363] on td at bounding box center [936, 346] width 61 height 82
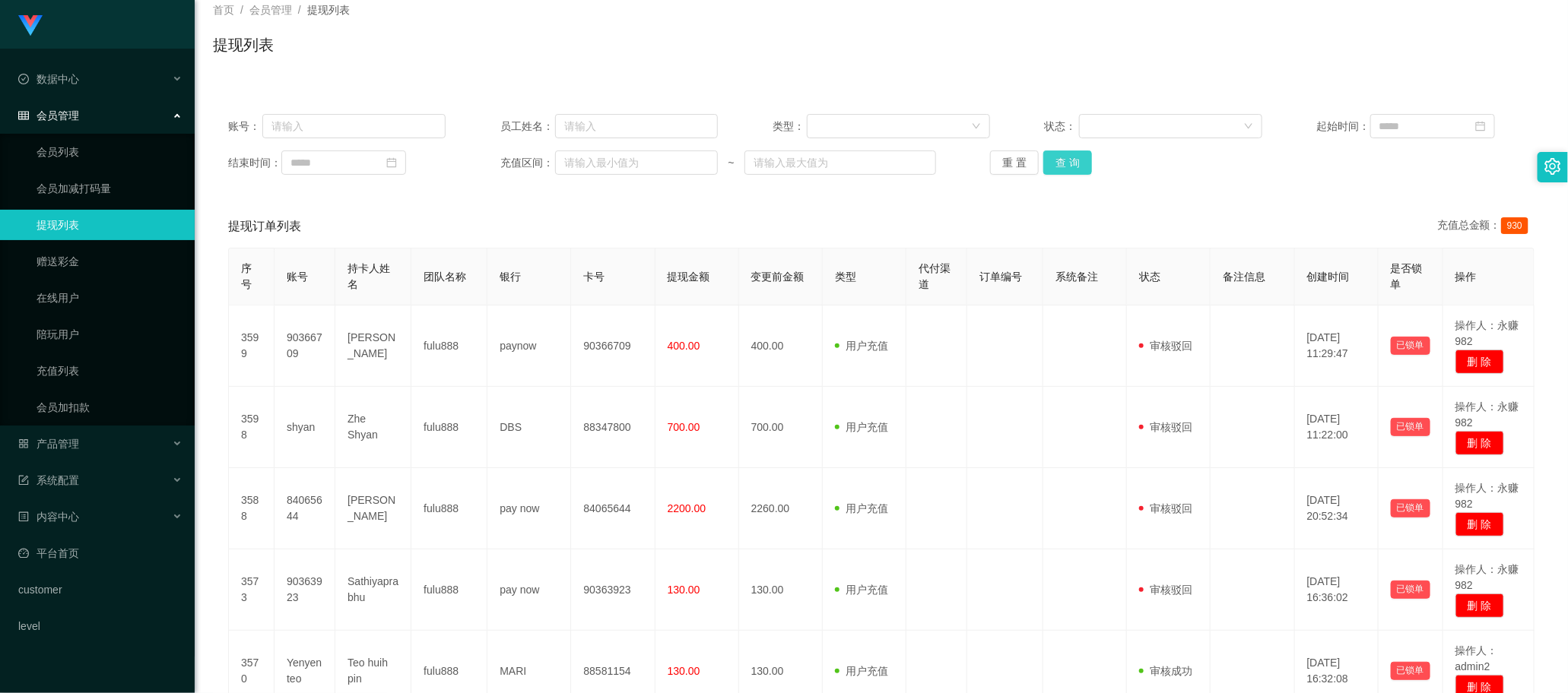
click at [615, 165] on button "查 询" at bounding box center [1067, 162] width 48 height 24
click at [615, 62] on div "提现列表" at bounding box center [881, 51] width 1337 height 35
click at [615, 162] on button "查 询" at bounding box center [1067, 162] width 48 height 24
click at [615, 158] on button "查 询" at bounding box center [1067, 162] width 48 height 24
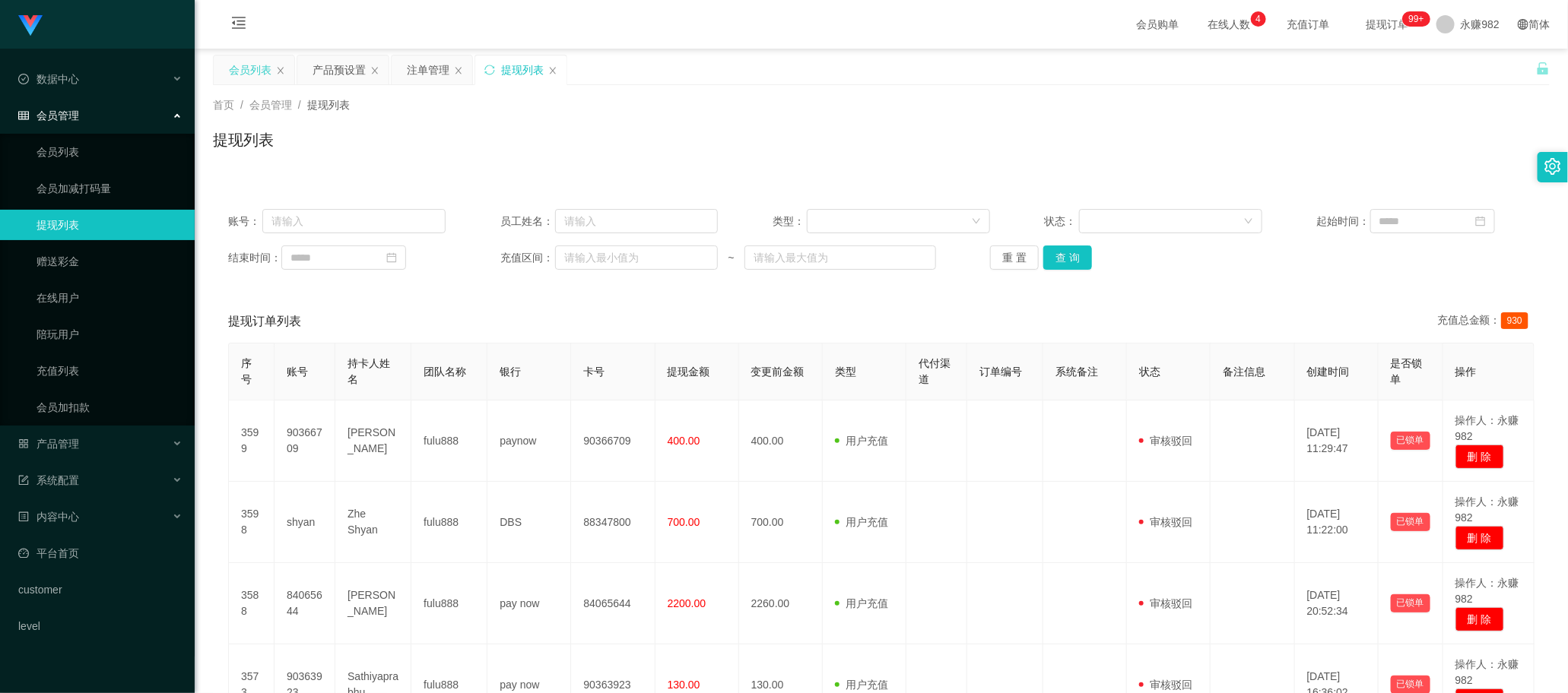
click at [217, 74] on div "会员列表" at bounding box center [254, 70] width 81 height 29
click at [234, 75] on div "会员列表" at bounding box center [250, 70] width 42 height 29
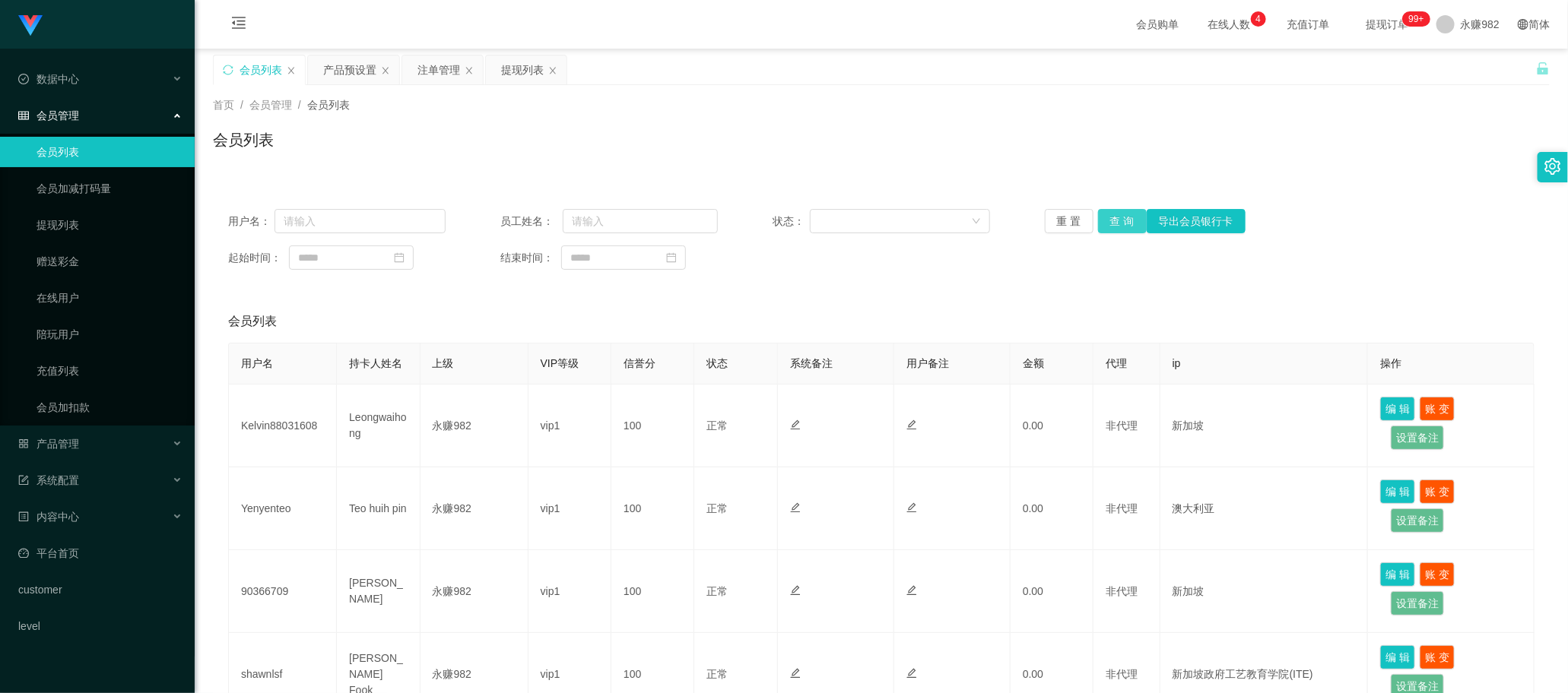
click at [615, 211] on button "查 询" at bounding box center [1122, 220] width 48 height 24
click at [100, 445] on div "产品管理" at bounding box center [97, 443] width 195 height 31
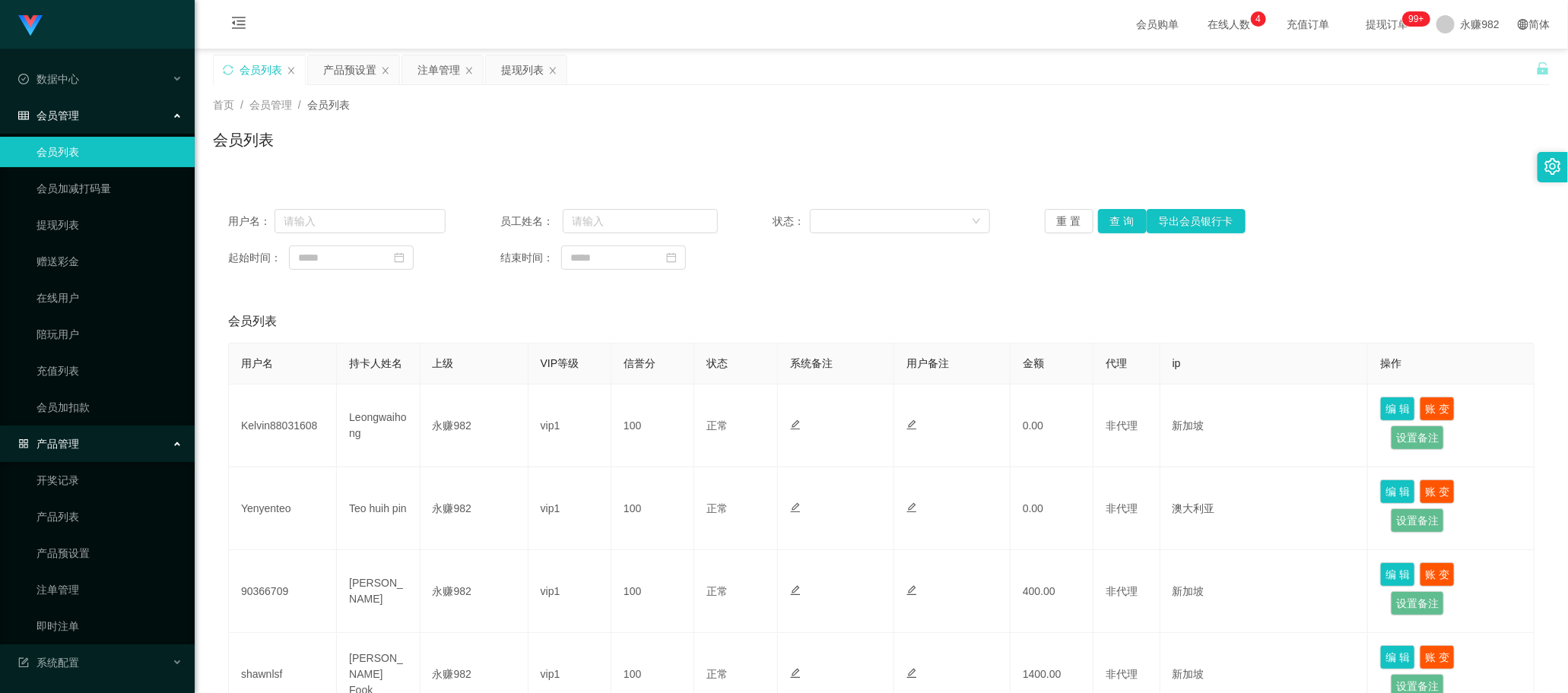
click at [100, 445] on div "产品管理" at bounding box center [97, 443] width 195 height 31
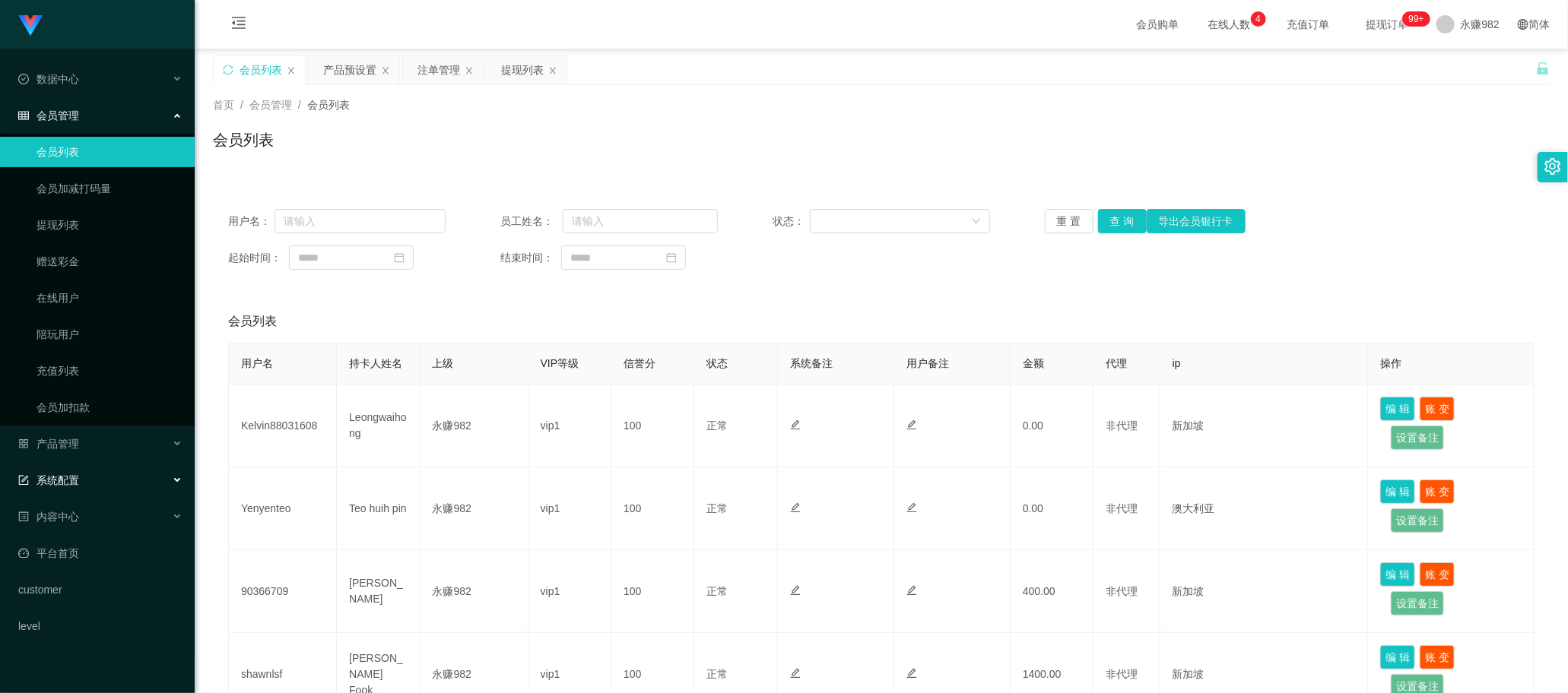
click at [97, 475] on div "系统配置" at bounding box center [97, 480] width 195 height 31
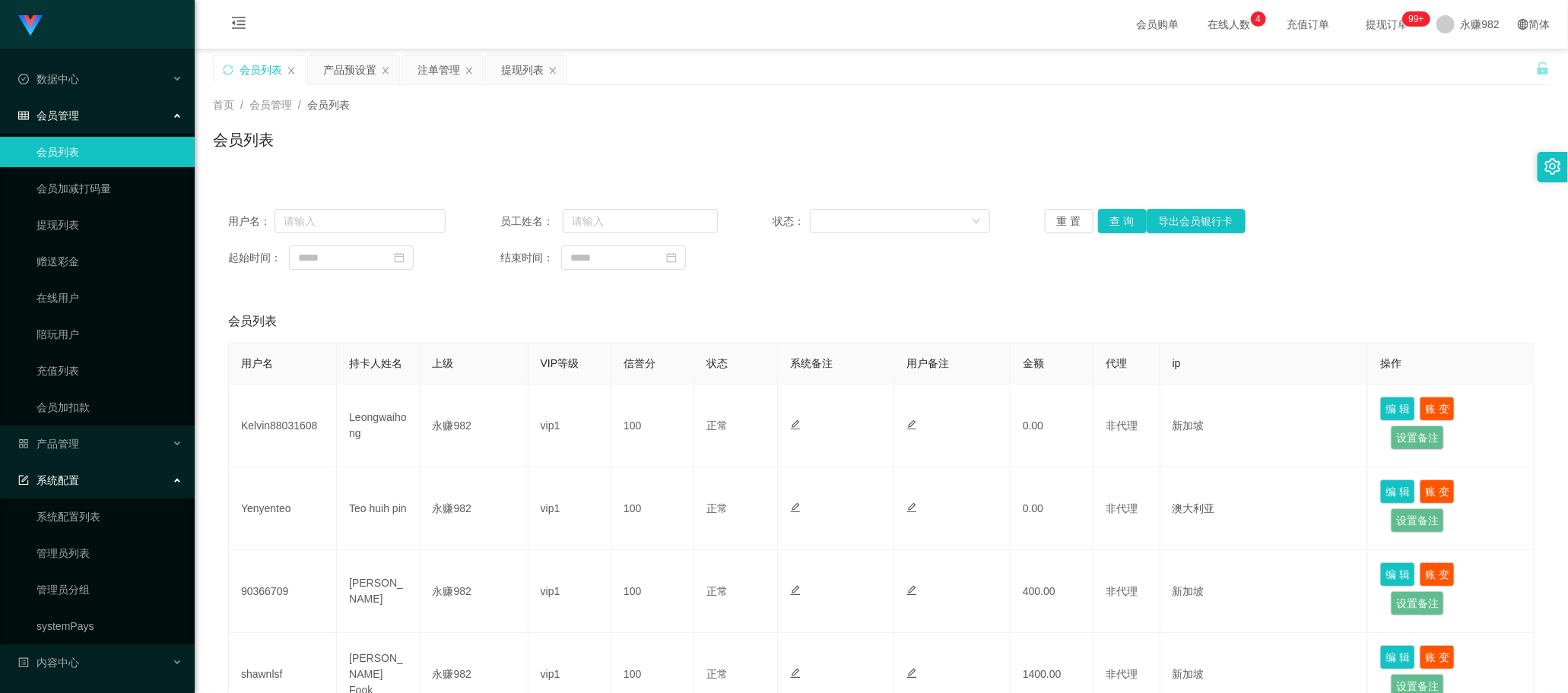
click at [97, 476] on div "系统配置" at bounding box center [97, 480] width 195 height 31
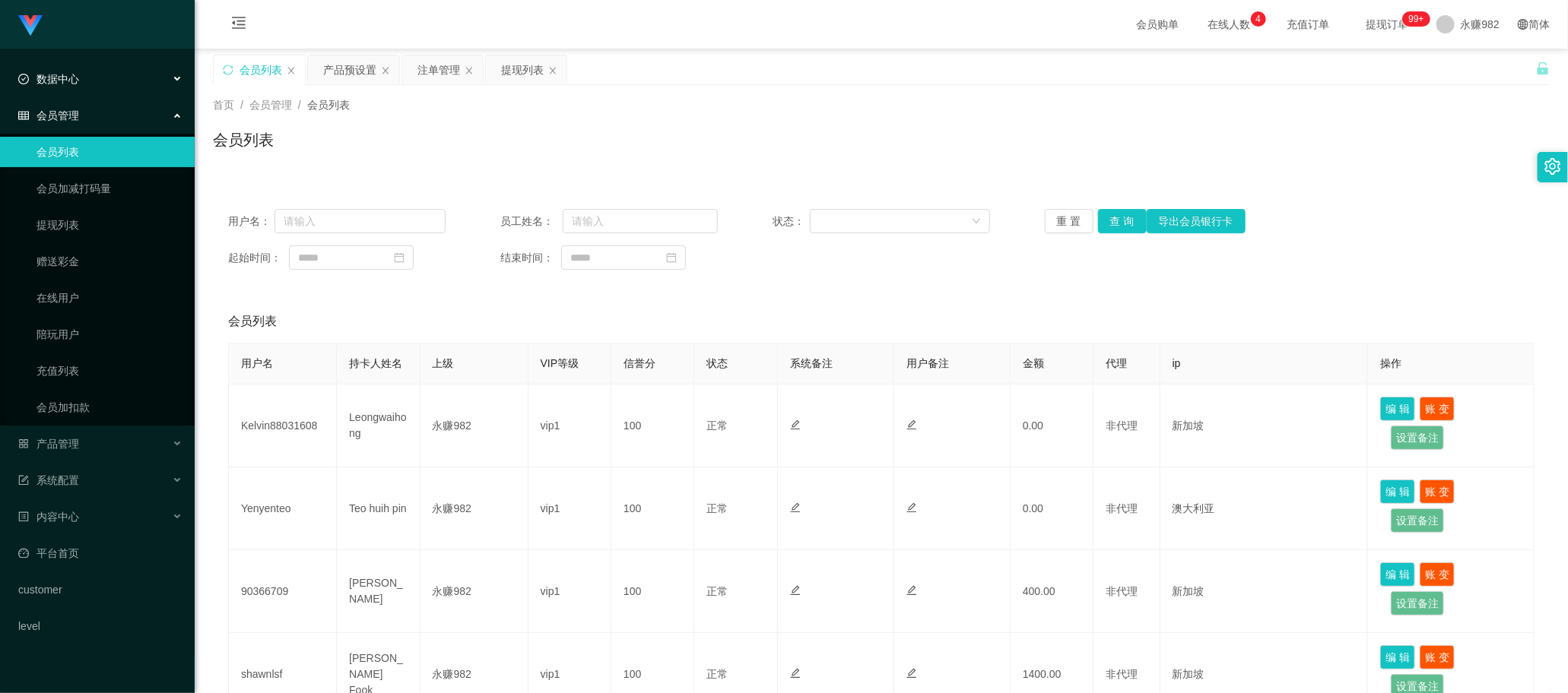
click at [90, 86] on div "数据中心" at bounding box center [97, 79] width 195 height 31
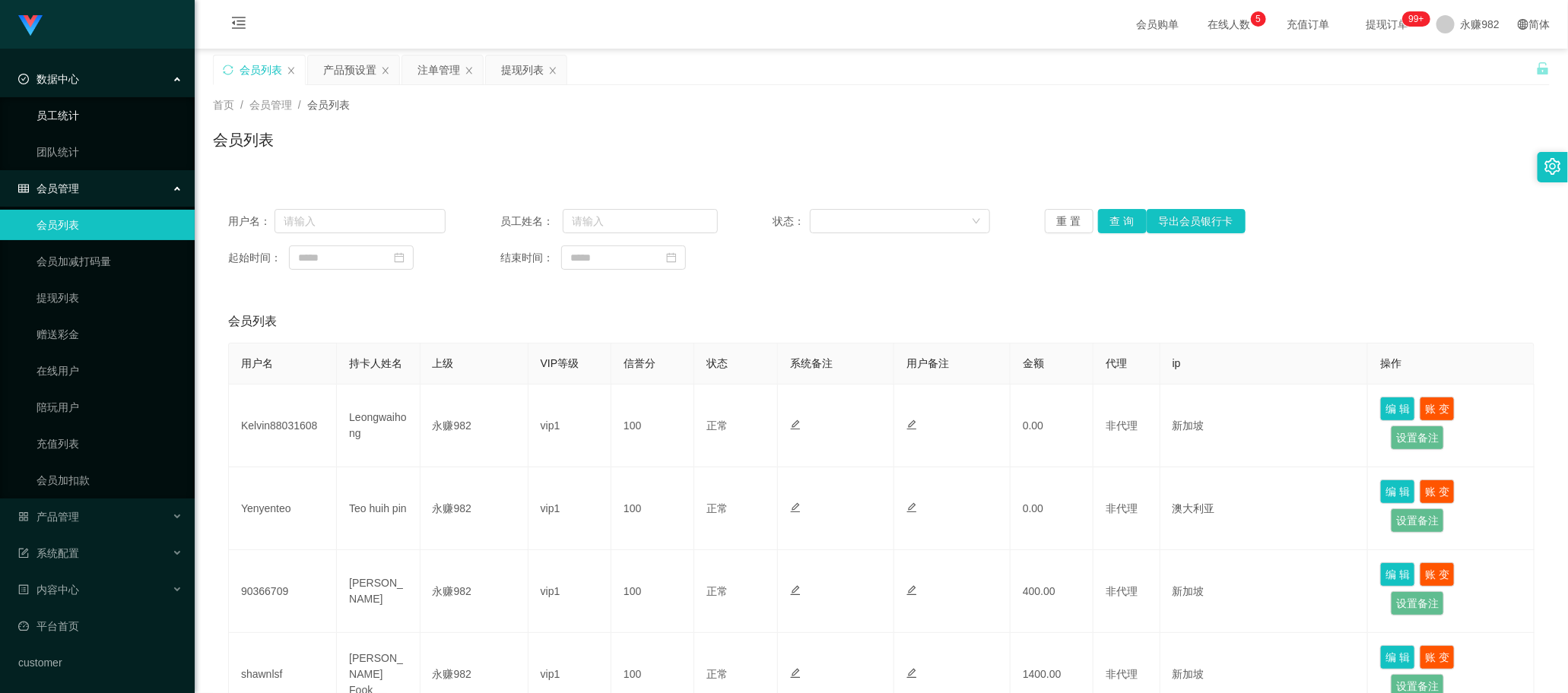
click at [85, 115] on link "员工统计" at bounding box center [109, 116] width 146 height 31
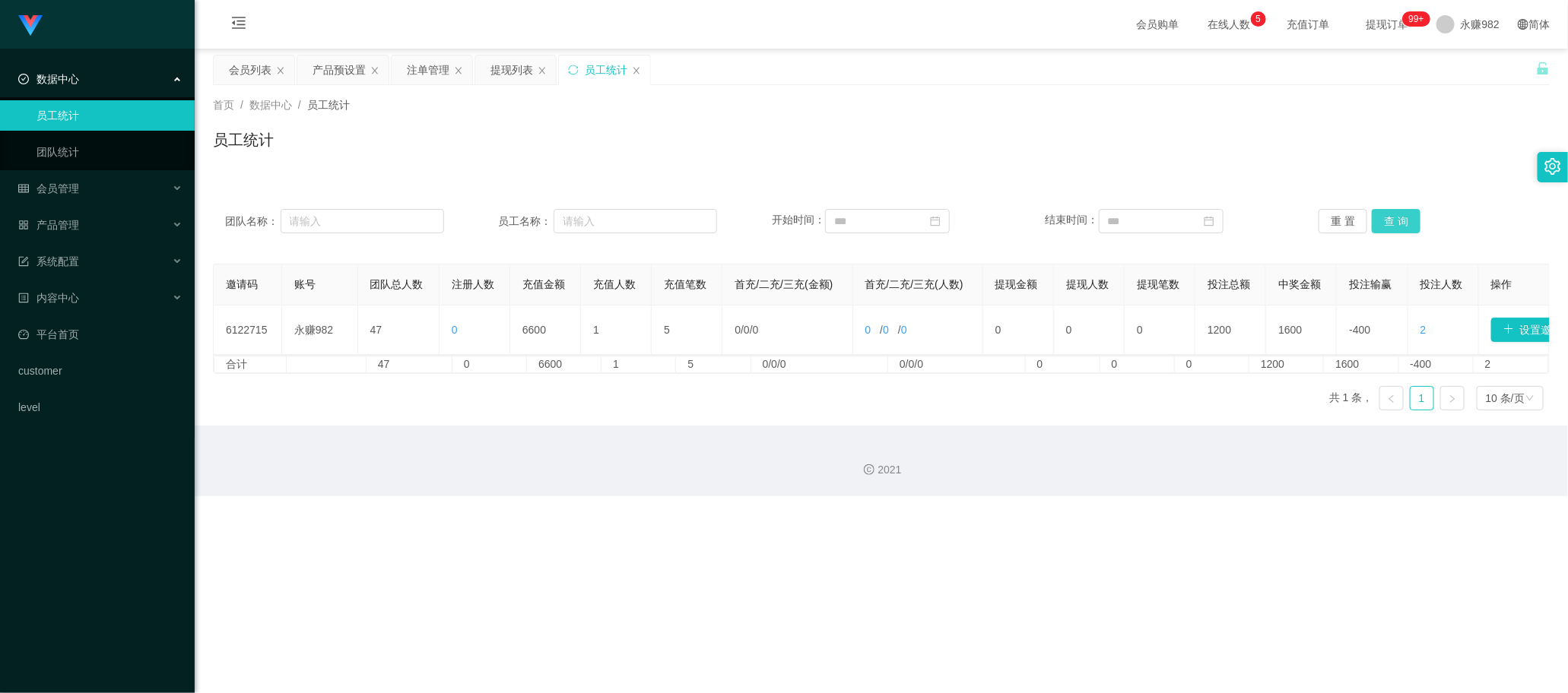
click at [615, 222] on button "查 询" at bounding box center [1396, 220] width 48 height 24
click at [615, 226] on button "查 询" at bounding box center [1396, 220] width 48 height 24
click at [615, 229] on button "查 询" at bounding box center [1396, 220] width 48 height 24
drag, startPoint x: 782, startPoint y: 462, endPoint x: 805, endPoint y: 454, distance: 24.4
click at [615, 462] on div "2021" at bounding box center [881, 461] width 1373 height 71
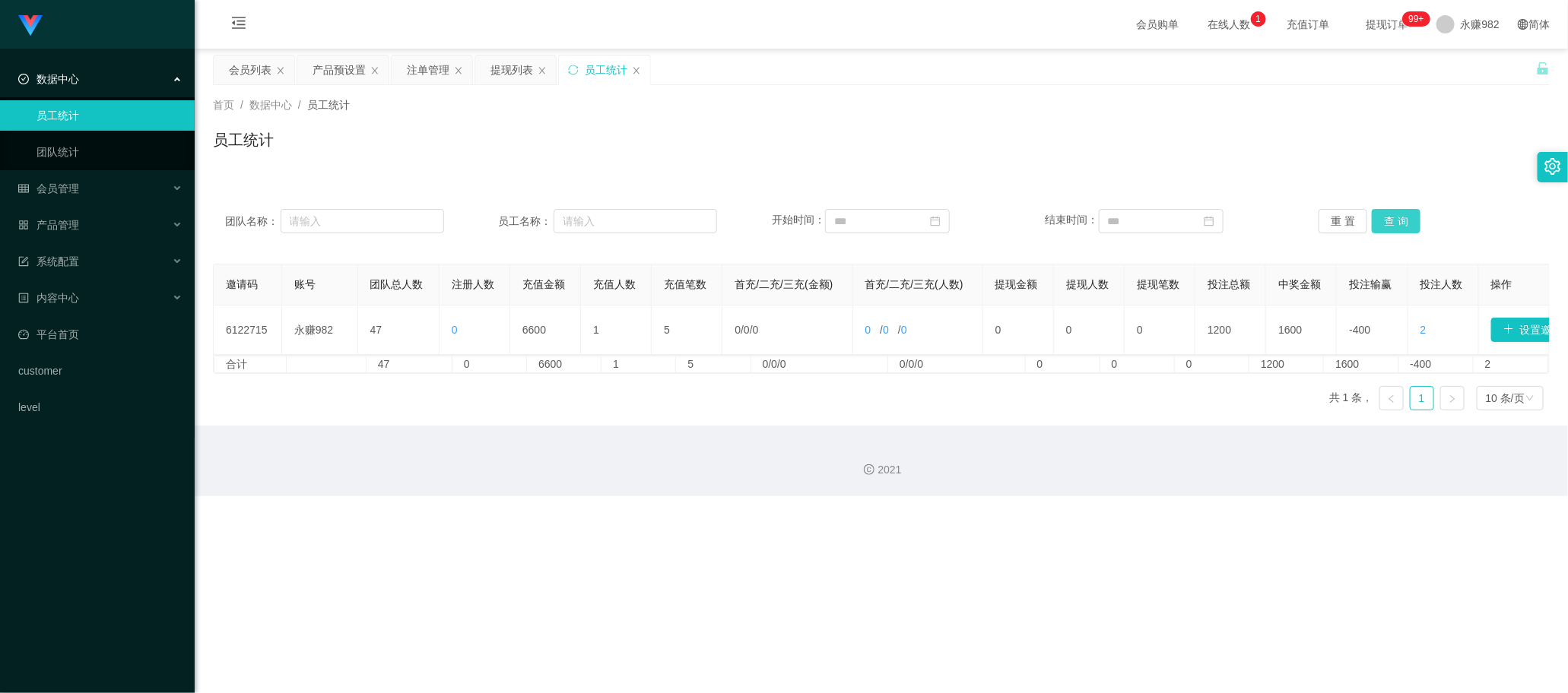
click at [615, 226] on button "查 询" at bounding box center [1396, 220] width 48 height 24
click at [615, 218] on button "查 询" at bounding box center [1396, 220] width 48 height 24
click at [615, 517] on div "Shopee工作台代理端 数据中心 员工统计 团队统计 会员管理 会员列表 会员加减打码量 提现列表 赠送彩金 在线用户 陪玩用户 充值列表 会员加扣款 产品…" at bounding box center [784, 346] width 1568 height 693
click at [615, 220] on button "查 询" at bounding box center [1396, 220] width 48 height 24
click at [538, 465] on div "2021" at bounding box center [881, 461] width 1373 height 71
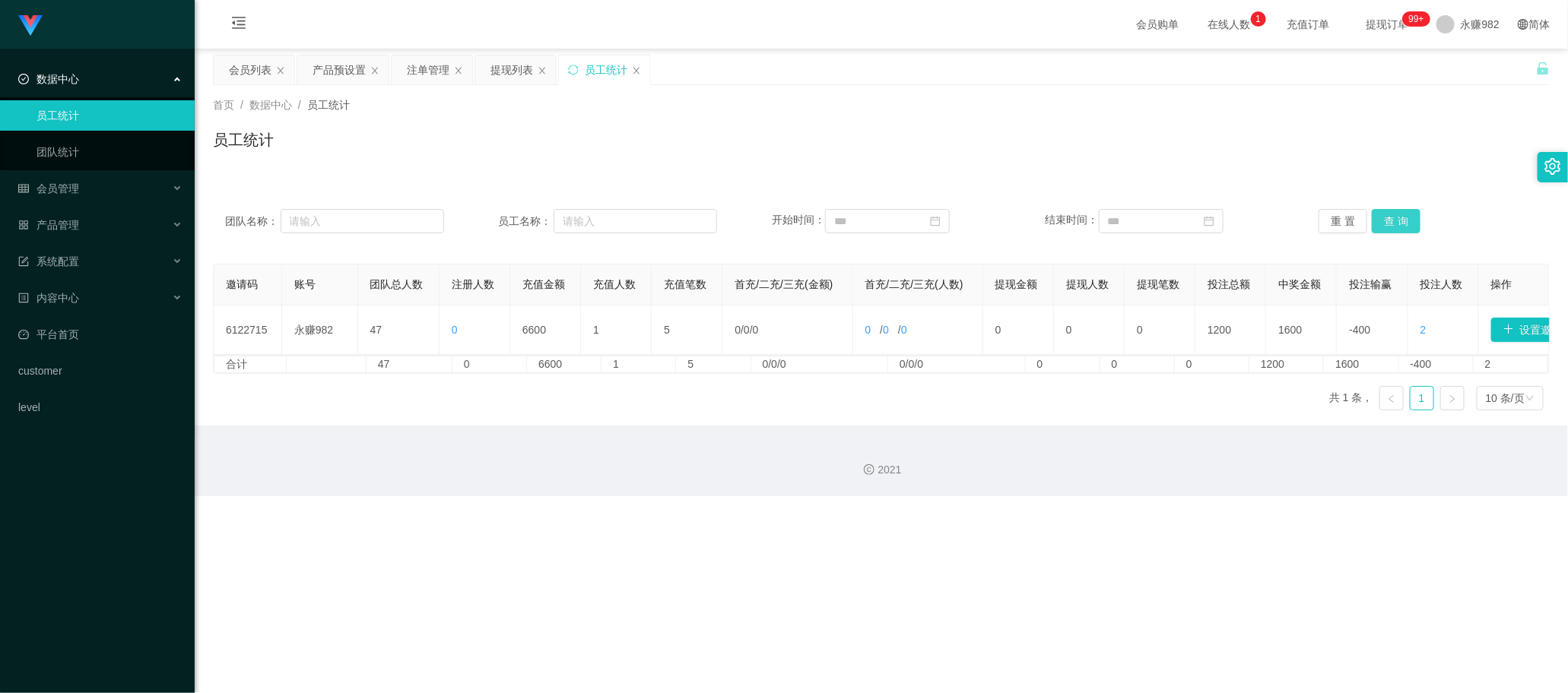
click at [615, 217] on button "查 询" at bounding box center [1396, 220] width 48 height 24
click at [500, 68] on div "提现列表" at bounding box center [511, 70] width 42 height 29
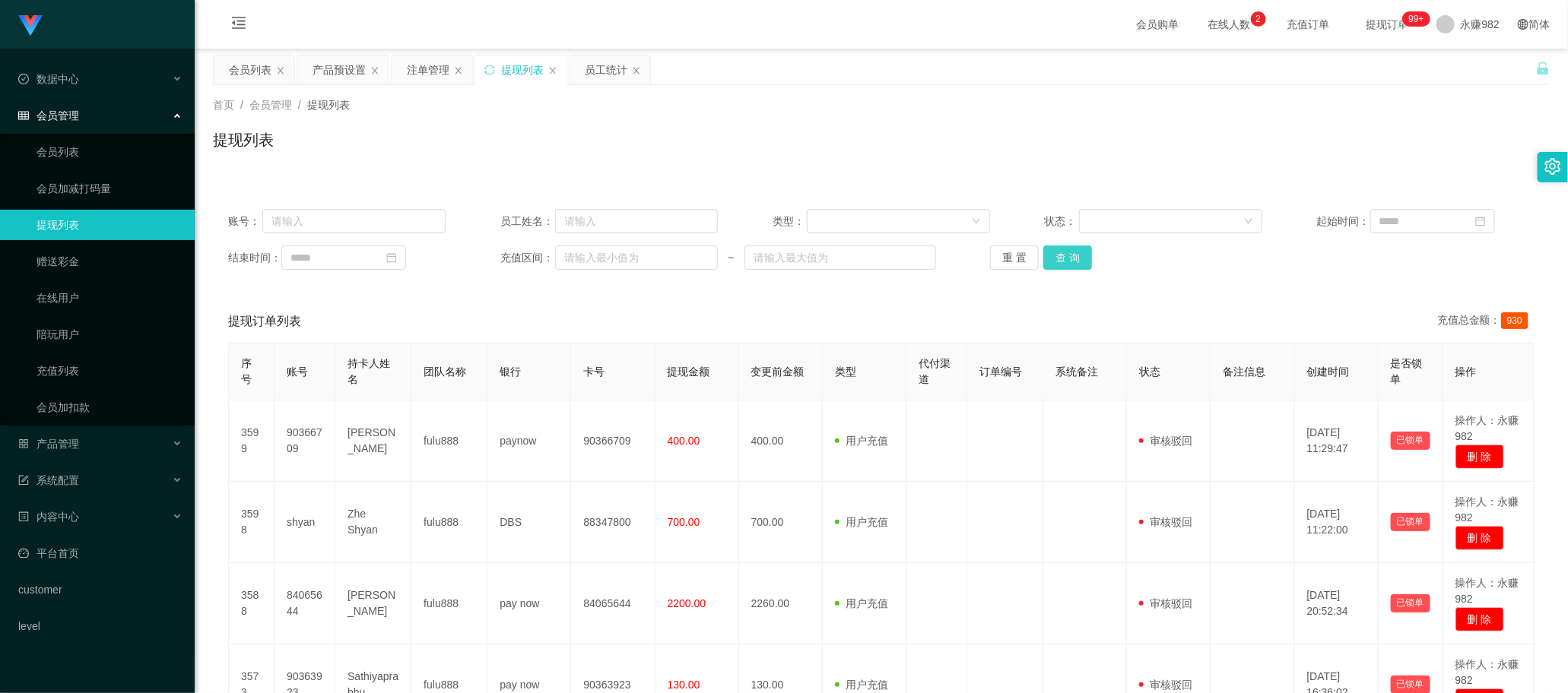
click at [615, 260] on button "查 询" at bounding box center [1067, 257] width 48 height 24
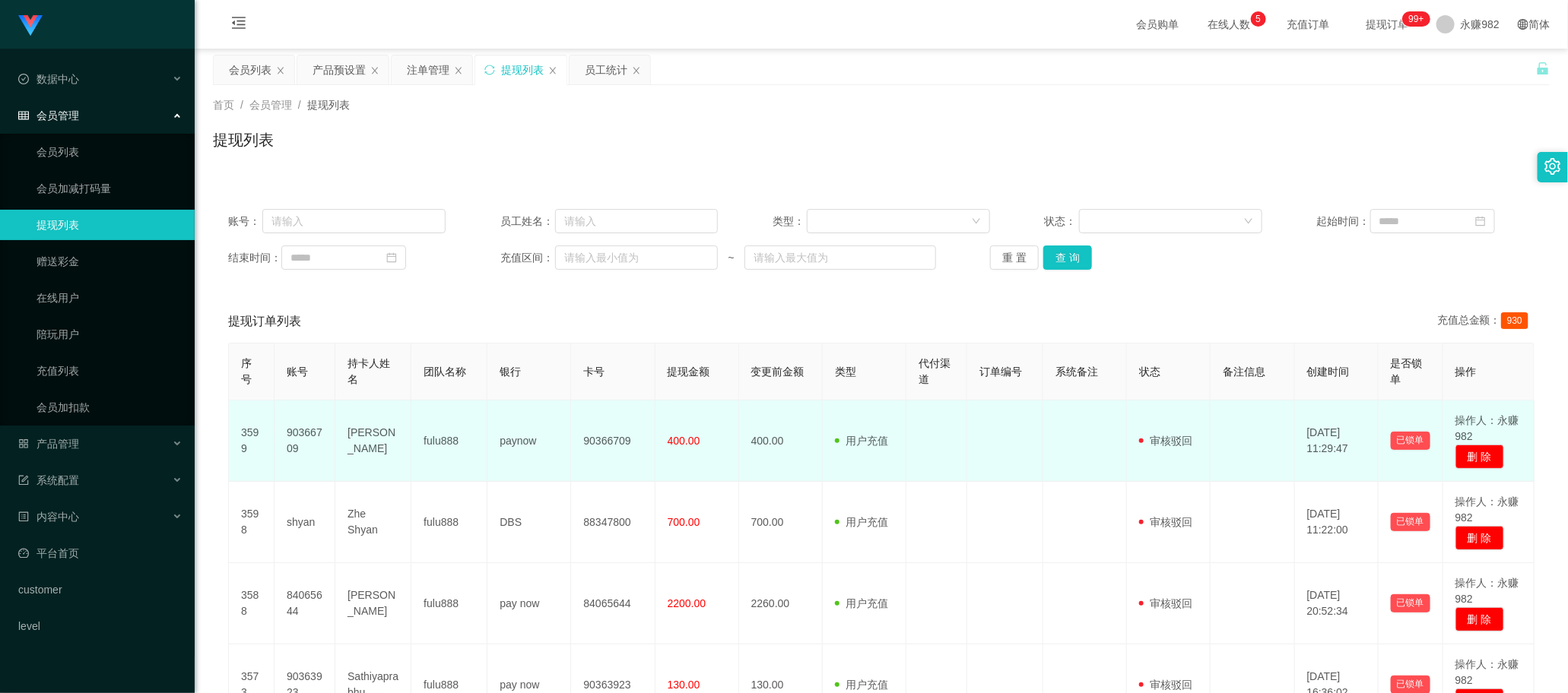
click at [615, 446] on td at bounding box center [936, 441] width 61 height 82
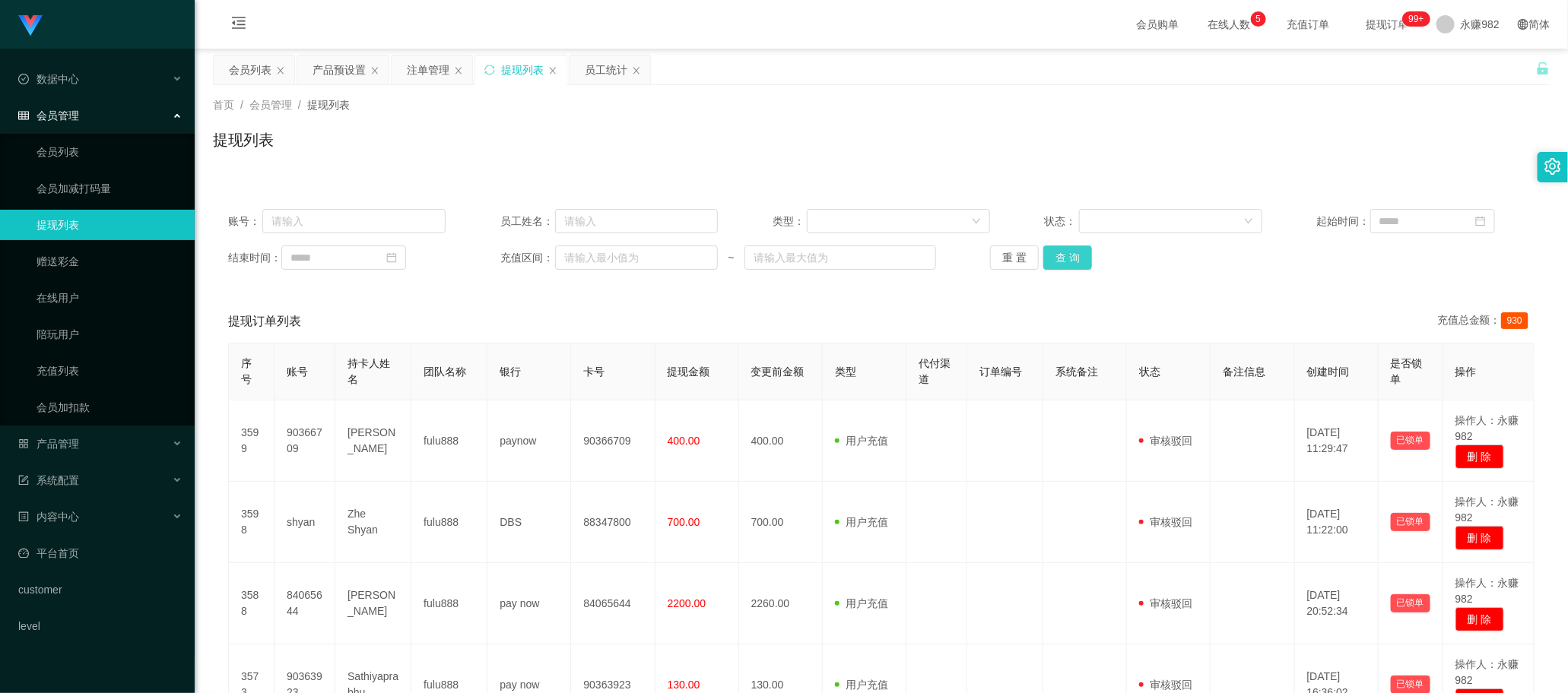
click at [615, 260] on button "查 询" at bounding box center [1067, 257] width 48 height 24
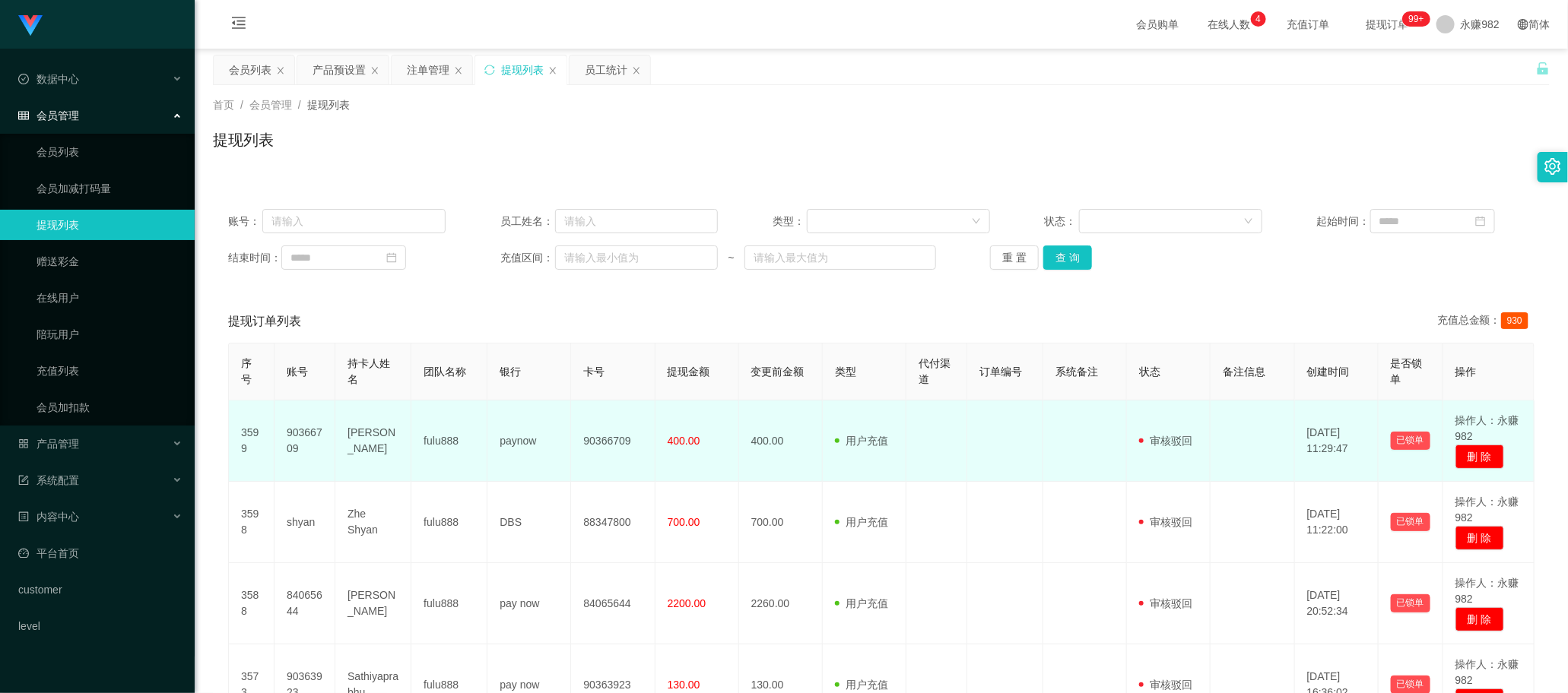
click at [615, 477] on td at bounding box center [936, 441] width 61 height 82
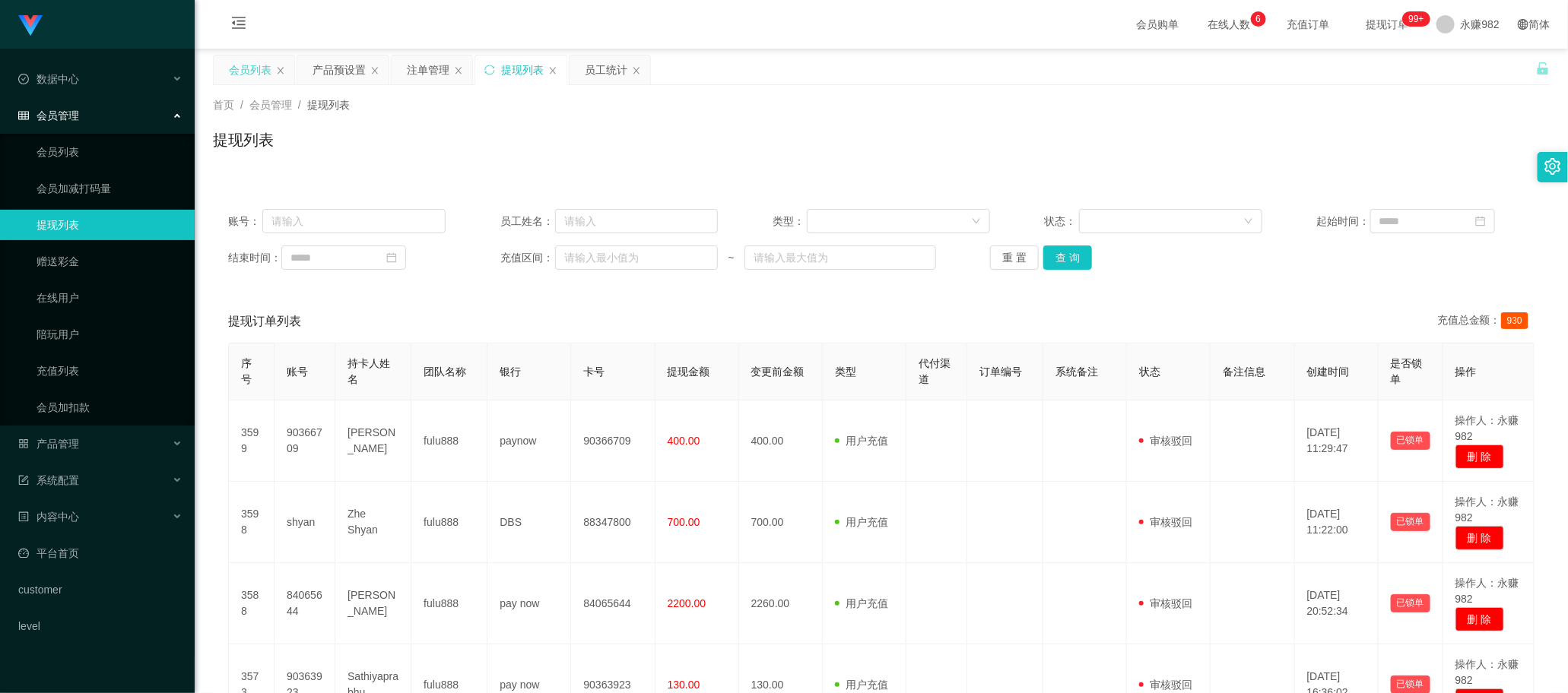
click at [229, 66] on div "会员列表" at bounding box center [250, 70] width 42 height 29
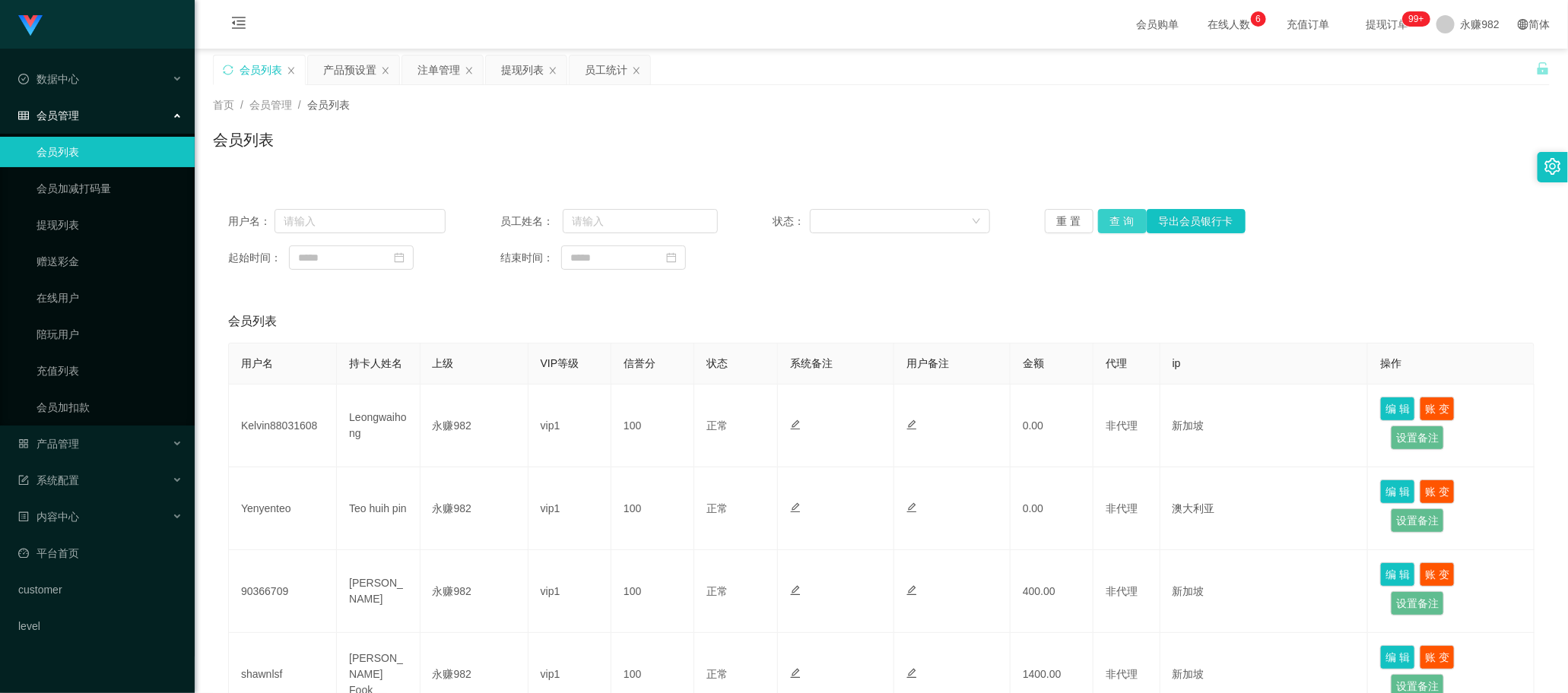
click at [615, 228] on button "查 询" at bounding box center [1122, 220] width 48 height 24
click at [615, 218] on button "查 询" at bounding box center [1122, 220] width 48 height 24
click at [615, 282] on div "用户名： 员工姓名： 状态： 重 置 查 询 导出会员银行卡 起始时间： 结束时间：" at bounding box center [881, 240] width 1337 height 92
click at [615, 222] on button "查 询" at bounding box center [1122, 220] width 48 height 24
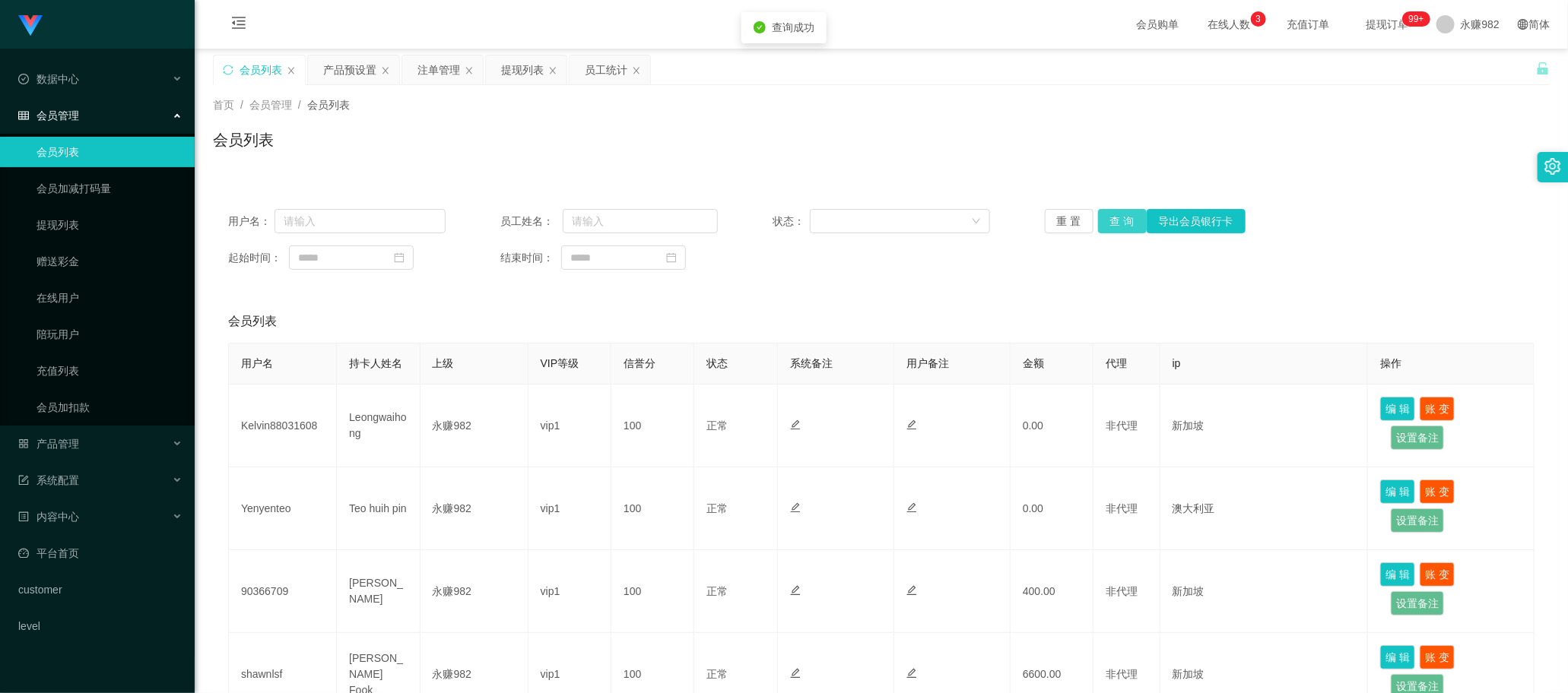
click at [615, 222] on button "查 询" at bounding box center [1122, 220] width 48 height 24
click at [615, 304] on div "会员列表" at bounding box center [881, 321] width 1307 height 42
click at [615, 218] on button "查 询" at bounding box center [1122, 220] width 48 height 24
click at [509, 70] on div "提现列表" at bounding box center [522, 70] width 42 height 29
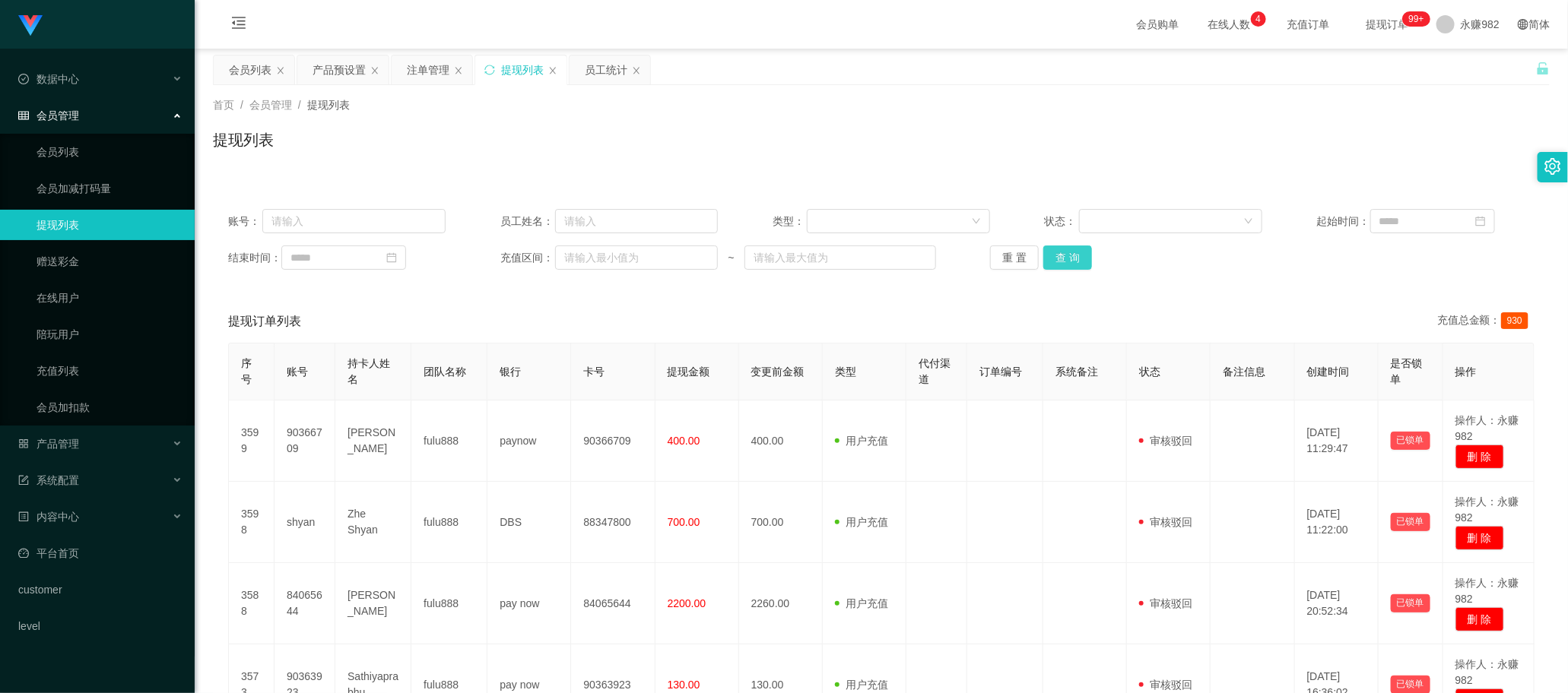
click at [615, 260] on button "查 询" at bounding box center [1067, 257] width 48 height 24
click at [233, 66] on div "会员列表" at bounding box center [250, 70] width 42 height 29
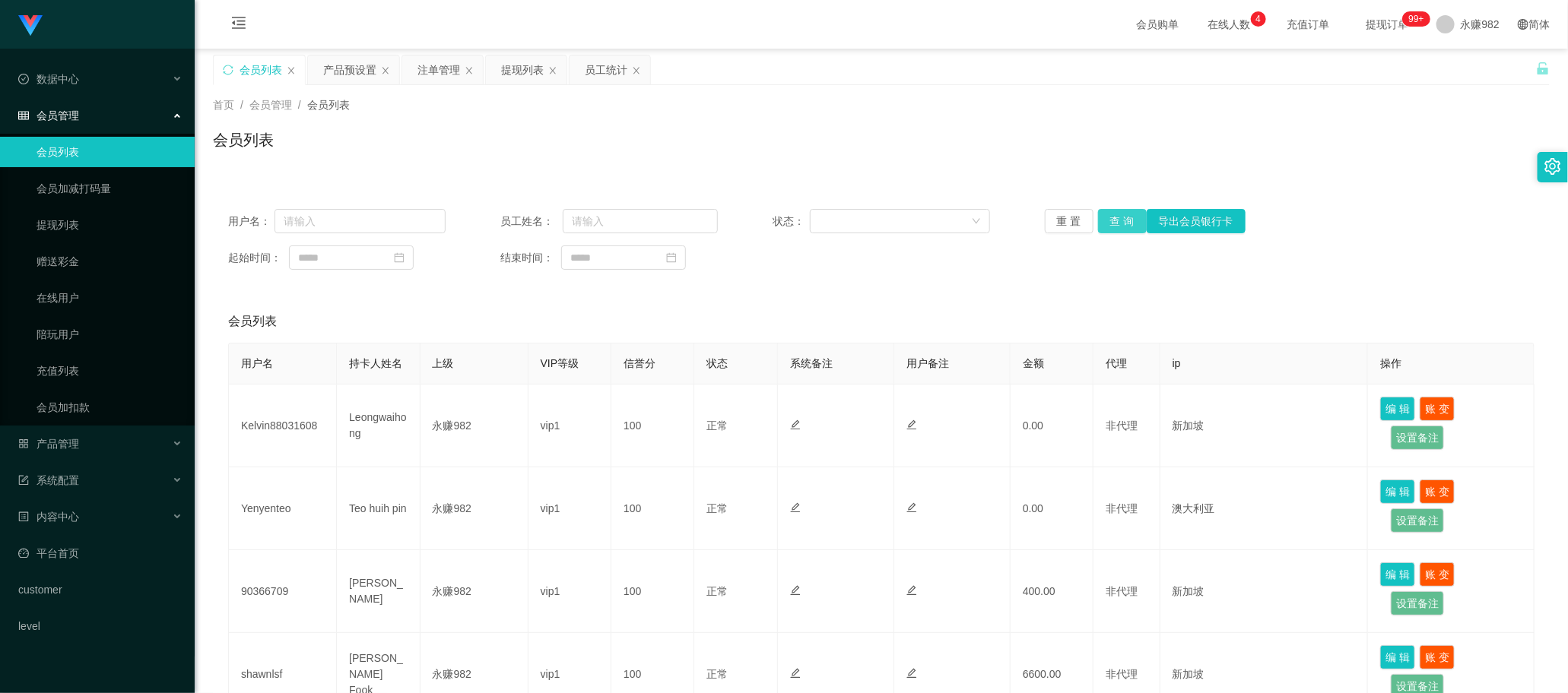
click at [615, 232] on button "查 询" at bounding box center [1122, 220] width 48 height 24
click at [357, 77] on div "产品预设置" at bounding box center [350, 70] width 53 height 29
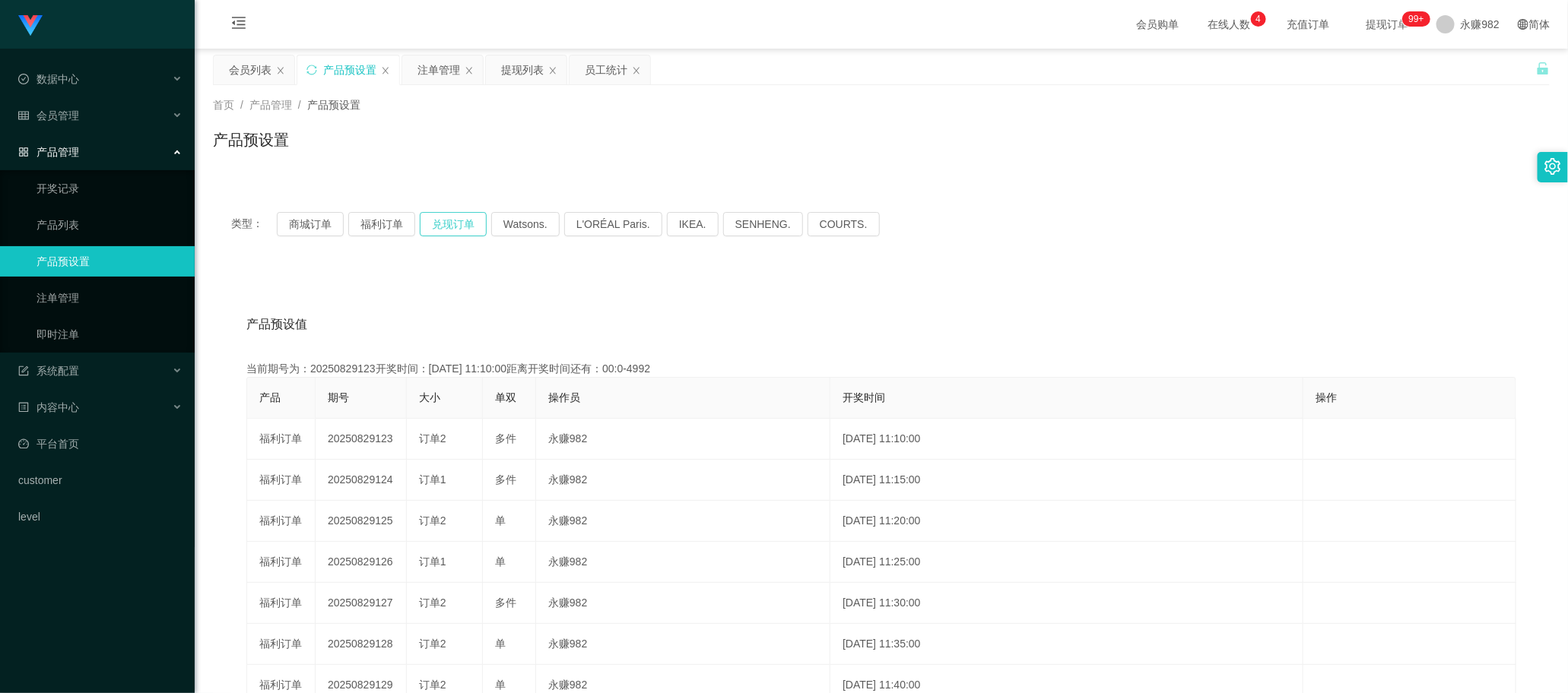
click at [472, 222] on button "兑现订单" at bounding box center [453, 224] width 67 height 24
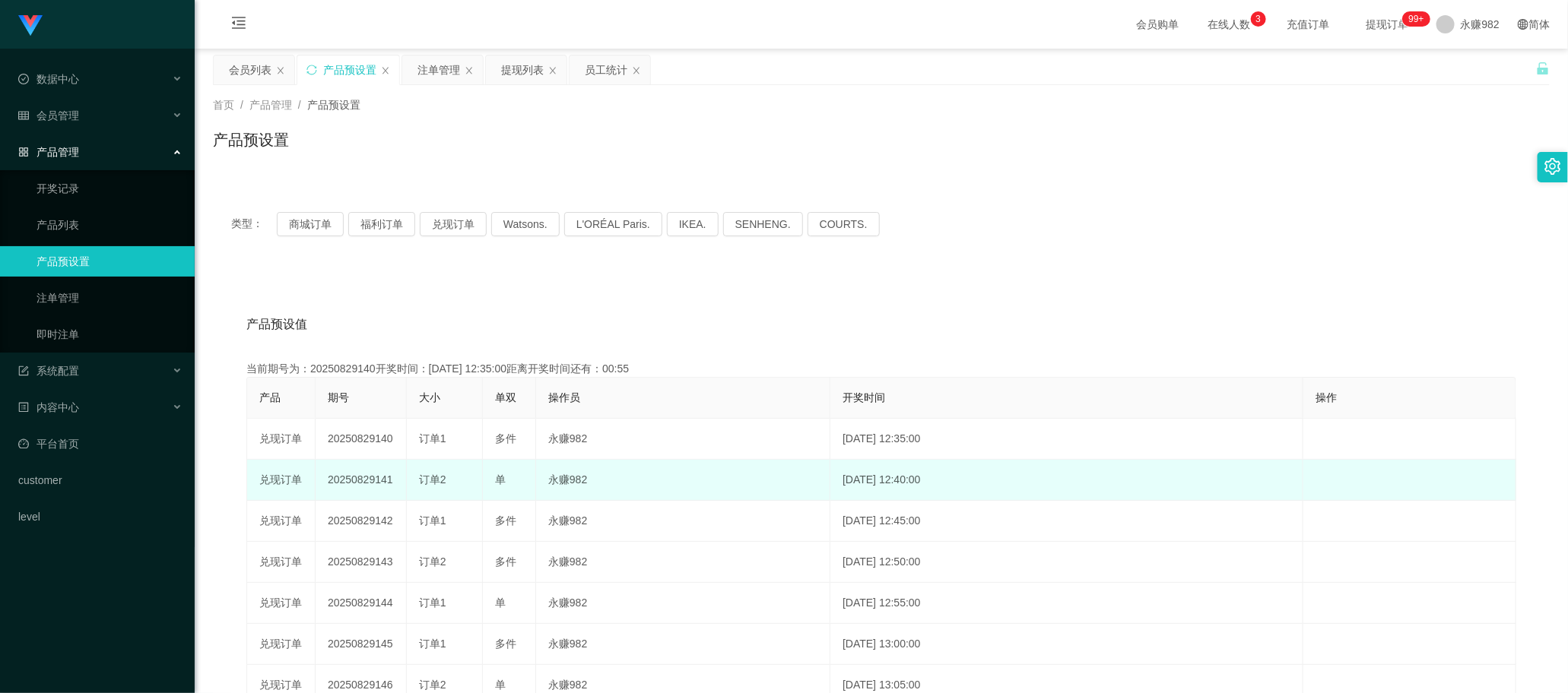
drag, startPoint x: 419, startPoint y: 477, endPoint x: 469, endPoint y: 480, distance: 50.1
click at [469, 480] on div "订单2" at bounding box center [444, 479] width 51 height 16
copy span "订单2"
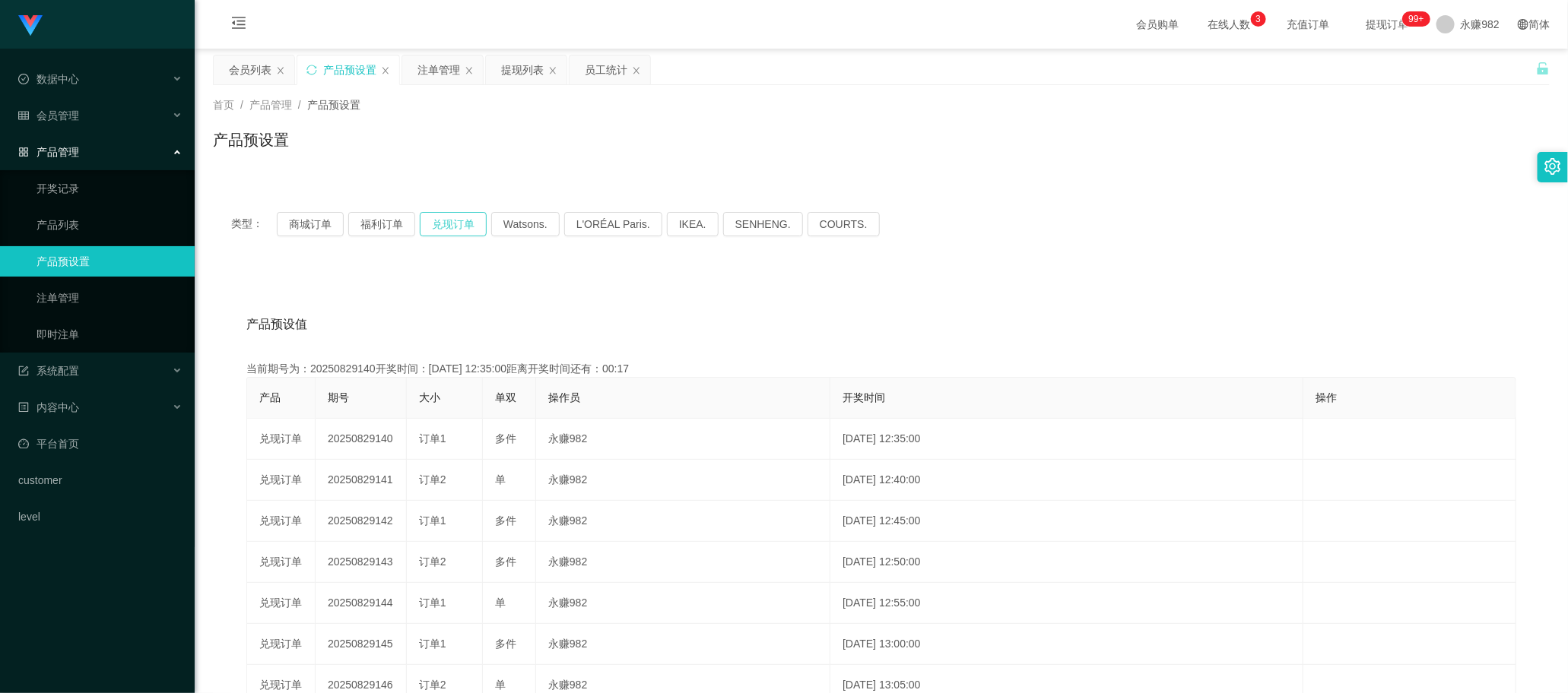
click at [442, 228] on button "兑现订单" at bounding box center [453, 224] width 67 height 24
click at [444, 228] on button "兑现订单" at bounding box center [453, 224] width 67 height 24
click at [437, 69] on div "注单管理" at bounding box center [439, 70] width 42 height 29
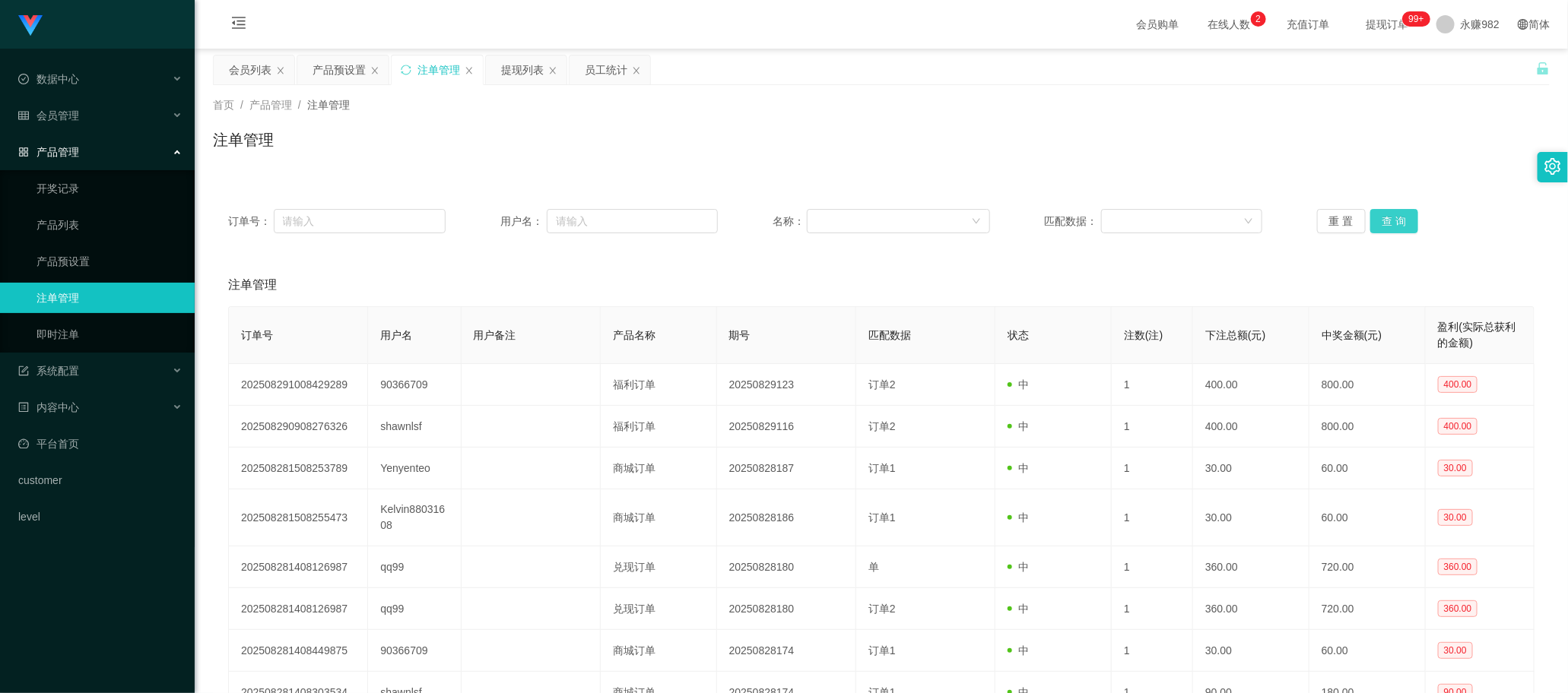
click at [615, 228] on button "查 询" at bounding box center [1394, 220] width 48 height 24
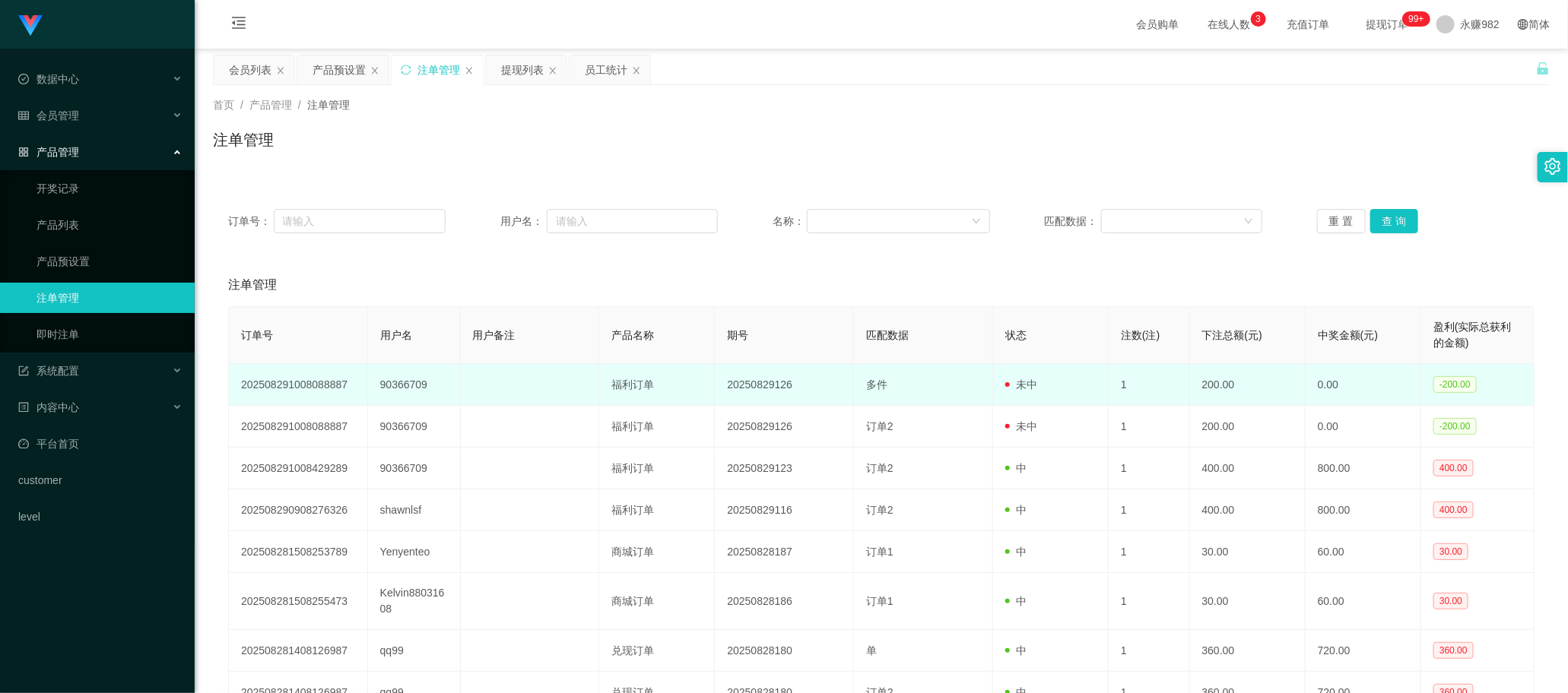
click at [390, 385] on td "90366709" at bounding box center [414, 385] width 92 height 42
copy td "90366709"
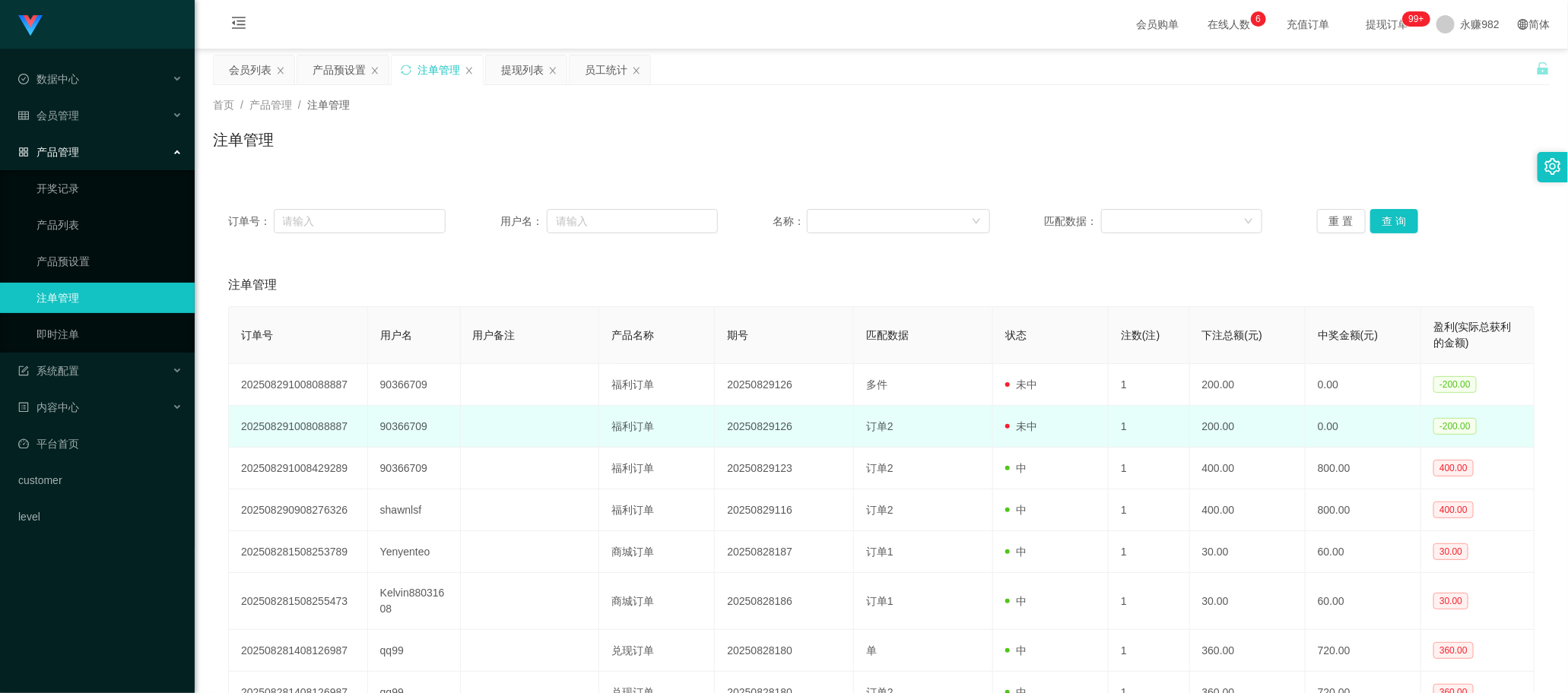
click at [615, 423] on td "订单2" at bounding box center [923, 427] width 139 height 42
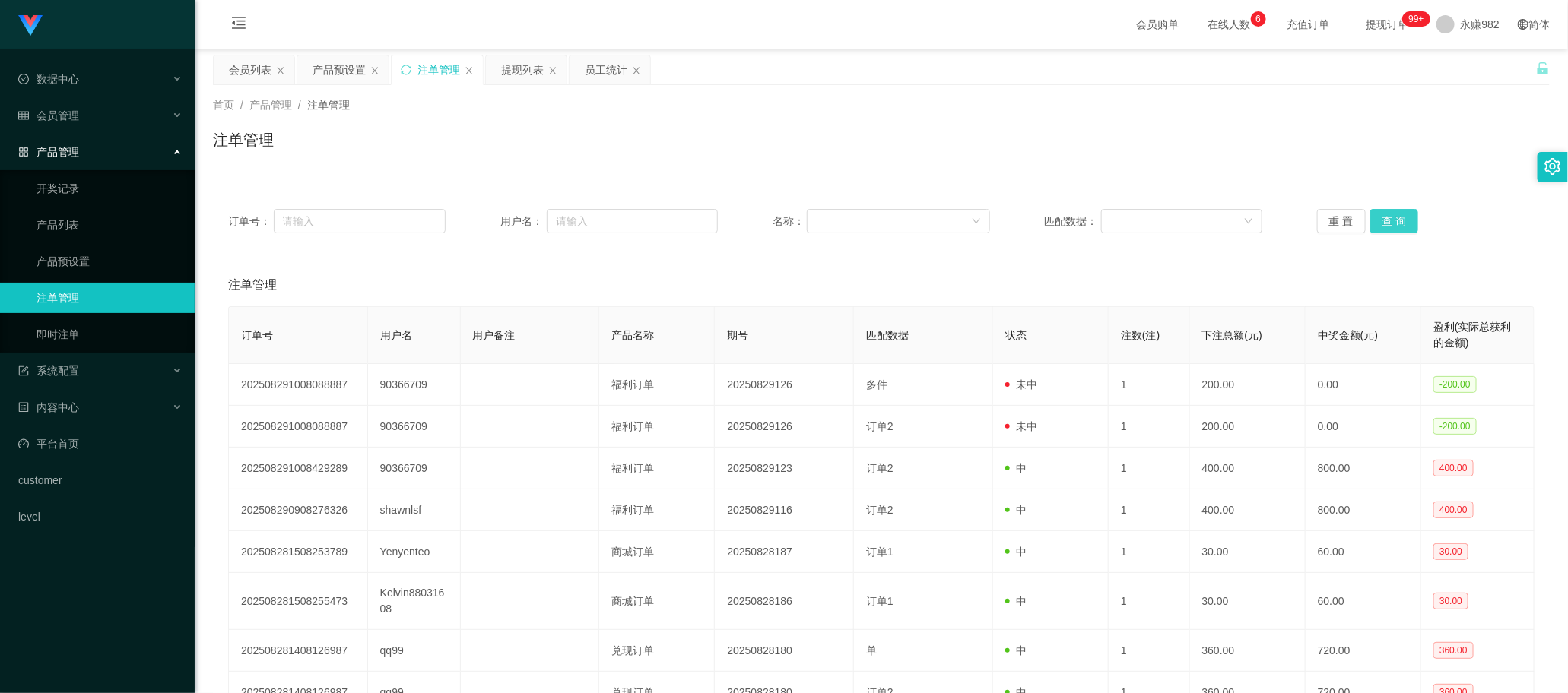
click at [615, 210] on button "查 询" at bounding box center [1394, 220] width 48 height 24
click at [615, 221] on button "查 询" at bounding box center [1394, 220] width 48 height 24
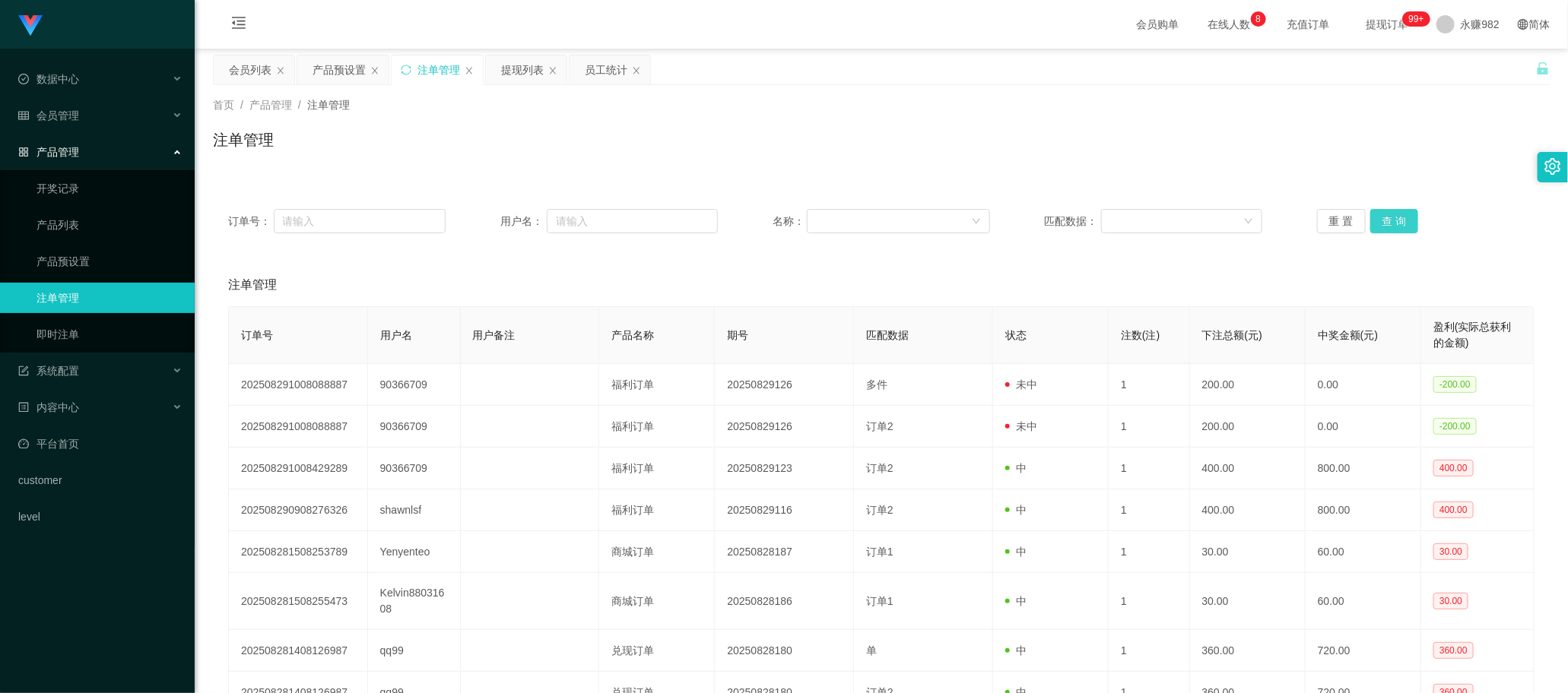
click at [615, 221] on button "查 询" at bounding box center [1394, 220] width 48 height 24
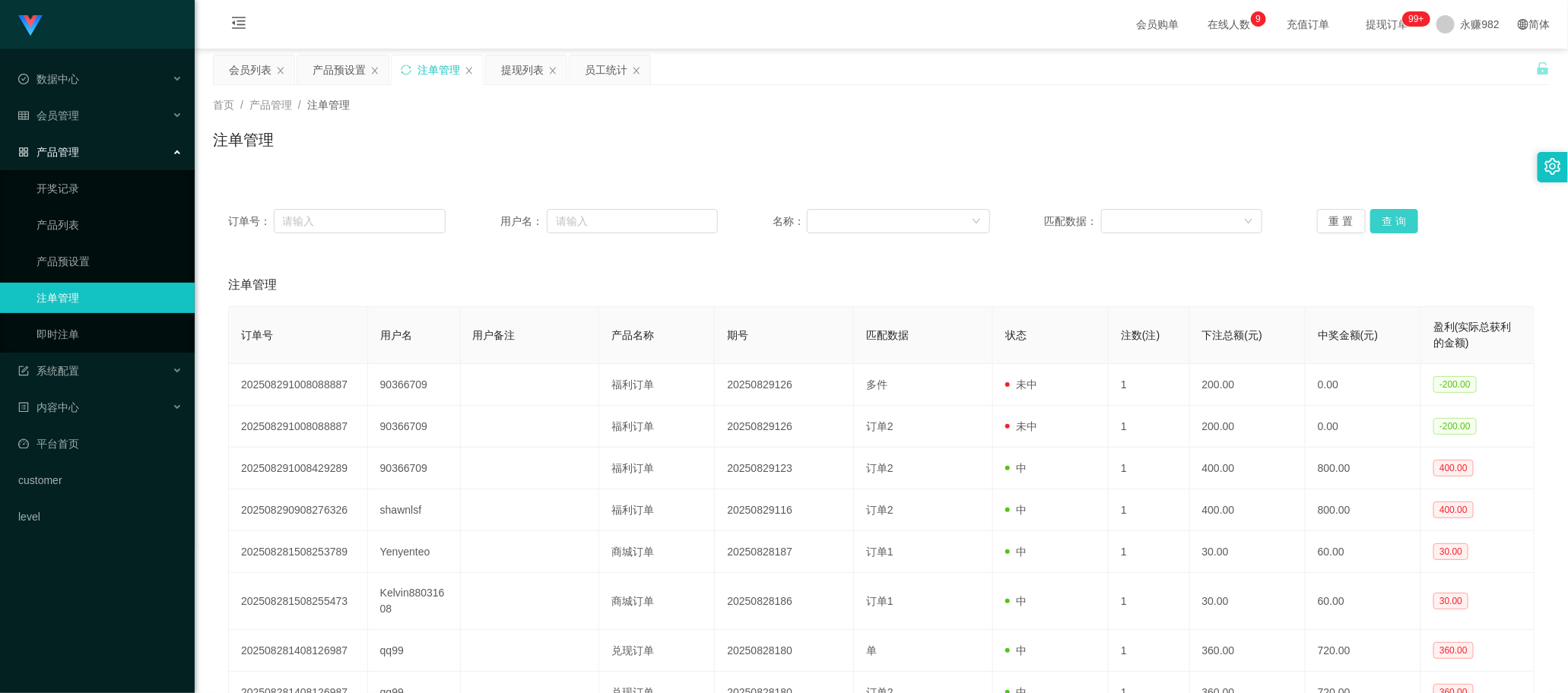
click at [615, 221] on button "查 询" at bounding box center [1394, 220] width 48 height 24
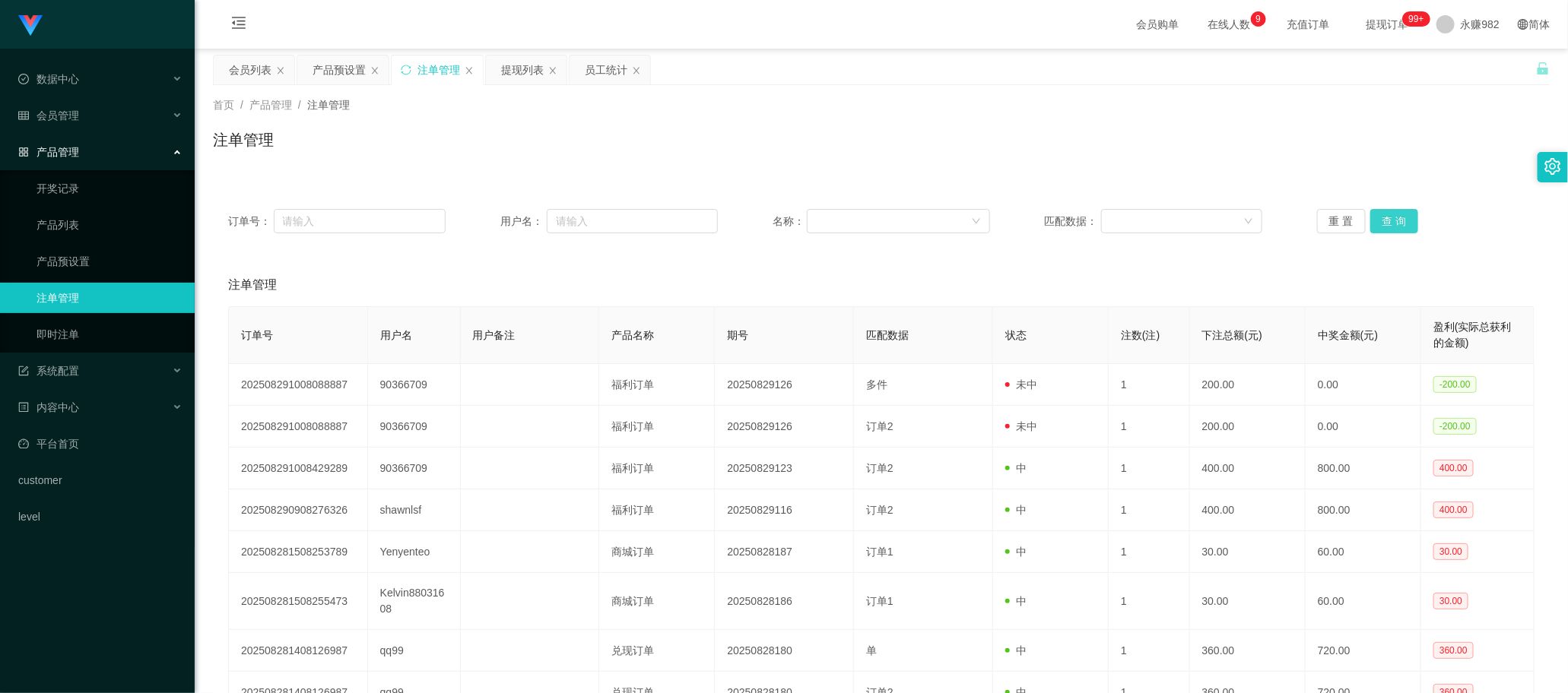
click at [615, 221] on button "查 询" at bounding box center [1394, 220] width 48 height 24
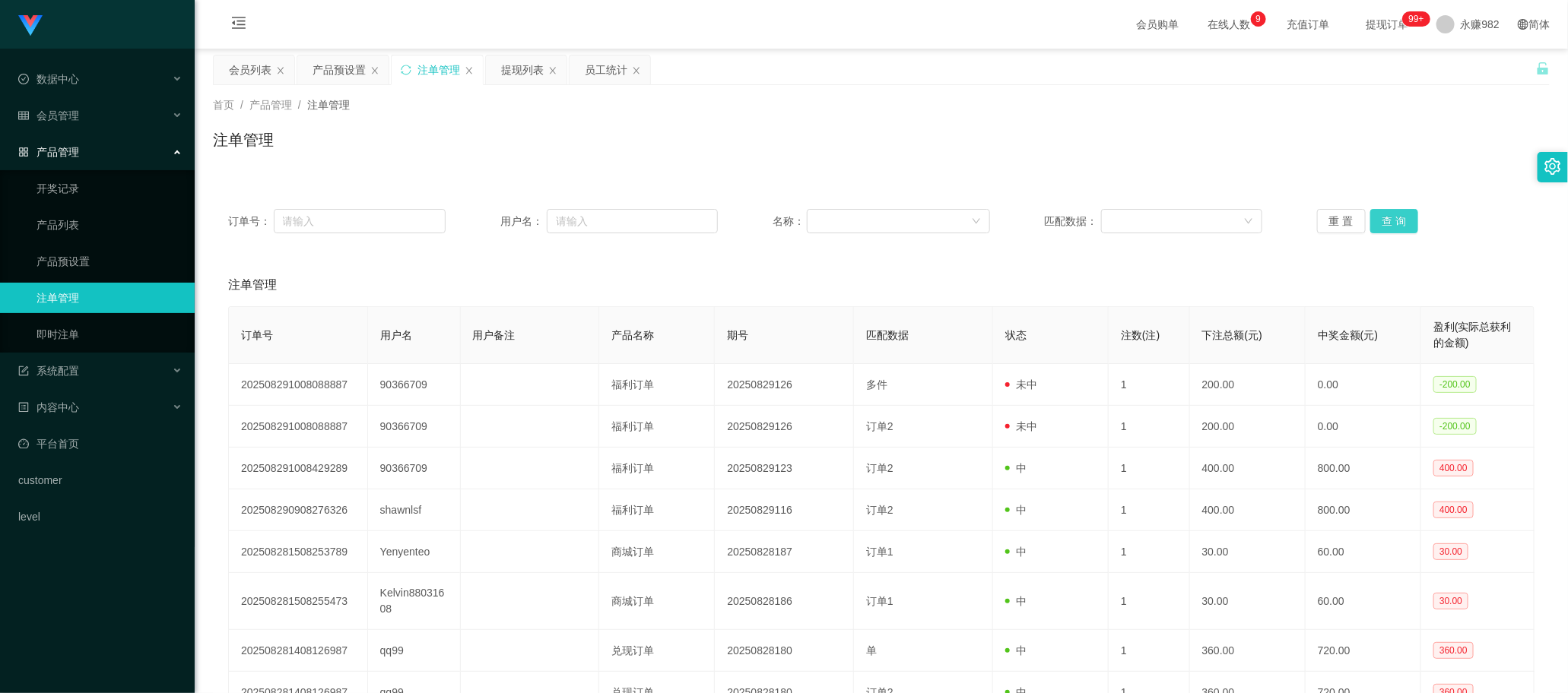
click at [615, 221] on button "查 询" at bounding box center [1394, 220] width 48 height 24
click at [77, 339] on link "即时注单" at bounding box center [109, 334] width 146 height 31
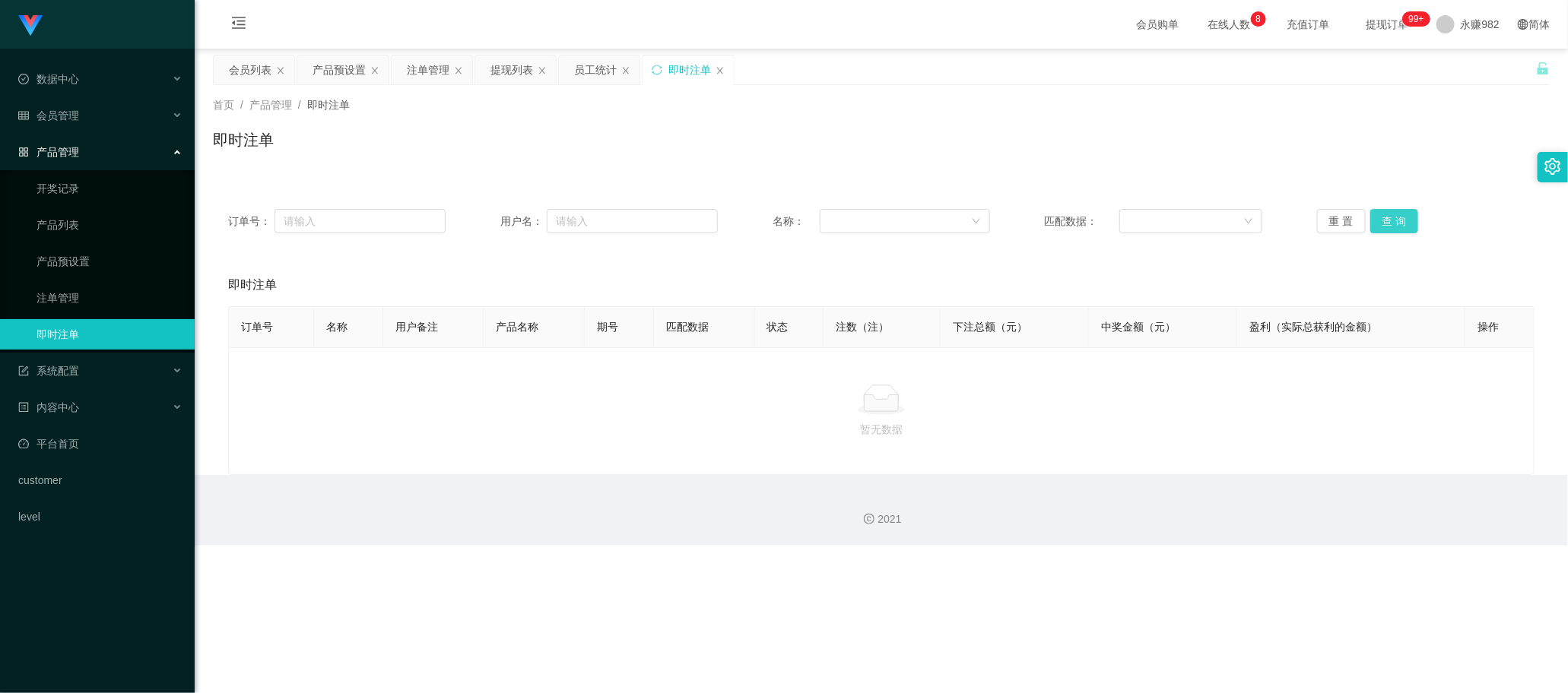
click at [615, 219] on button "查 询" at bounding box center [1394, 220] width 48 height 24
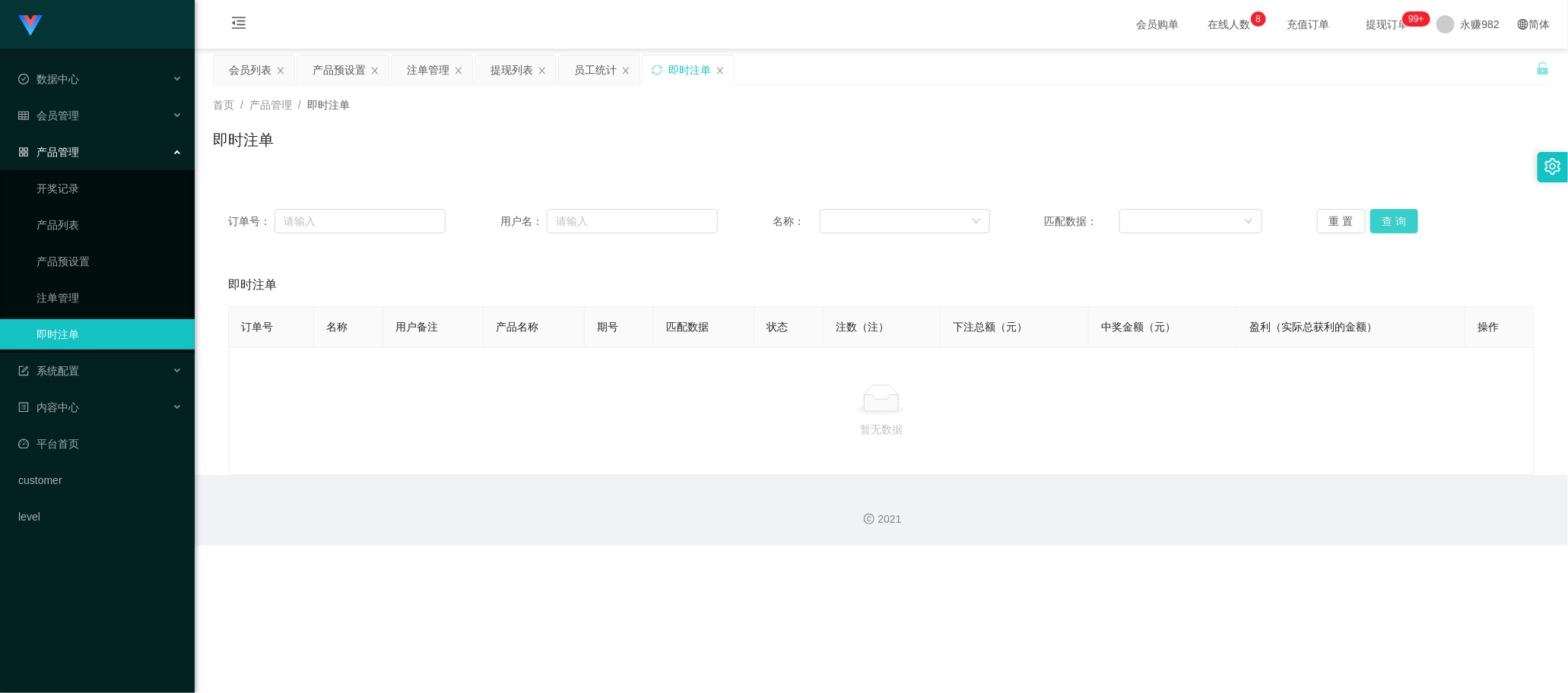
click at [615, 219] on button "查 询" at bounding box center [1394, 220] width 48 height 24
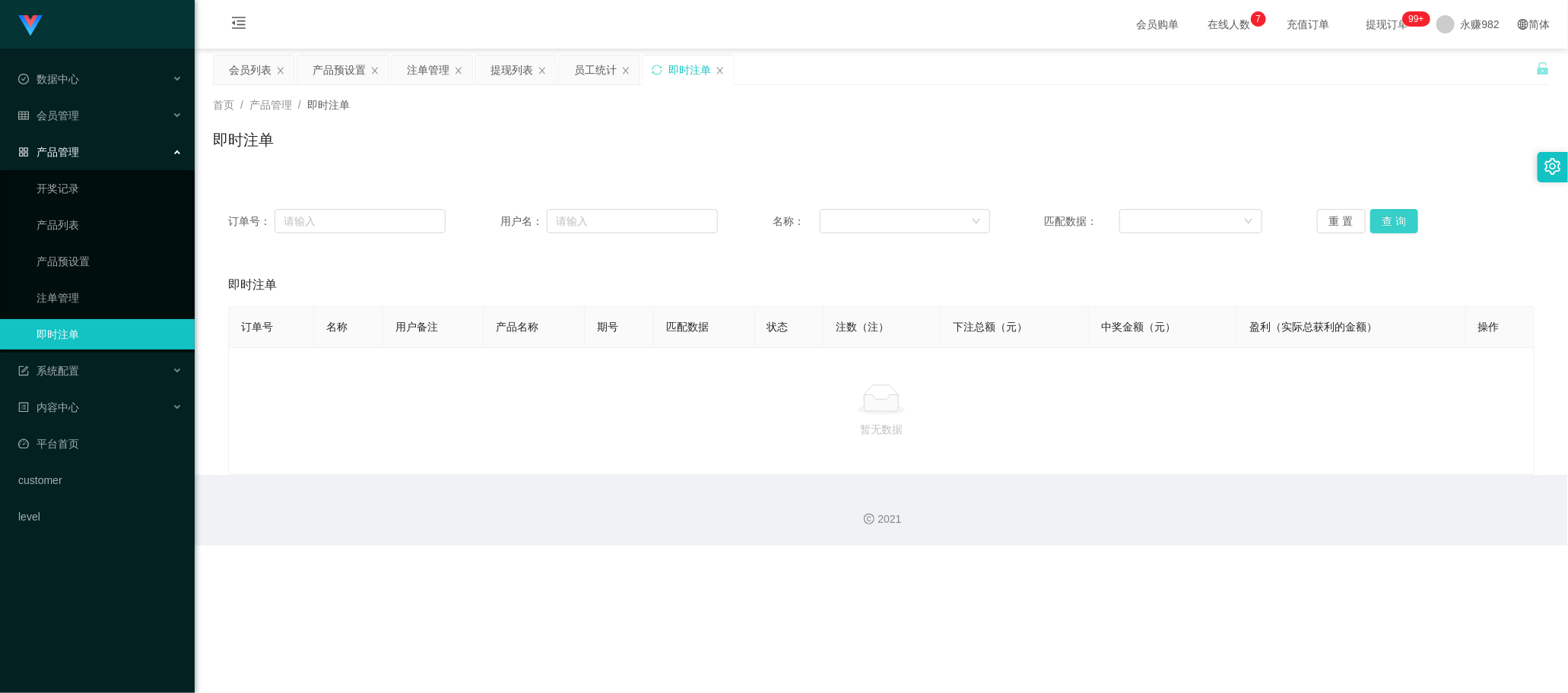
click at [615, 219] on button "查 询" at bounding box center [1394, 220] width 48 height 24
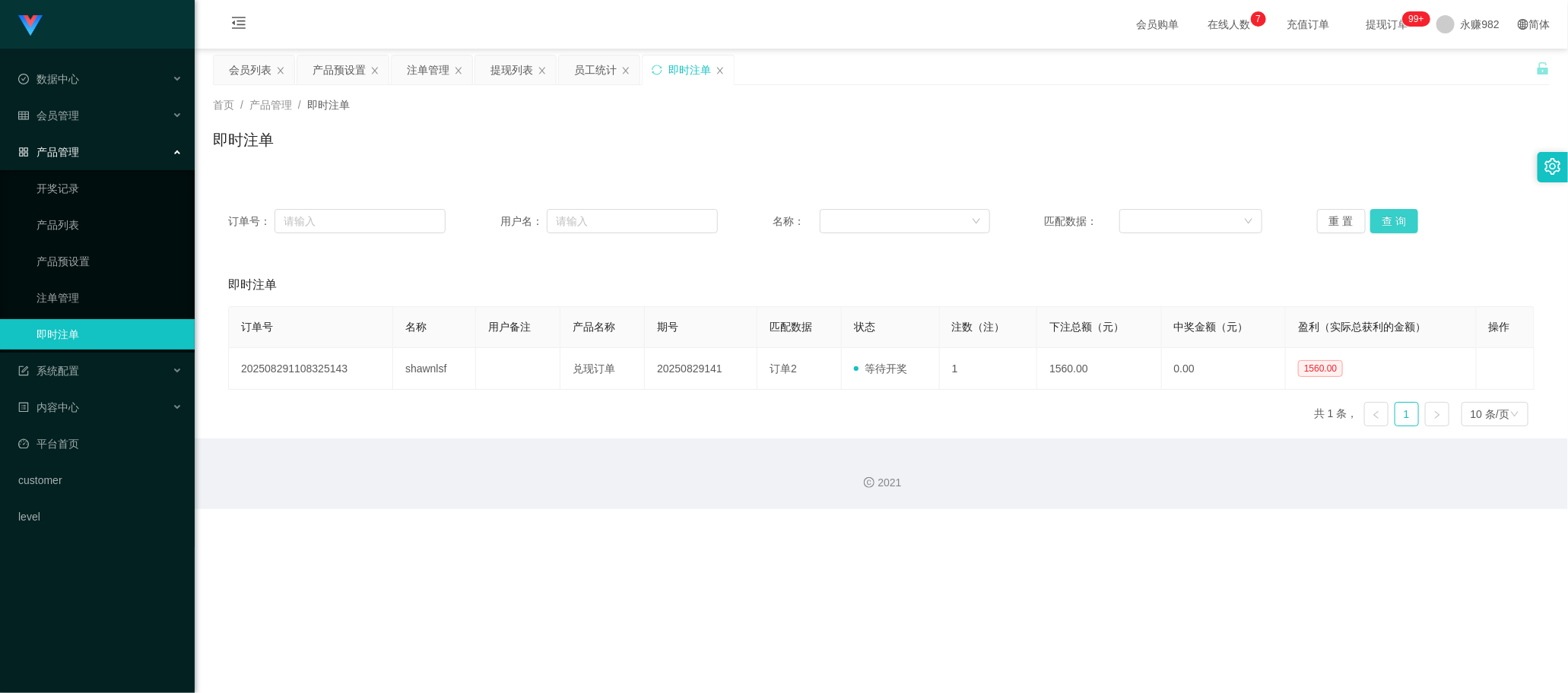
click at [615, 215] on button "查 询" at bounding box center [1394, 220] width 48 height 24
click at [615, 225] on button "查 询" at bounding box center [1394, 220] width 48 height 24
click at [615, 222] on button "查 询" at bounding box center [1394, 220] width 48 height 24
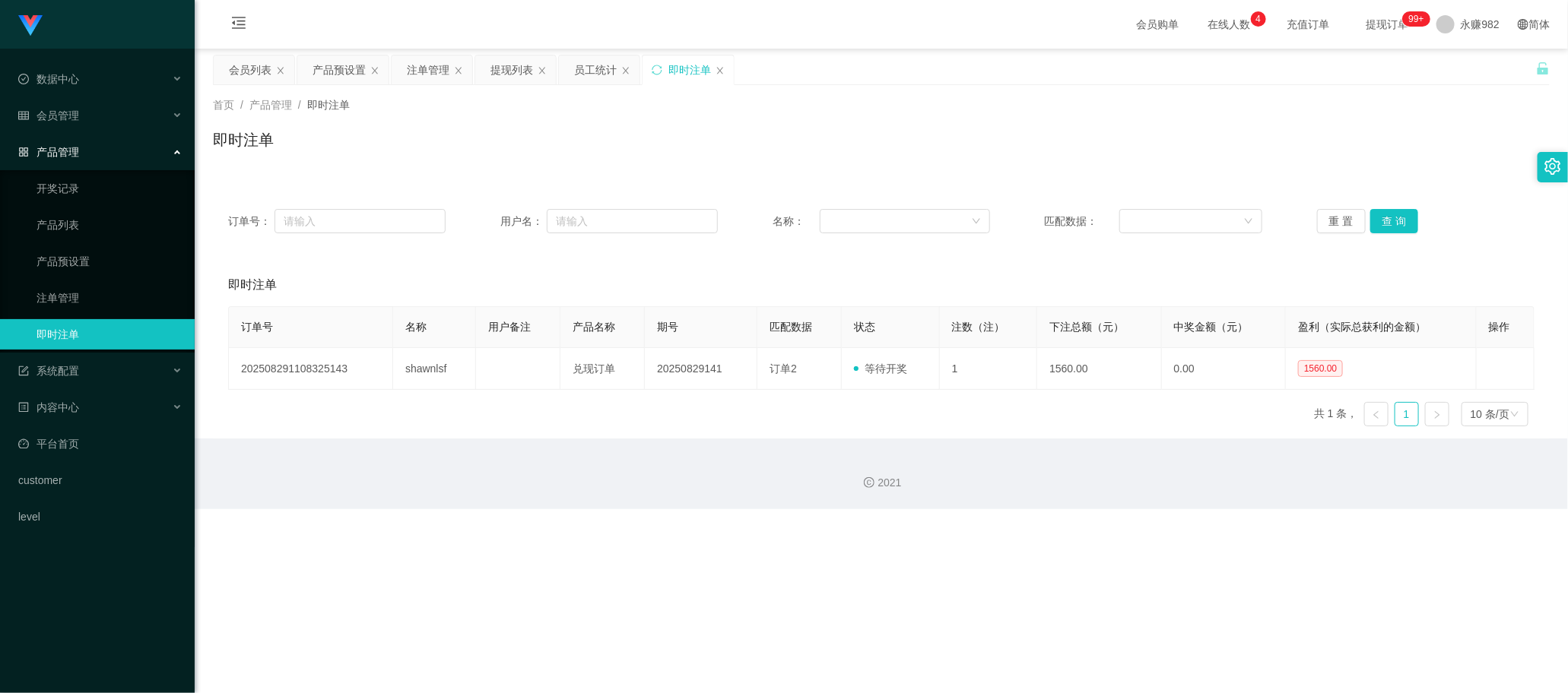
click at [615, 414] on div "订单号 名称 用户备注 产品名称 期号 匹配数据 状态 注数（注） 下注总额（元） 中奖金额（元） 盈利（实际总获利的金额） 操作 2025082911083…" at bounding box center [881, 372] width 1307 height 132
click at [615, 218] on button "查 询" at bounding box center [1394, 220] width 48 height 24
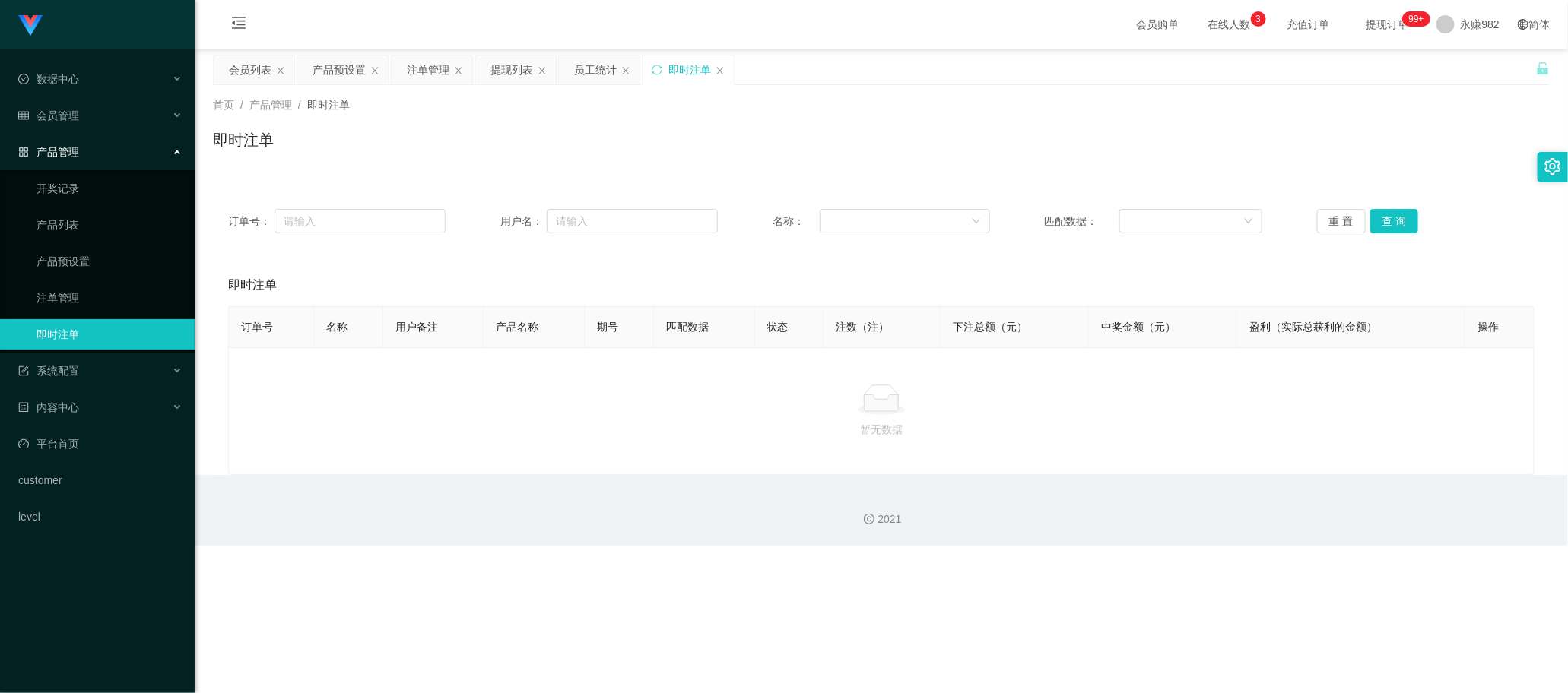
click at [615, 415] on div at bounding box center [881, 399] width 1280 height 31
click at [251, 67] on div "会员列表" at bounding box center [250, 70] width 42 height 29
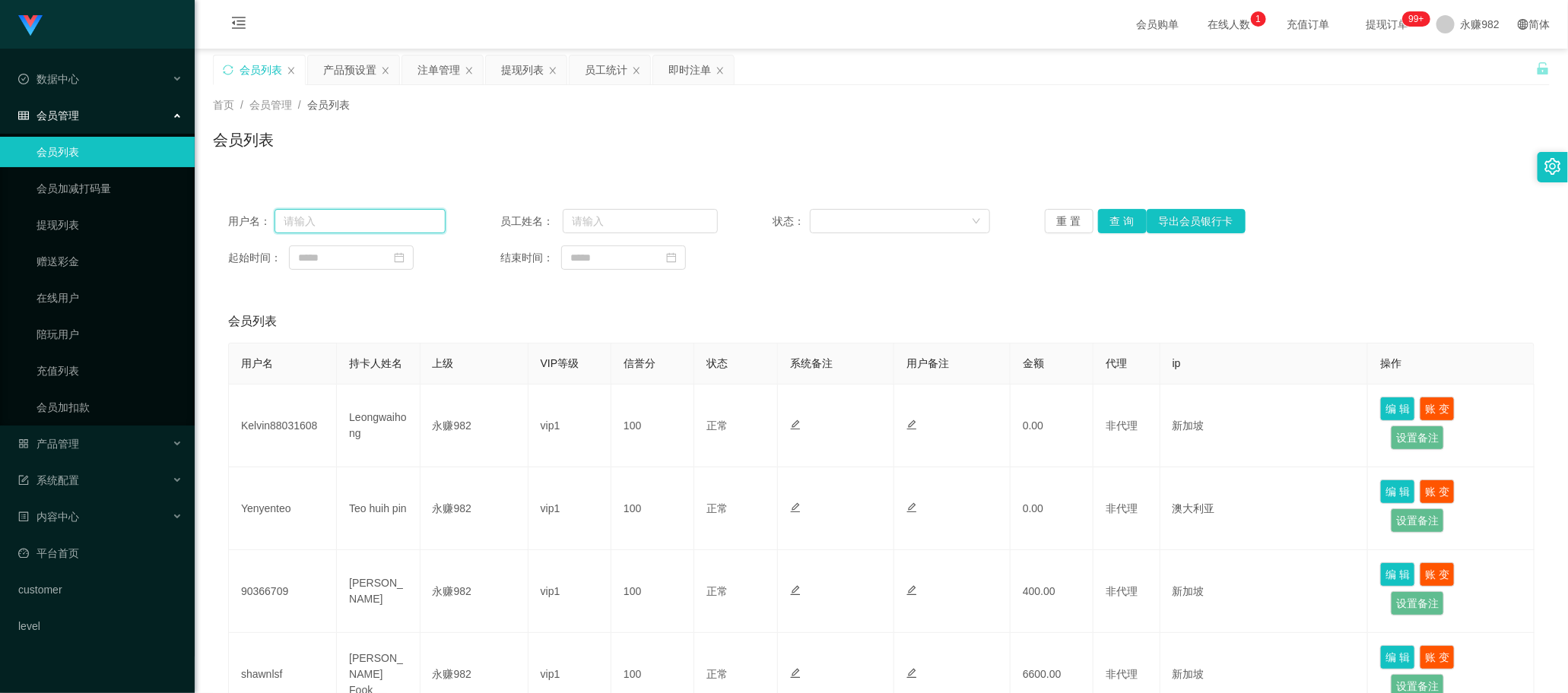
click at [364, 225] on input "text" at bounding box center [360, 220] width 171 height 24
paste input "shawnlsf"
type input "shawnlsf"
click at [615, 225] on button "查 询" at bounding box center [1122, 220] width 48 height 24
